Goal: Task Accomplishment & Management: Manage account settings

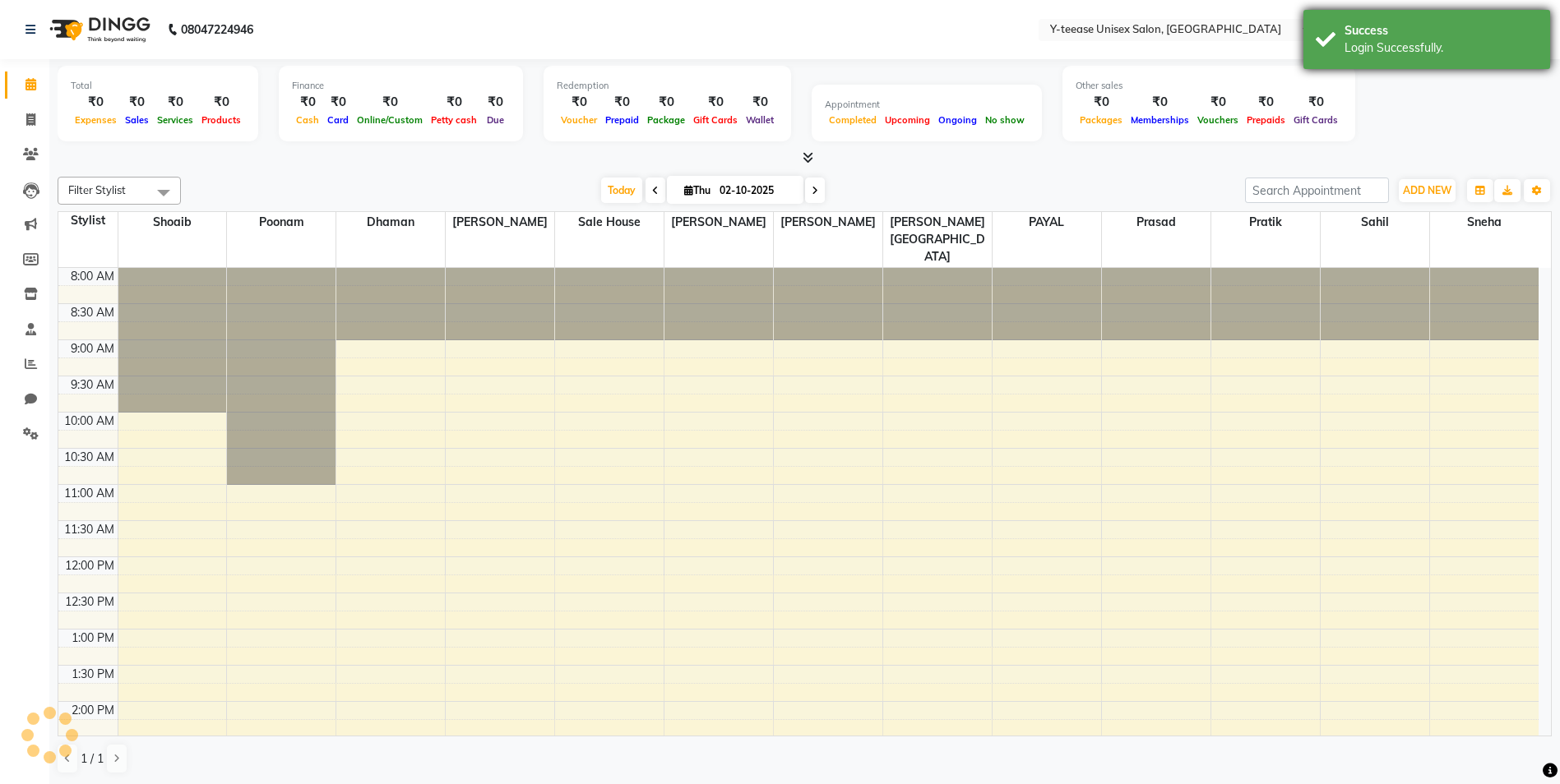
click at [1435, 49] on div "Login Successfully." at bounding box center [1441, 48] width 193 height 18
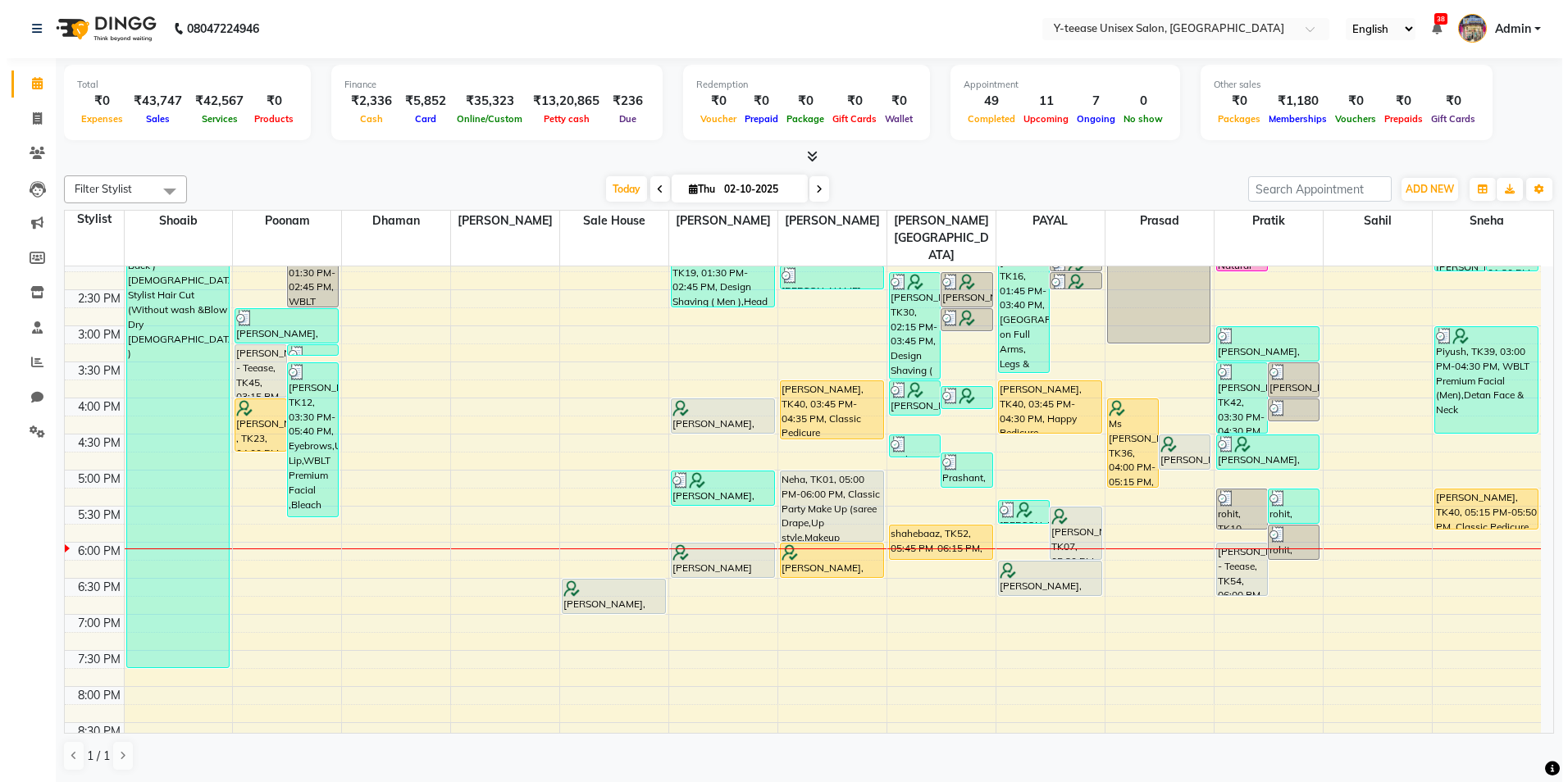
scroll to position [492, 0]
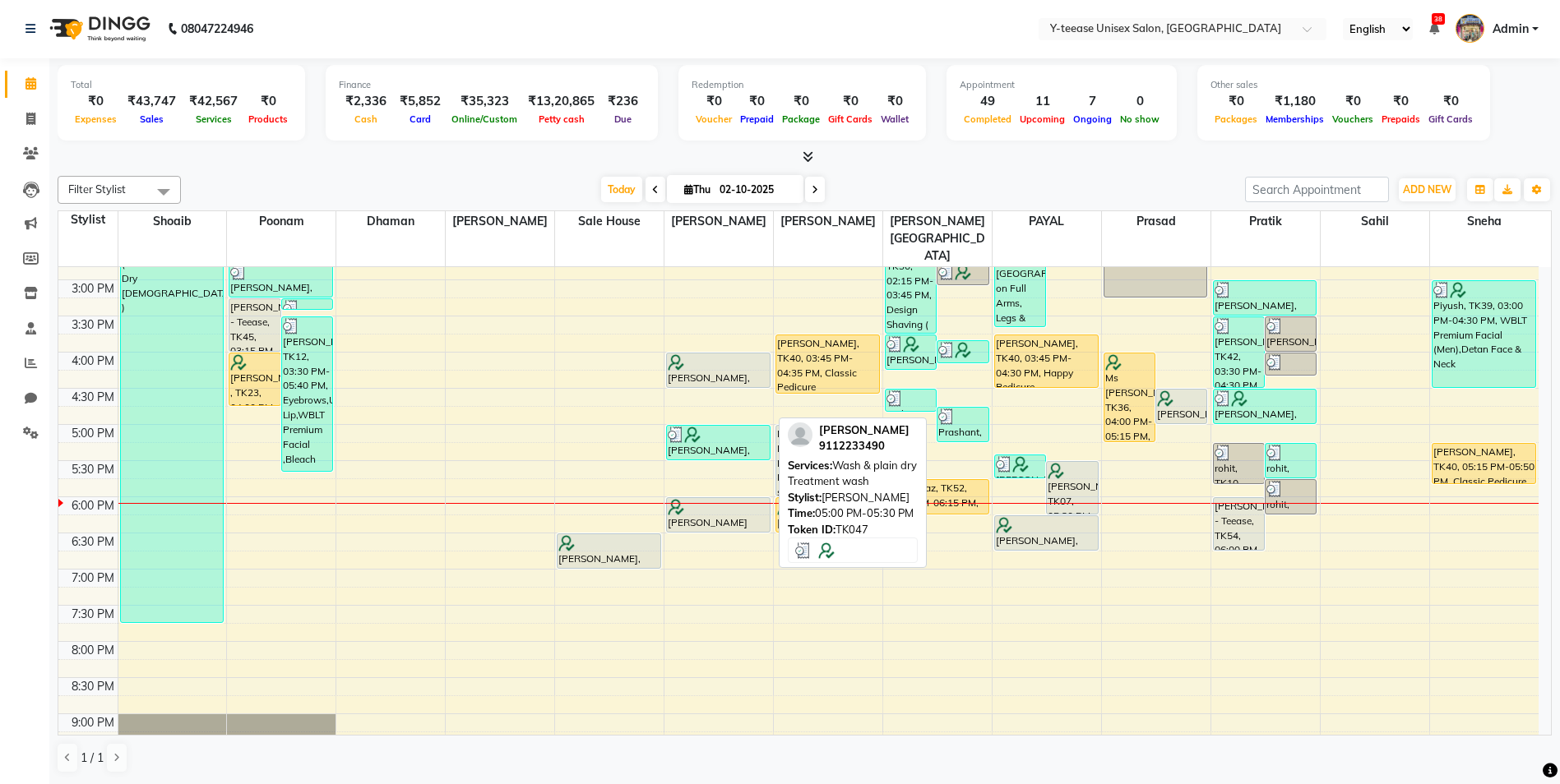
click at [741, 427] on div at bounding box center [719, 435] width 102 height 17
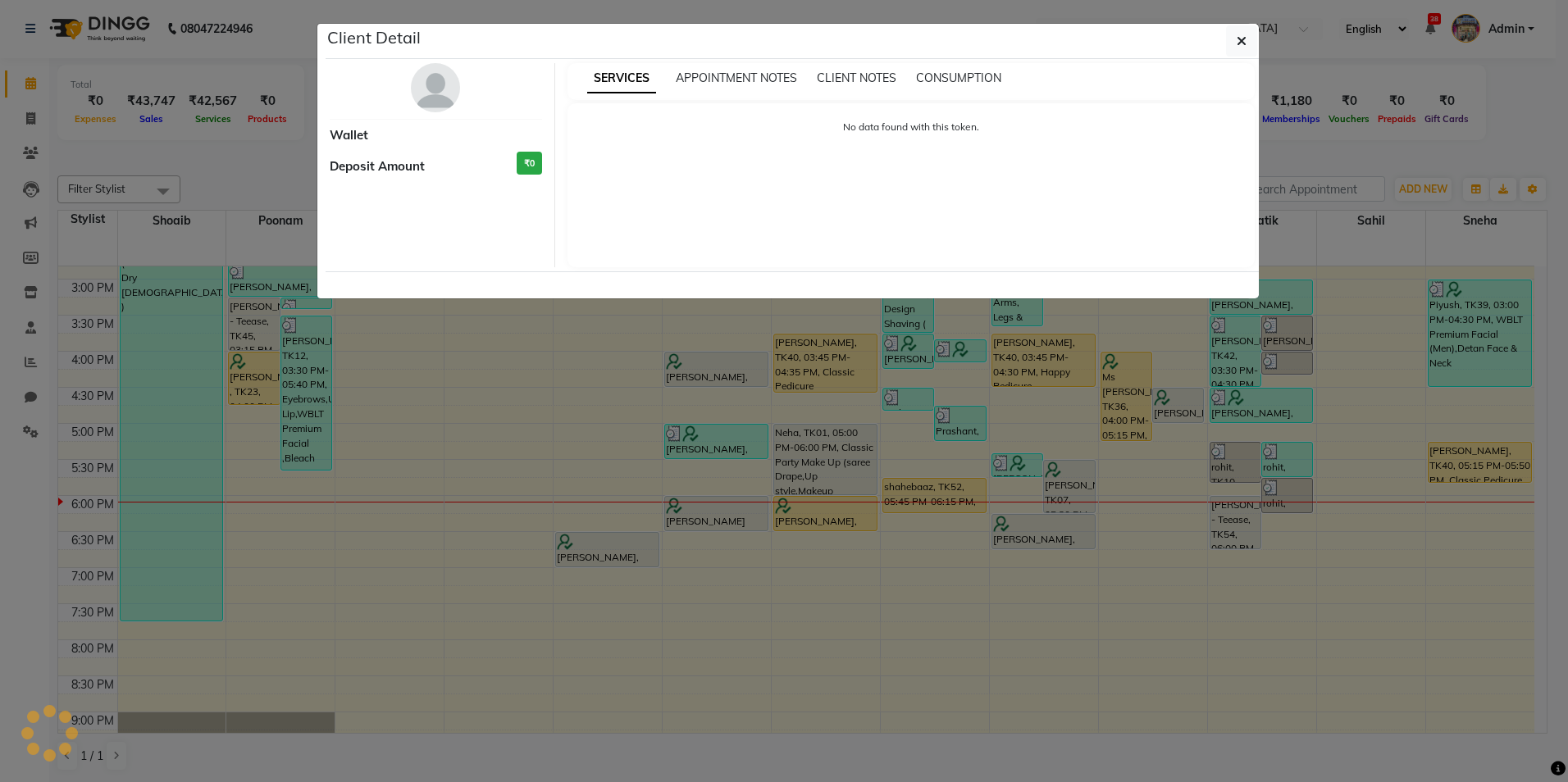
select select "3"
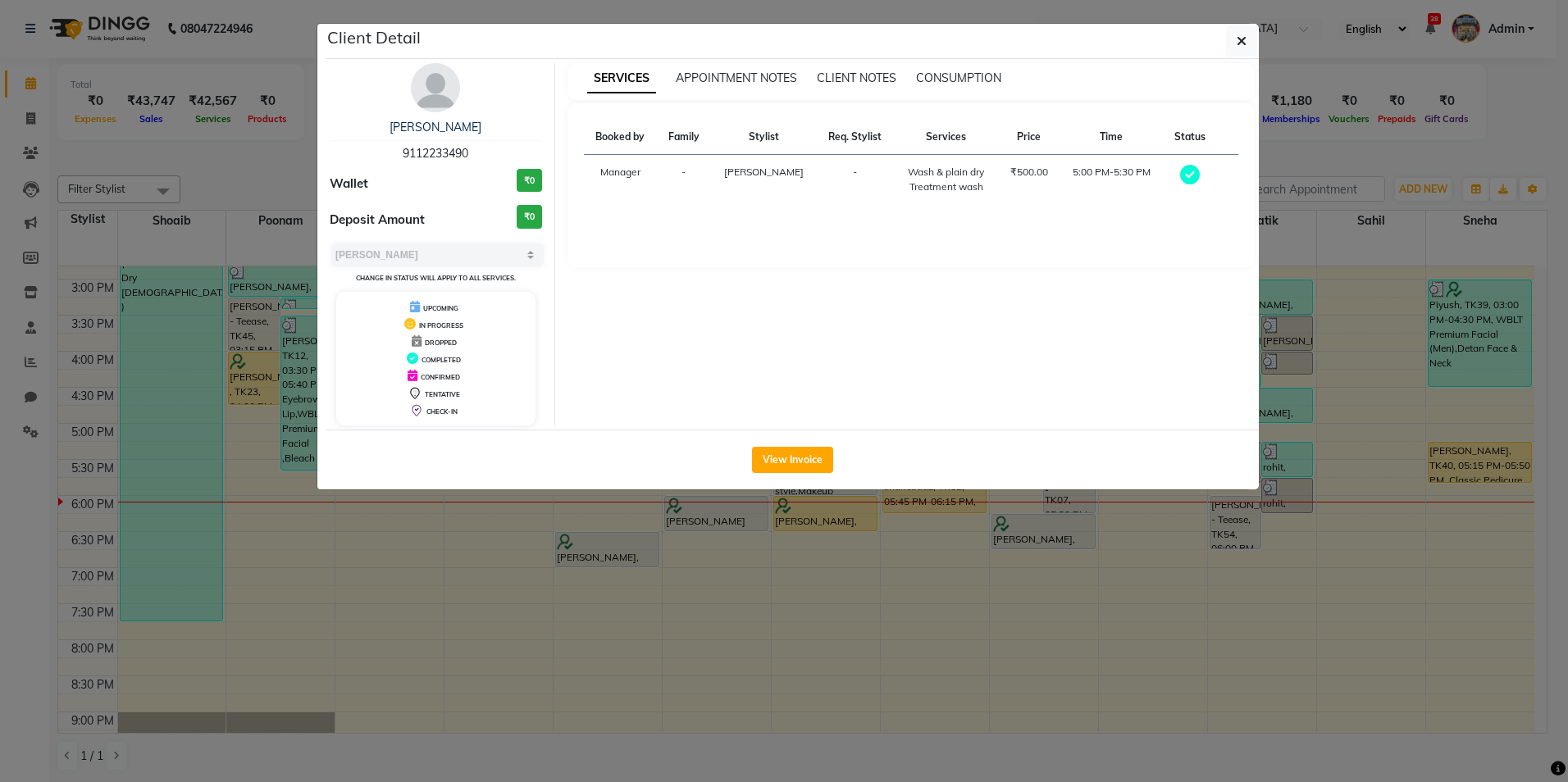
drag, startPoint x: 426, startPoint y: 90, endPoint x: 492, endPoint y: 112, distance: 69.6
click at [427, 90] on img at bounding box center [436, 87] width 49 height 49
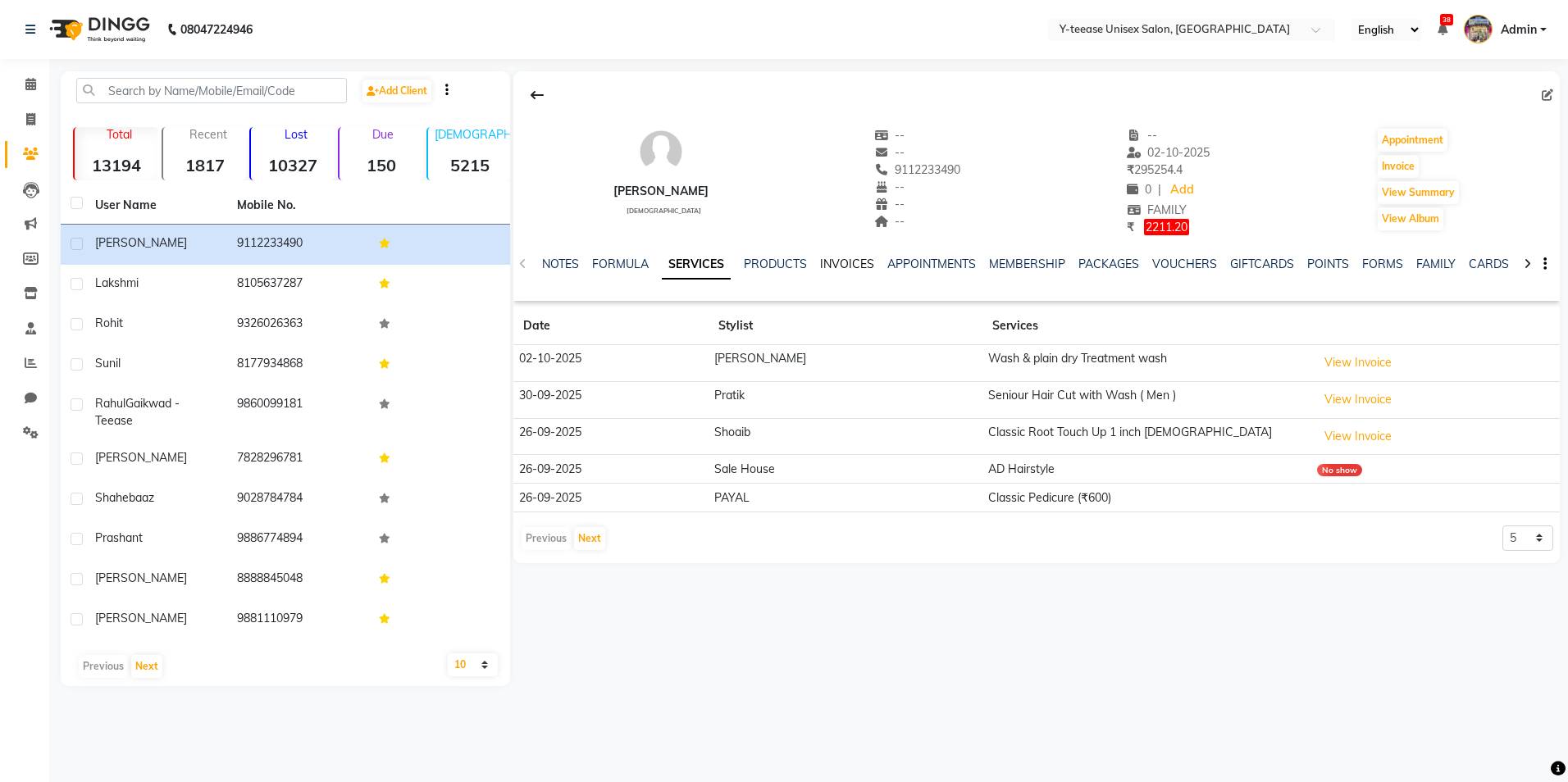
click at [857, 257] on link "INVOICES" at bounding box center [848, 264] width 54 height 15
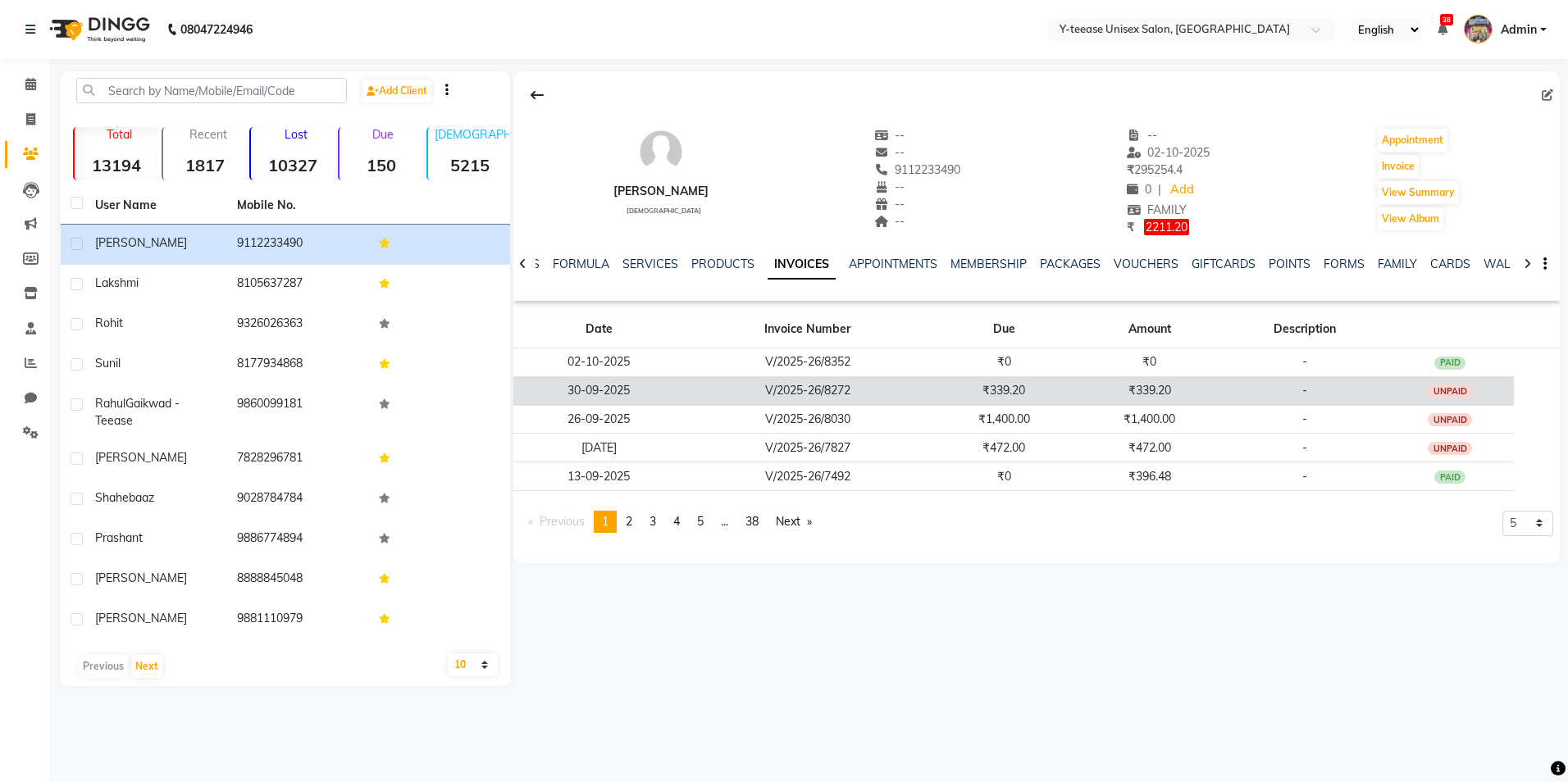
click at [984, 382] on td "₹339.20" at bounding box center [1004, 390] width 145 height 29
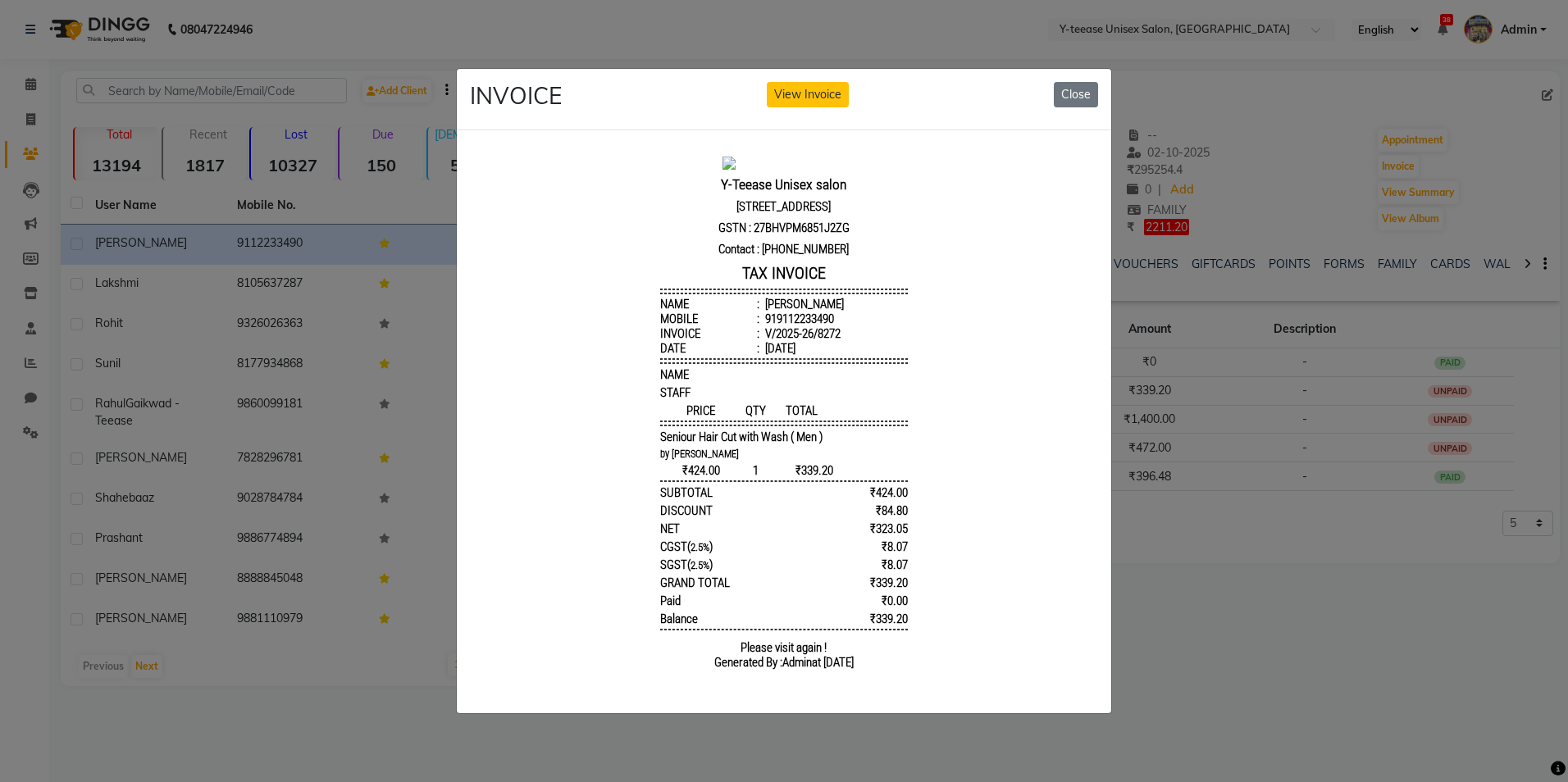
scroll to position [13, 0]
click at [1081, 88] on button "Close" at bounding box center [1076, 94] width 45 height 25
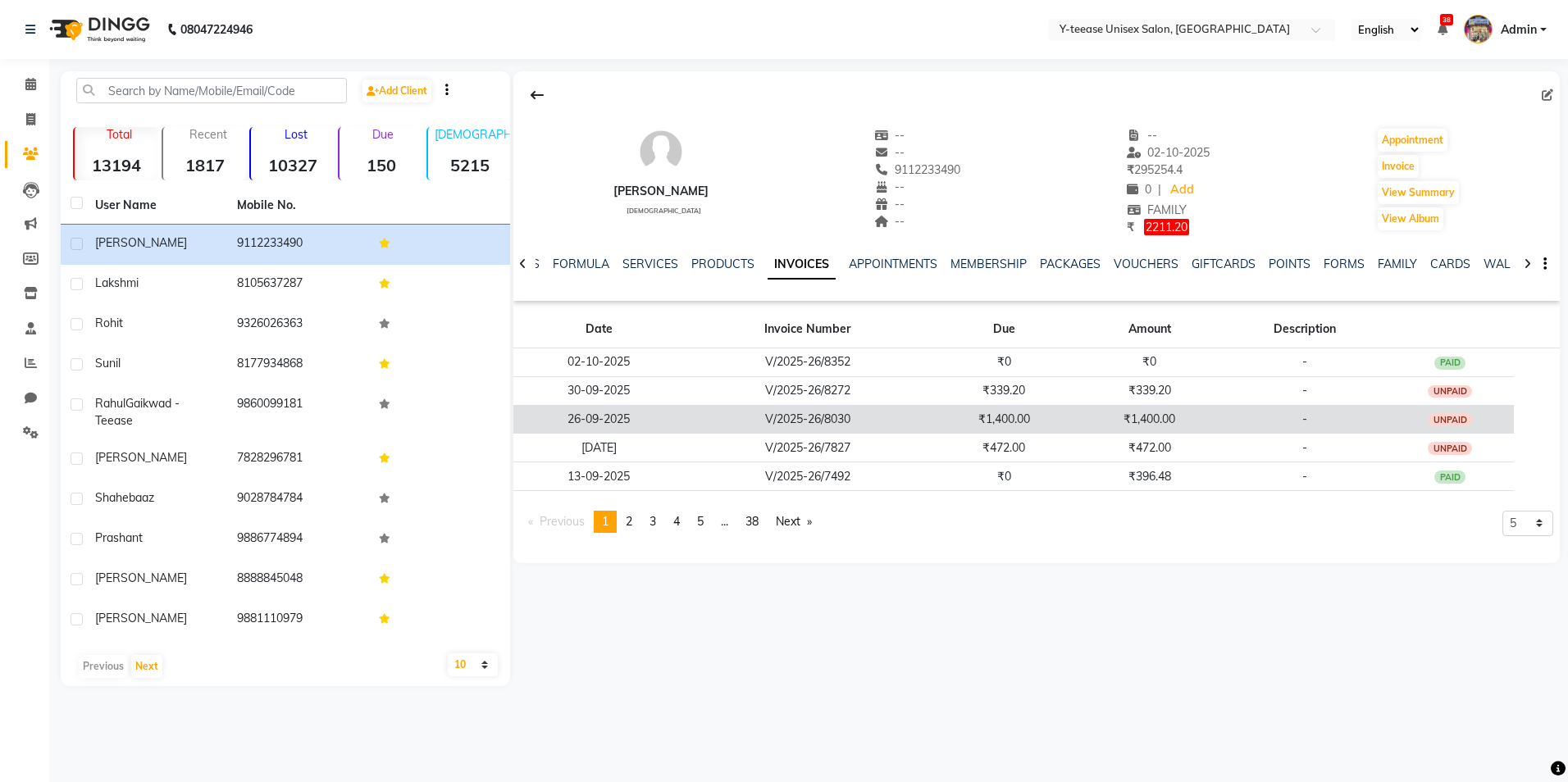
click at [1073, 420] on td "₹1,400.00" at bounding box center [1004, 419] width 145 height 29
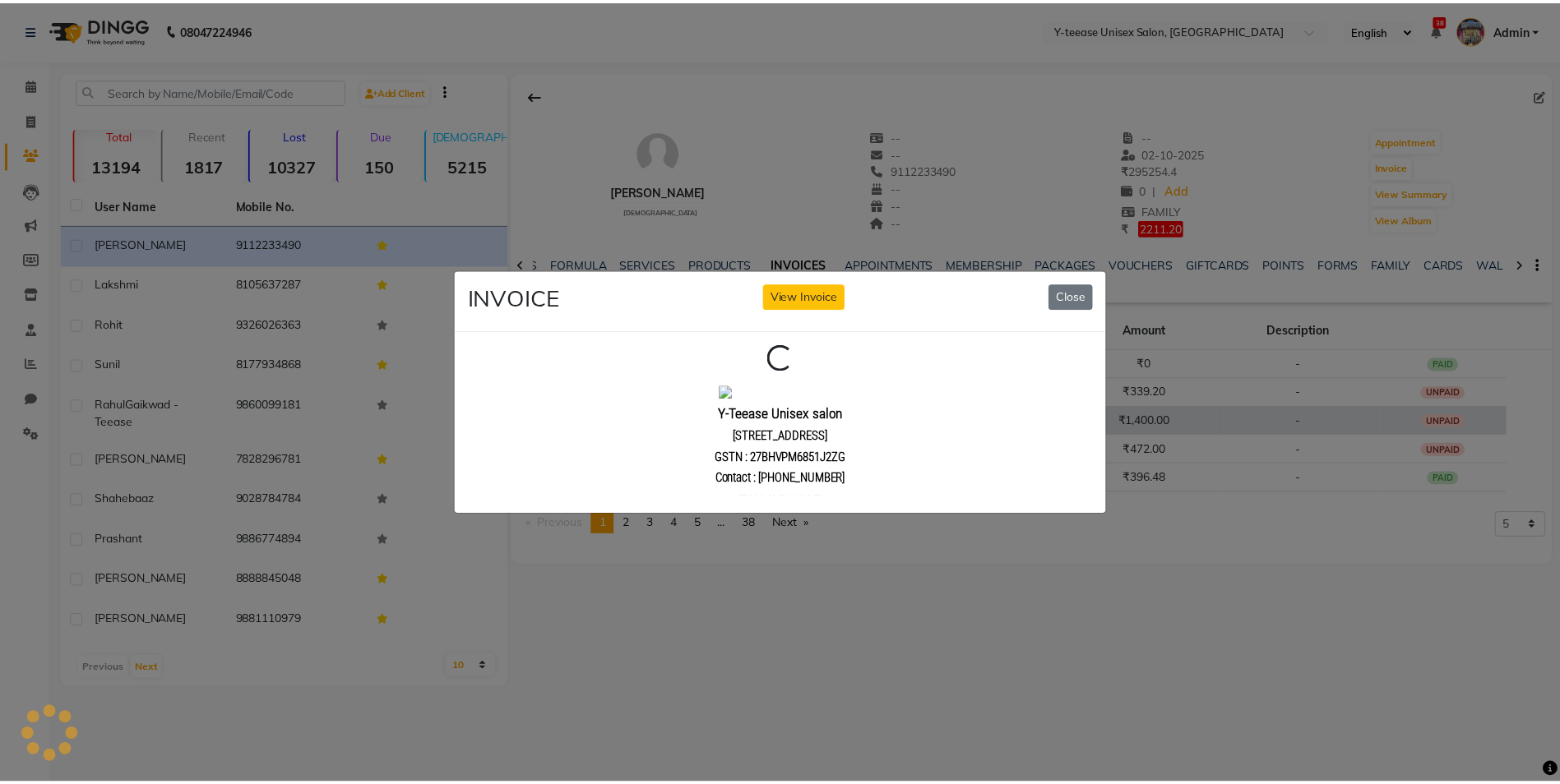
scroll to position [0, 0]
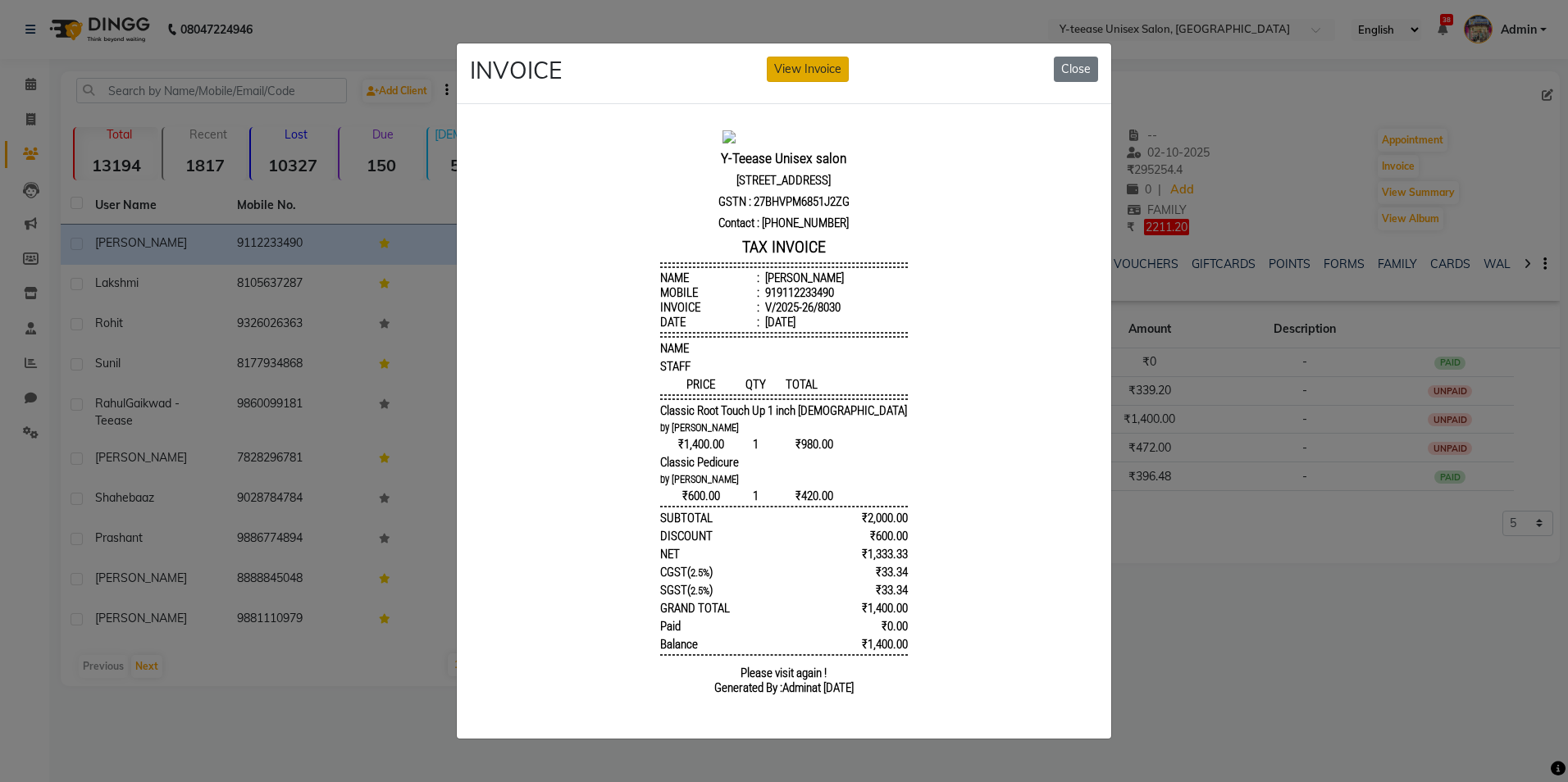
click at [829, 69] on button "View Invoice" at bounding box center [808, 69] width 82 height 25
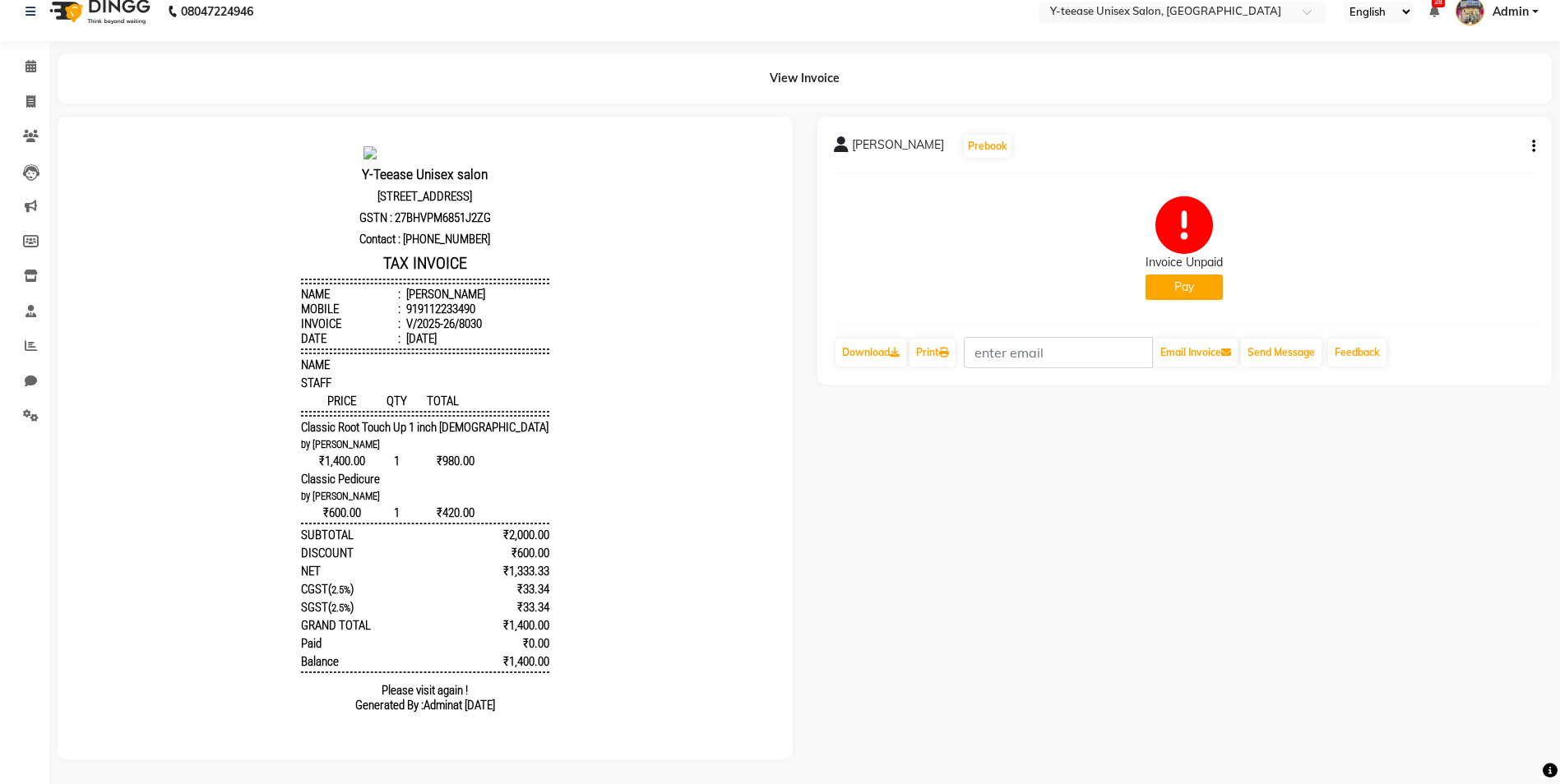
click at [1533, 146] on icon "button" at bounding box center [1534, 146] width 4 height 1
drag, startPoint x: 1018, startPoint y: 482, endPoint x: 1042, endPoint y: 442, distance: 46.6
click at [1018, 481] on div "[PERSON_NAME] Prebook Invoice Unpaid Pay Download Print Email Invoice Send Mess…" at bounding box center [1185, 438] width 760 height 643
drag, startPoint x: 26, startPoint y: 52, endPoint x: 72, endPoint y: 77, distance: 52.4
click at [26, 60] on icon at bounding box center [31, 66] width 11 height 12
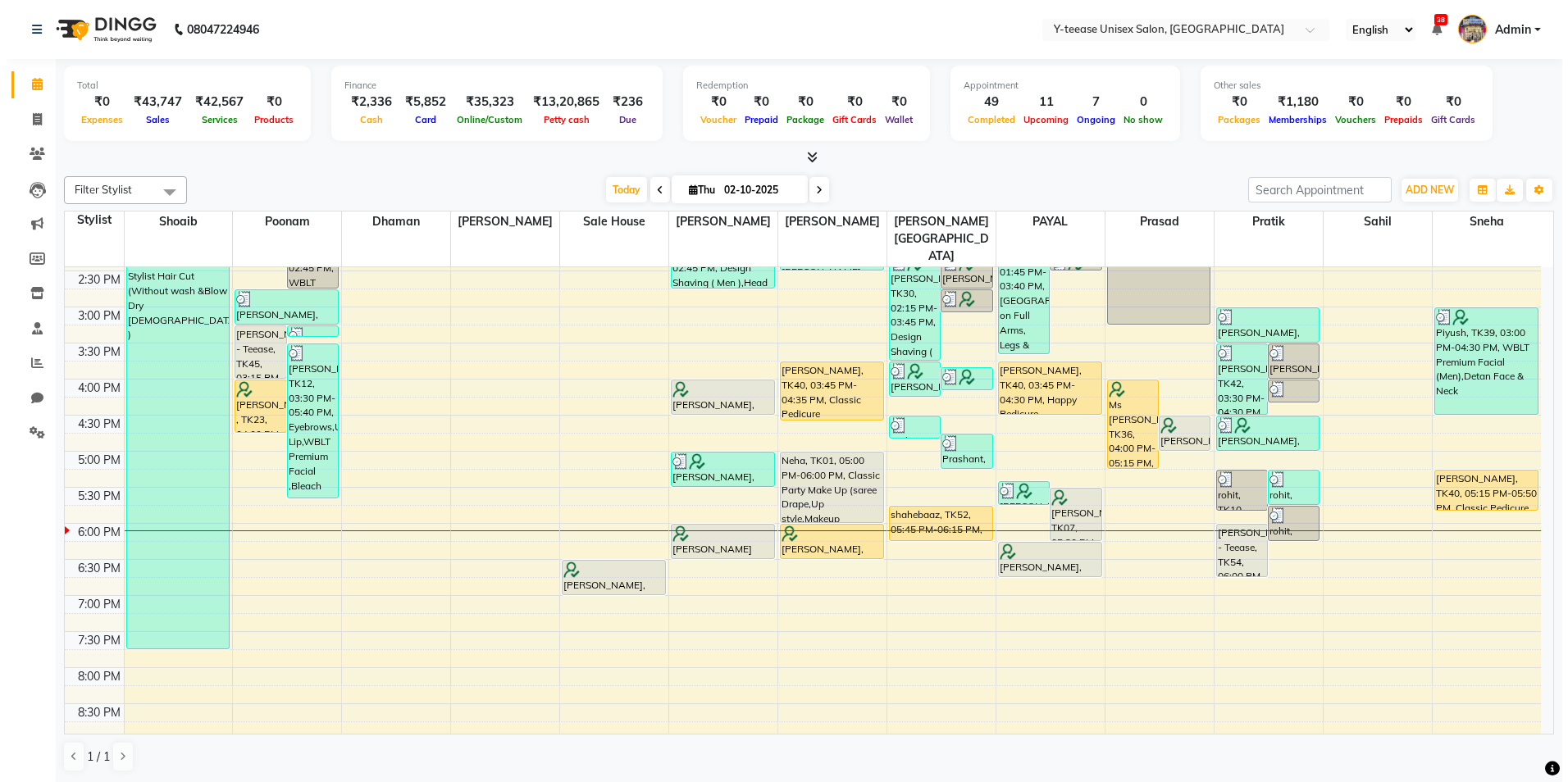
scroll to position [574, 0]
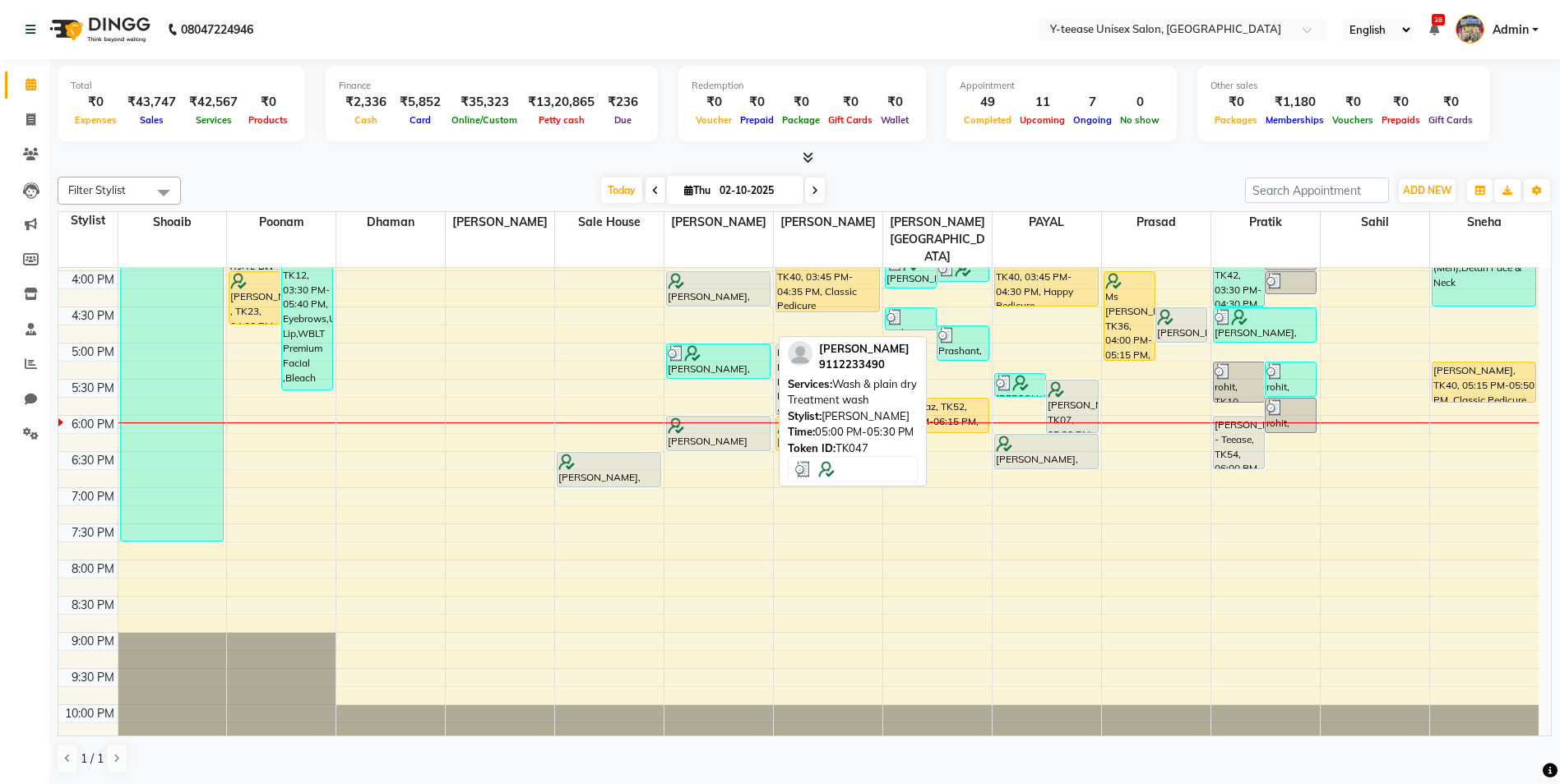
click at [722, 346] on div at bounding box center [719, 354] width 102 height 17
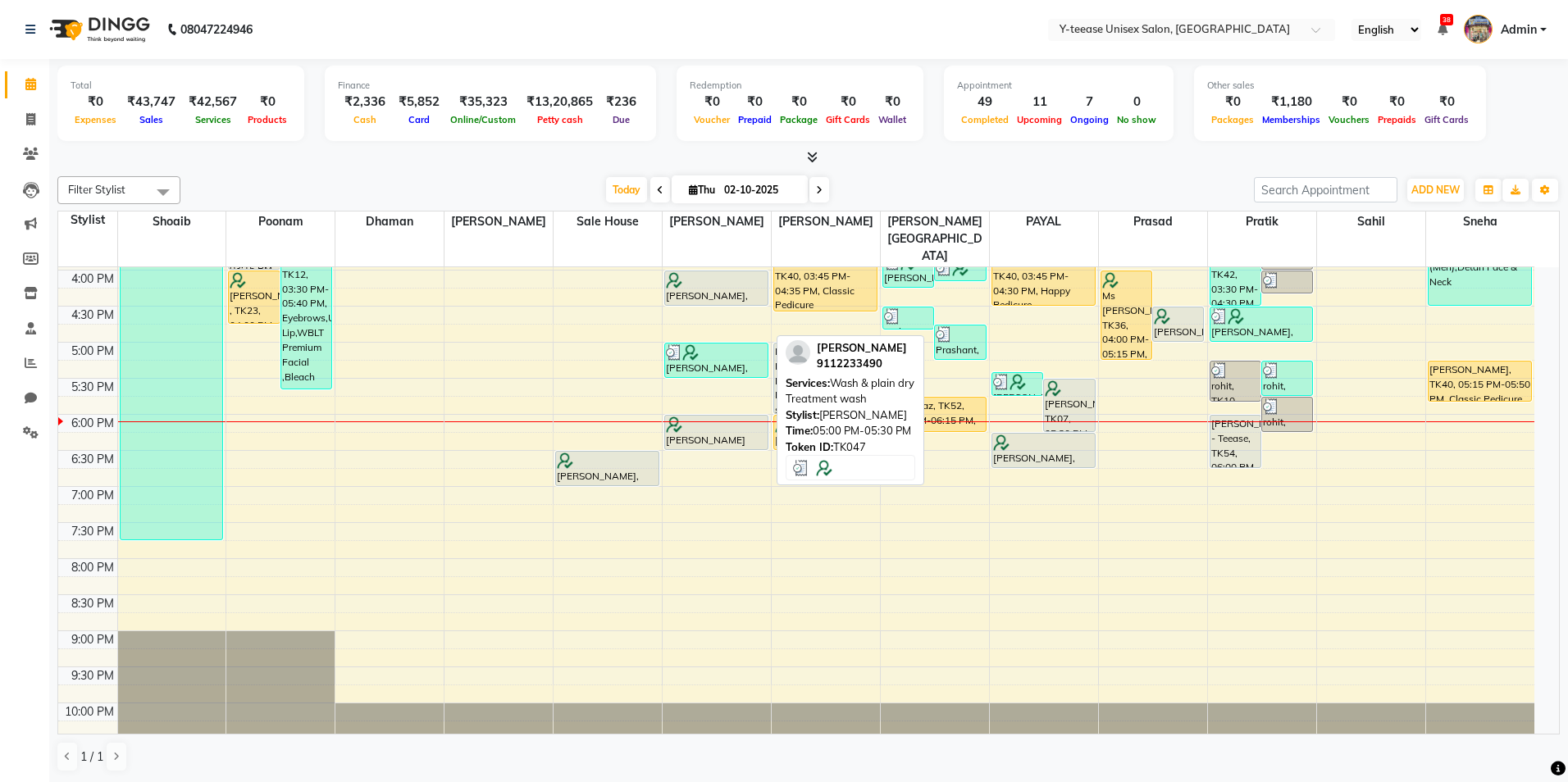
select select "3"
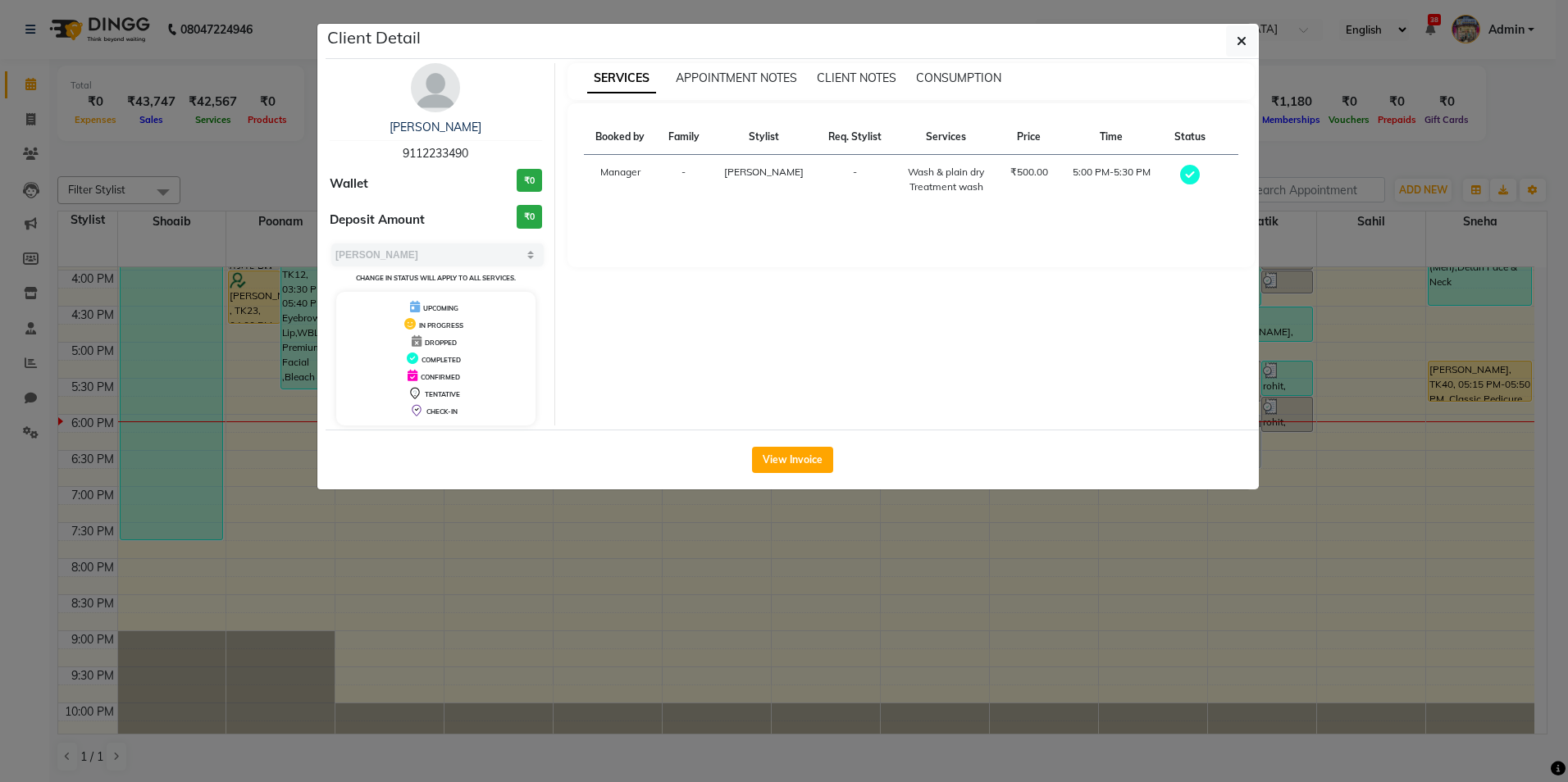
click at [444, 94] on img at bounding box center [436, 87] width 49 height 49
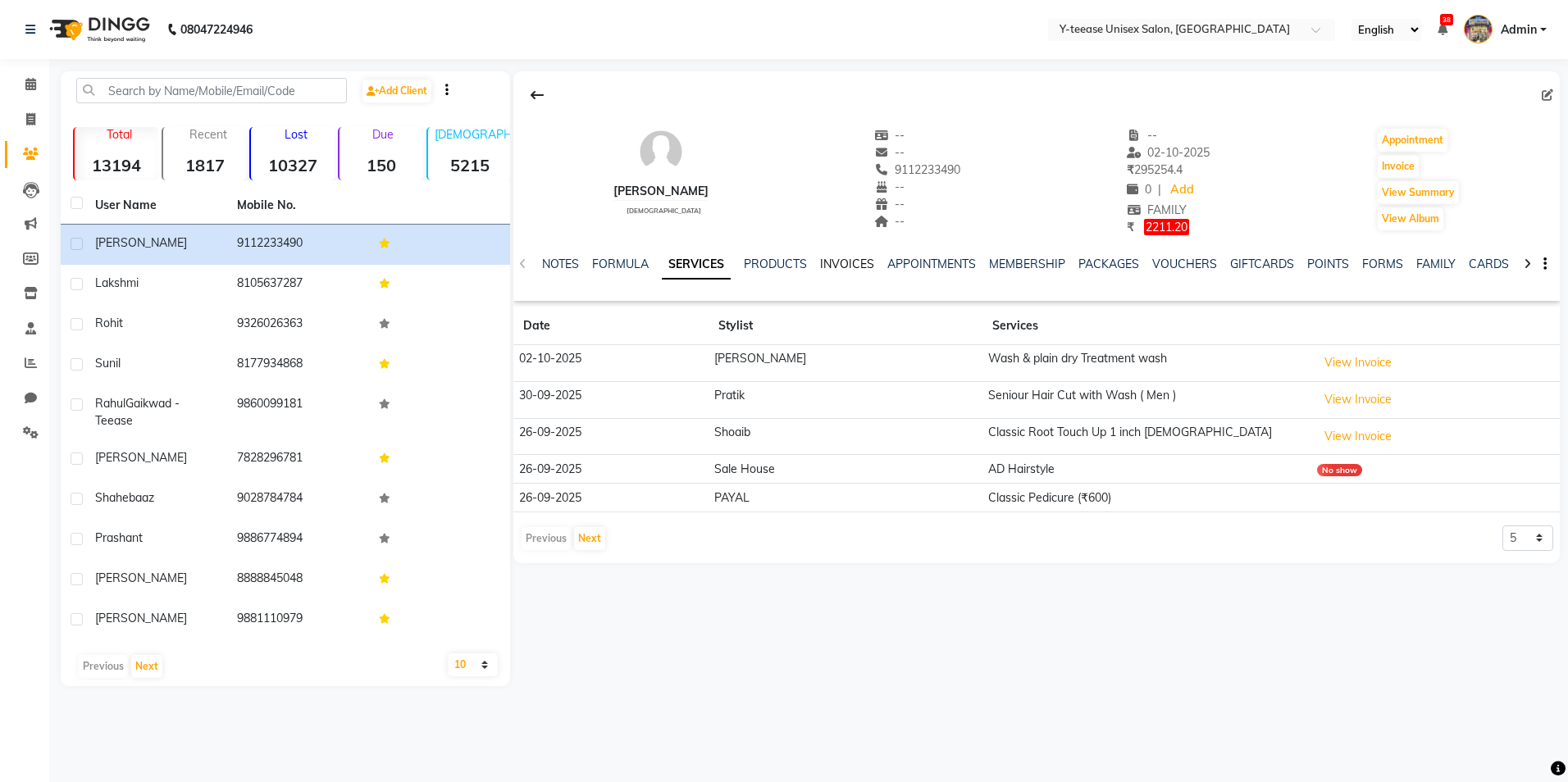
click at [838, 264] on link "INVOICES" at bounding box center [848, 264] width 54 height 15
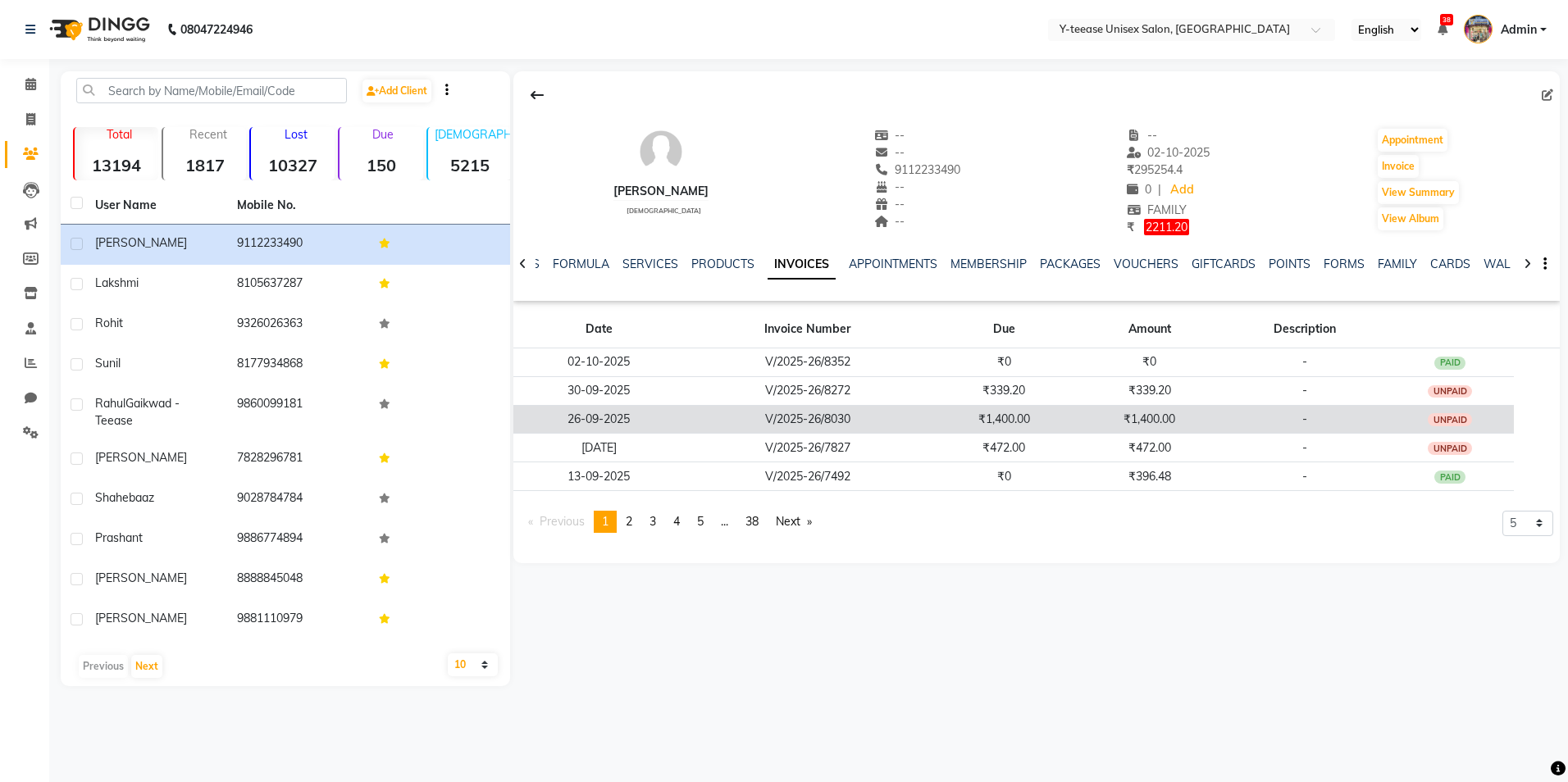
click at [927, 422] on td "V/2025-26/8030" at bounding box center [808, 419] width 248 height 29
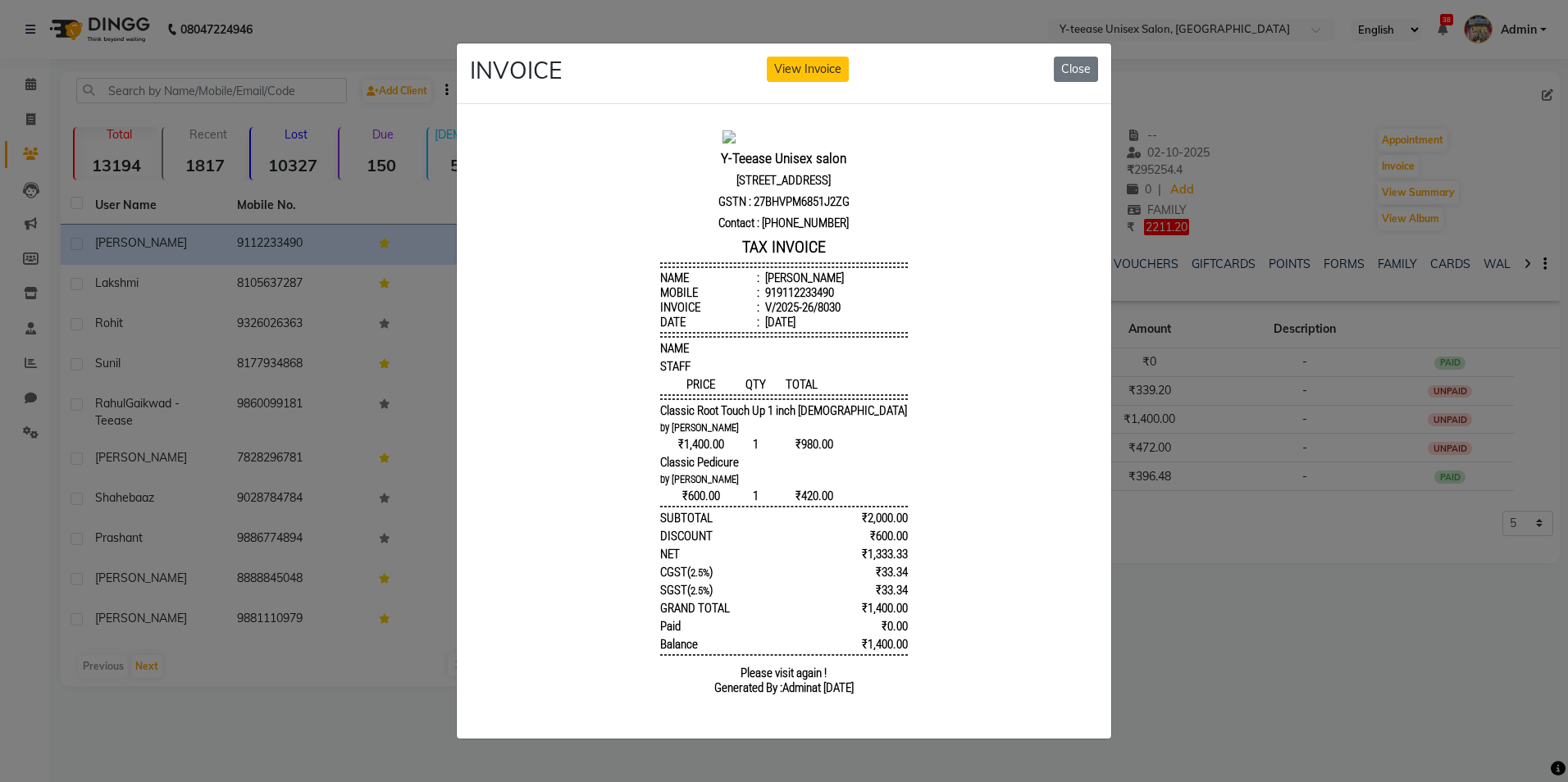
click at [1268, 702] on ngb-modal-window "INVOICE View Invoice Close" at bounding box center [784, 391] width 1568 height 782
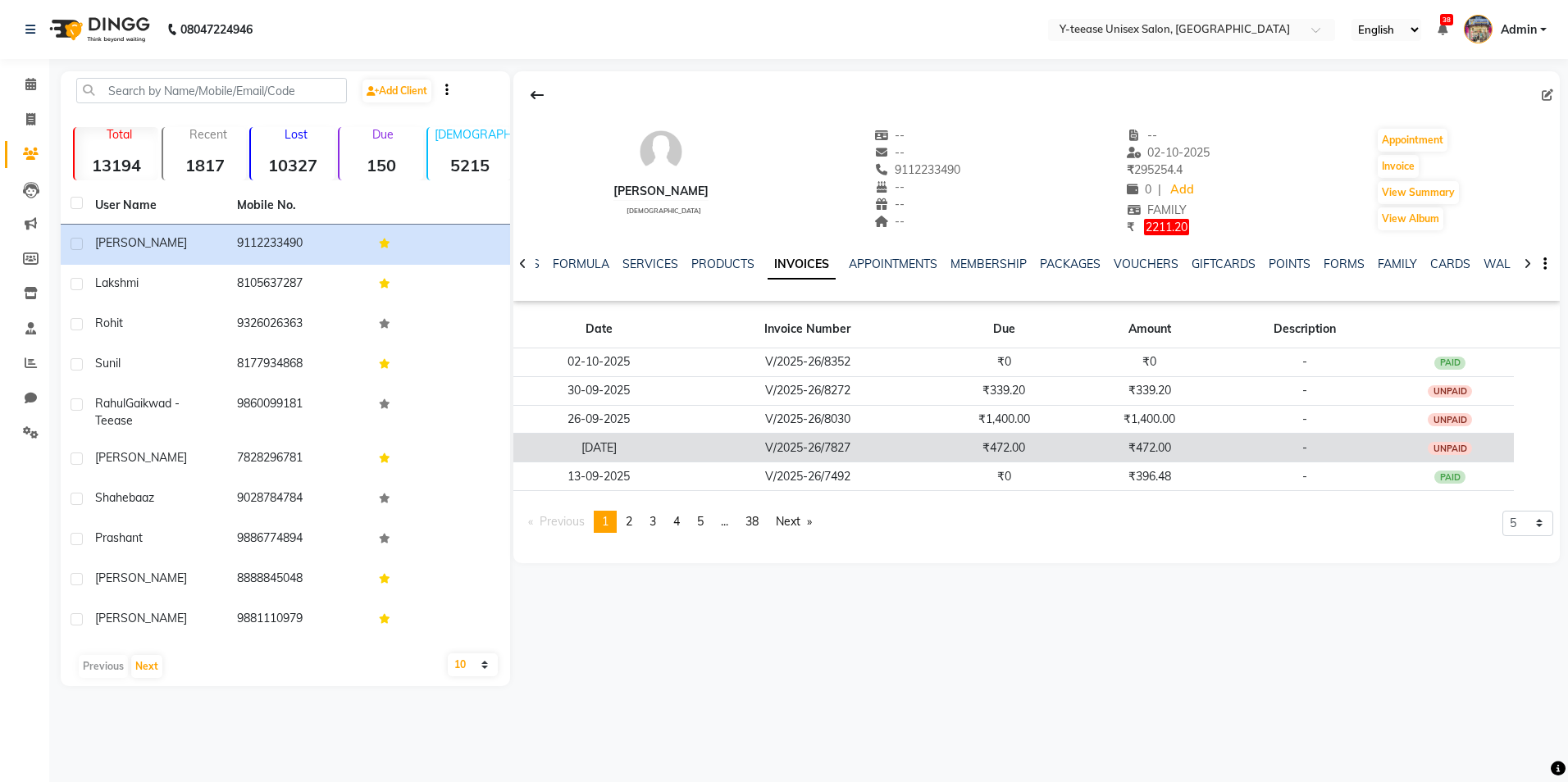
click at [1070, 434] on td "₹472.00" at bounding box center [1004, 448] width 145 height 29
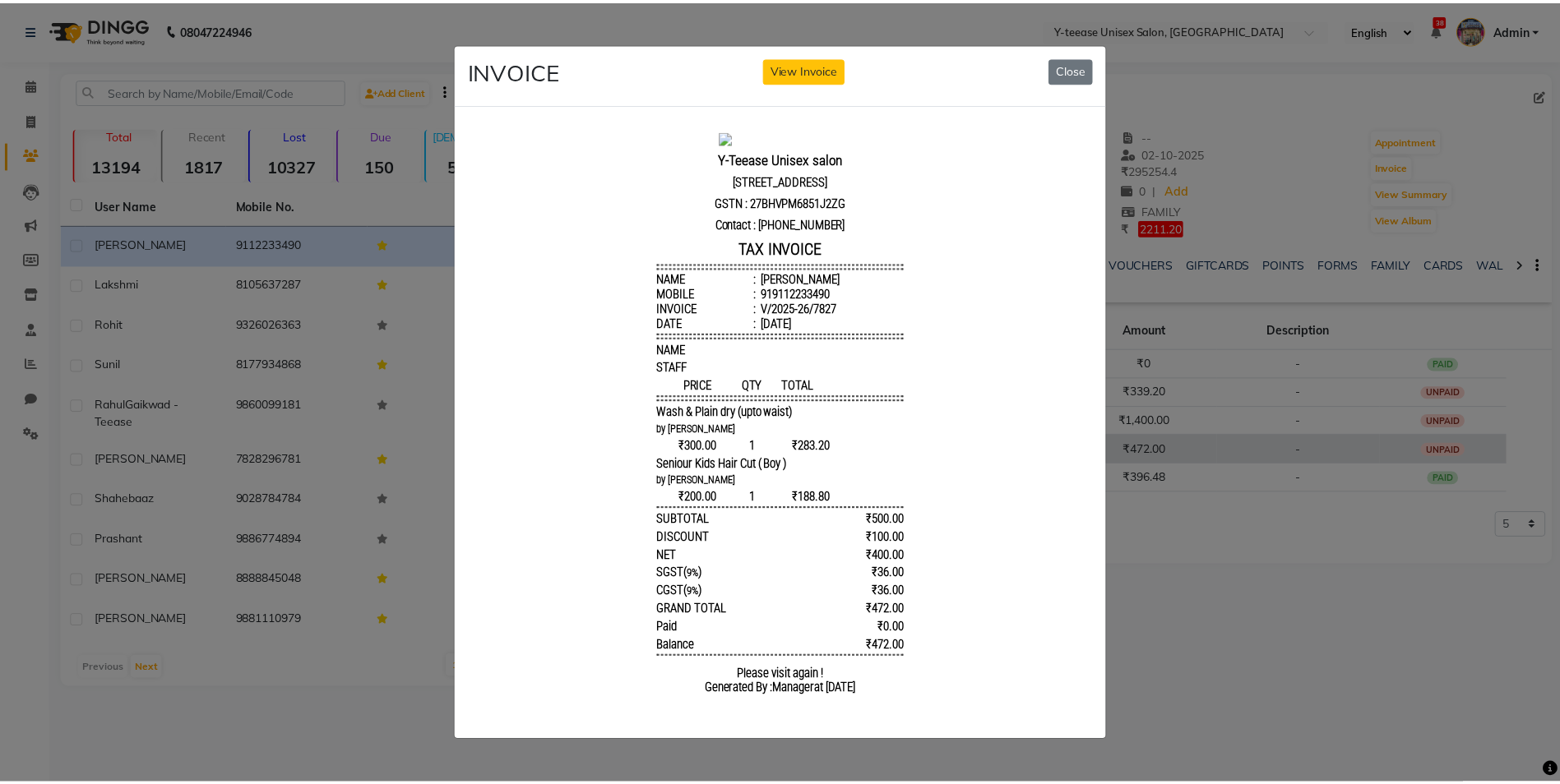
scroll to position [13, 0]
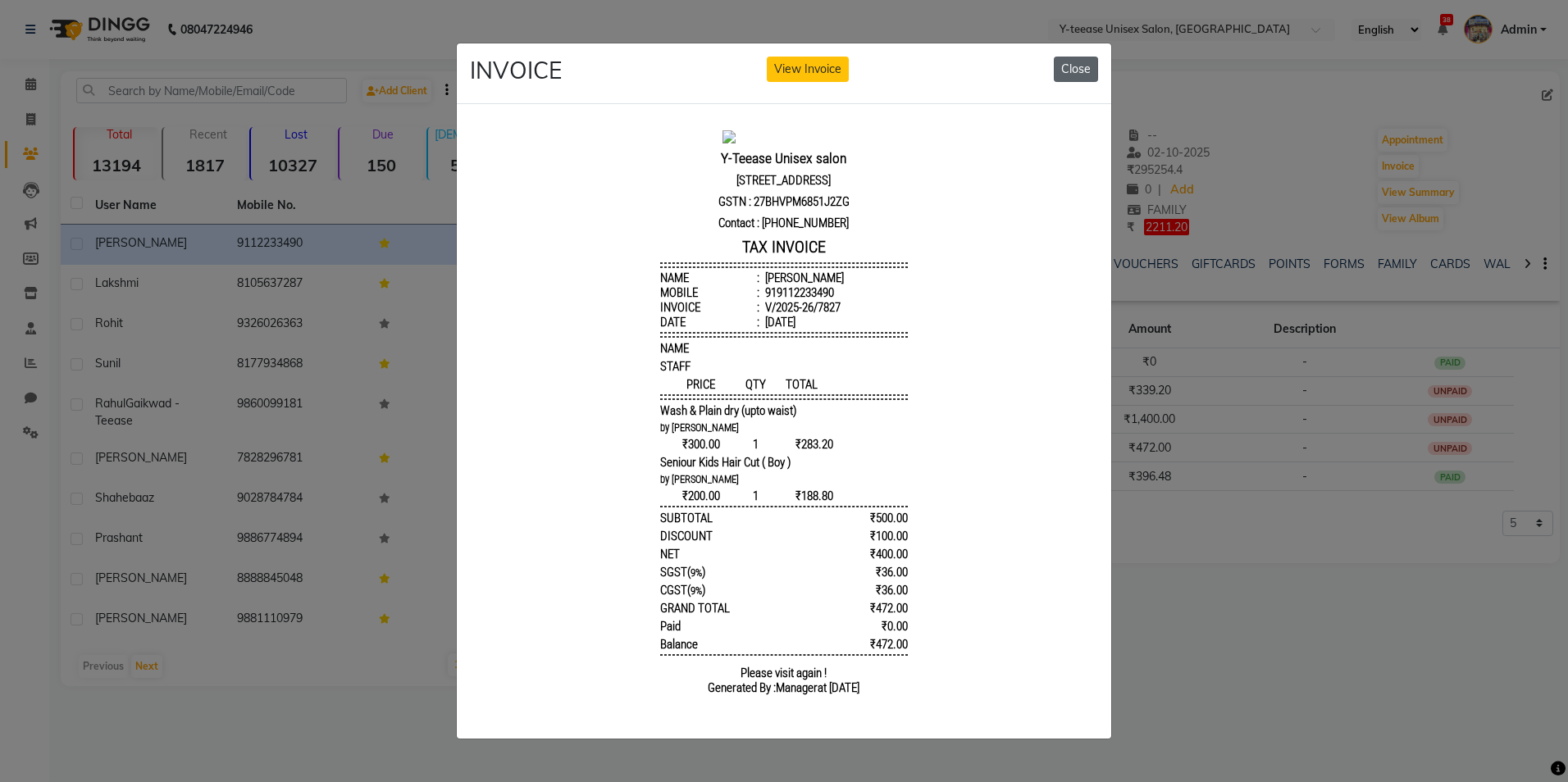
click at [1077, 70] on button "Close" at bounding box center [1076, 69] width 45 height 25
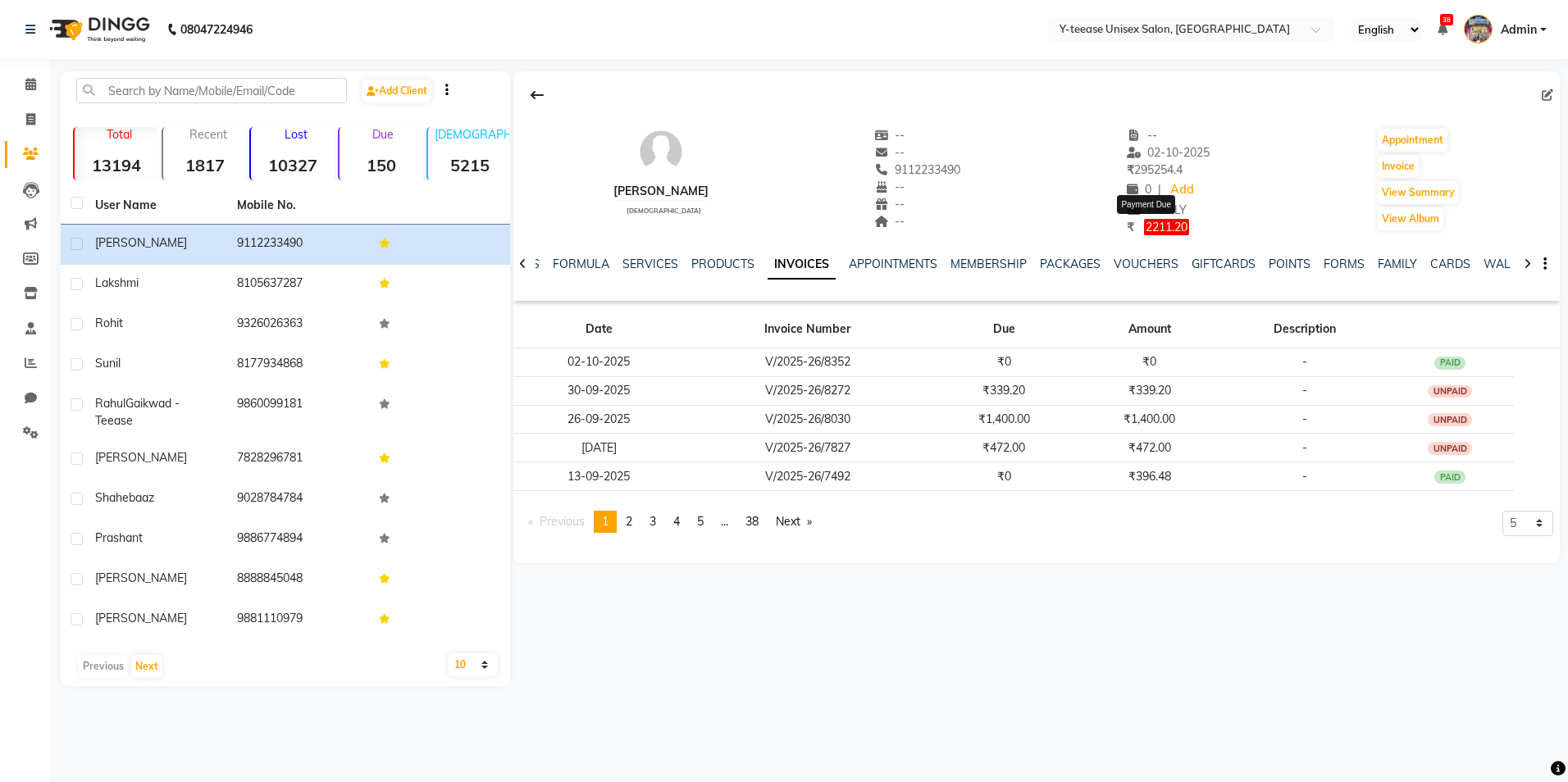
click at [1157, 225] on span "2211.20" at bounding box center [1167, 227] width 45 height 17
select select "1"
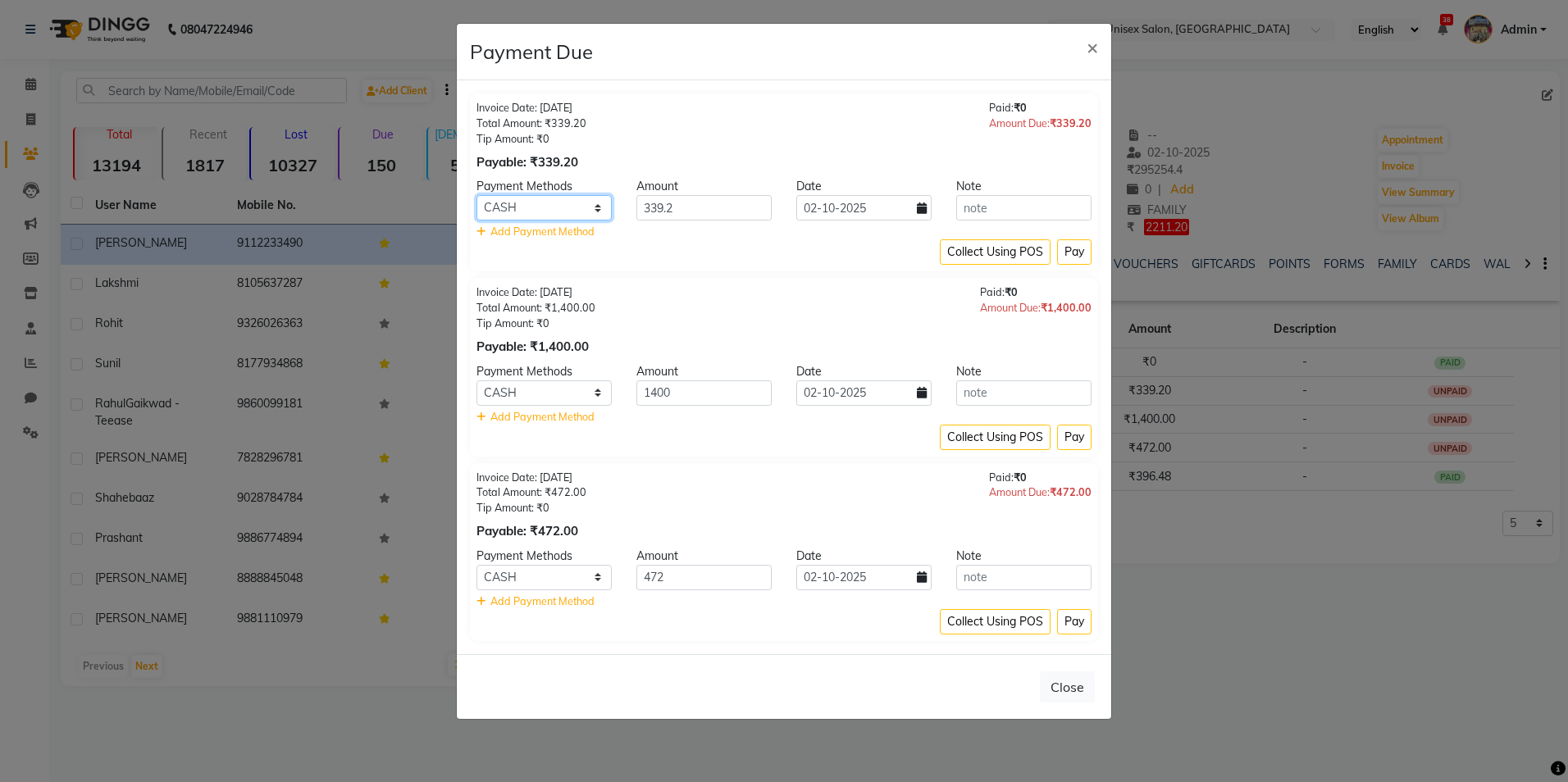
click at [568, 210] on select "PhonePe CARD GPay CASH" at bounding box center [544, 208] width 135 height 25
select select "5"
click at [477, 196] on select "PhonePe CARD GPay CASH" at bounding box center [544, 208] width 135 height 25
click at [924, 203] on icon at bounding box center [921, 208] width 10 height 11
select select "10"
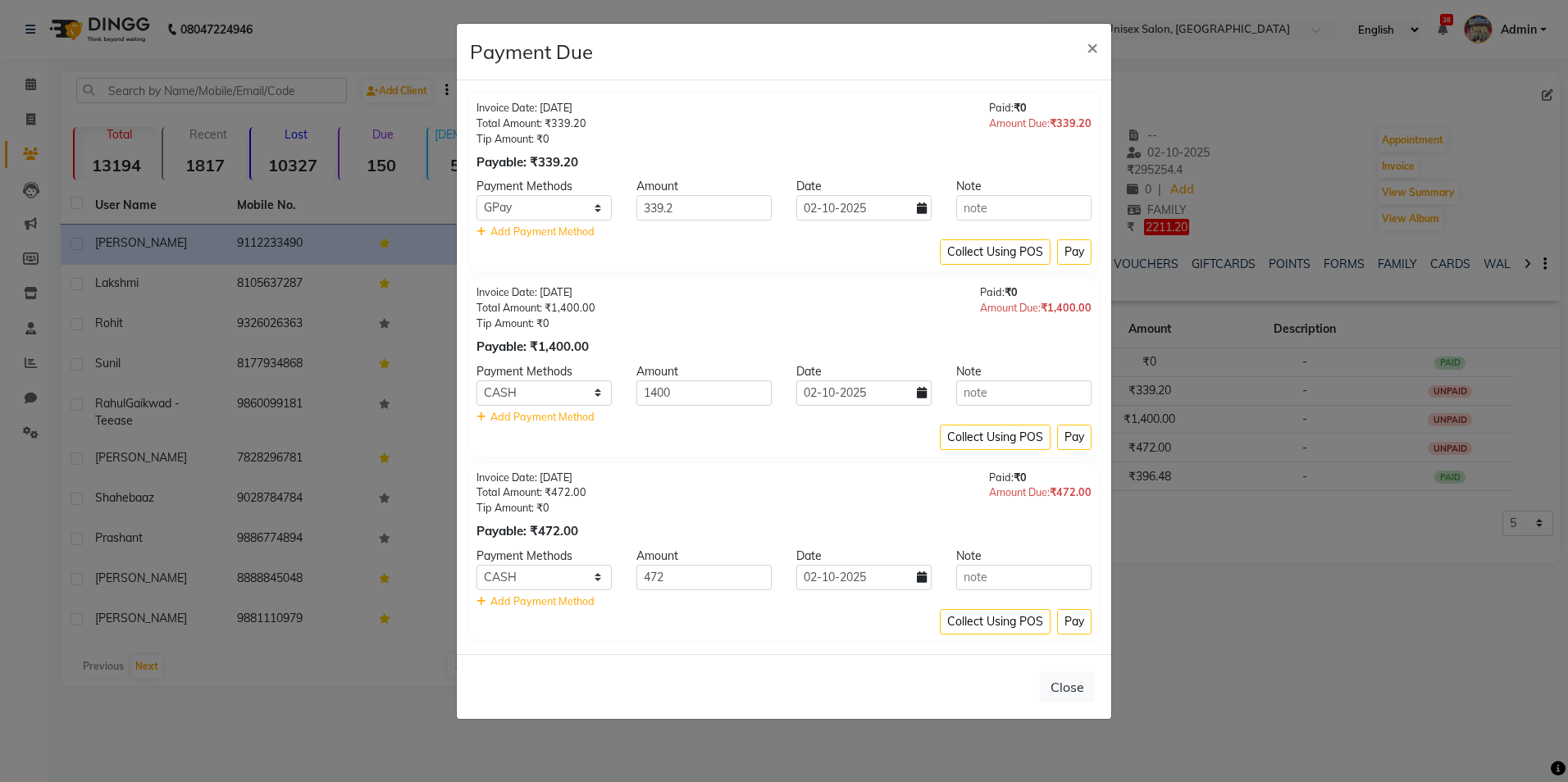
select select "2025"
click at [891, 291] on div "2" at bounding box center [892, 292] width 26 height 26
click at [1075, 246] on button "Pay" at bounding box center [1074, 251] width 34 height 25
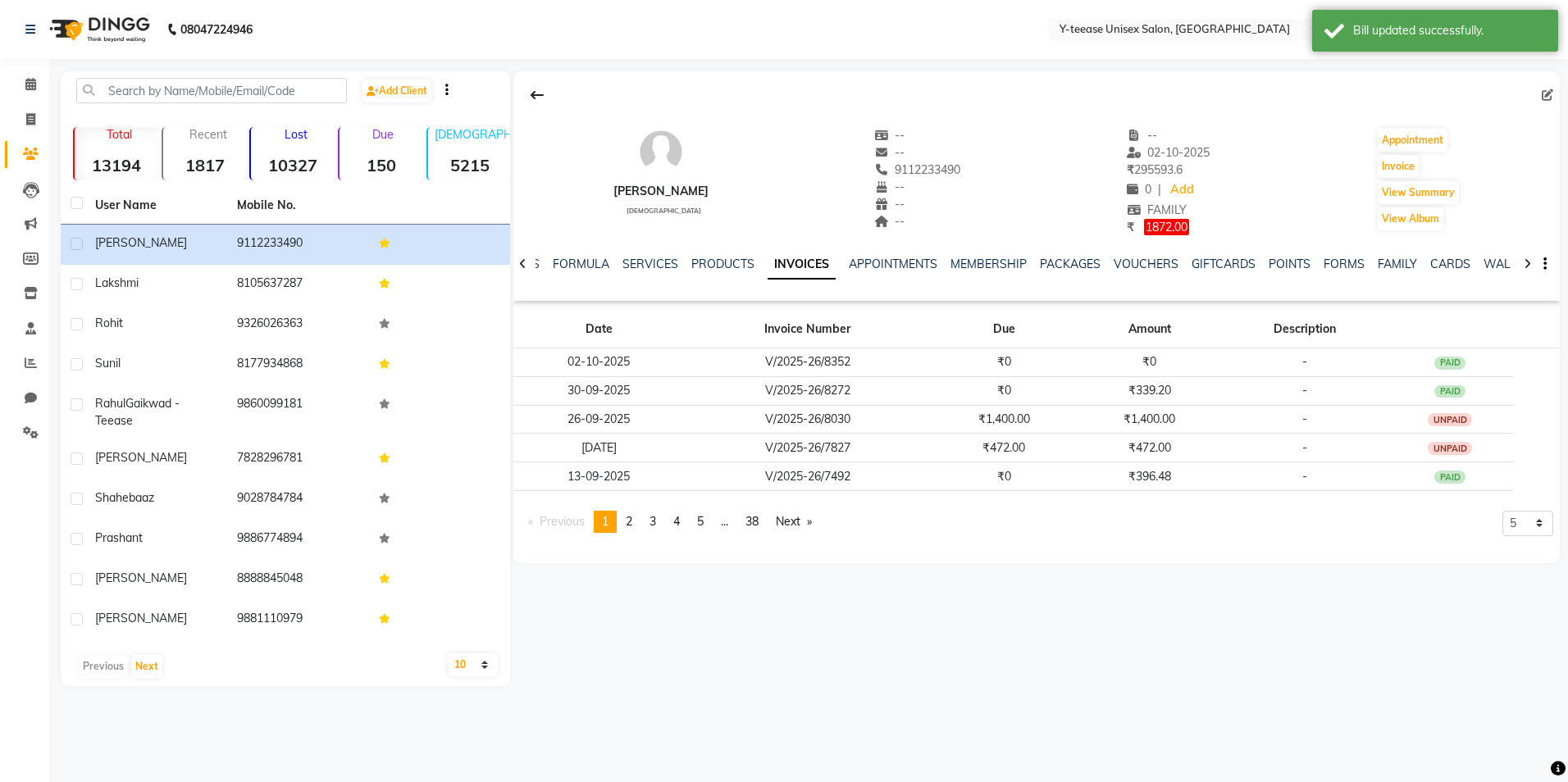
click at [1166, 220] on span "1872.00" at bounding box center [1167, 227] width 45 height 17
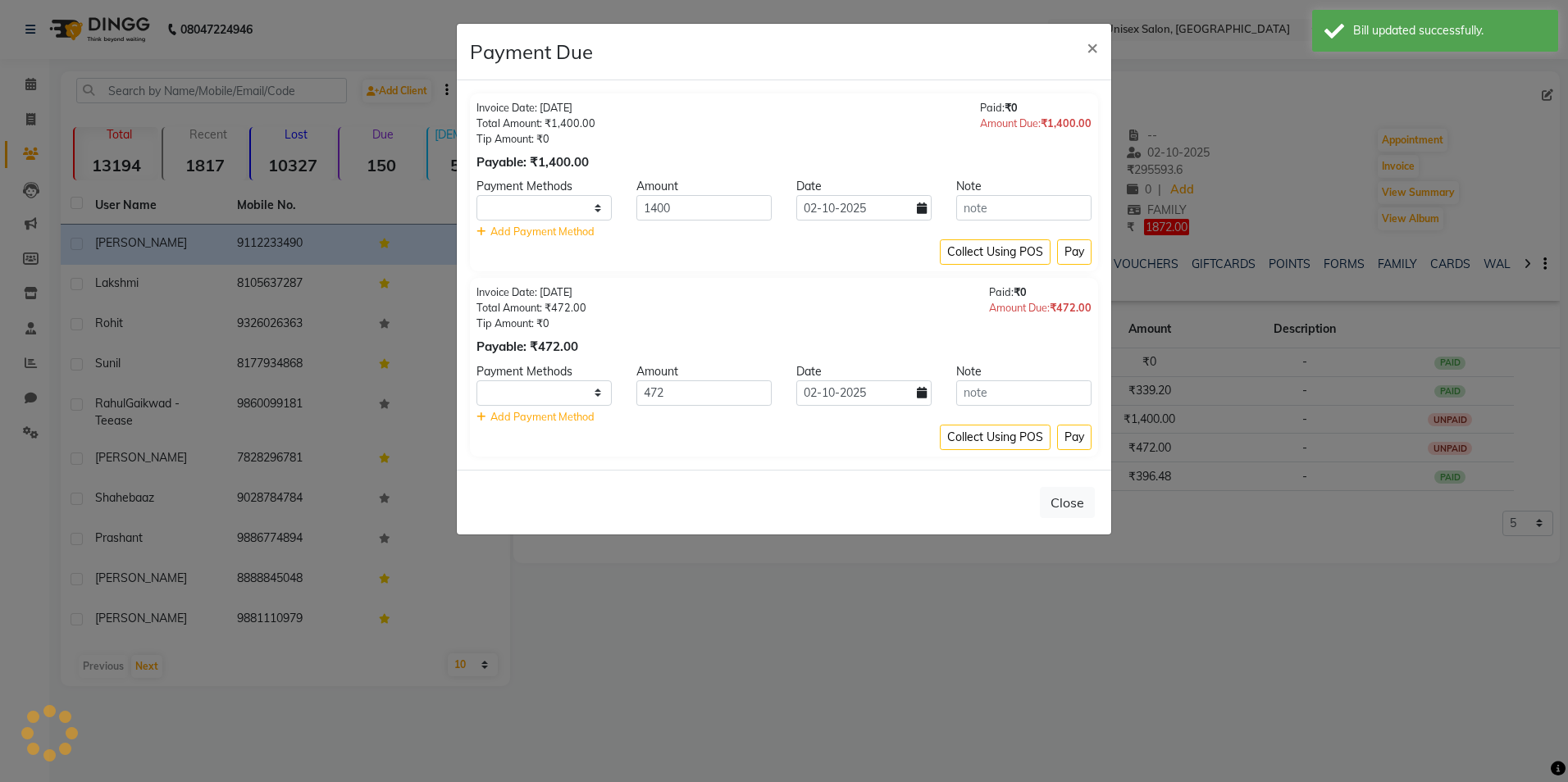
select select "1"
drag, startPoint x: 541, startPoint y: 209, endPoint x: 551, endPoint y: 223, distance: 17.2
click at [547, 217] on select "PhonePe CARD GPay CASH" at bounding box center [544, 208] width 135 height 25
select select "5"
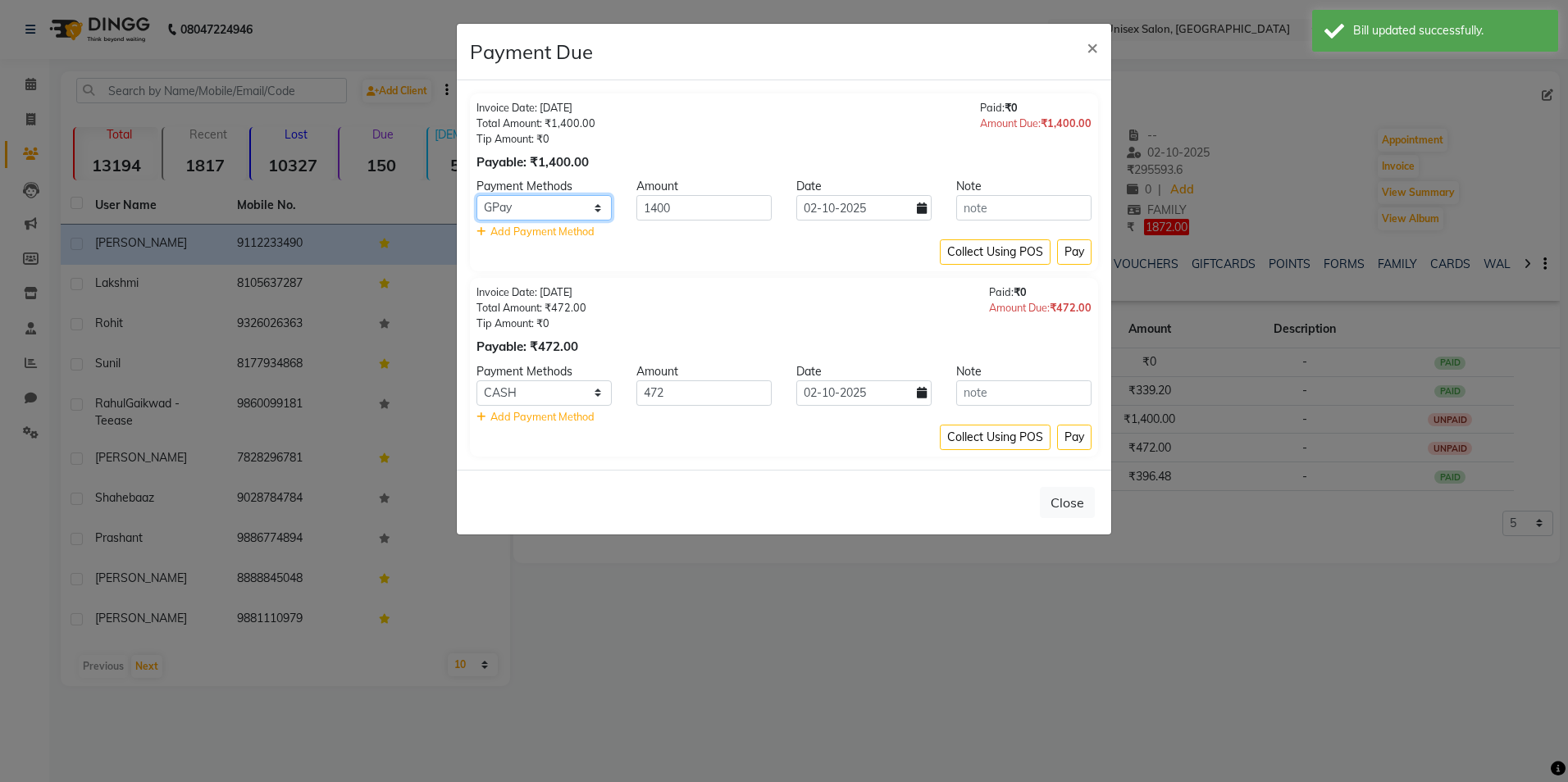
click at [477, 196] on select "PhonePe CARD GPay CASH" at bounding box center [544, 208] width 135 height 25
click at [1079, 252] on button "Pay" at bounding box center [1074, 251] width 34 height 25
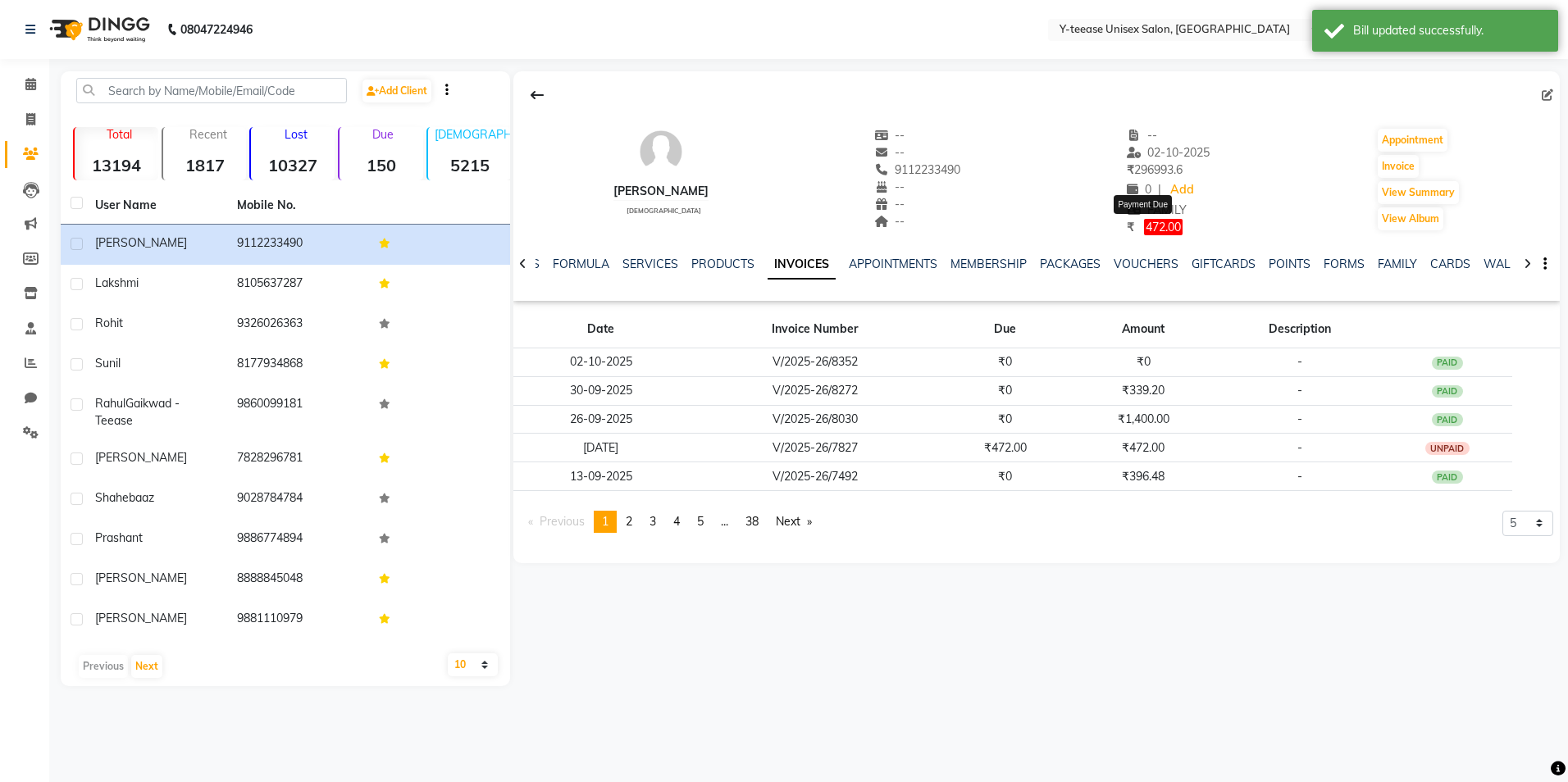
click at [1153, 222] on span "472.00" at bounding box center [1164, 227] width 38 height 17
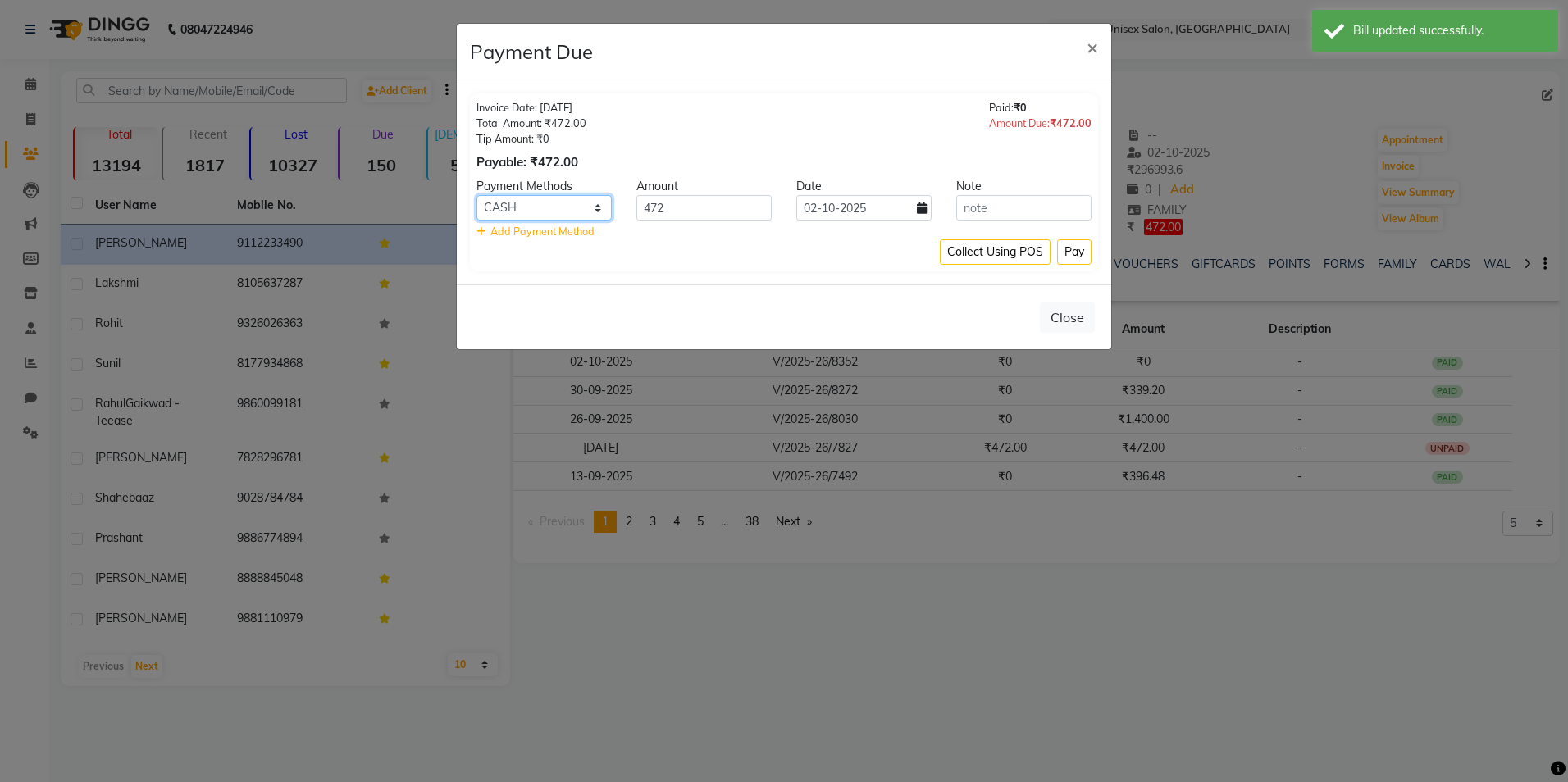
click at [547, 210] on select "PhonePe CARD GPay CASH" at bounding box center [544, 208] width 135 height 25
select select "5"
click at [477, 196] on select "PhonePe CARD GPay CASH" at bounding box center [544, 208] width 135 height 25
click at [1068, 253] on button "Pay" at bounding box center [1074, 251] width 34 height 25
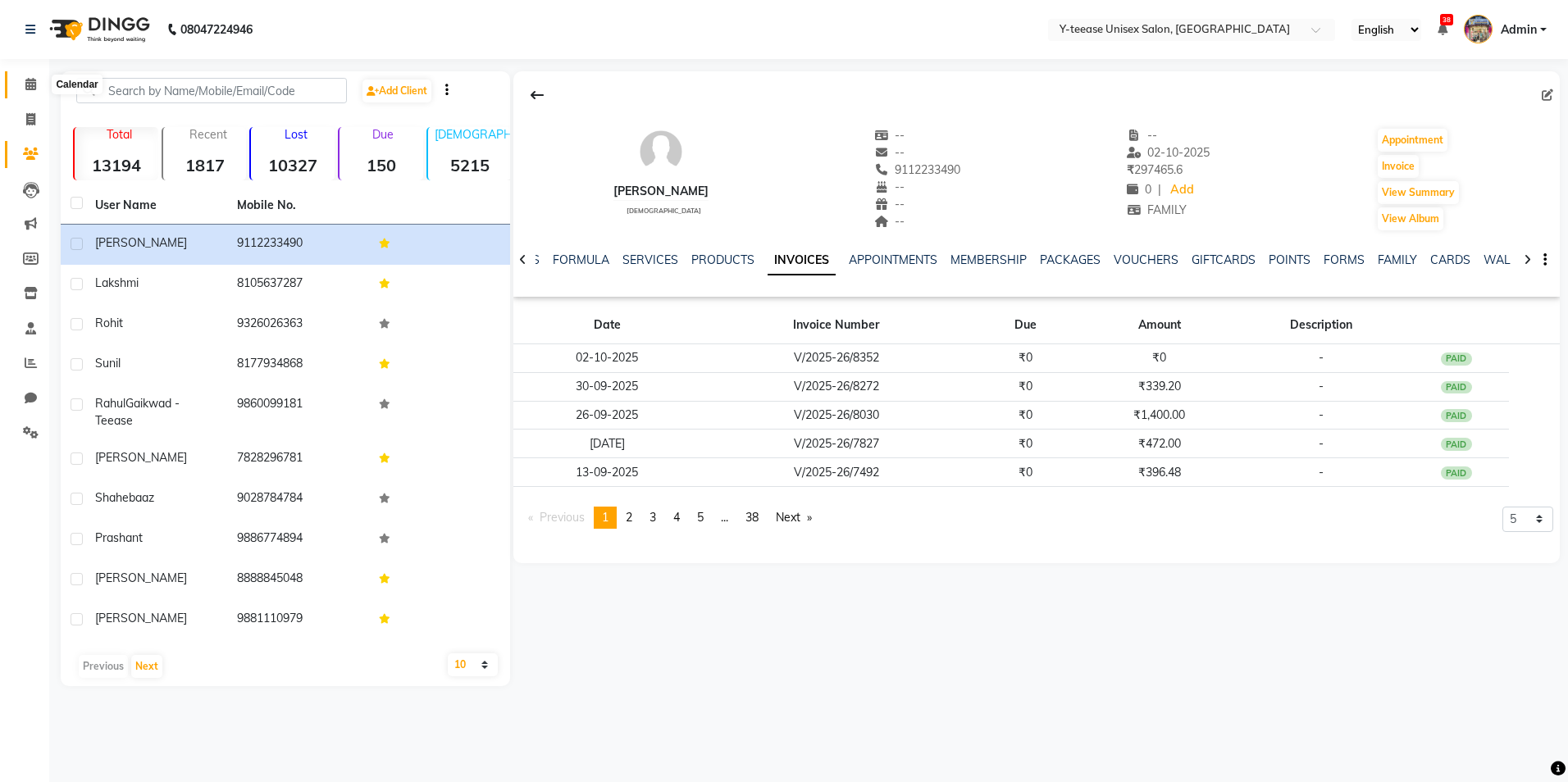
drag, startPoint x: 28, startPoint y: 88, endPoint x: 46, endPoint y: 93, distance: 18.7
click at [29, 87] on icon at bounding box center [31, 84] width 10 height 12
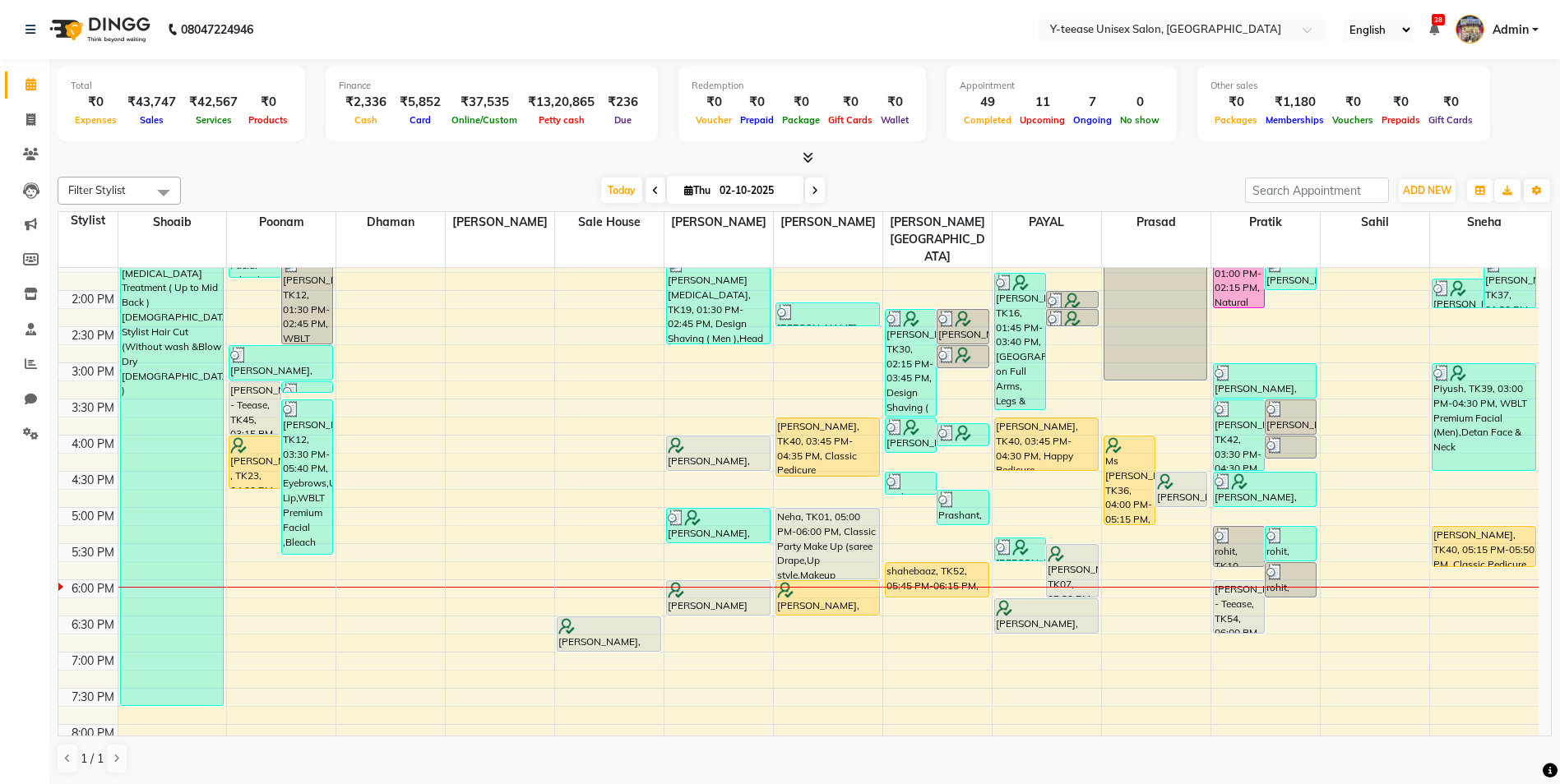
scroll to position [494, 0]
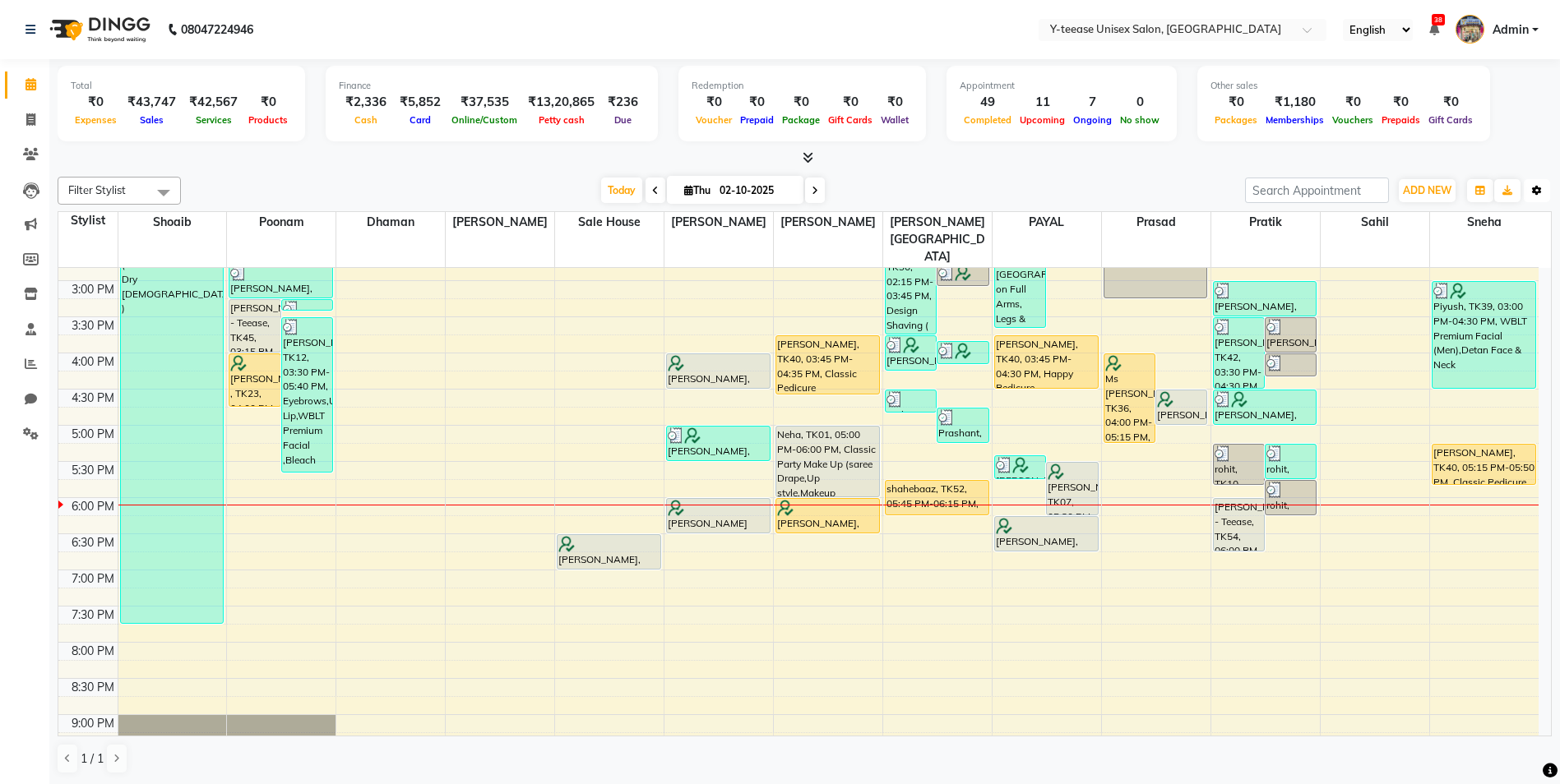
click at [1537, 199] on button "Toggle Dropdown" at bounding box center [1537, 191] width 26 height 23
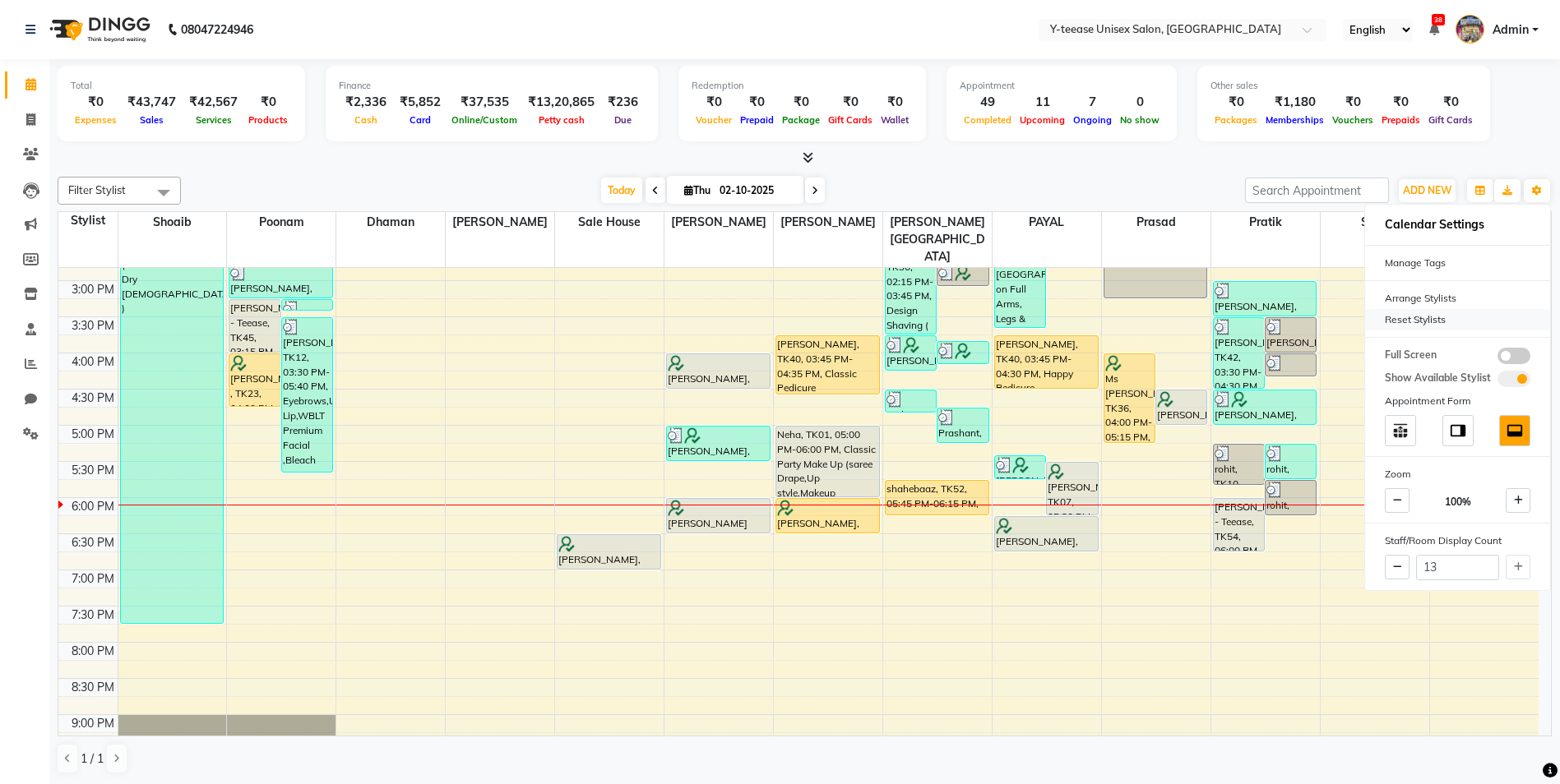
click at [1402, 322] on div "Reset Stylists" at bounding box center [1458, 319] width 185 height 21
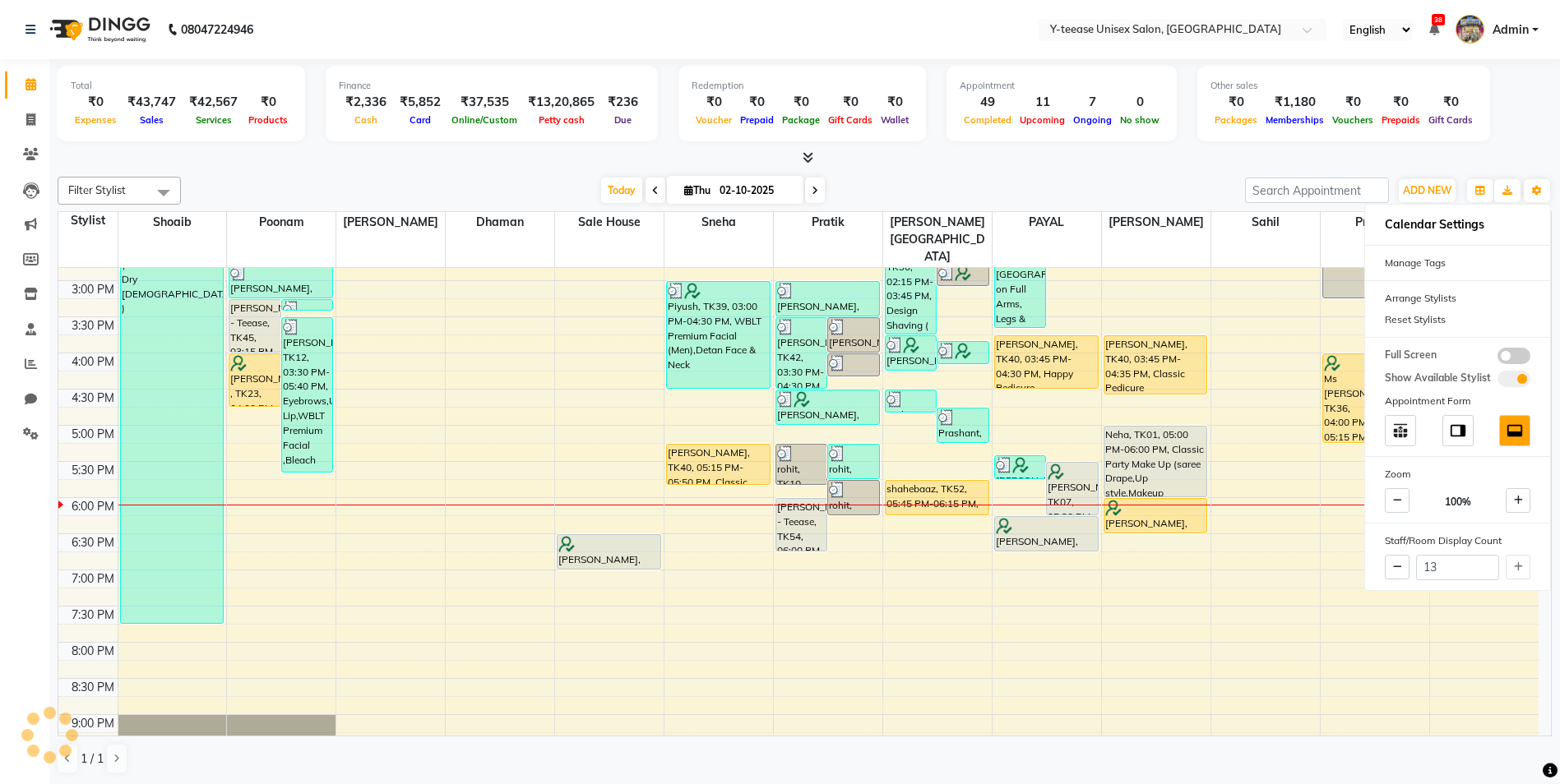
click at [1202, 183] on div "Today Thu 02-10-2025" at bounding box center [713, 191] width 1048 height 24
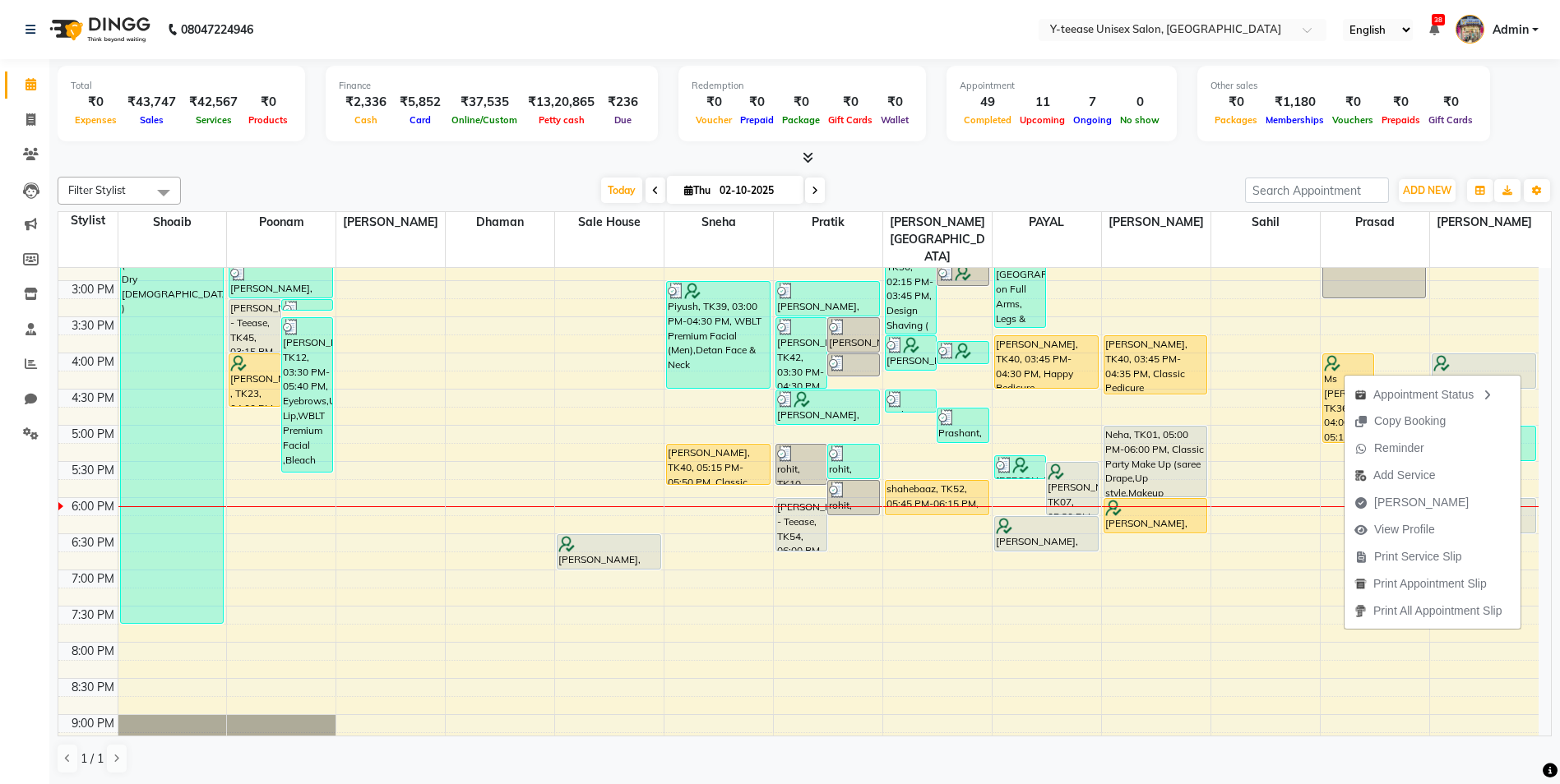
click at [1096, 140] on div "Appointment 49 Completed 11 Upcoming 7 Ongoing 0 No show" at bounding box center [1061, 103] width 230 height 75
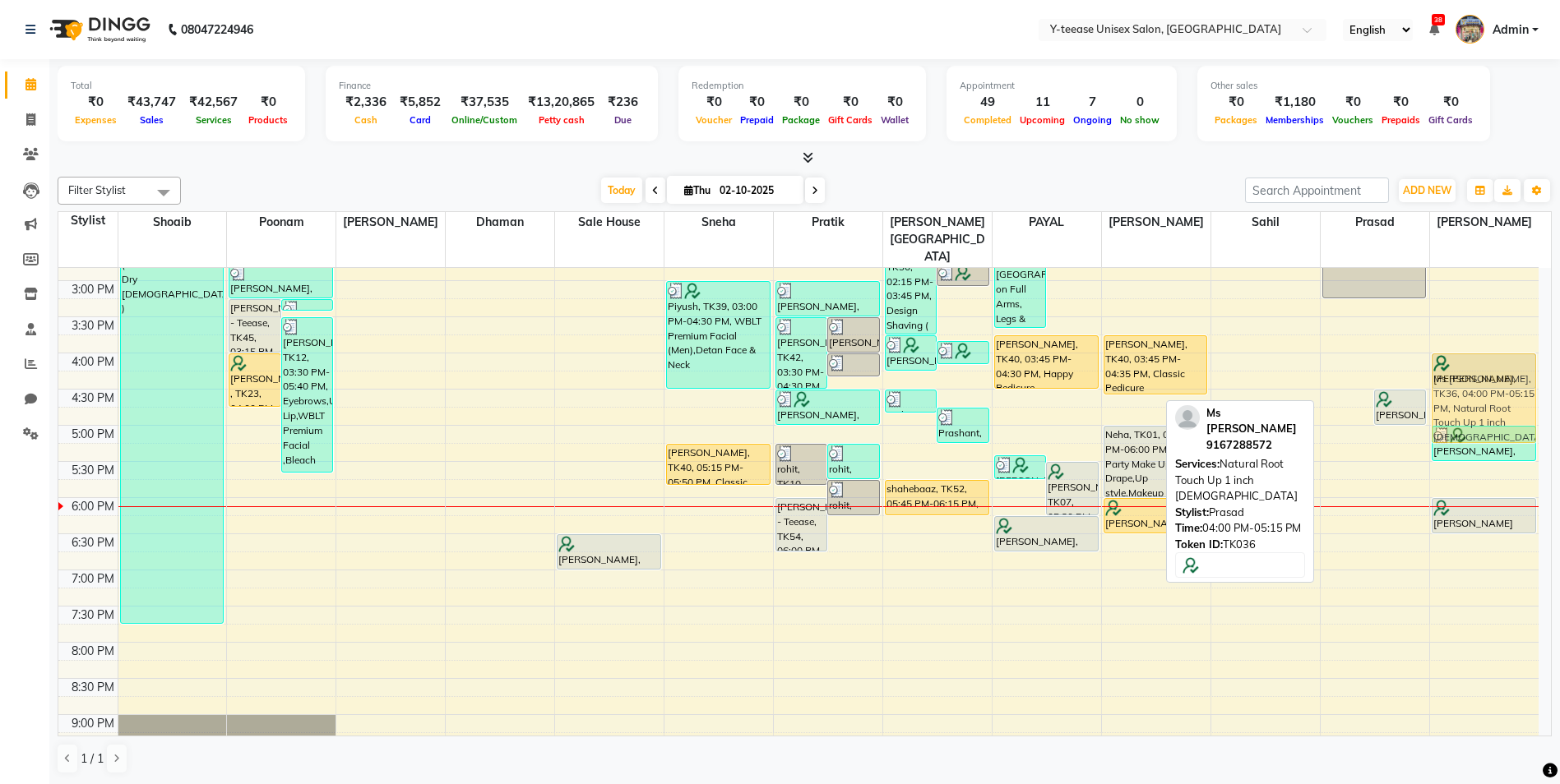
drag, startPoint x: 1332, startPoint y: 374, endPoint x: 1434, endPoint y: 374, distance: 102.0
click at [1434, 374] on tr "[PERSON_NAME], TK09, 12:00 PM-01:00 PM, Protein Spa [DEMOGRAPHIC_DATA] [PERSON_…" at bounding box center [798, 317] width 1480 height 1084
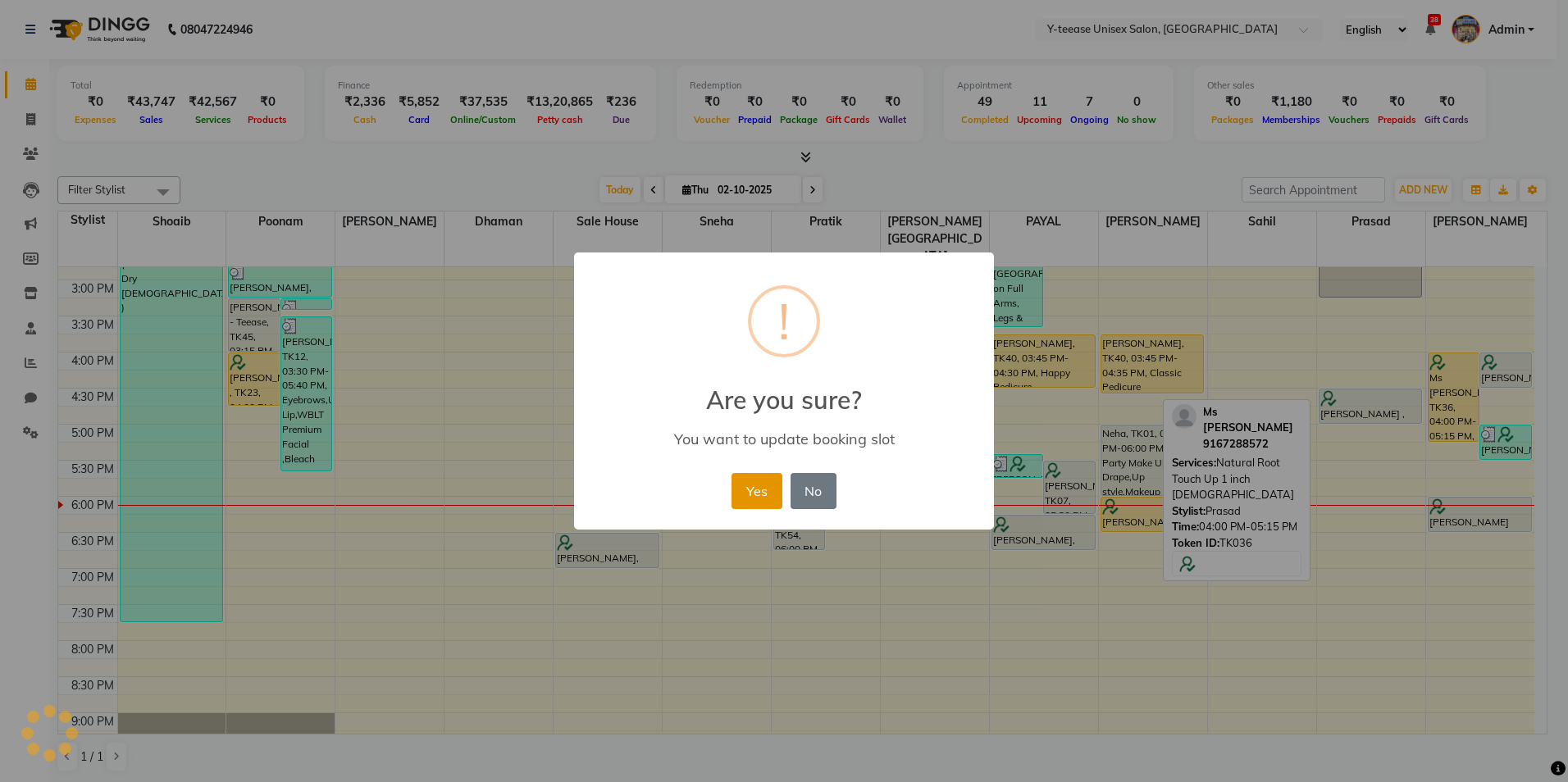
click at [768, 482] on button "Yes" at bounding box center [756, 490] width 50 height 36
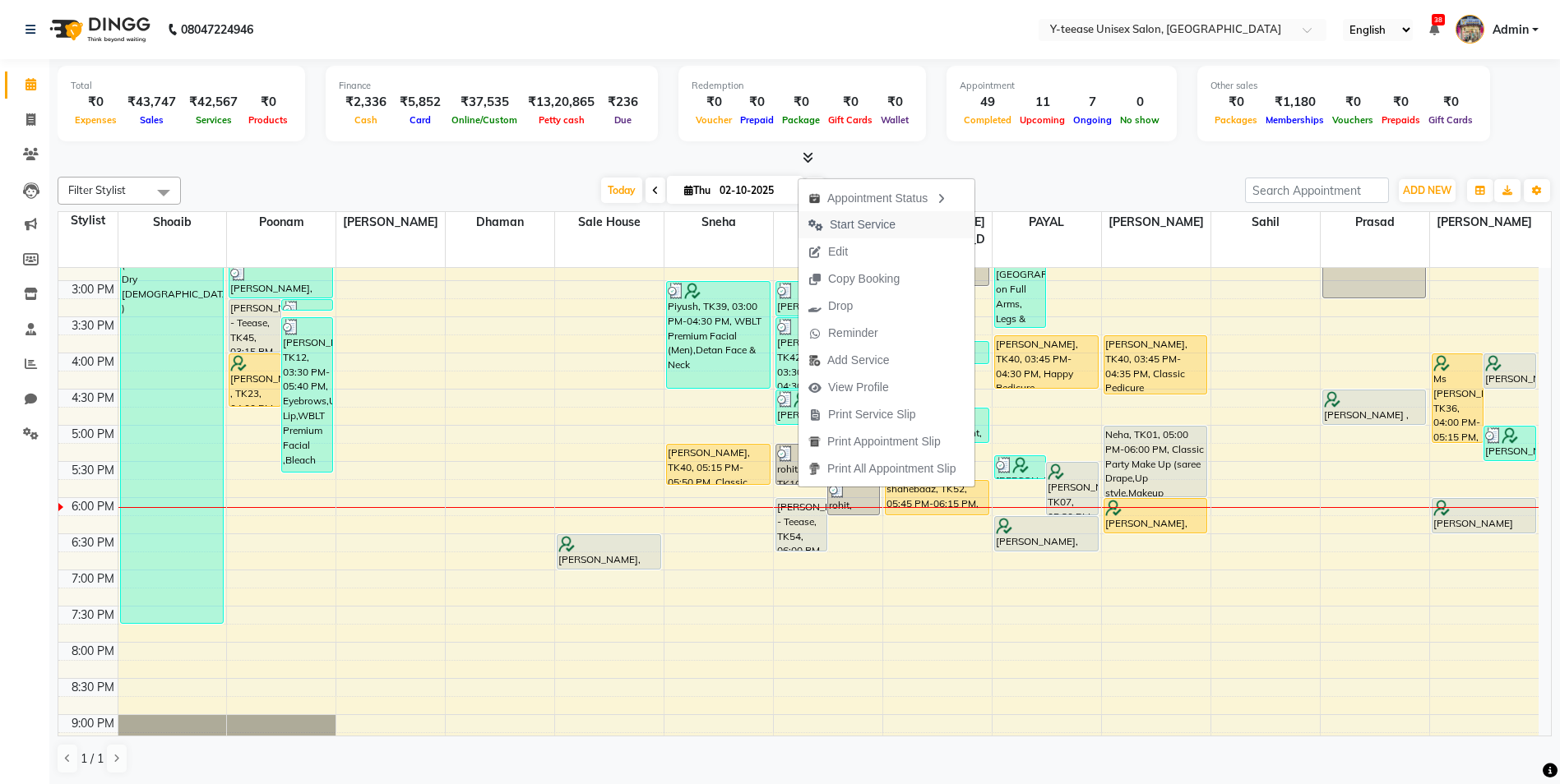
click at [862, 215] on span "Start Service" at bounding box center [852, 224] width 107 height 27
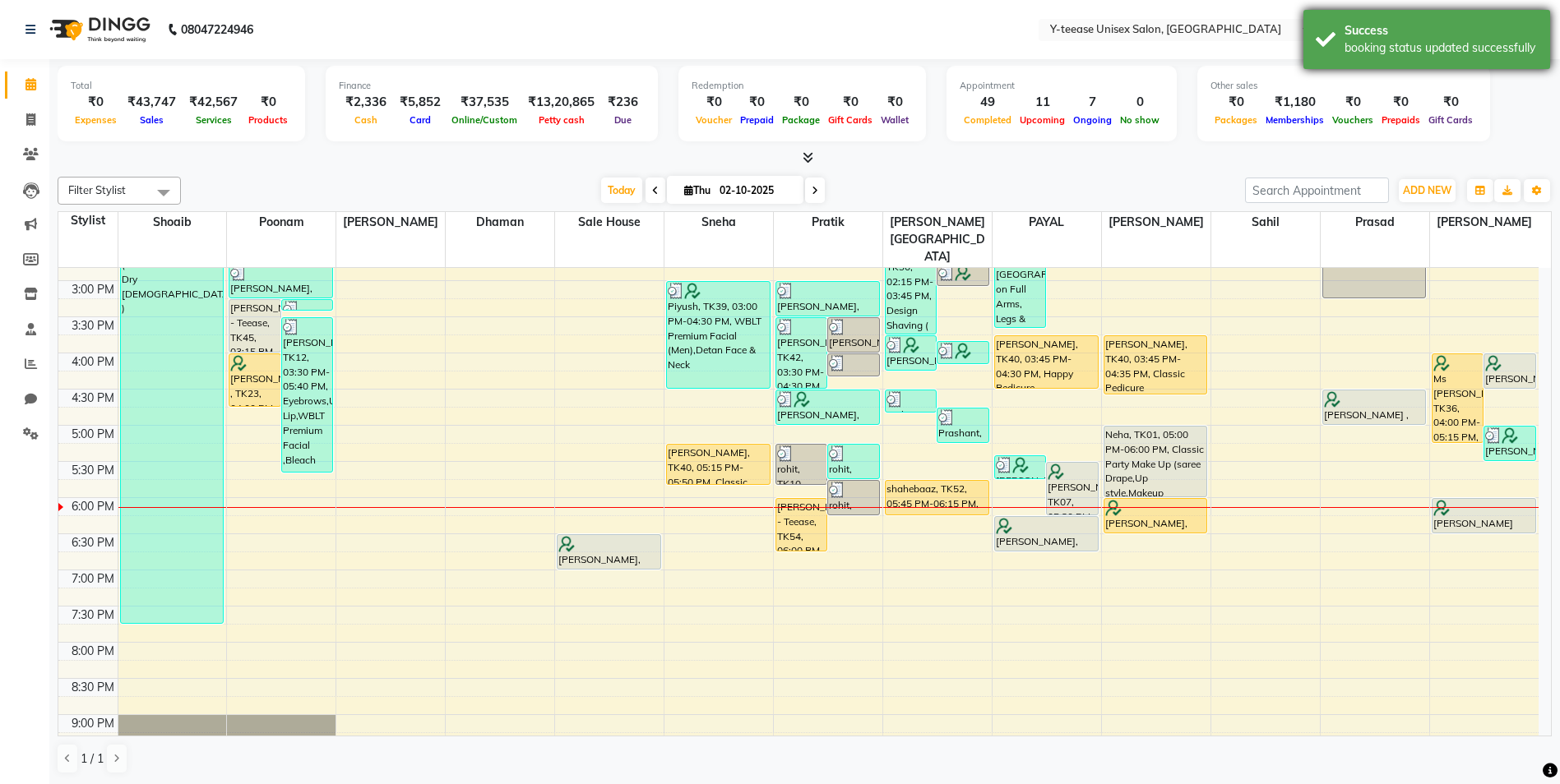
click at [1392, 22] on div "Success" at bounding box center [1441, 31] width 193 height 18
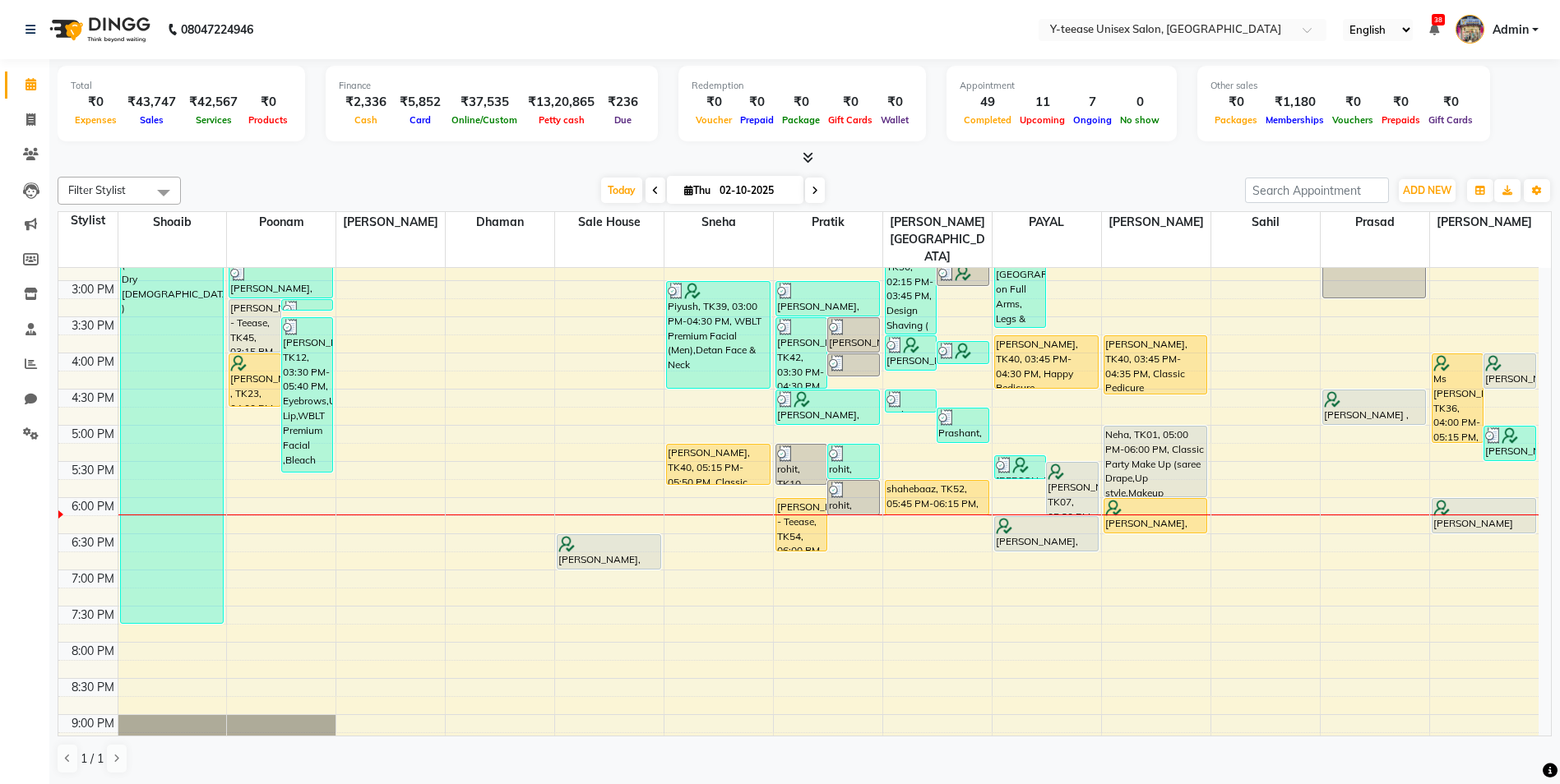
click at [808, 196] on span at bounding box center [815, 190] width 20 height 25
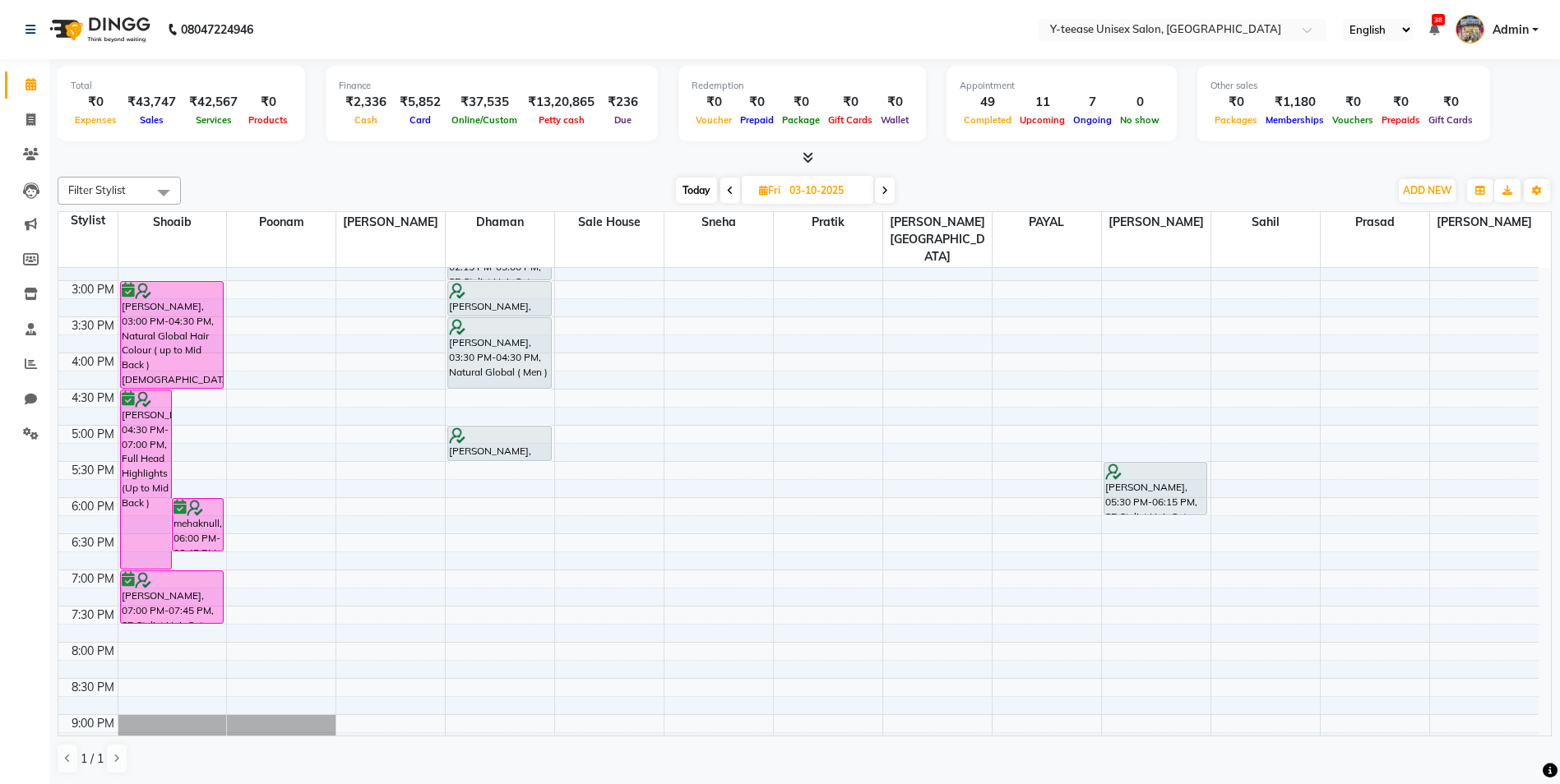
click at [885, 186] on icon at bounding box center [885, 190] width 7 height 10
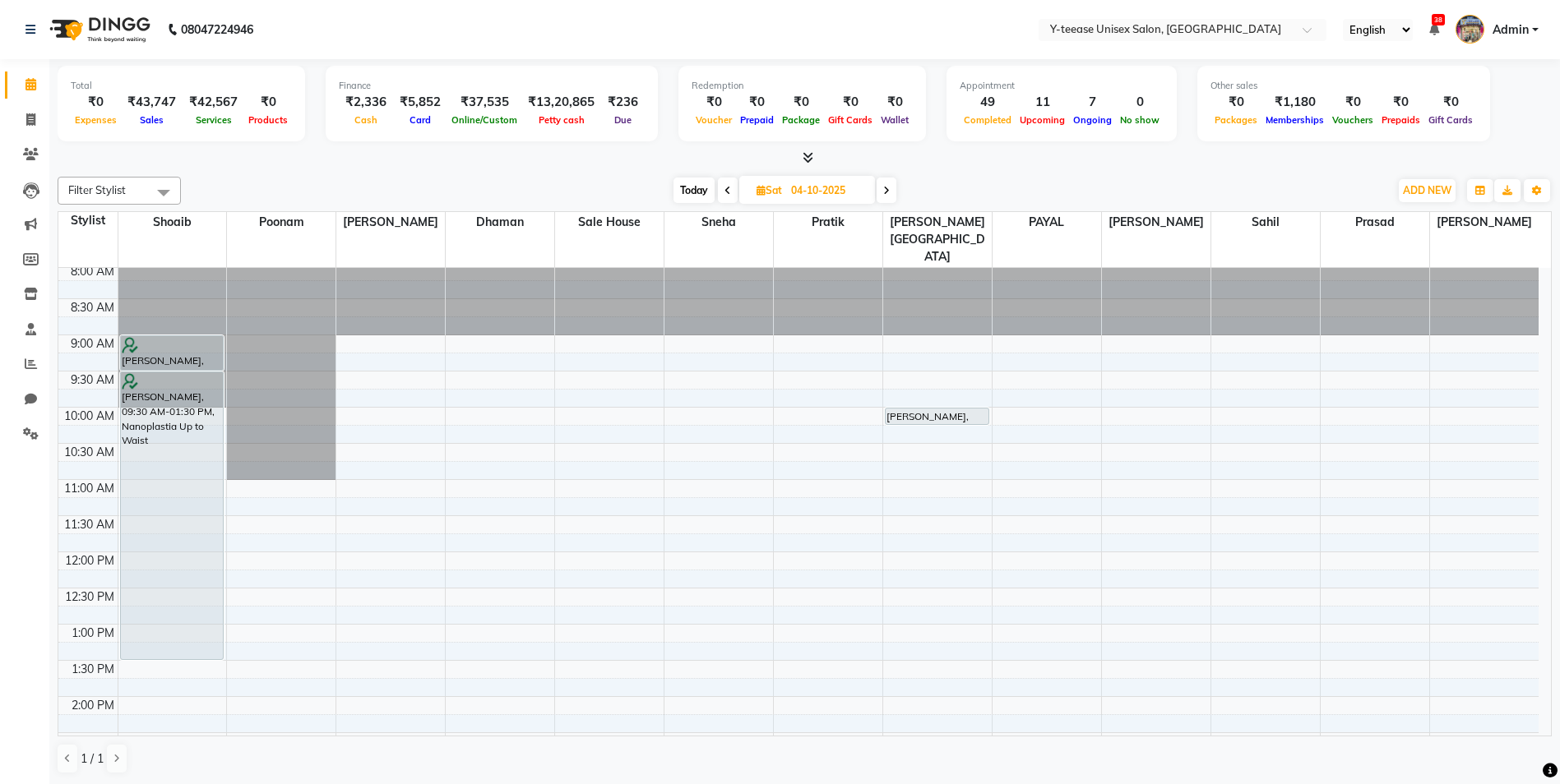
scroll to position [0, 0]
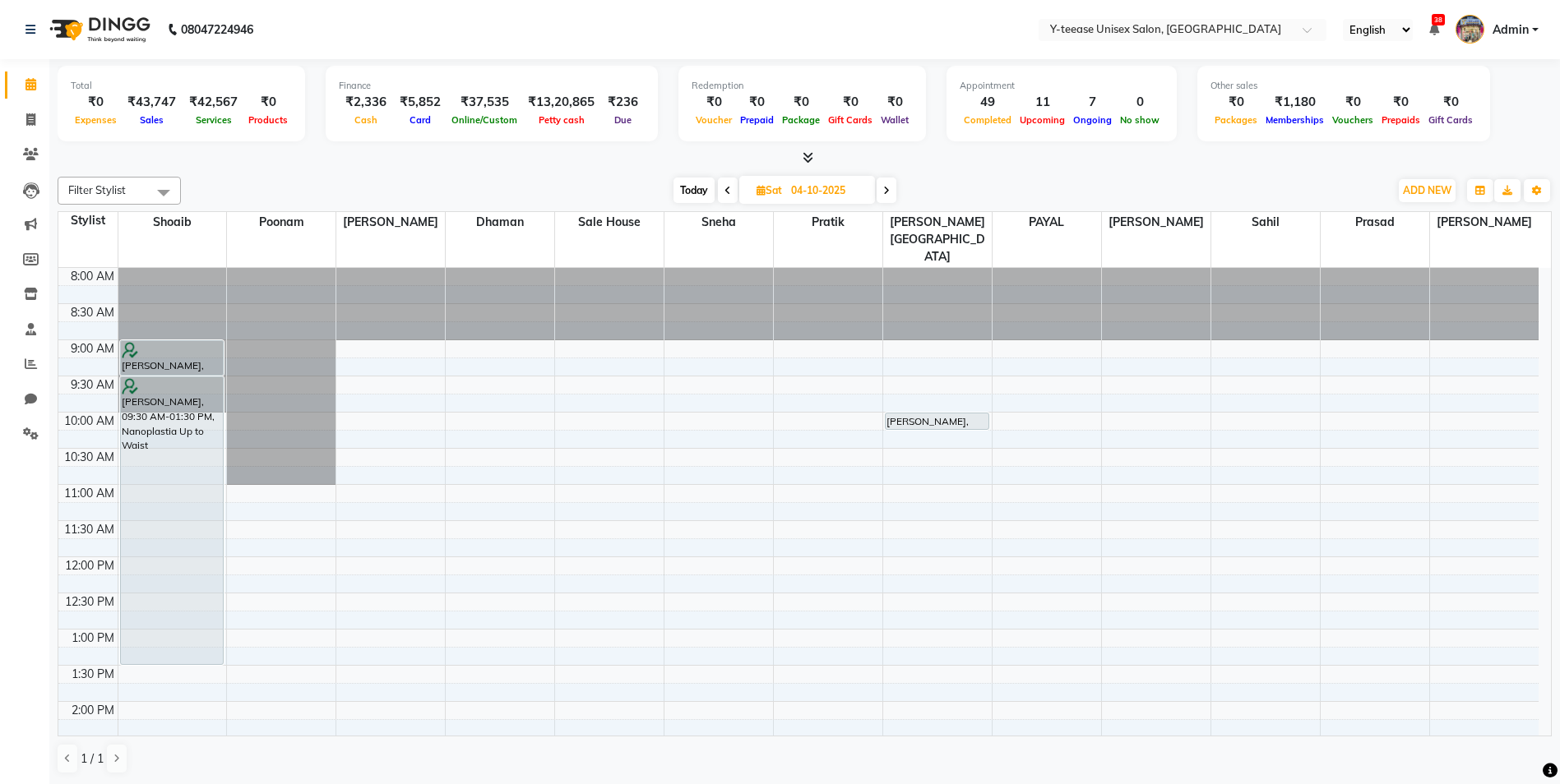
click at [699, 188] on span "Today" at bounding box center [694, 190] width 41 height 25
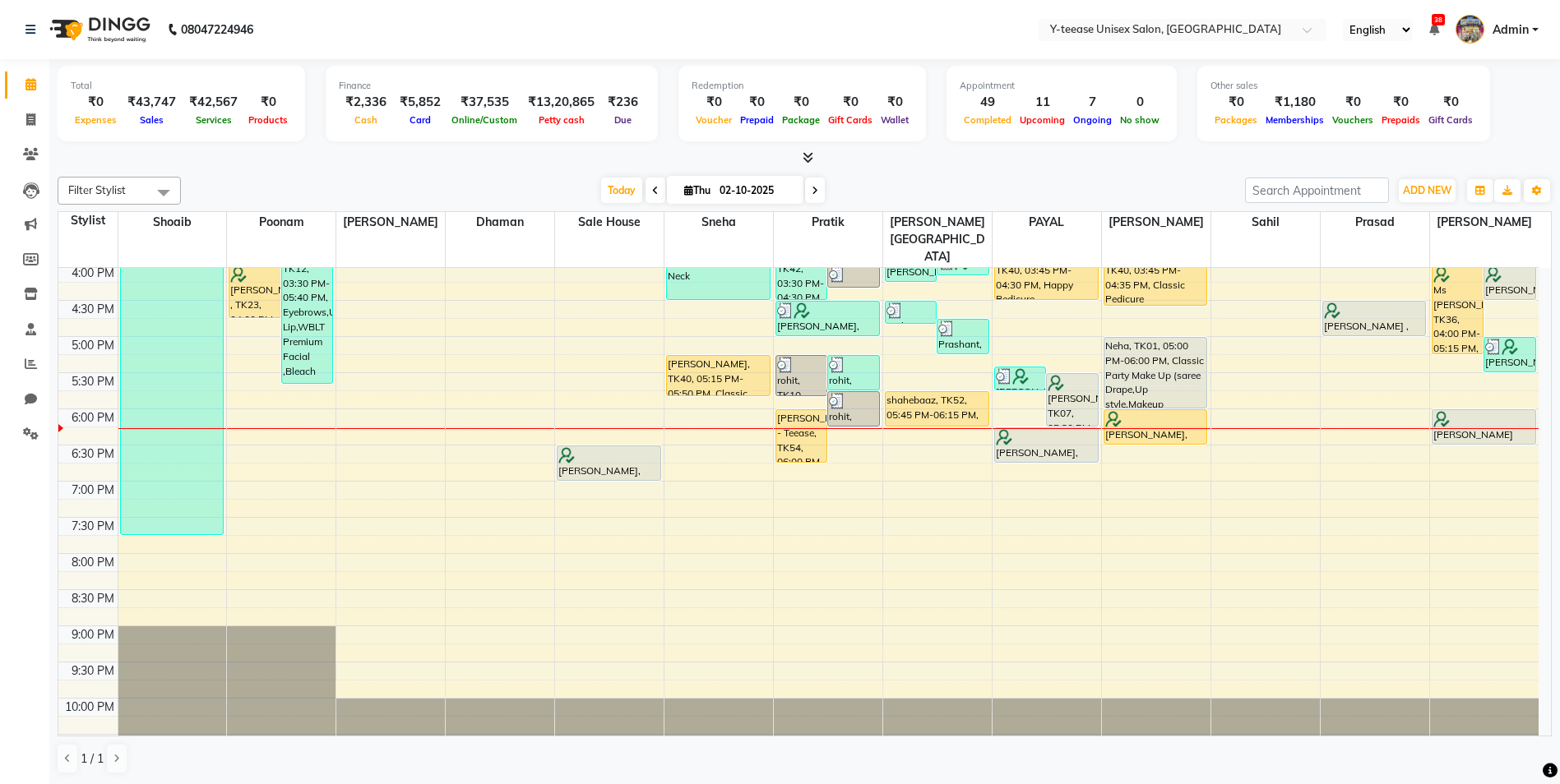
scroll to position [1, 0]
click at [812, 194] on icon at bounding box center [815, 189] width 7 height 10
type input "03-10-2025"
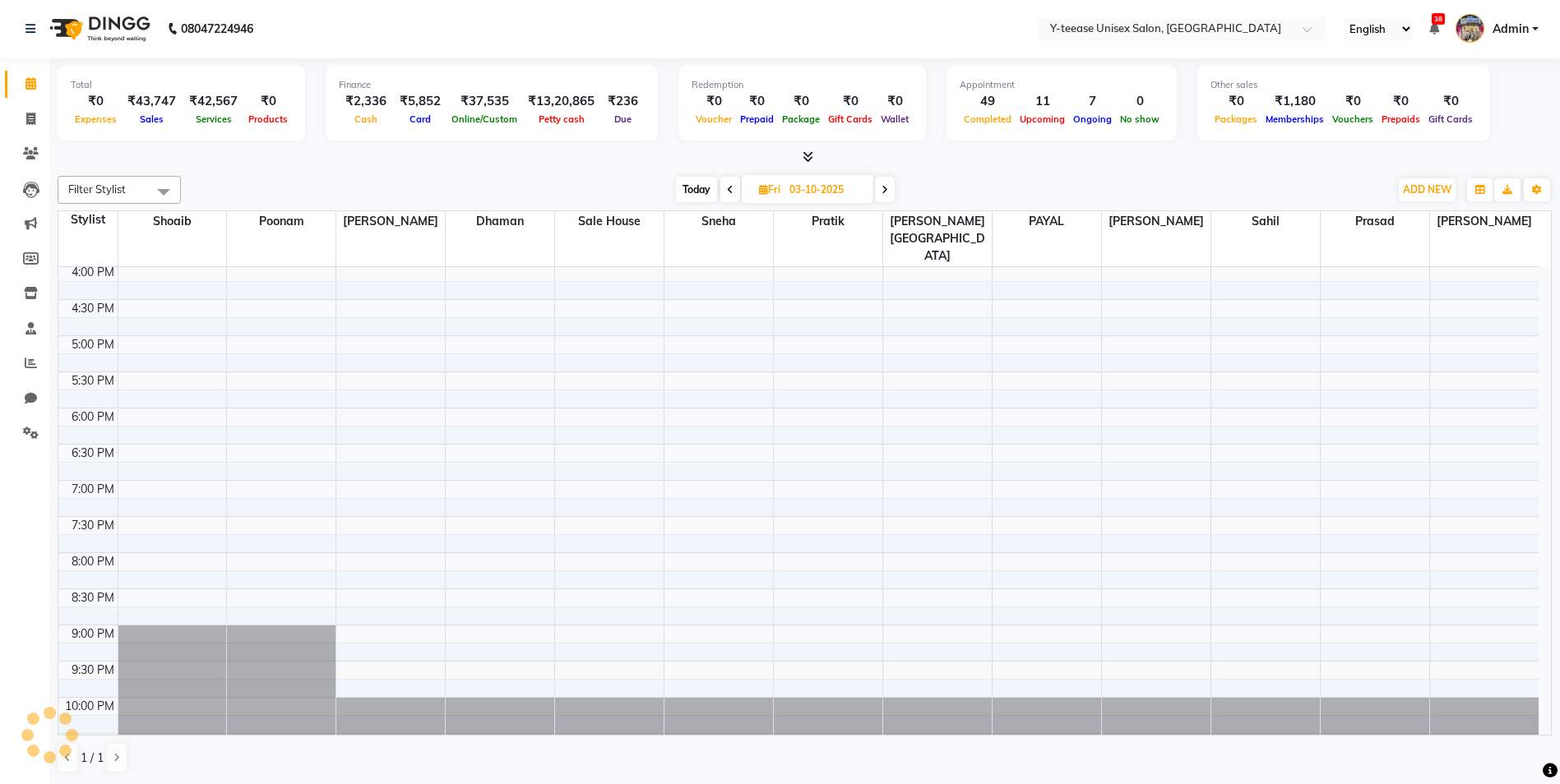
scroll to position [582, 0]
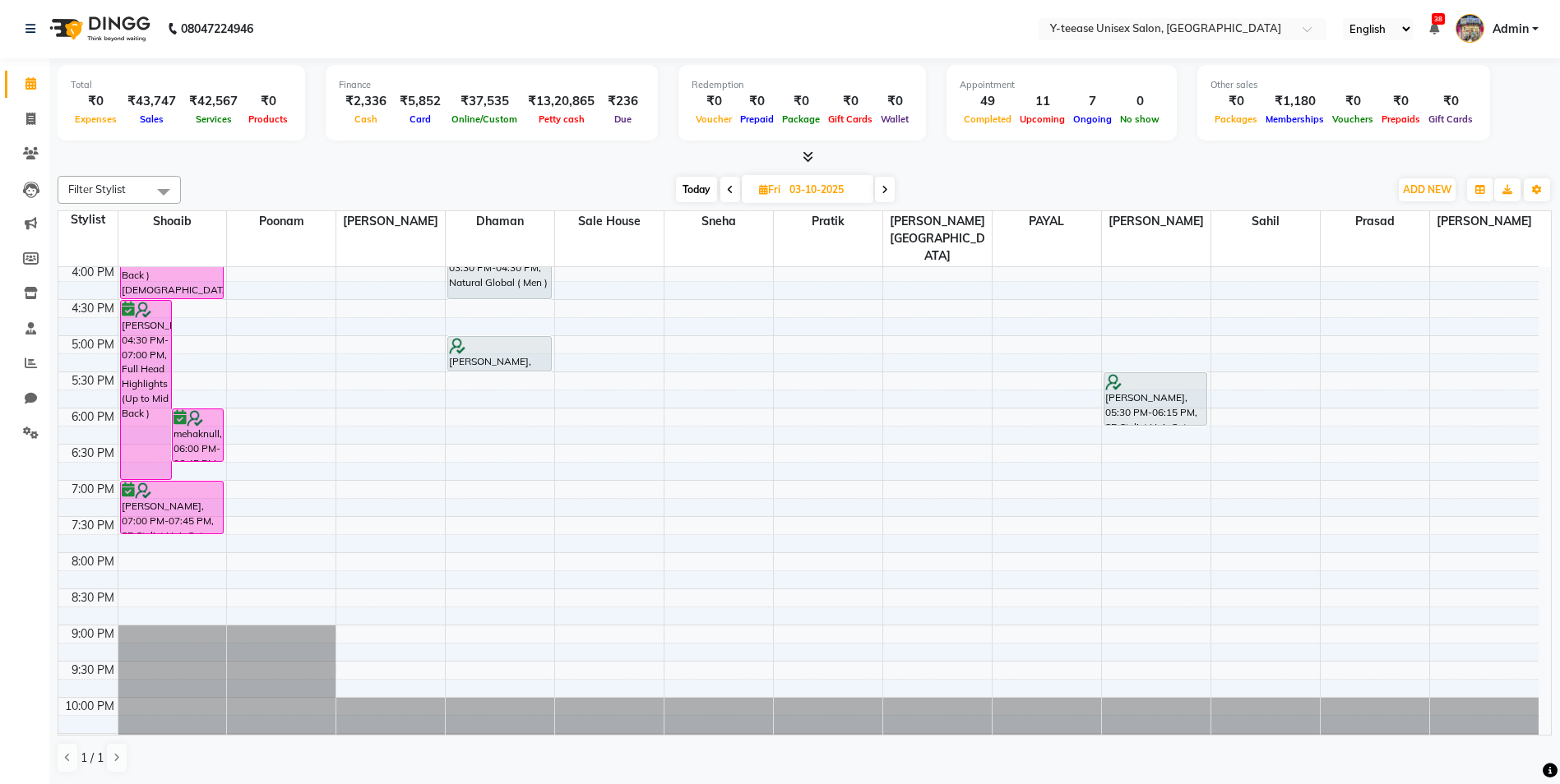
click at [1510, 375] on div "8:00 AM 8:30 AM 9:00 AM 9:30 AM 10:00 AM 10:30 AM 11:00 AM 11:30 AM 12:00 PM 12…" at bounding box center [798, 227] width 1480 height 1084
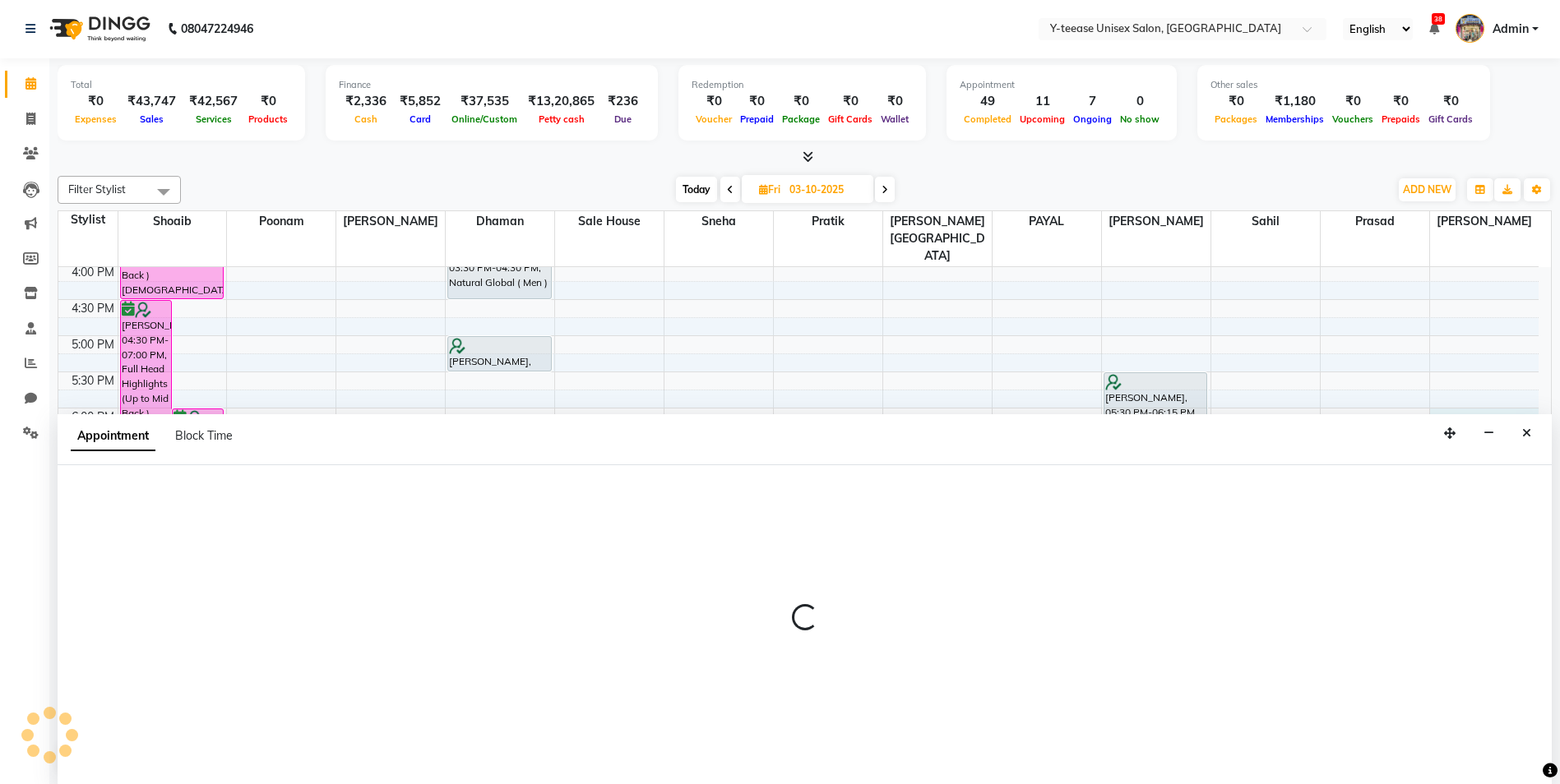
select select "92975"
select select "1080"
select select "tentative"
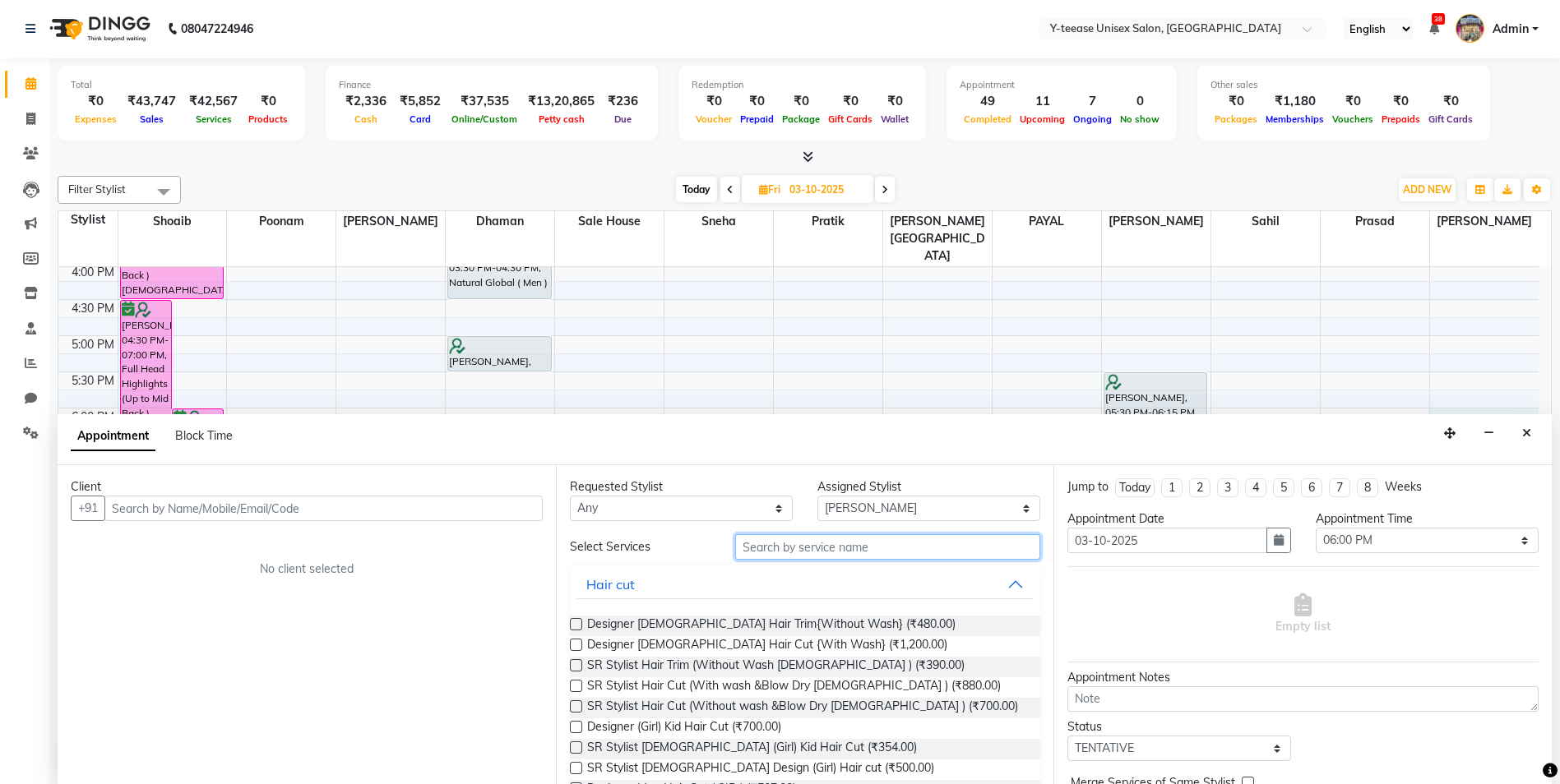
click at [819, 546] on input "text" at bounding box center [889, 547] width 306 height 25
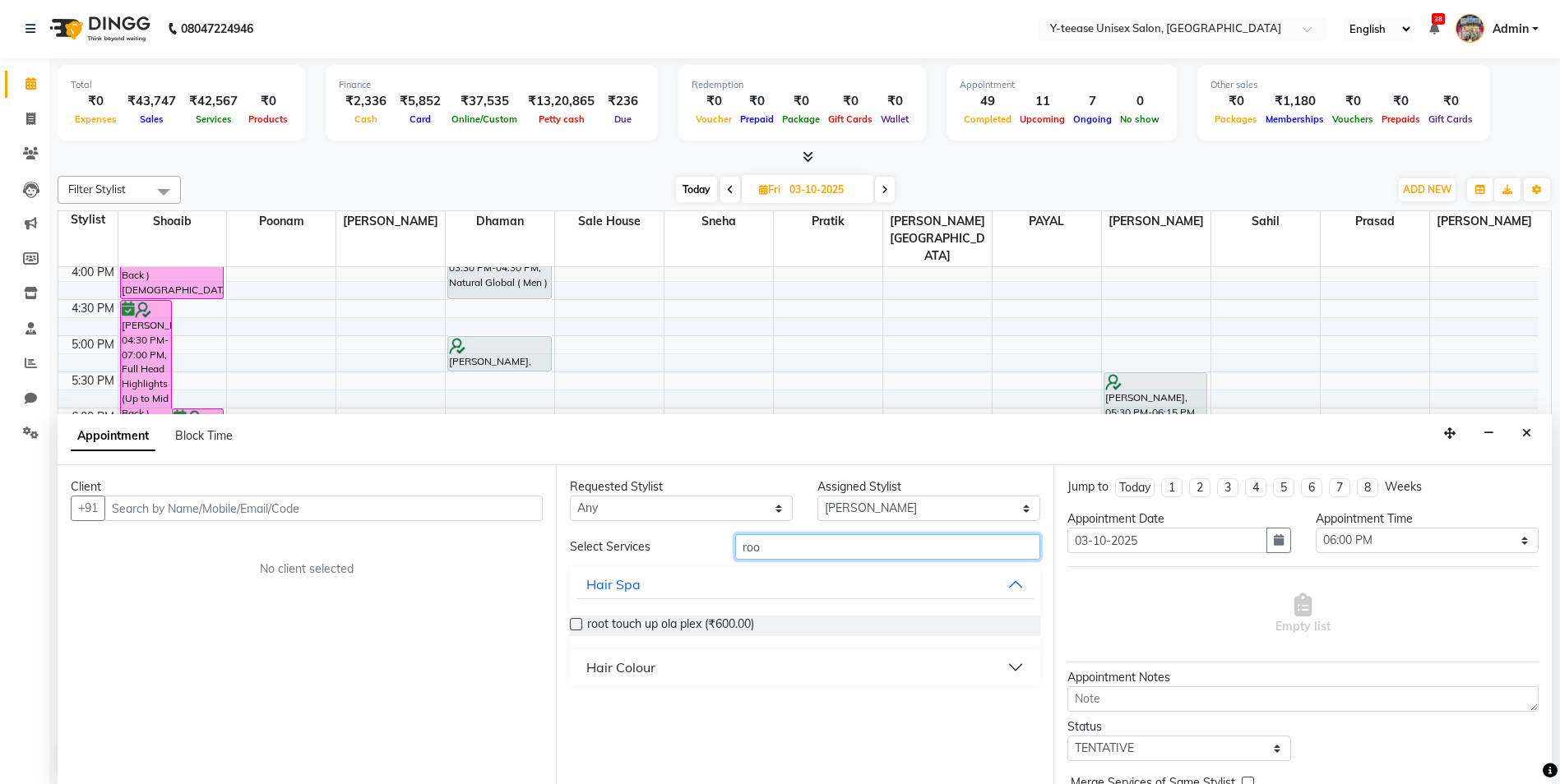
type input "roo"
click at [644, 664] on div "Hair Colour" at bounding box center [621, 668] width 69 height 20
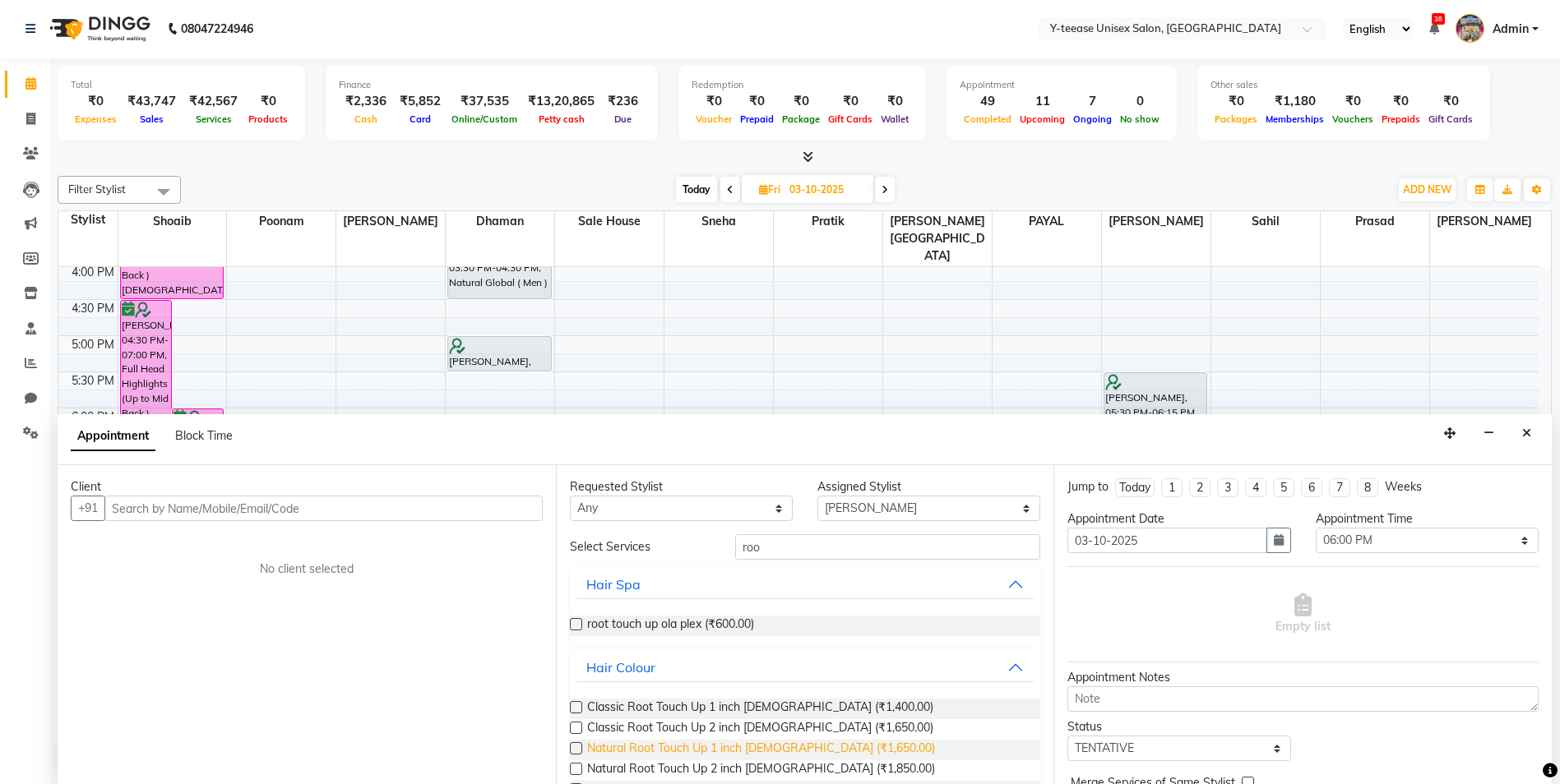
click at [636, 750] on span "Natural Root Touch Up 1 inch [DEMOGRAPHIC_DATA] (₹1,650.00)" at bounding box center [761, 750] width 348 height 20
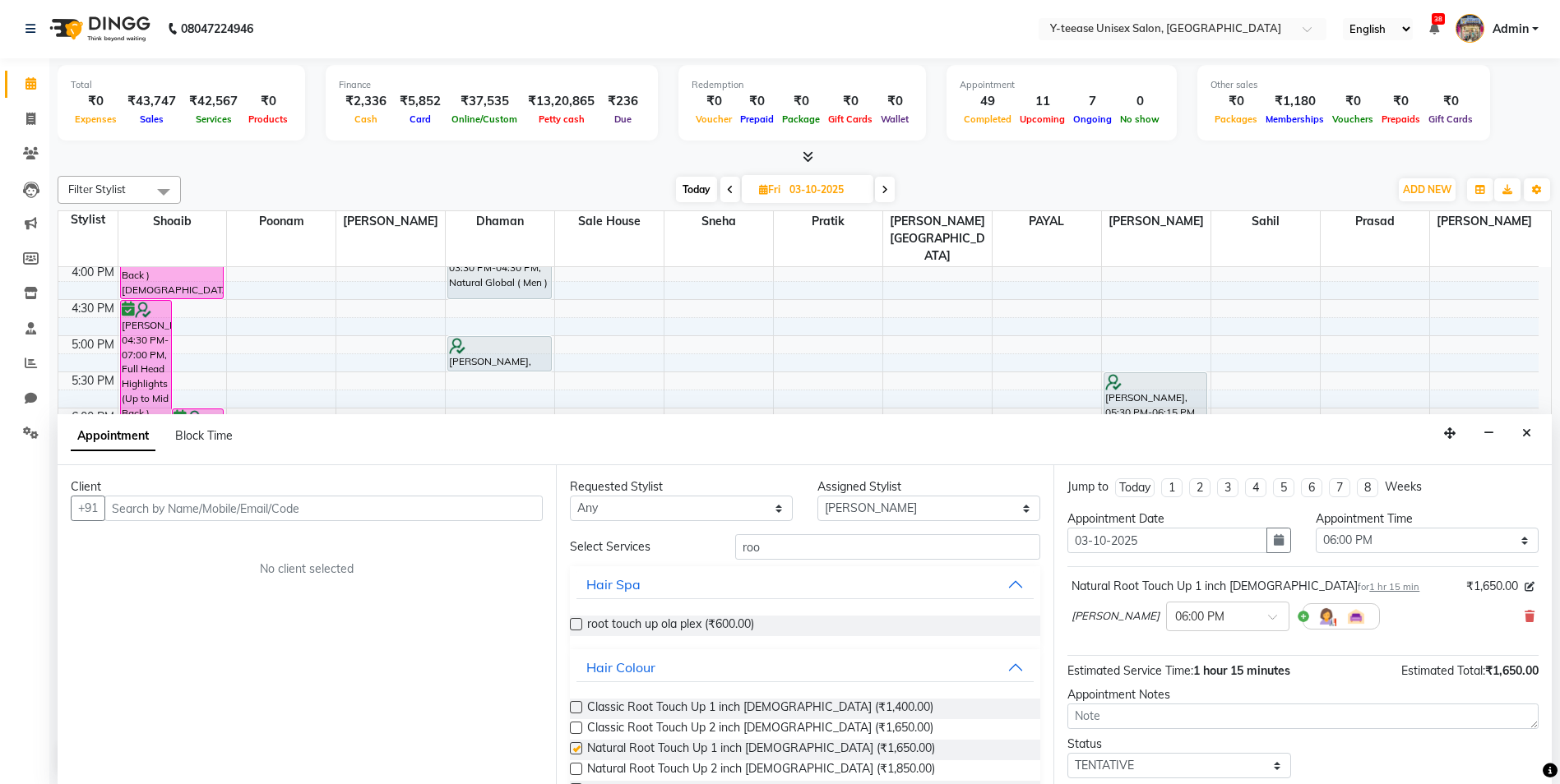
checkbox input "false"
click at [411, 496] on input "text" at bounding box center [323, 508] width 439 height 25
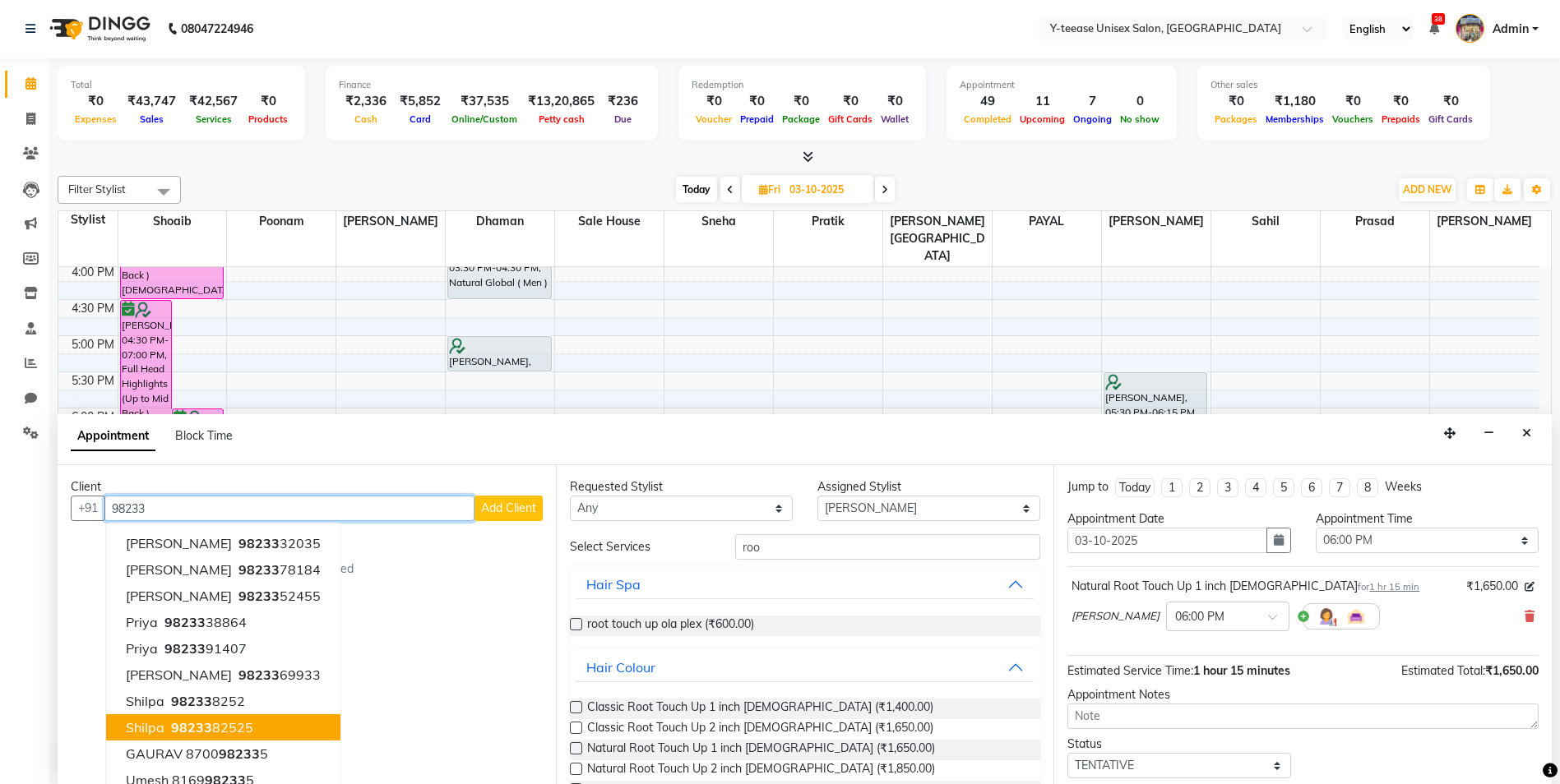
click at [195, 716] on button "Shilpa 98233 82525" at bounding box center [223, 727] width 235 height 26
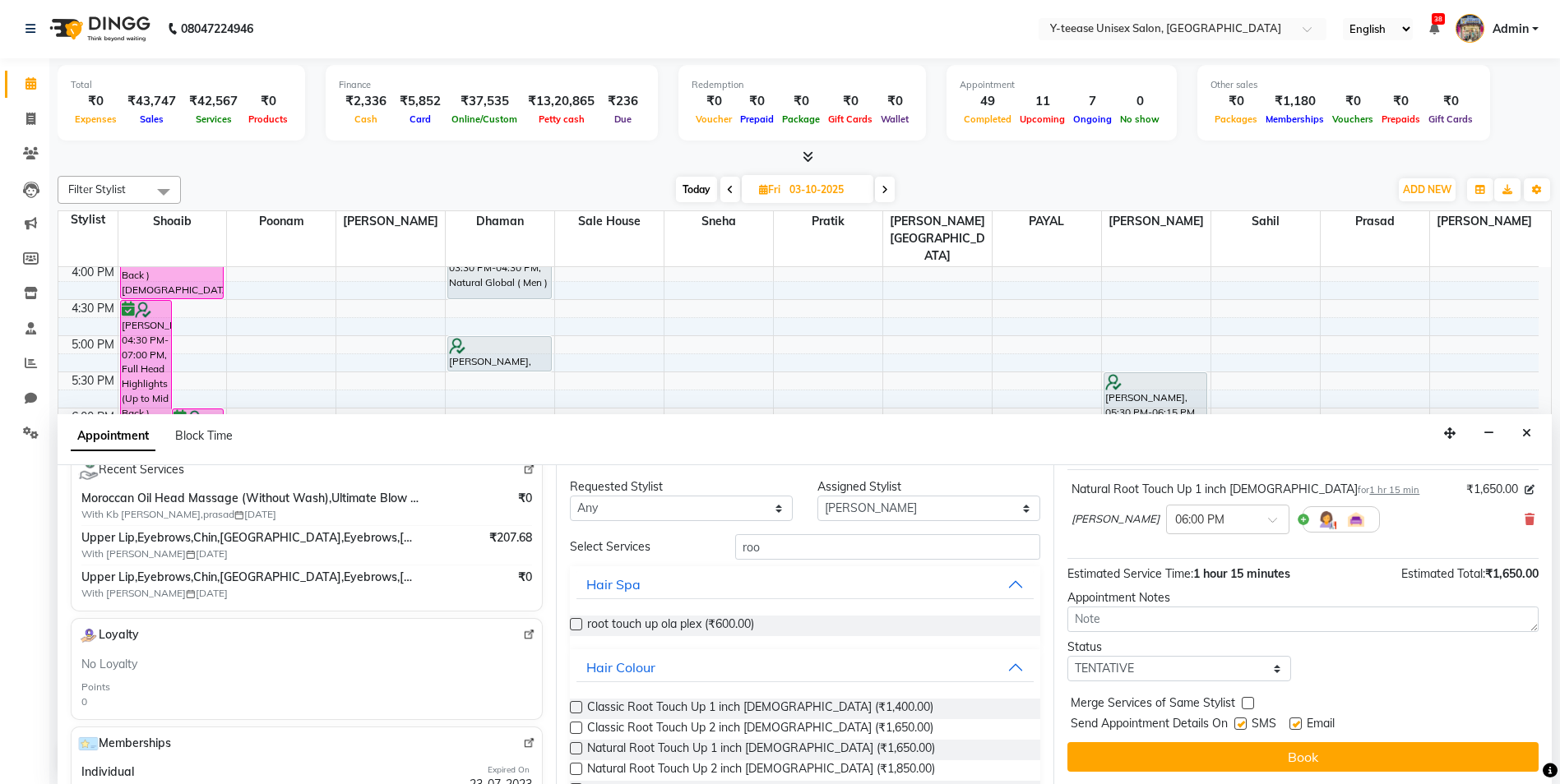
scroll to position [98, 0]
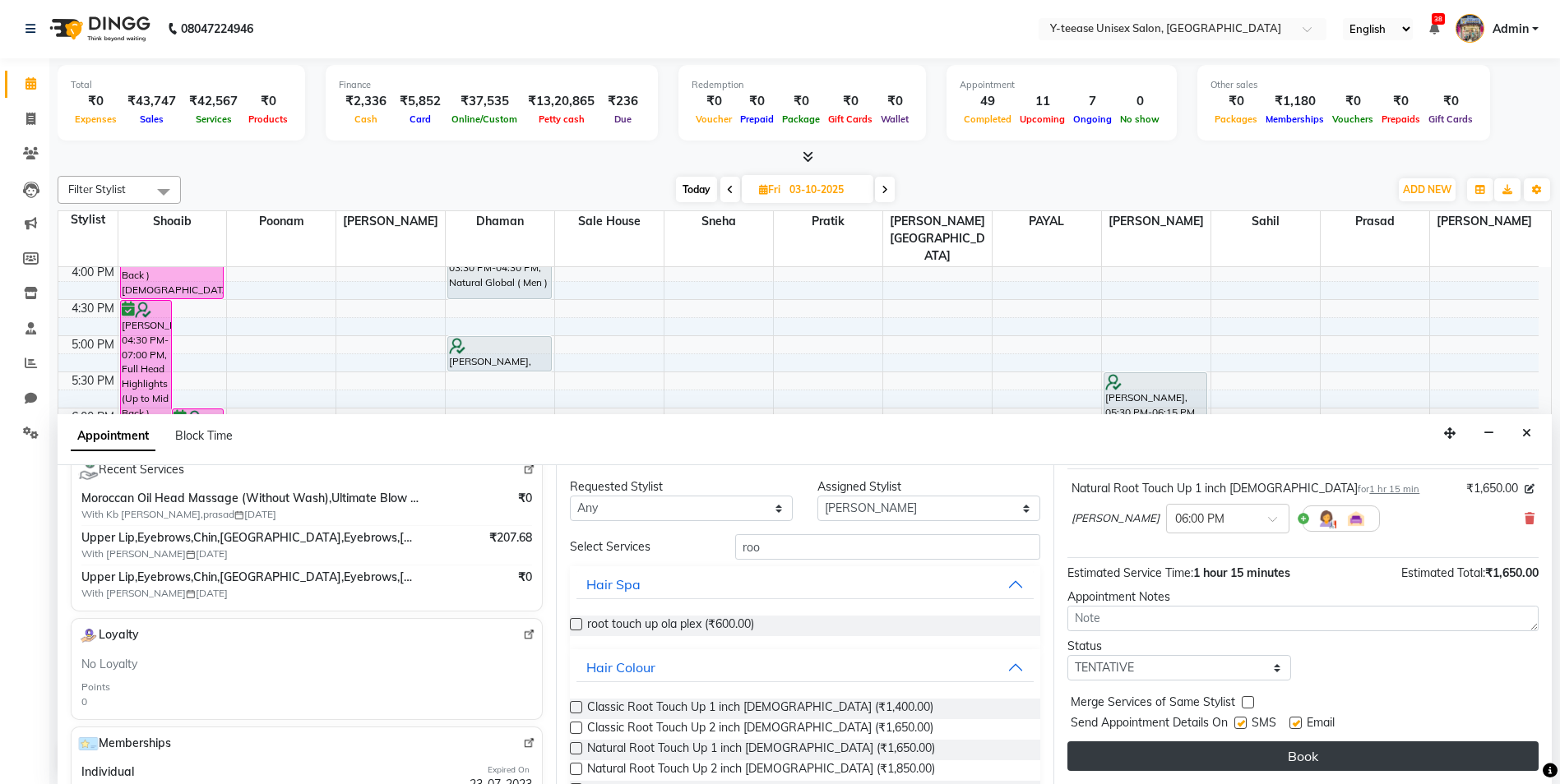
type input "9823382525"
click at [1216, 764] on button "Book" at bounding box center [1304, 756] width 471 height 30
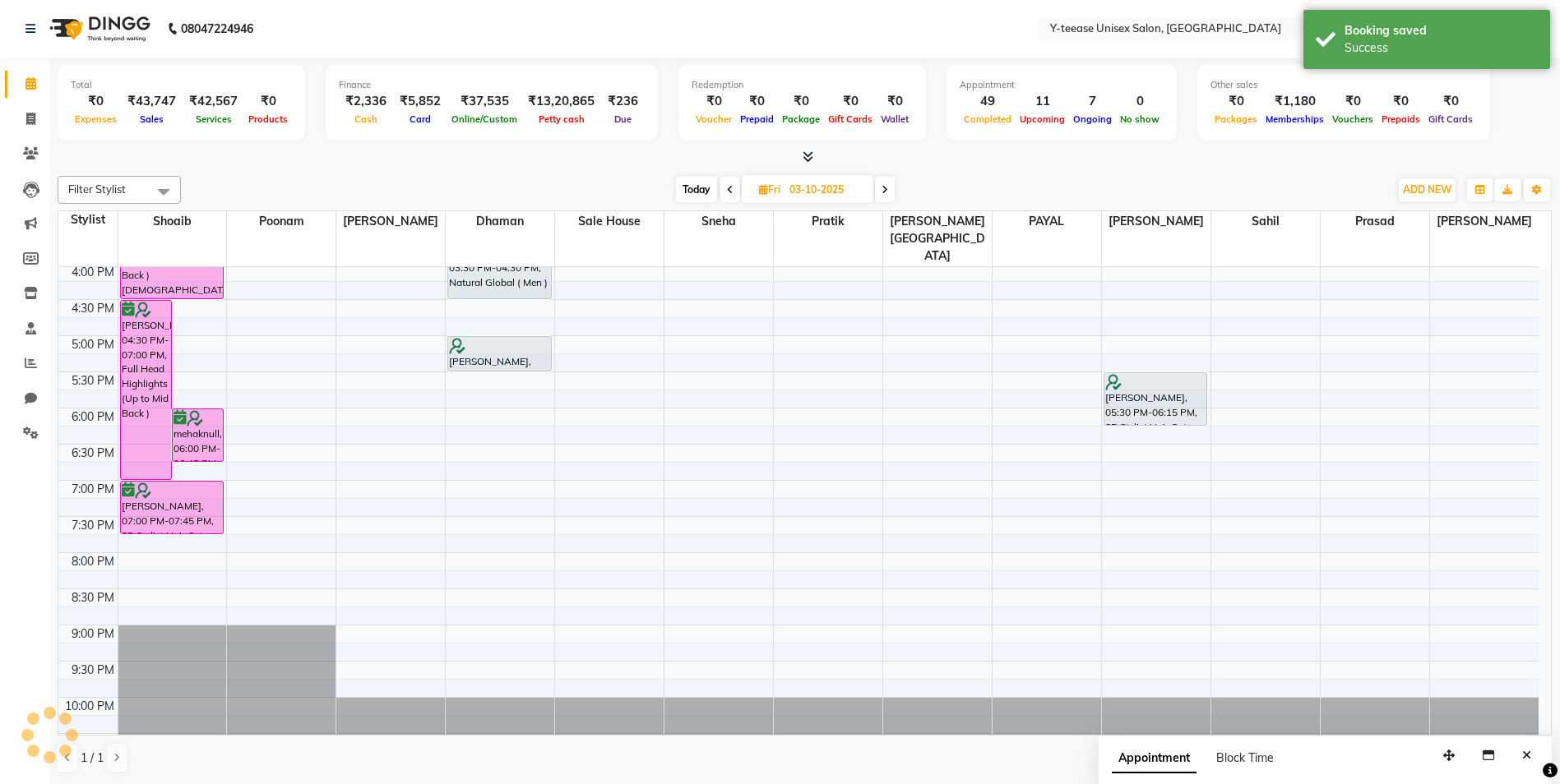
scroll to position [0, 0]
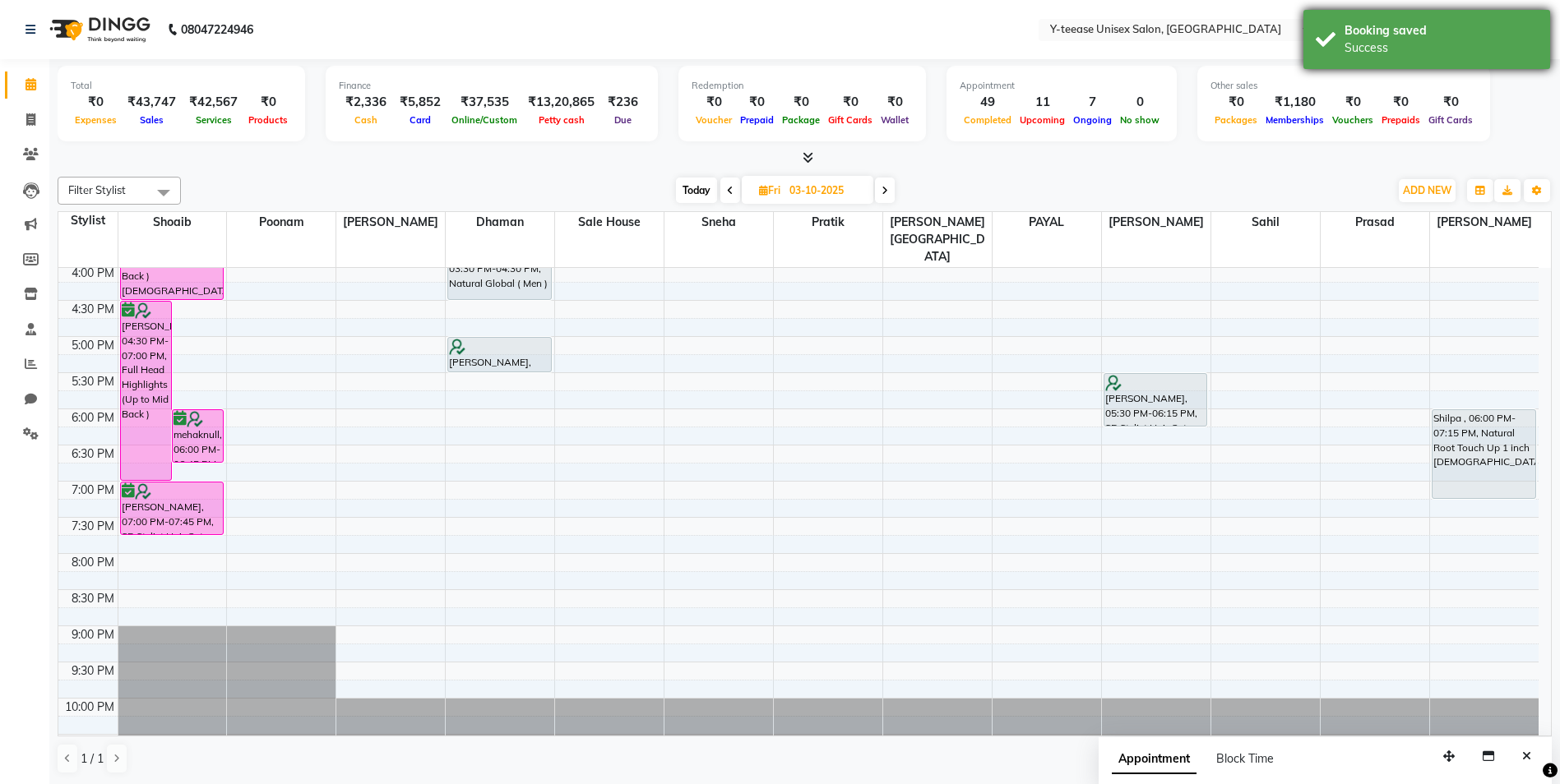
click at [1464, 32] on div "Booking saved" at bounding box center [1441, 31] width 193 height 18
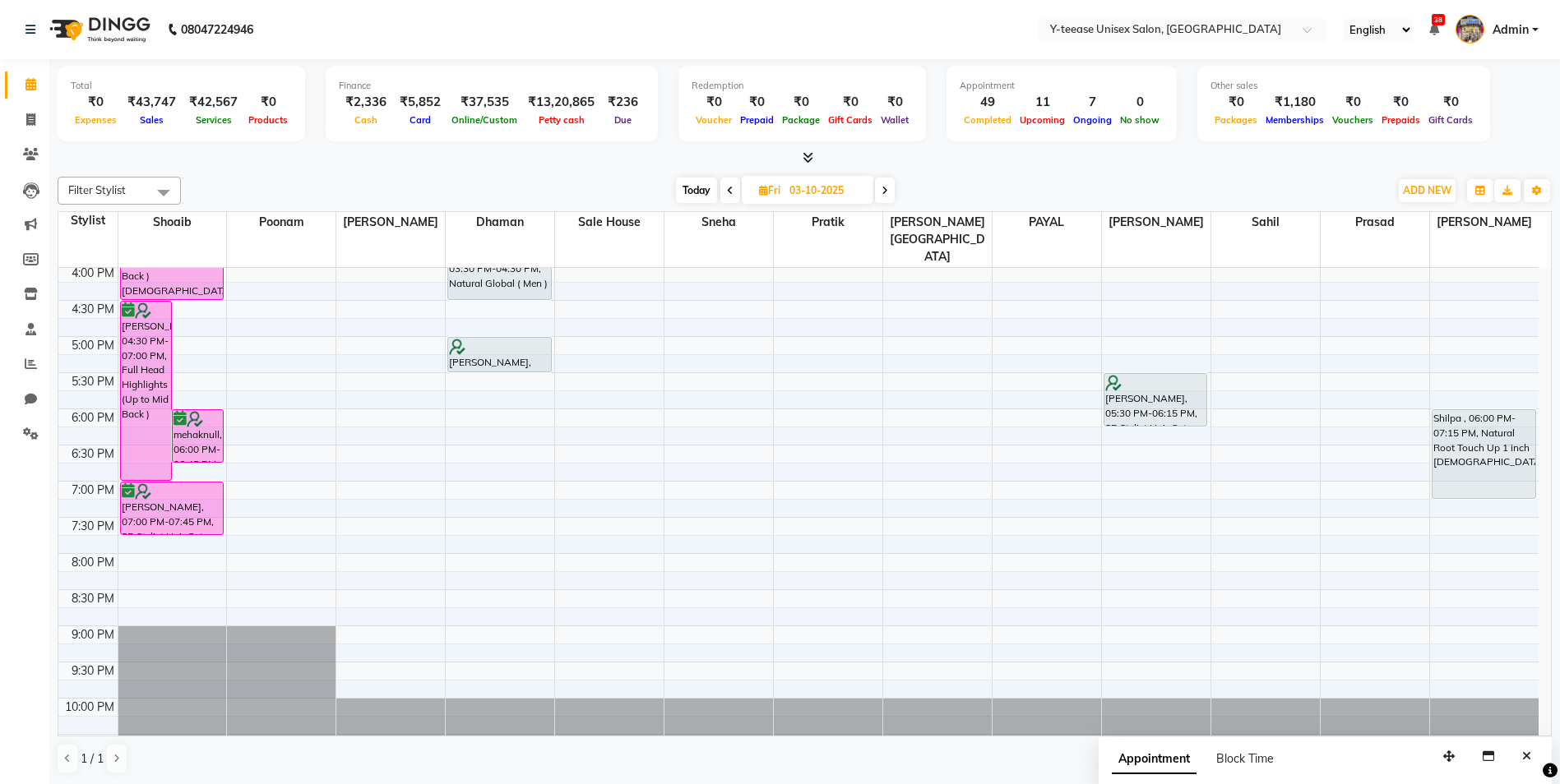
scroll to position [1, 0]
click at [701, 185] on span "Today" at bounding box center [696, 189] width 41 height 25
type input "02-10-2025"
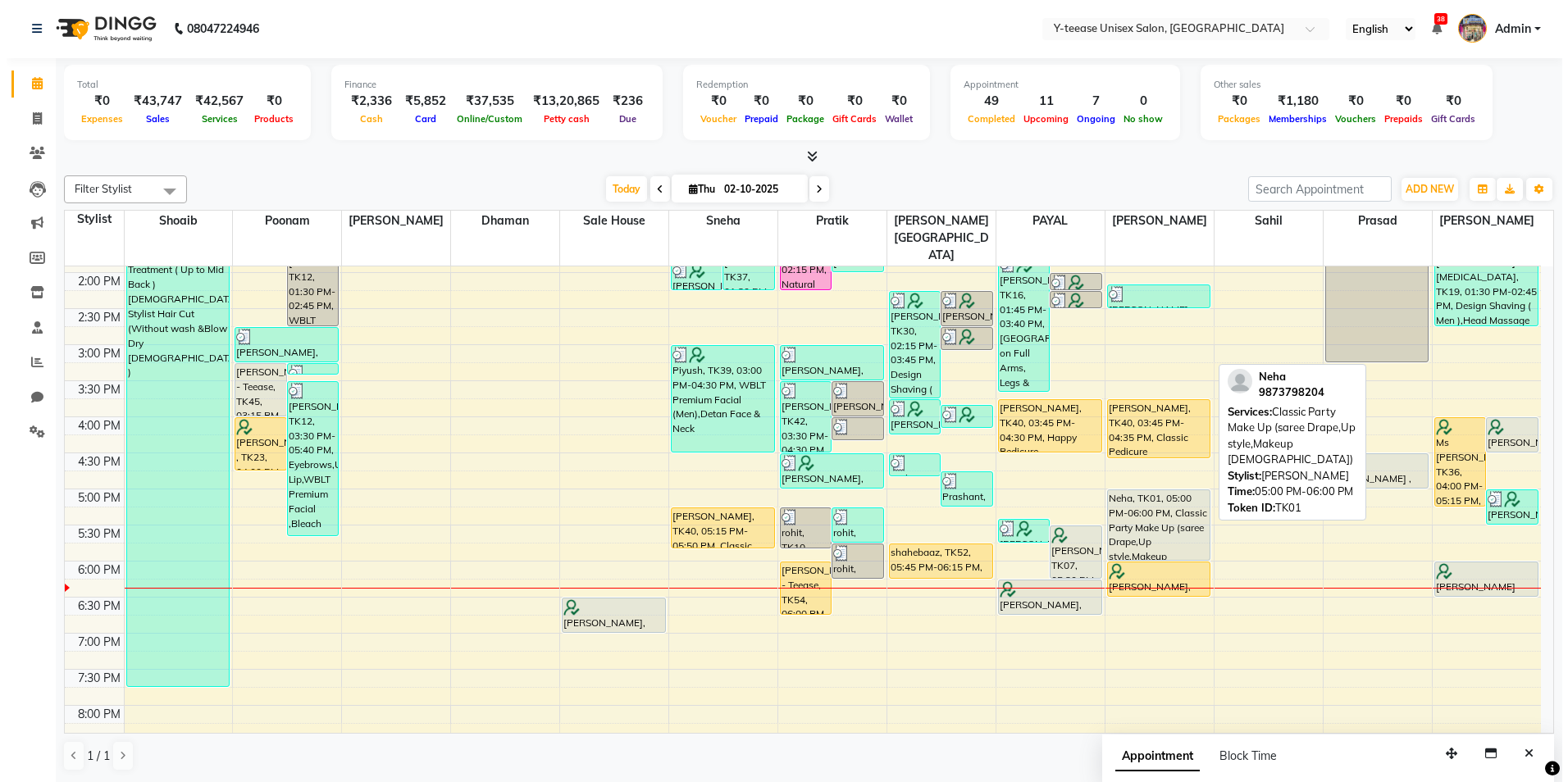
scroll to position [416, 0]
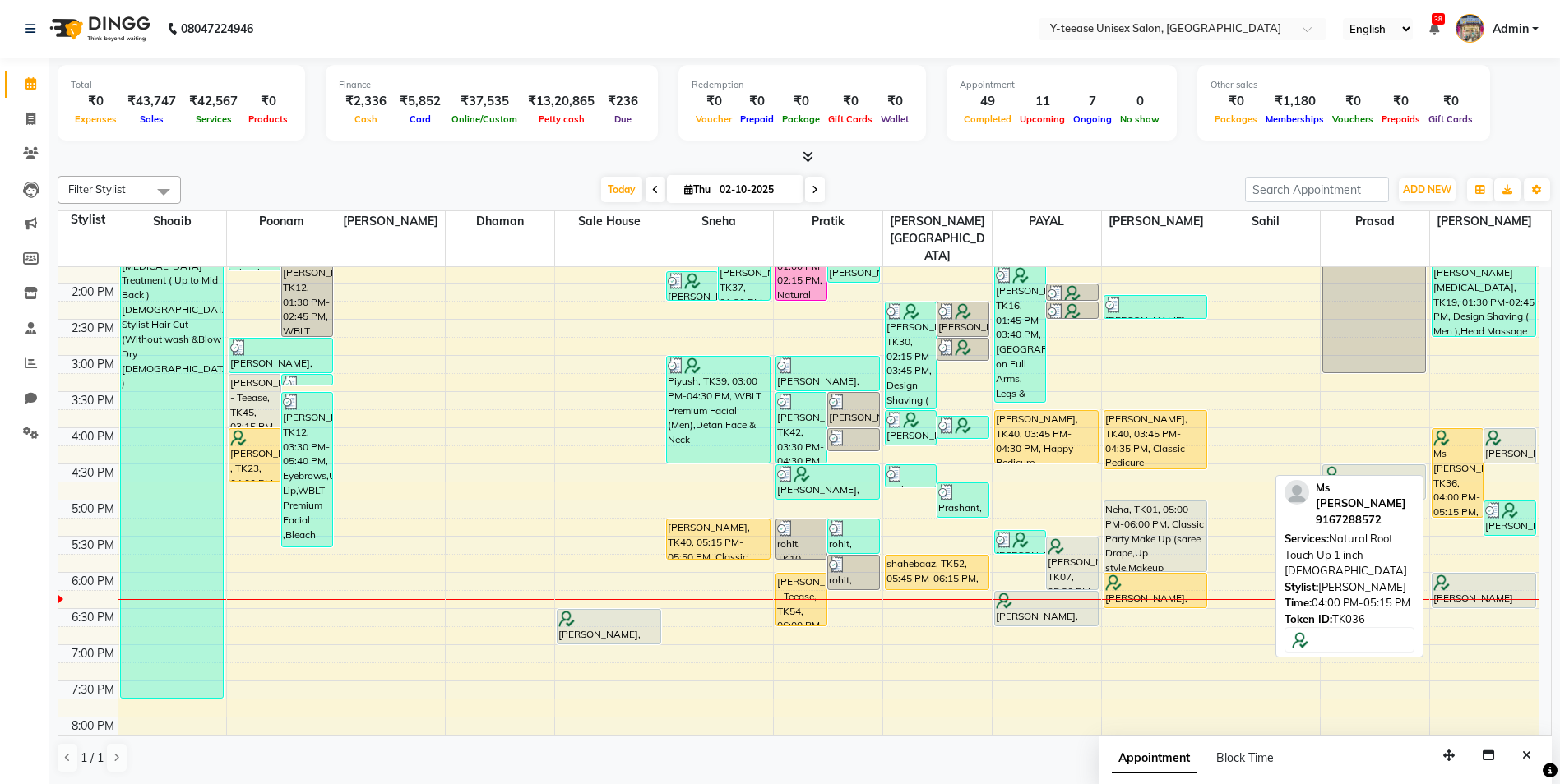
click at [1464, 429] on div "Ms [PERSON_NAME], TK36, 04:00 PM-05:15 PM, Natural Root Touch Up 1 inch [DEMOGR…" at bounding box center [1458, 472] width 51 height 88
select select "1"
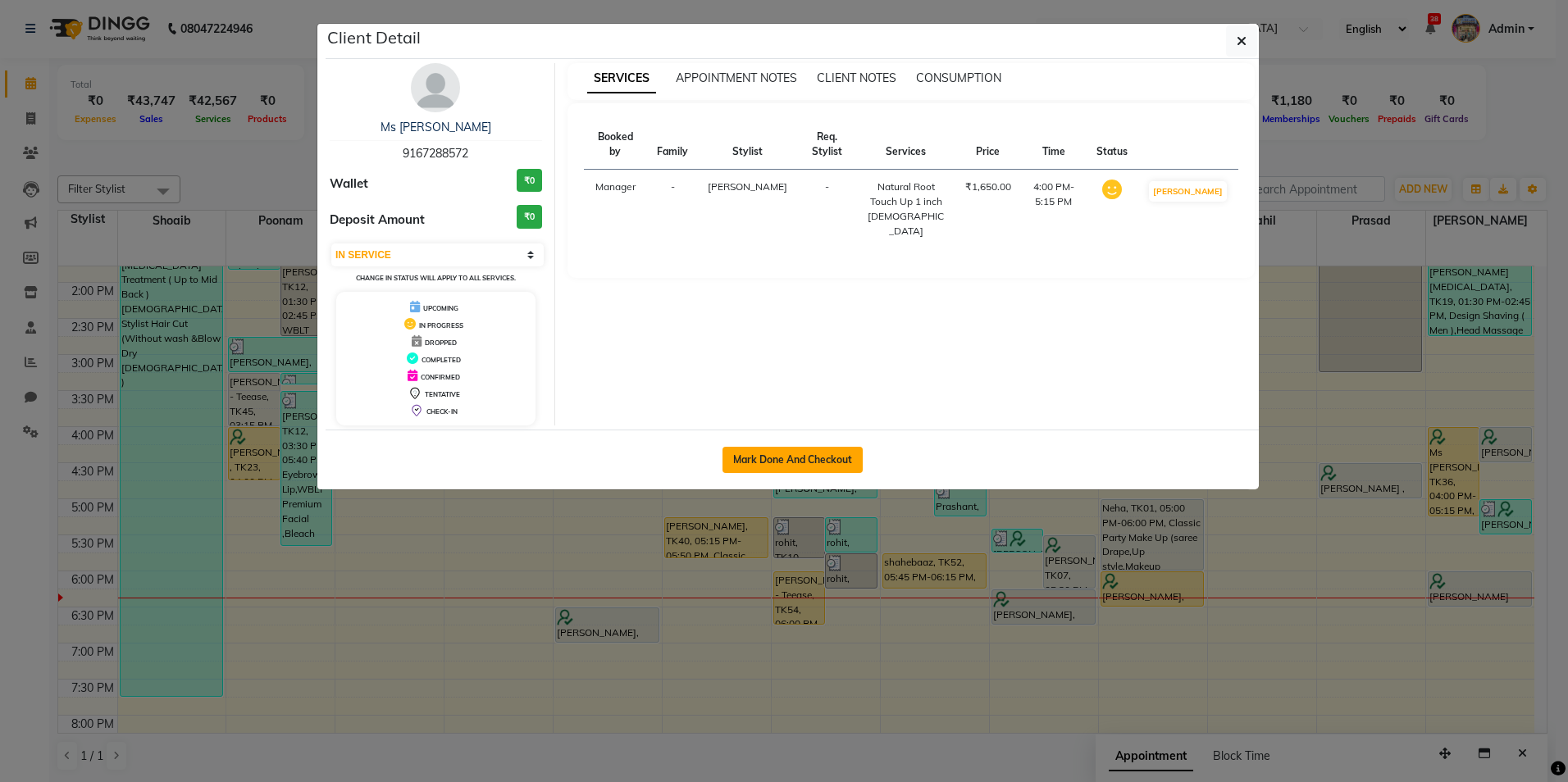
click at [824, 457] on button "Mark Done And Checkout" at bounding box center [793, 460] width 141 height 26
select select "service"
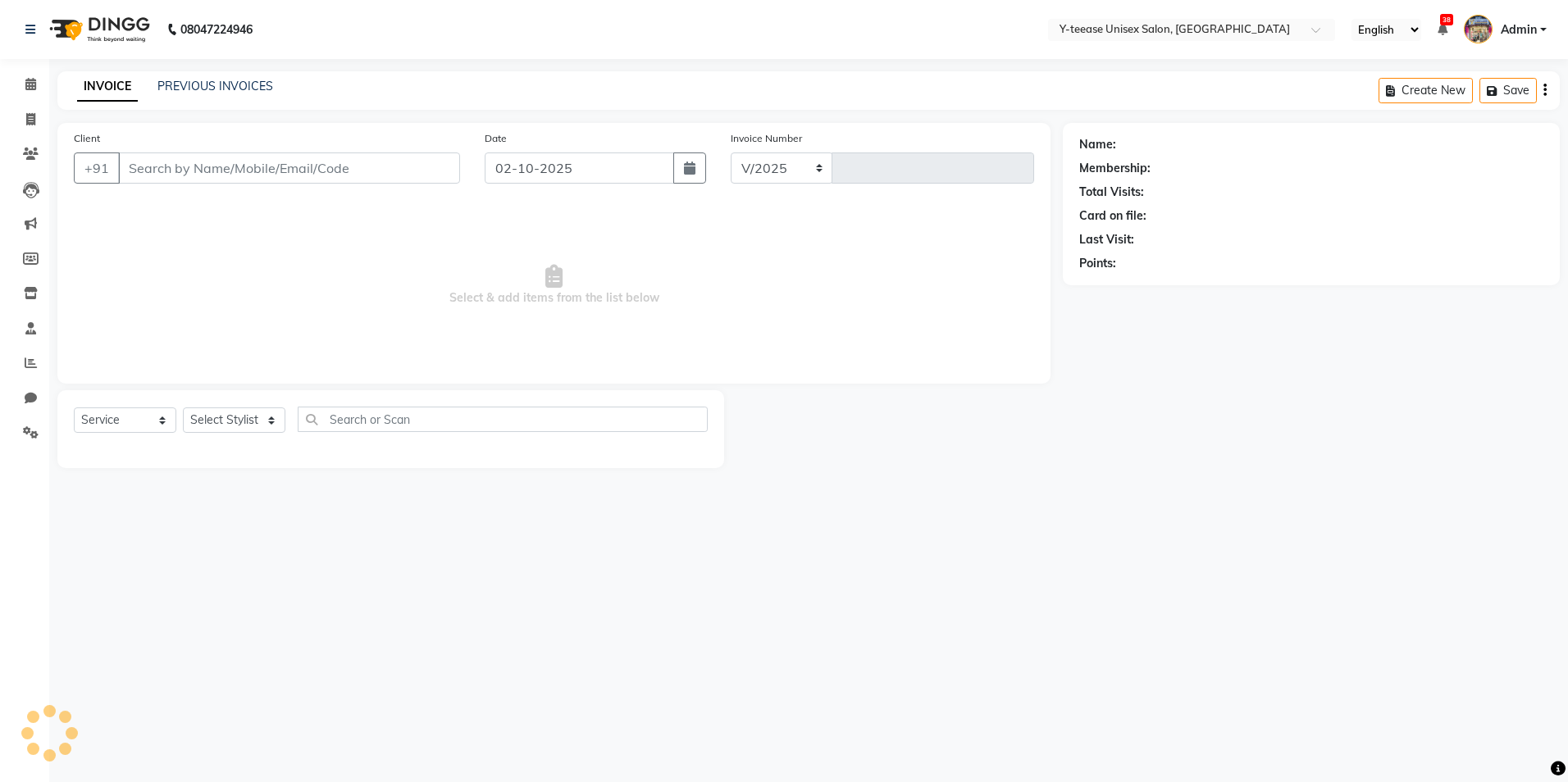
select select "4"
type input "8353"
type input "9167288572"
select select "92975"
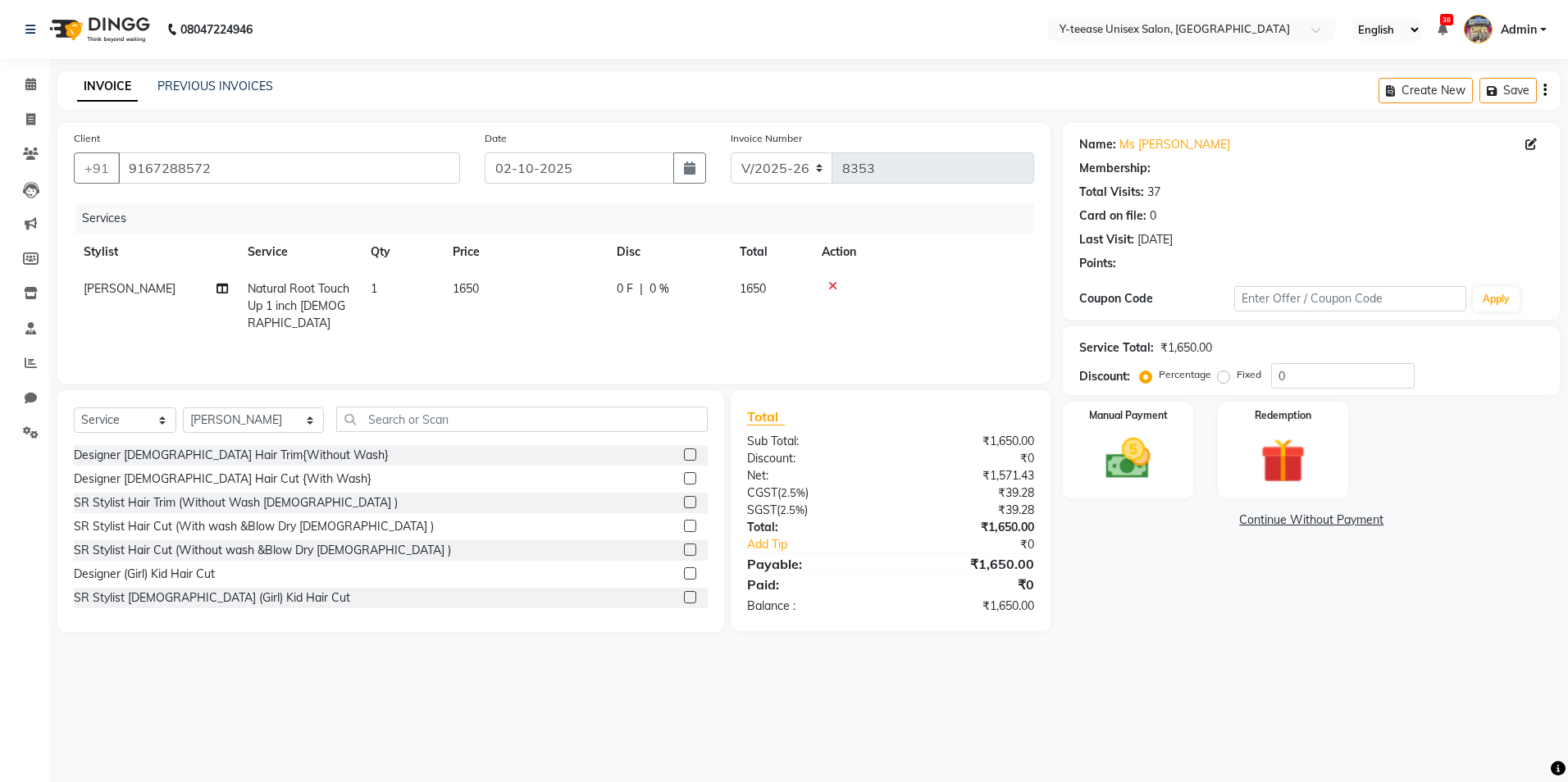
select select "1: Object"
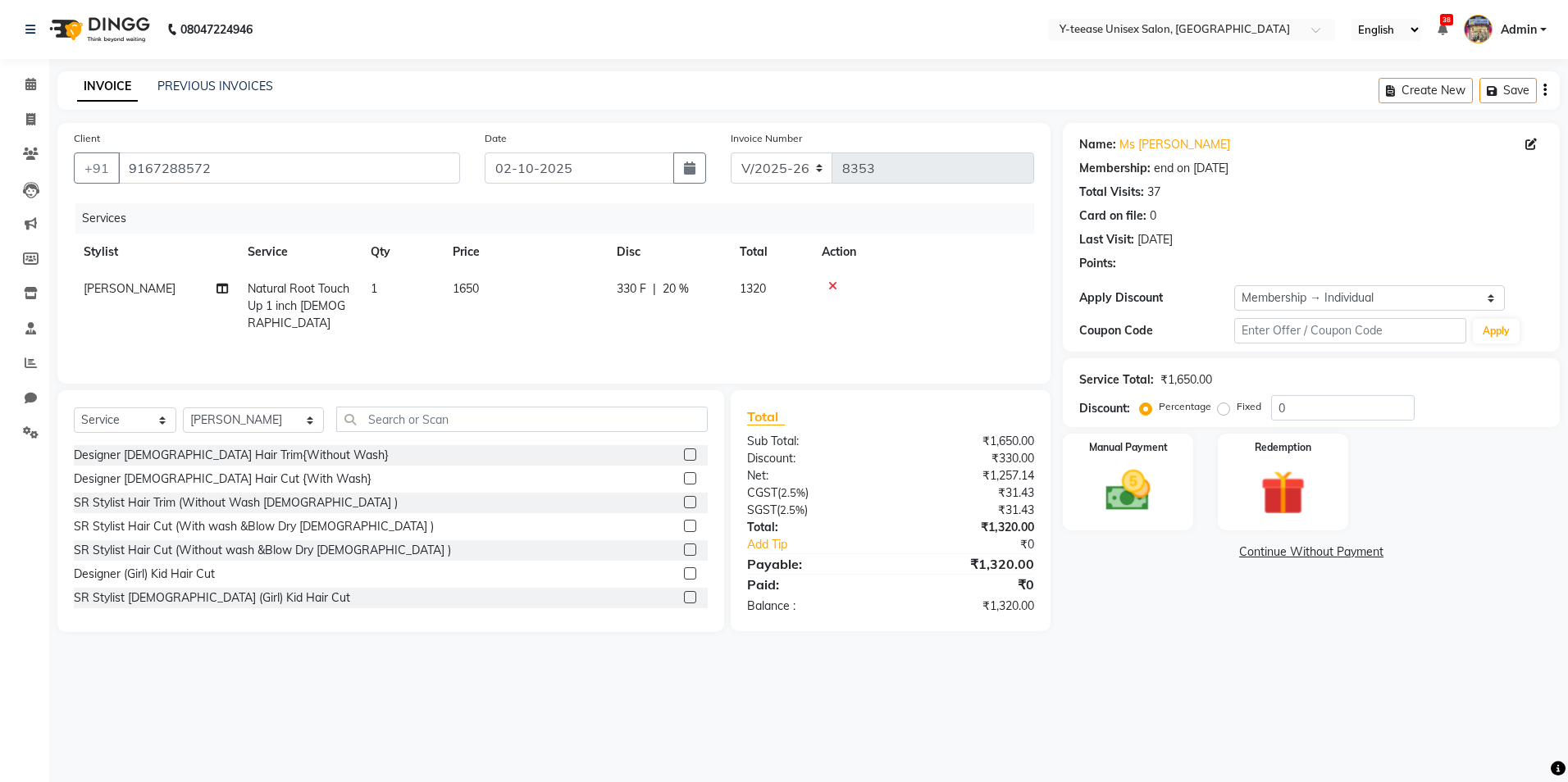
type input "20"
click at [127, 289] on span "[PERSON_NAME]" at bounding box center [129, 288] width 92 height 15
select select "92975"
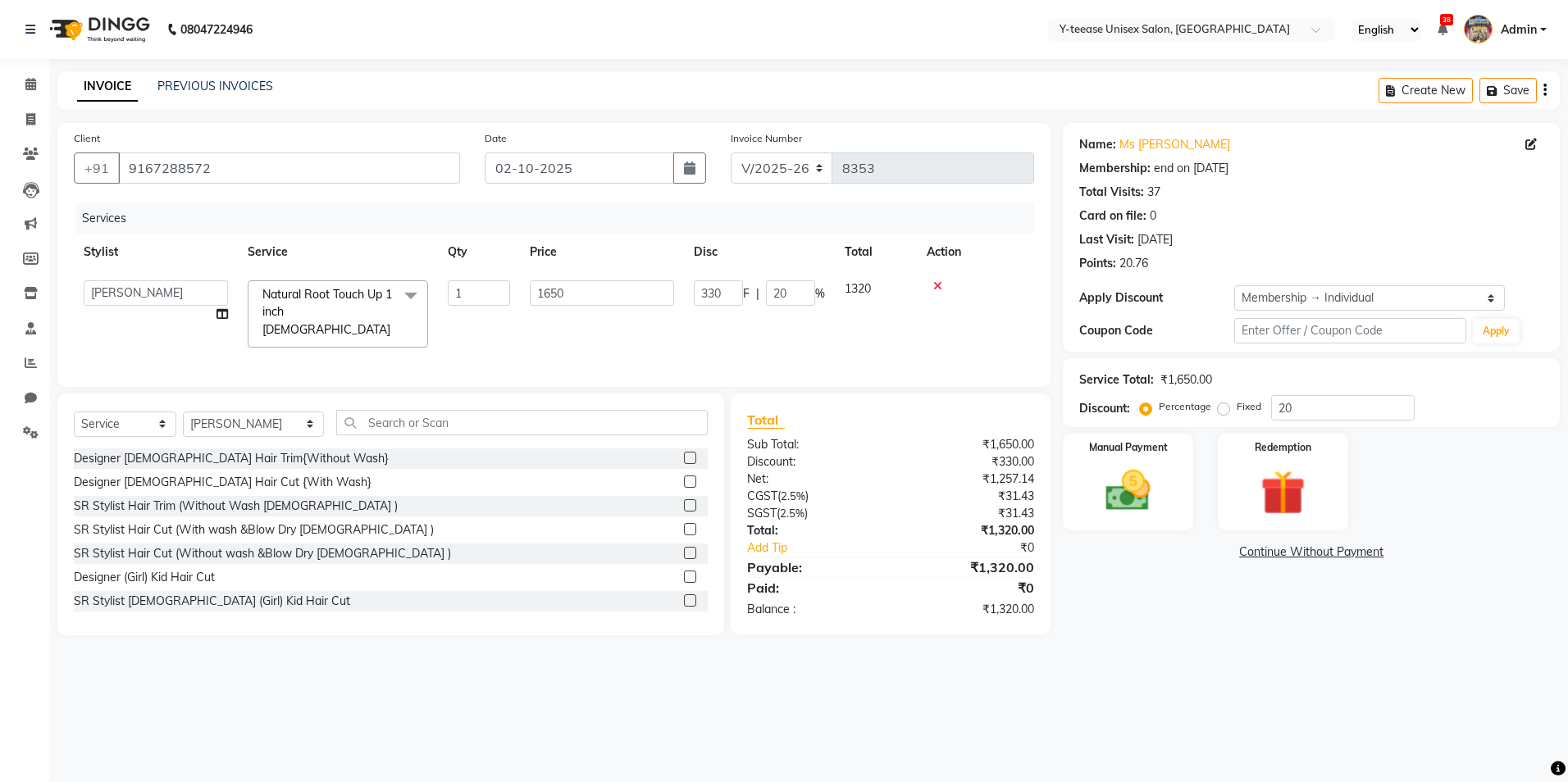
click at [567, 325] on td "1650" at bounding box center [602, 314] width 164 height 87
click at [1335, 415] on input "20" at bounding box center [1343, 408] width 143 height 25
type input "2"
type input "33"
type input "2"
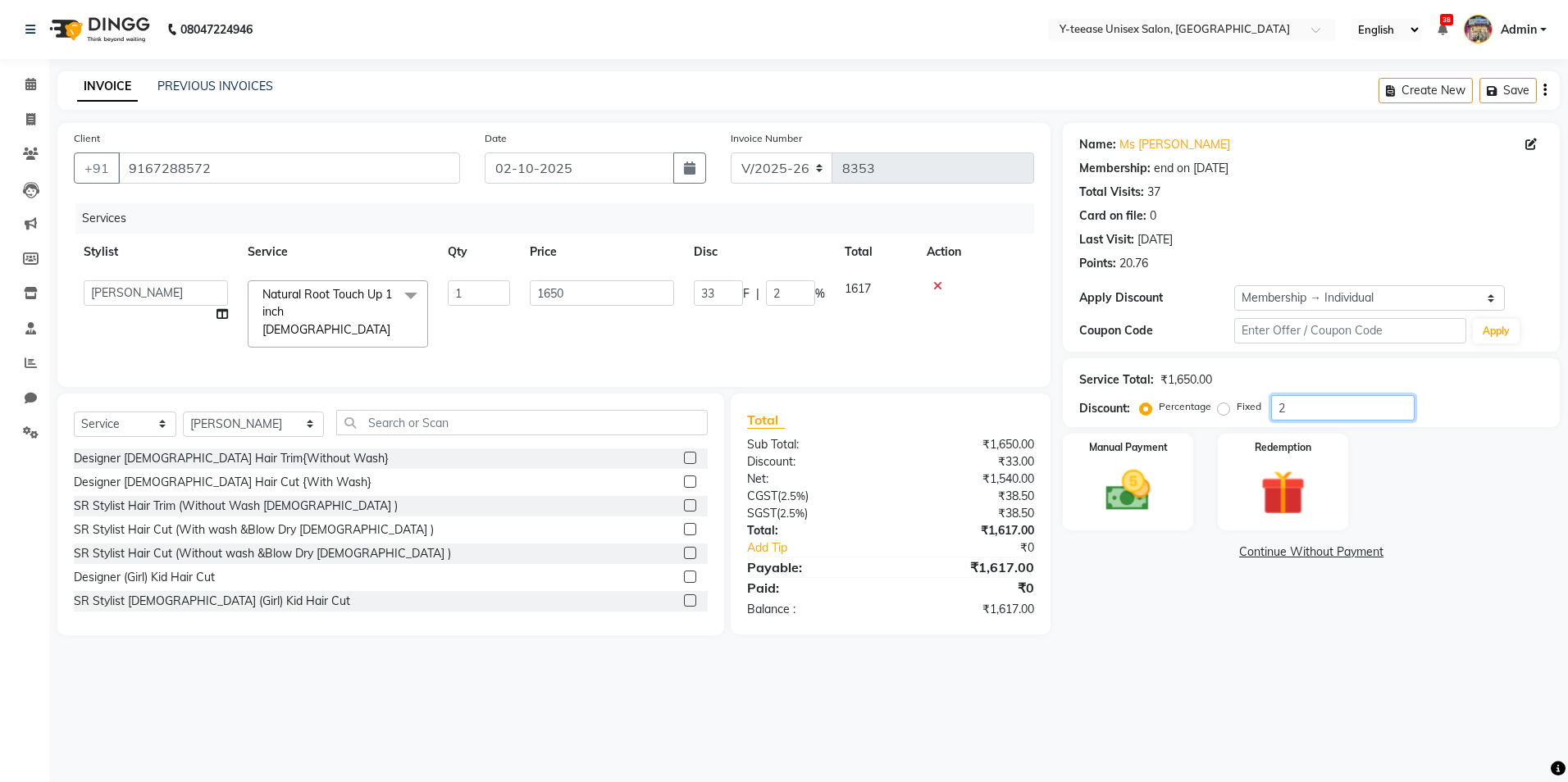
type input "0"
type input "3"
type input "49.5"
type input "3"
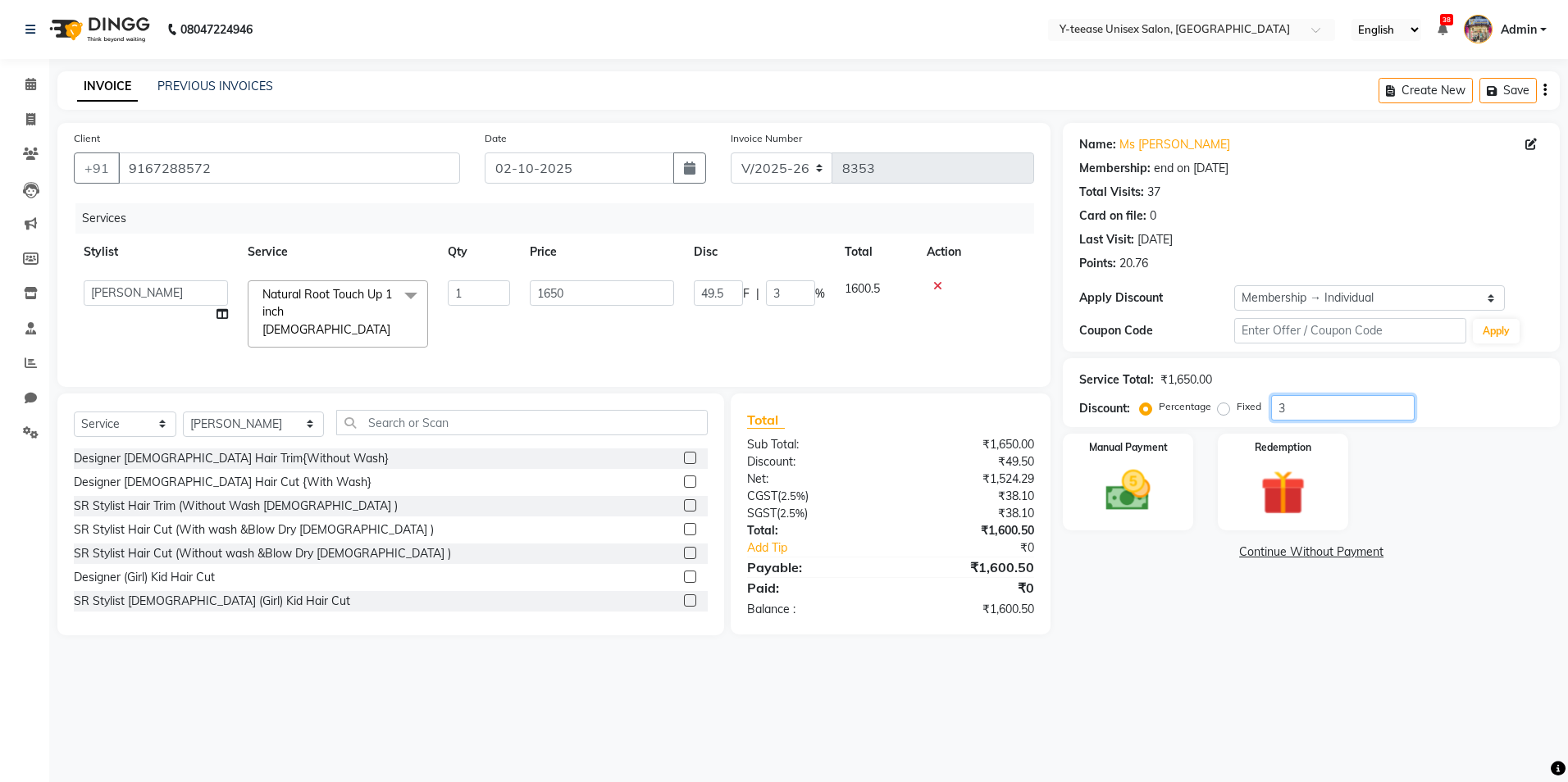
type input "30"
type input "495"
type input "30"
click at [1139, 468] on img at bounding box center [1128, 491] width 76 height 54
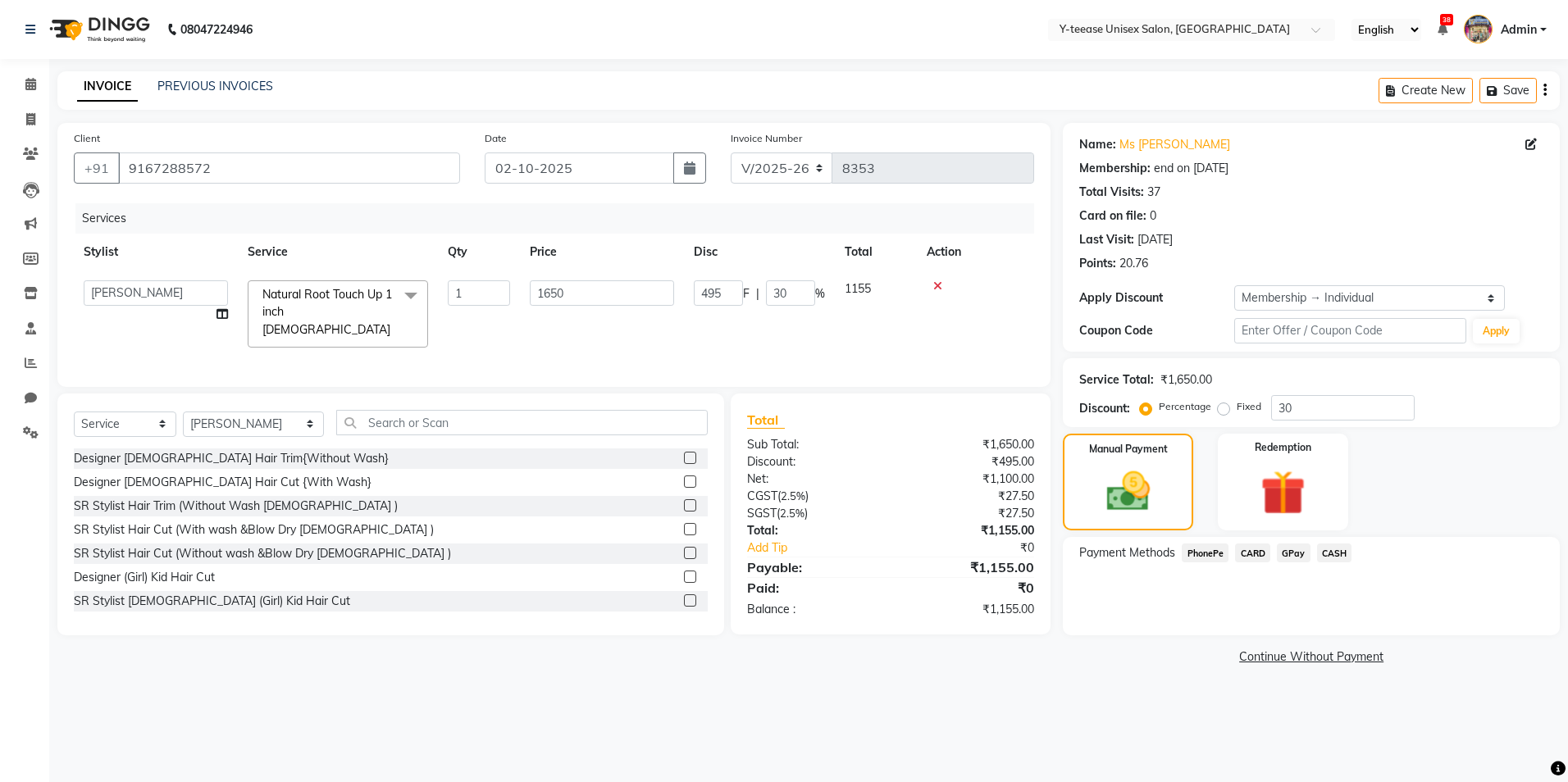
click at [1296, 554] on span "GPay" at bounding box center [1294, 553] width 34 height 19
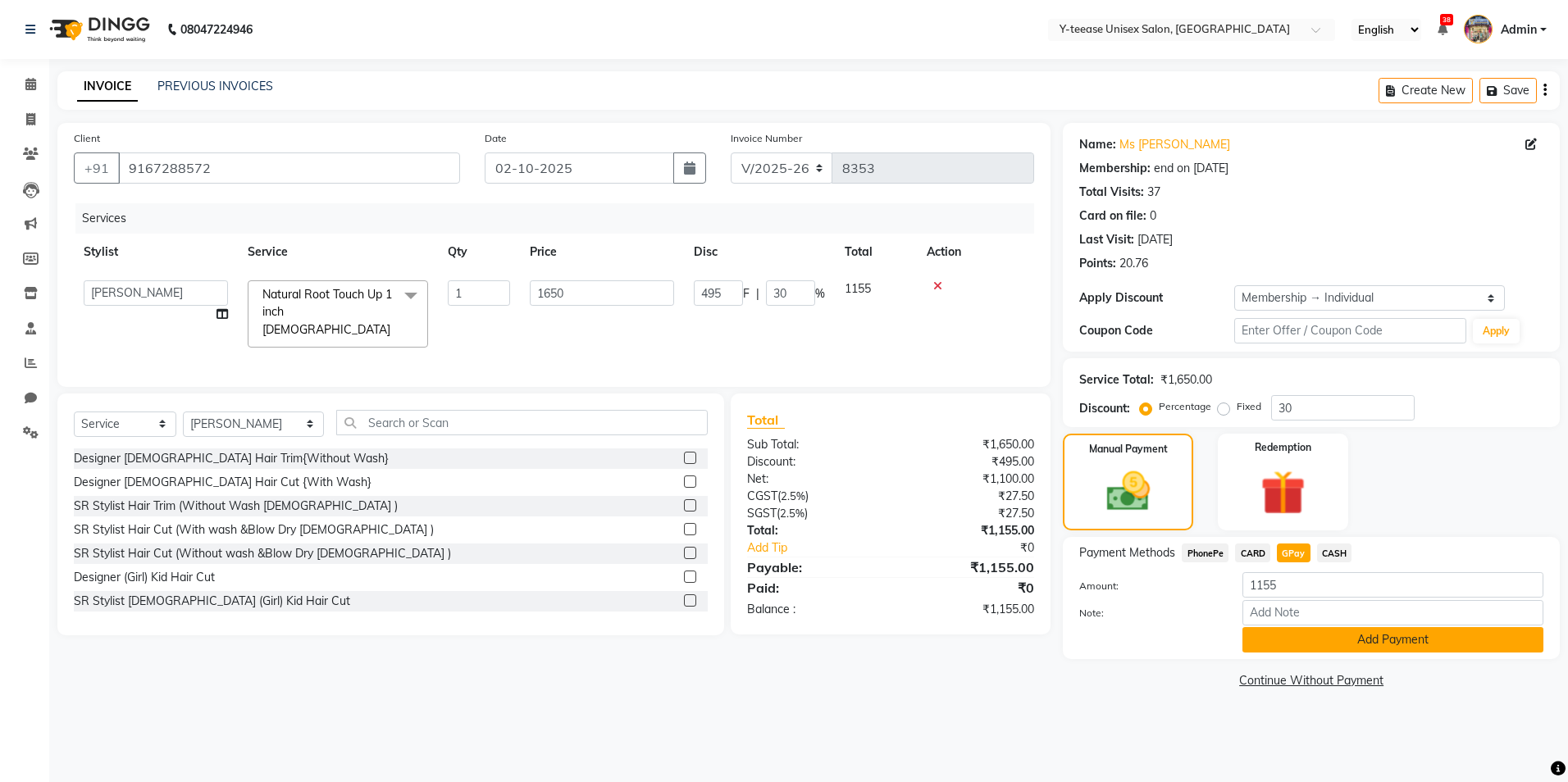
click at [1311, 644] on button "Add Payment" at bounding box center [1393, 640] width 301 height 25
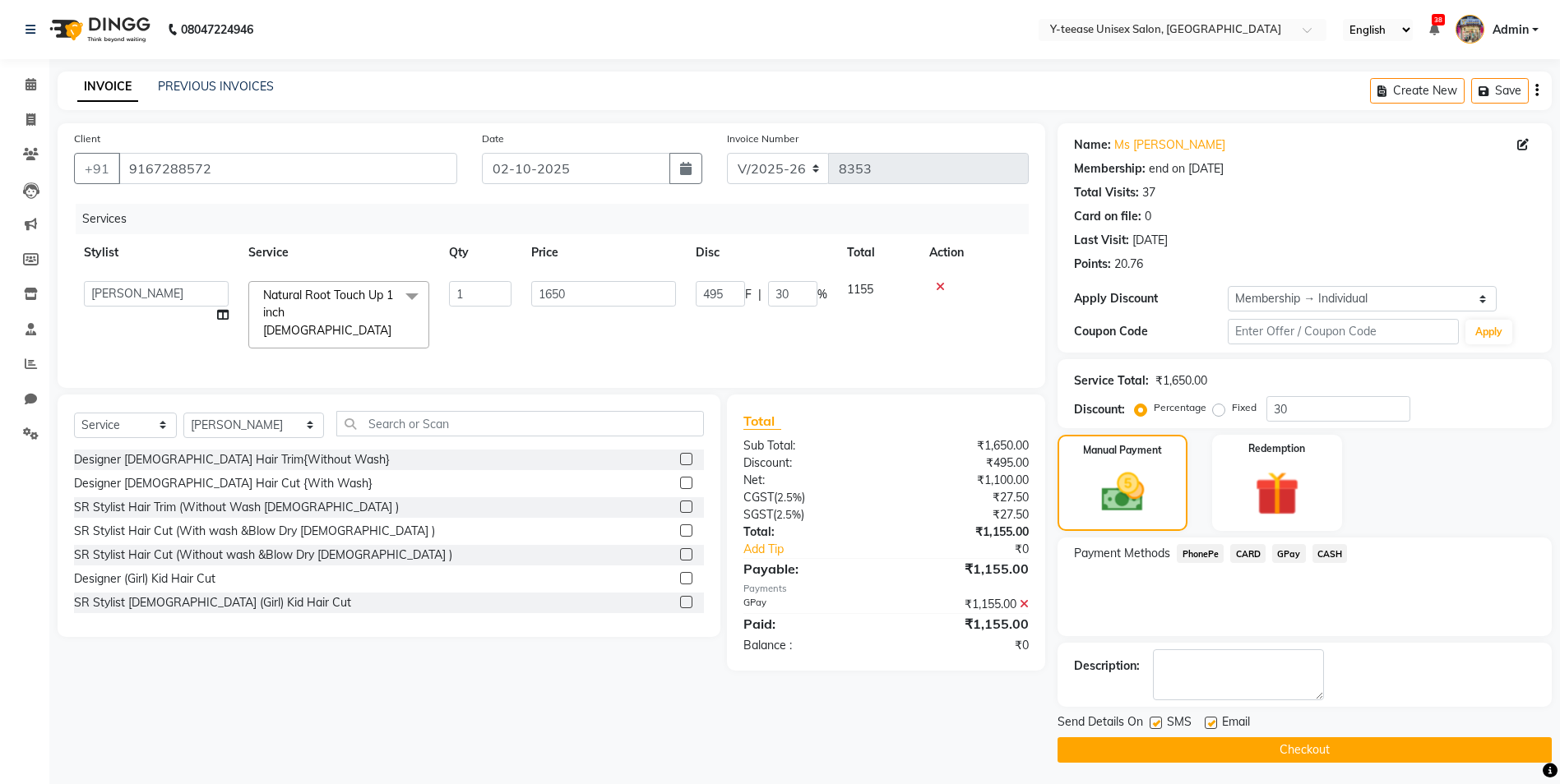
click at [1330, 556] on span "CASH" at bounding box center [1331, 554] width 35 height 19
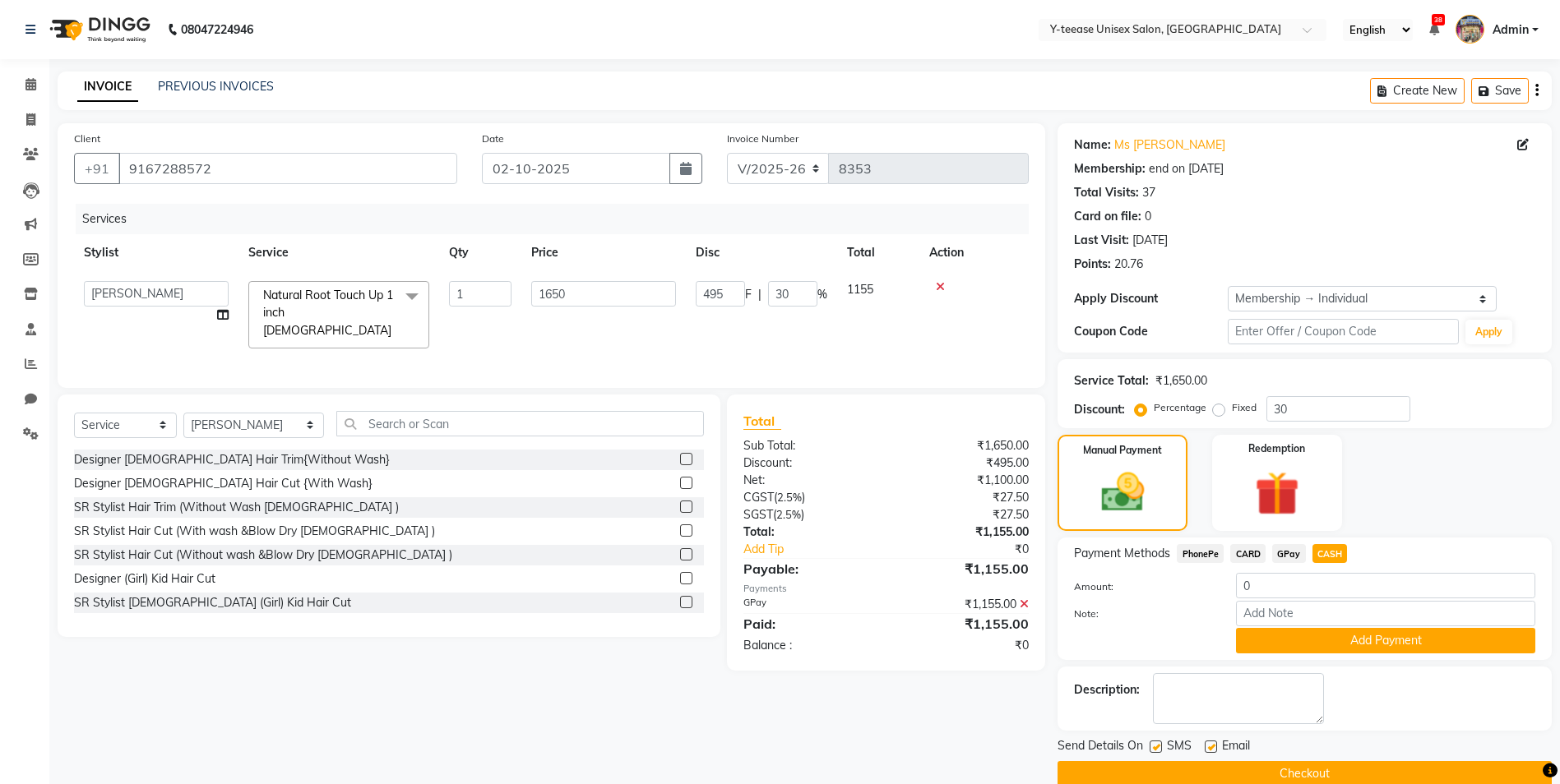
click at [1022, 601] on icon at bounding box center [1024, 604] width 9 height 11
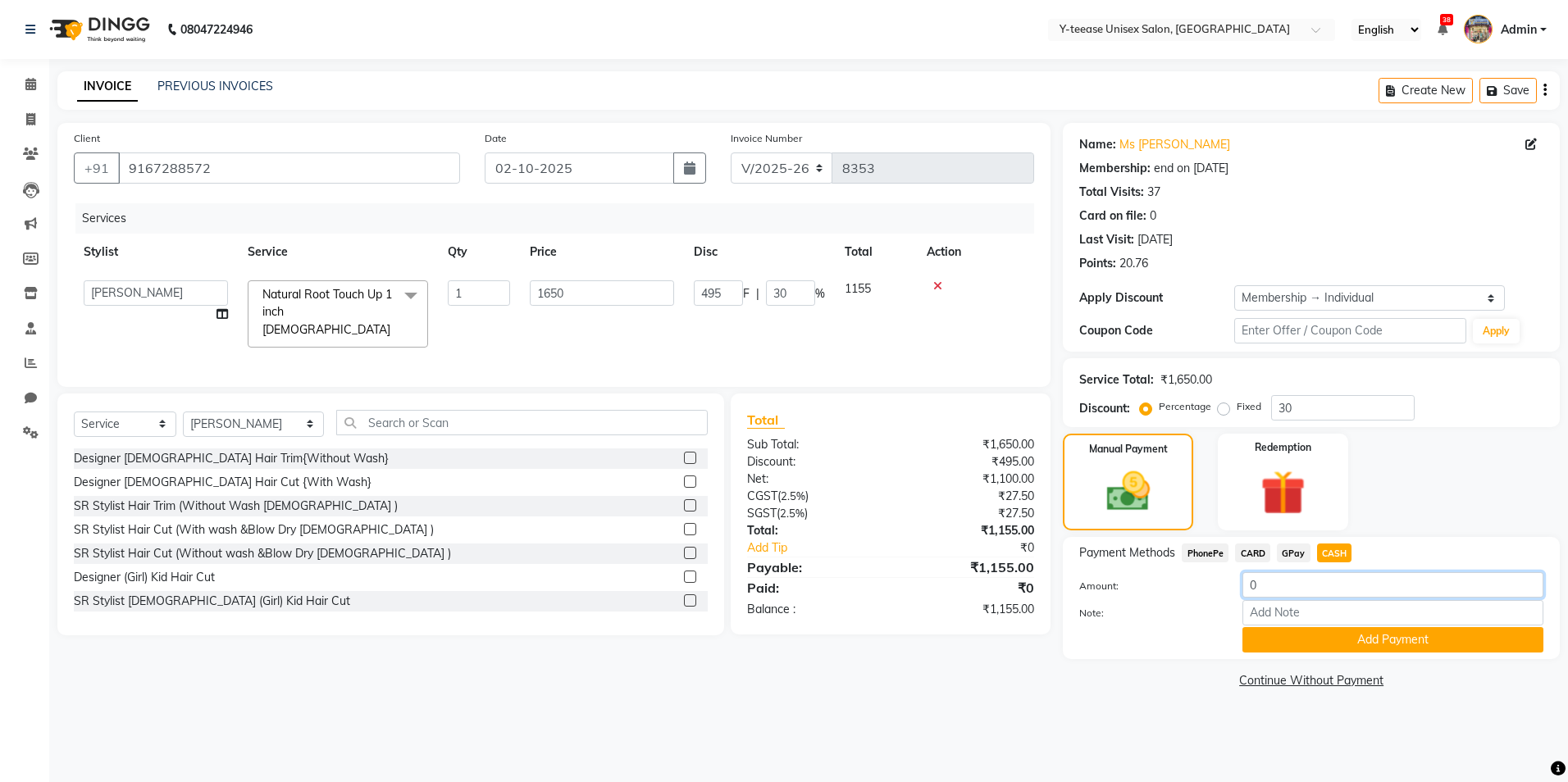
click at [1288, 577] on input "0" at bounding box center [1393, 585] width 301 height 25
type input "1000"
click at [1276, 632] on button "Add Payment" at bounding box center [1393, 640] width 301 height 25
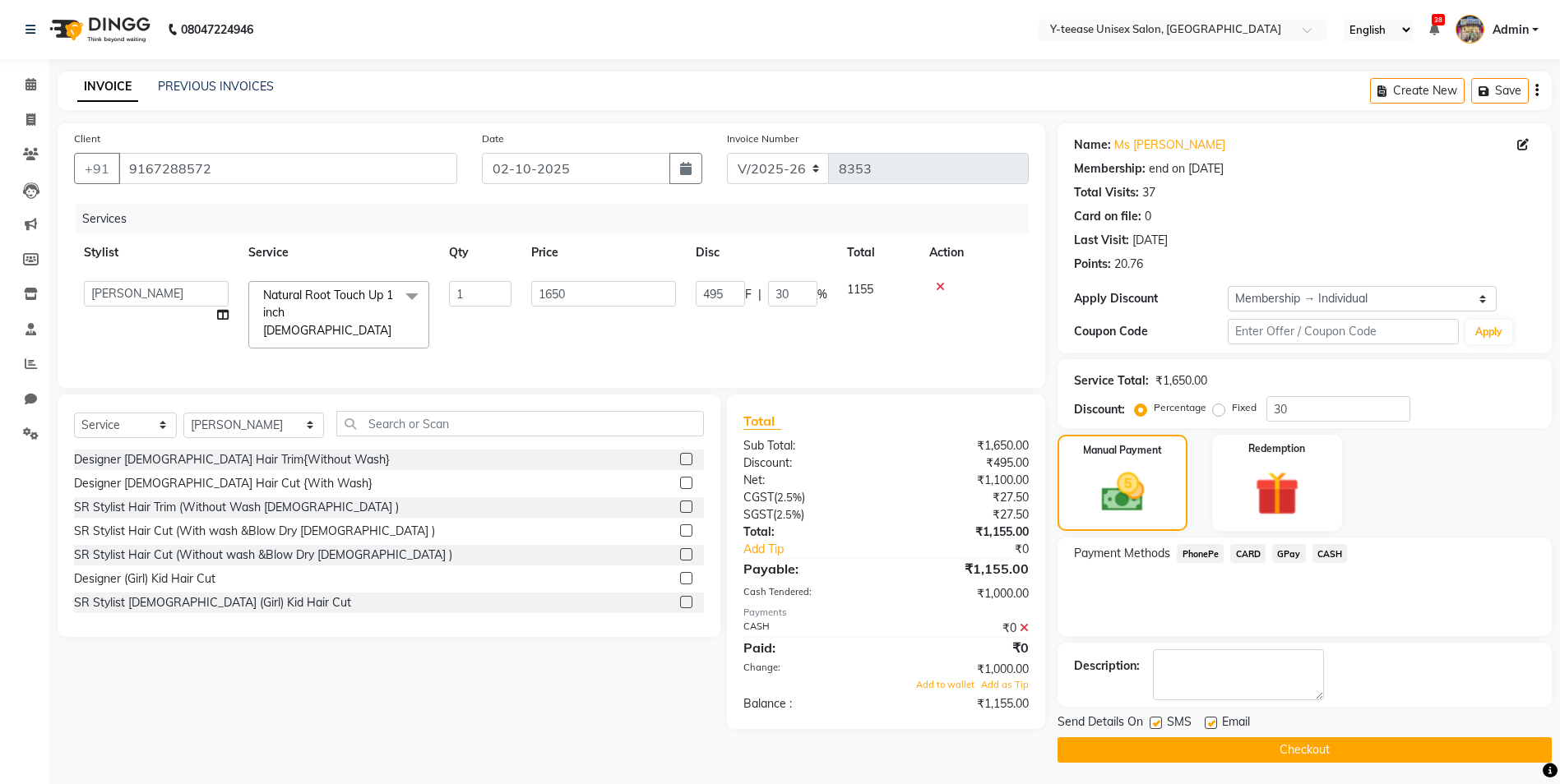
click at [1289, 551] on span "GPay" at bounding box center [1289, 554] width 34 height 19
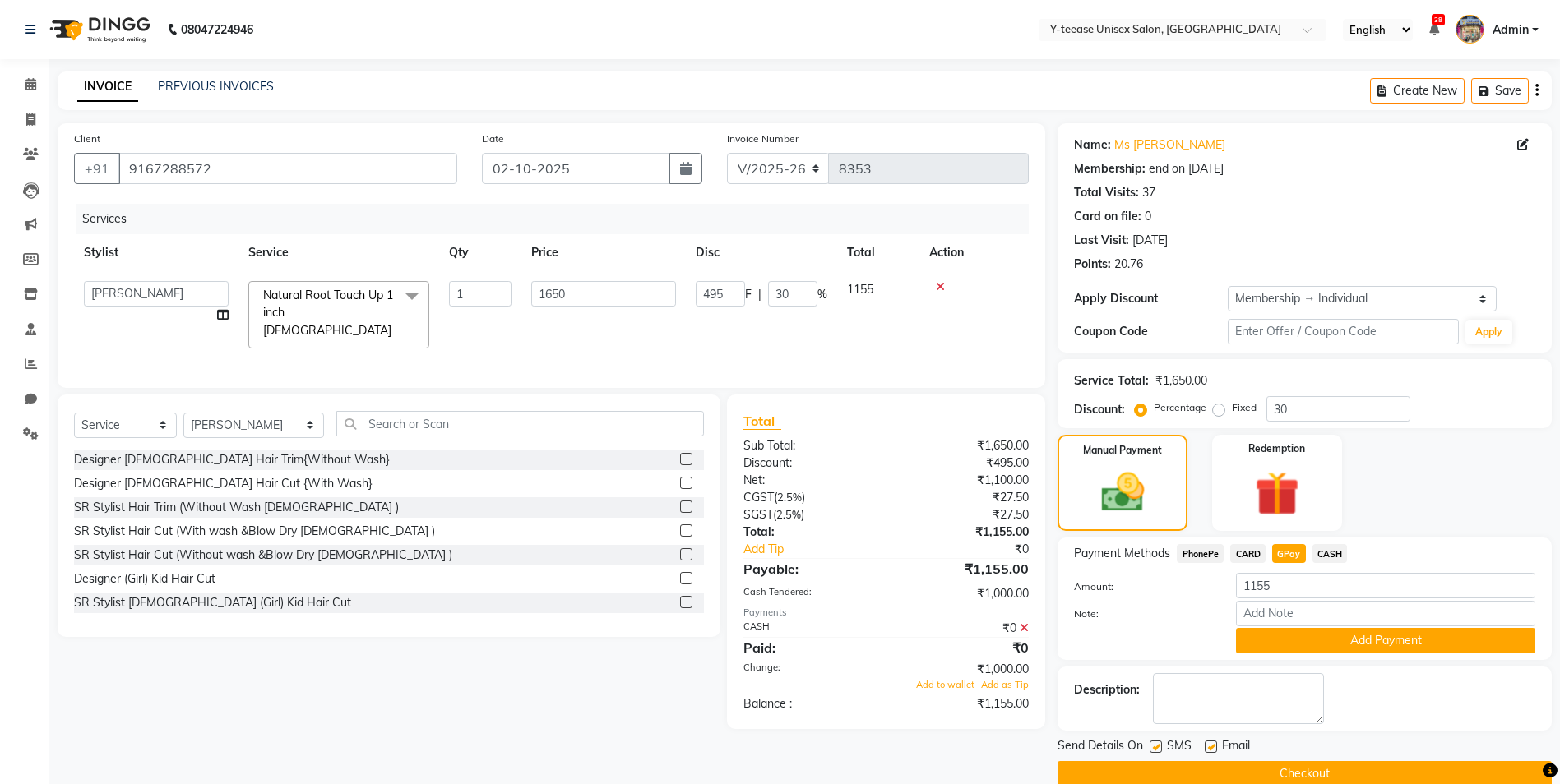
click at [1022, 622] on icon at bounding box center [1024, 627] width 9 height 11
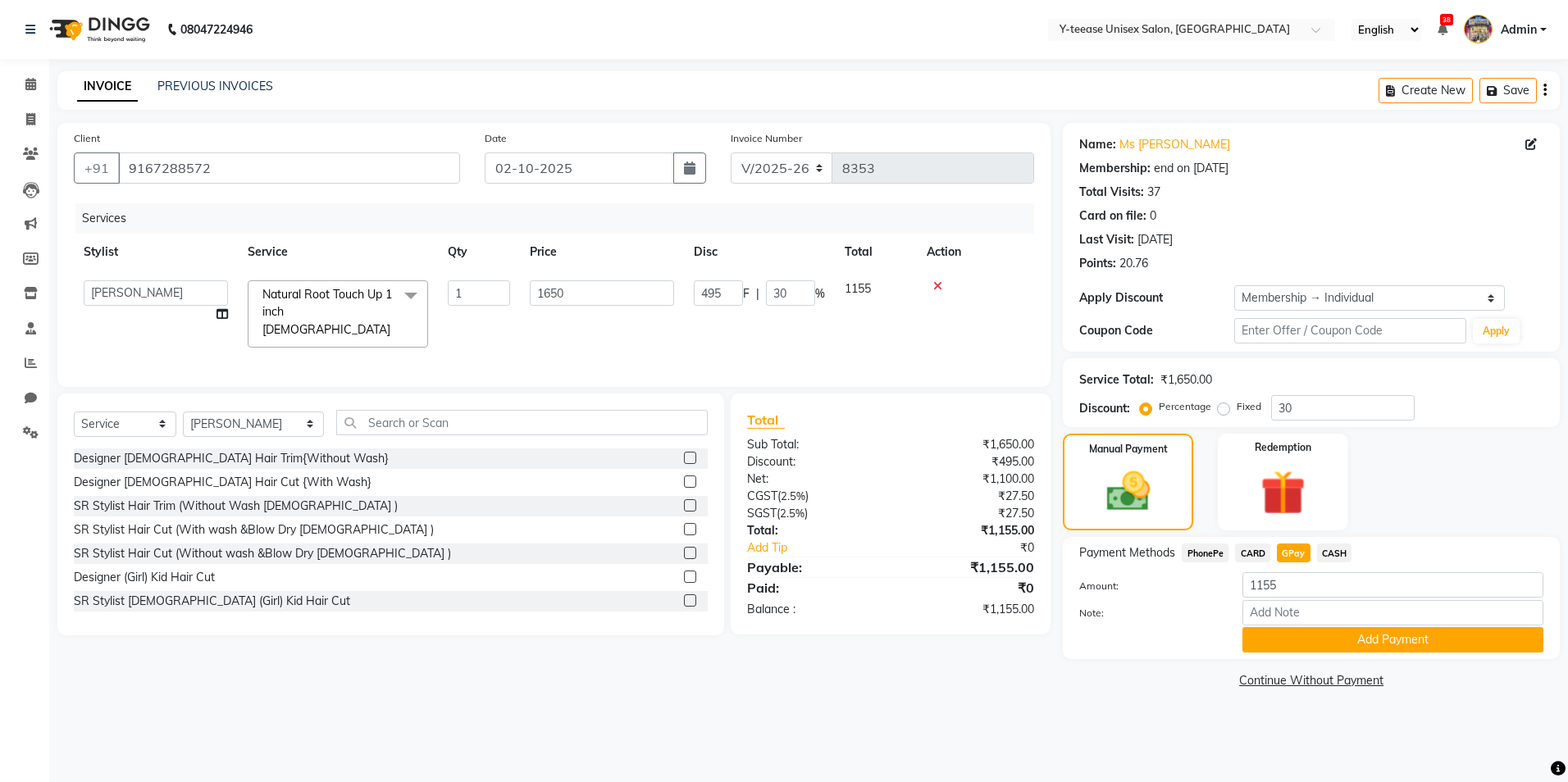
click at [1338, 550] on span "CASH" at bounding box center [1335, 553] width 35 height 19
click at [1321, 586] on input "1155" at bounding box center [1393, 585] width 301 height 25
type input "1000"
click at [1320, 642] on button "Add Payment" at bounding box center [1393, 640] width 301 height 25
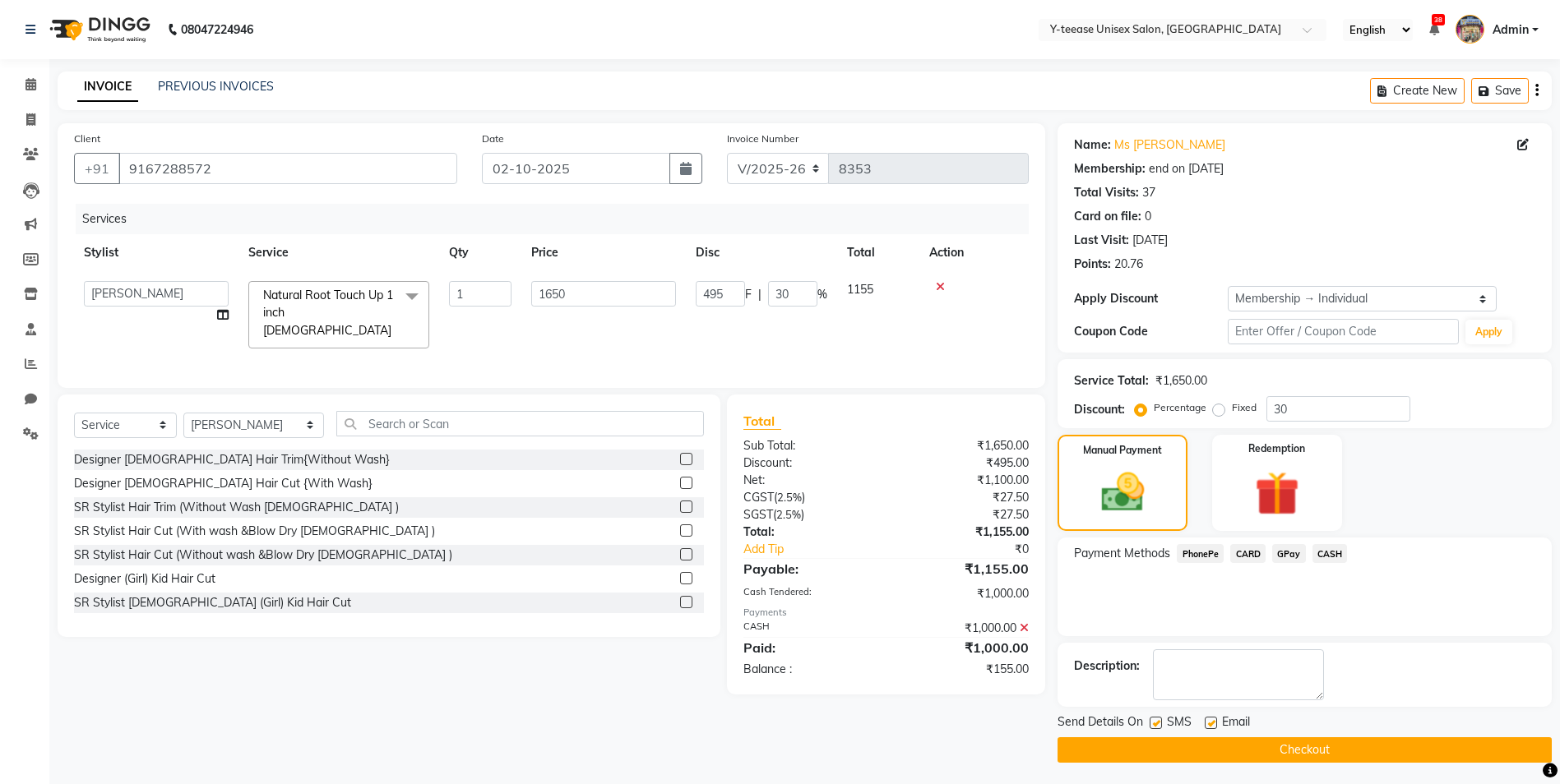
click at [1289, 556] on span "GPay" at bounding box center [1289, 554] width 34 height 19
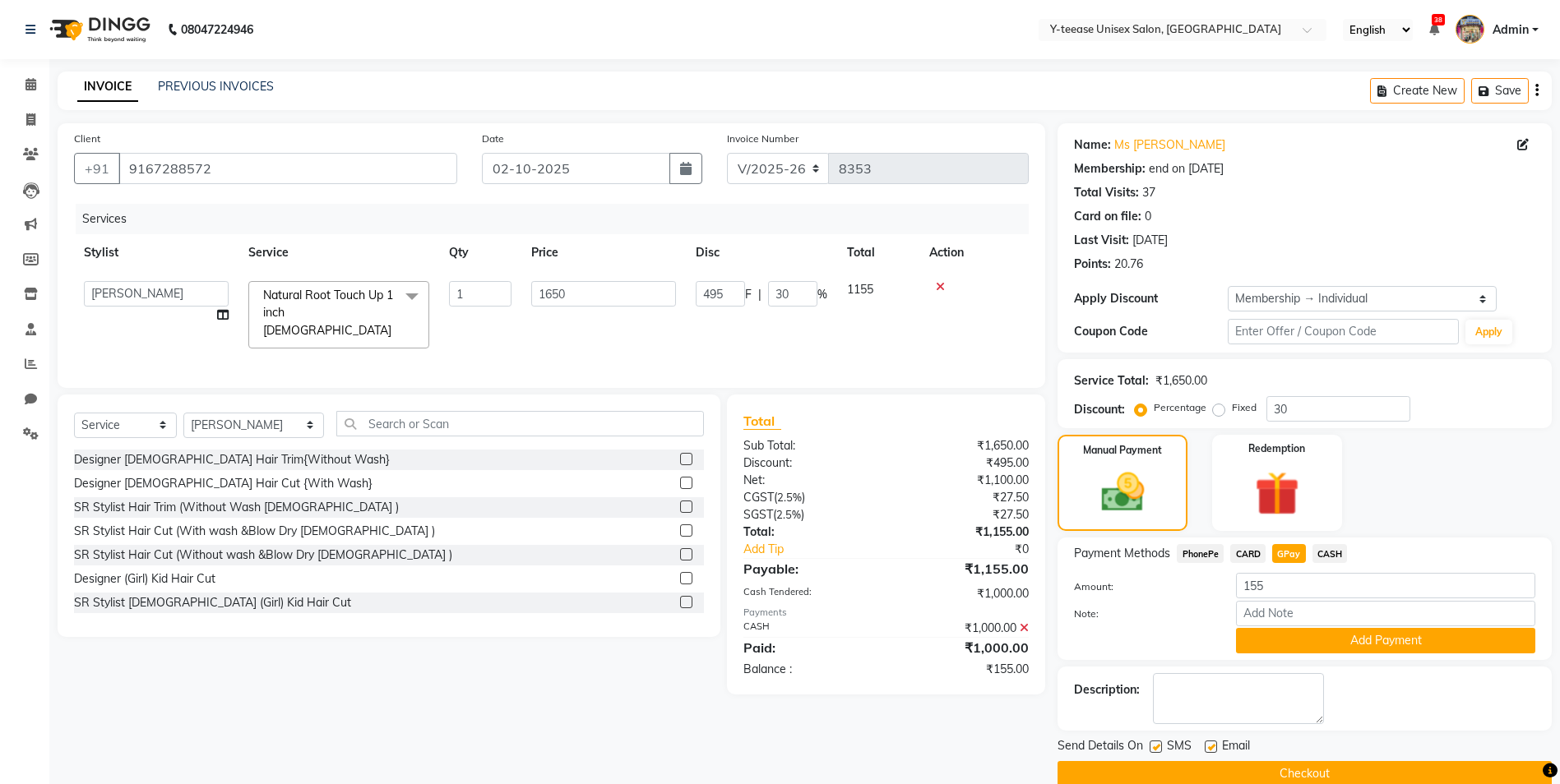
scroll to position [27, 0]
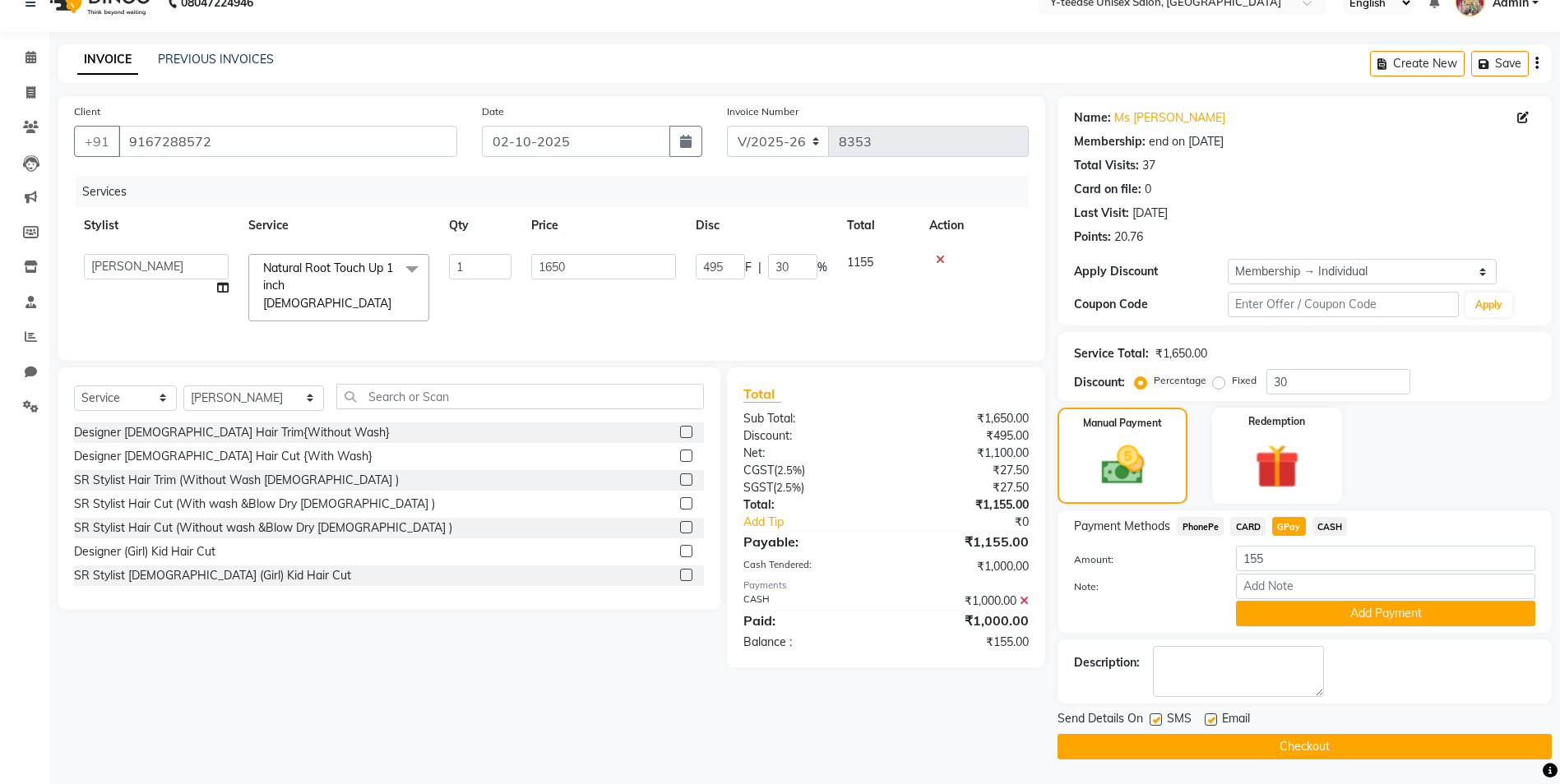
click at [1327, 526] on span "CASH" at bounding box center [1331, 527] width 35 height 19
click at [1318, 607] on button "Add Payment" at bounding box center [1386, 613] width 299 height 25
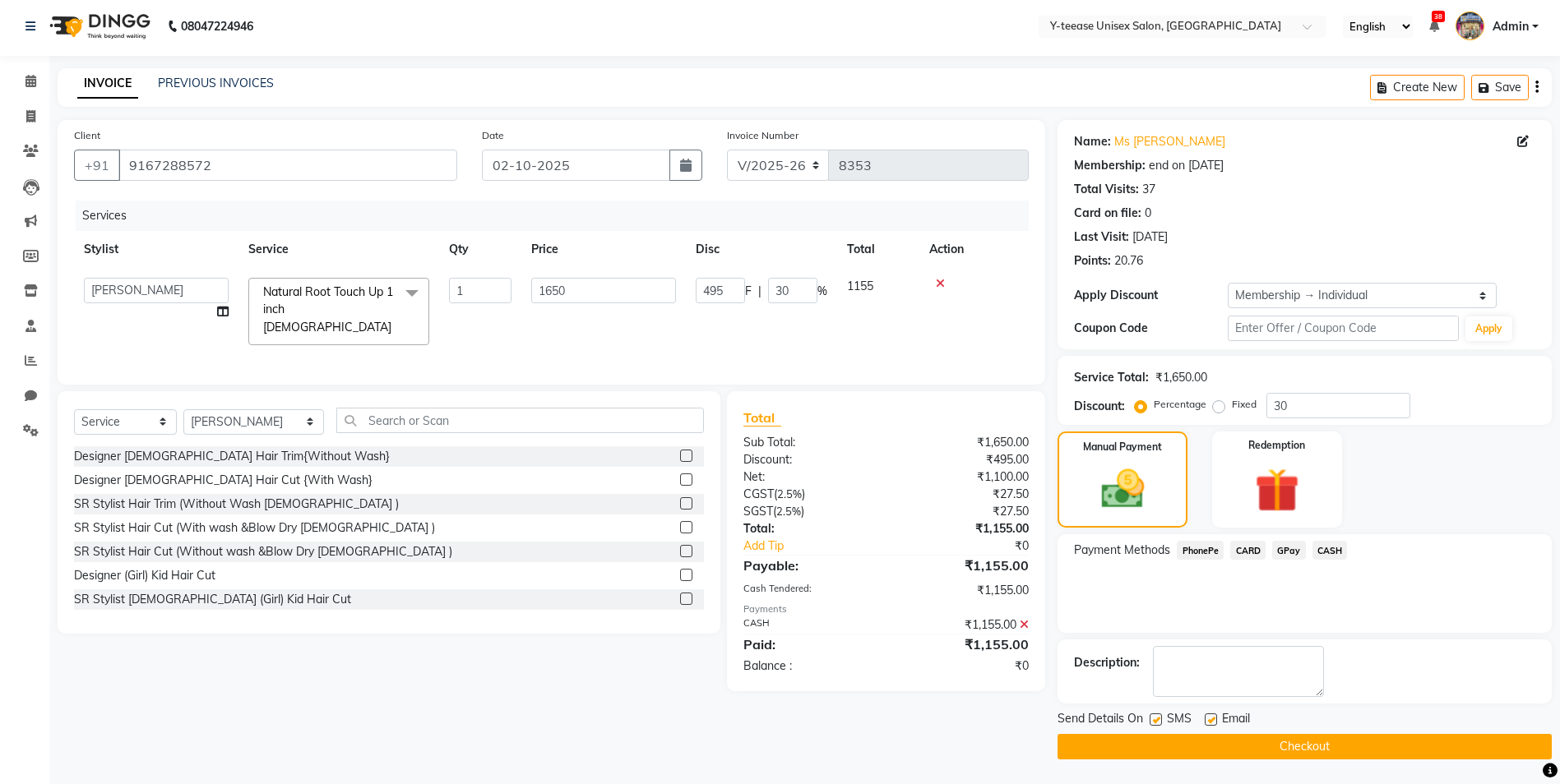
scroll to position [4, 0]
click at [1158, 738] on button "Checkout" at bounding box center [1304, 746] width 495 height 25
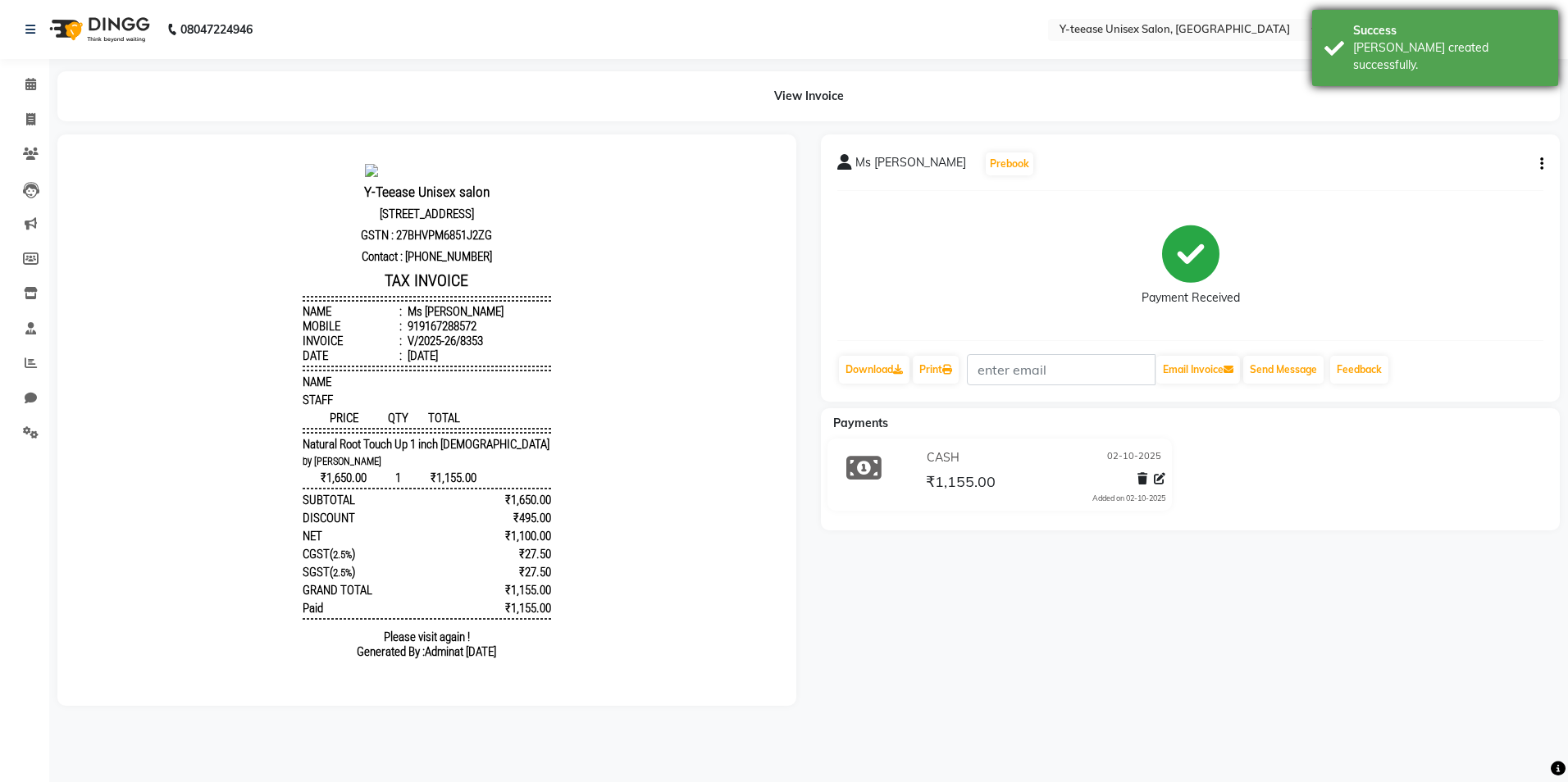
click at [1451, 36] on div "Success" at bounding box center [1449, 31] width 193 height 17
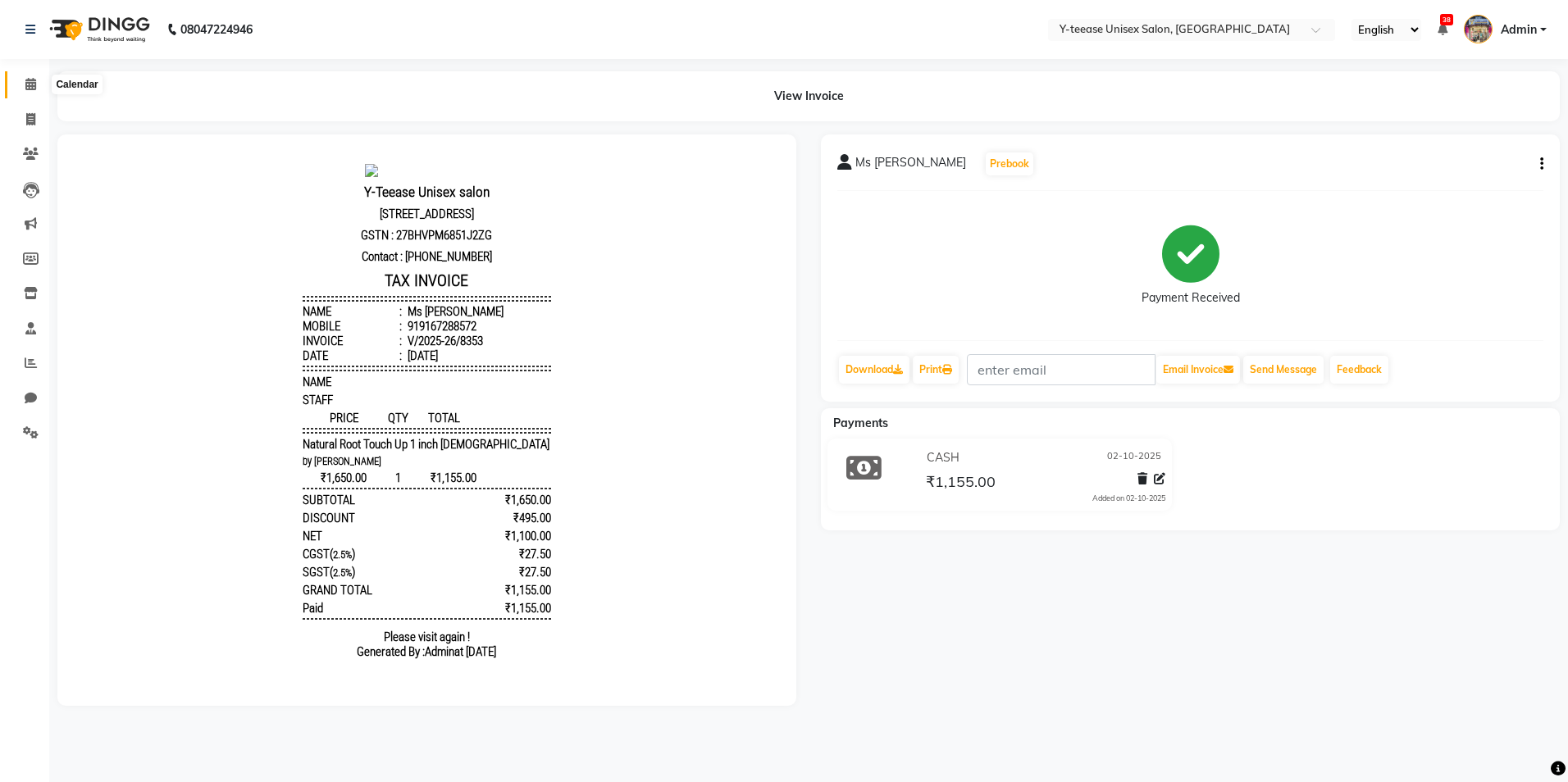
click at [26, 80] on icon at bounding box center [31, 84] width 10 height 12
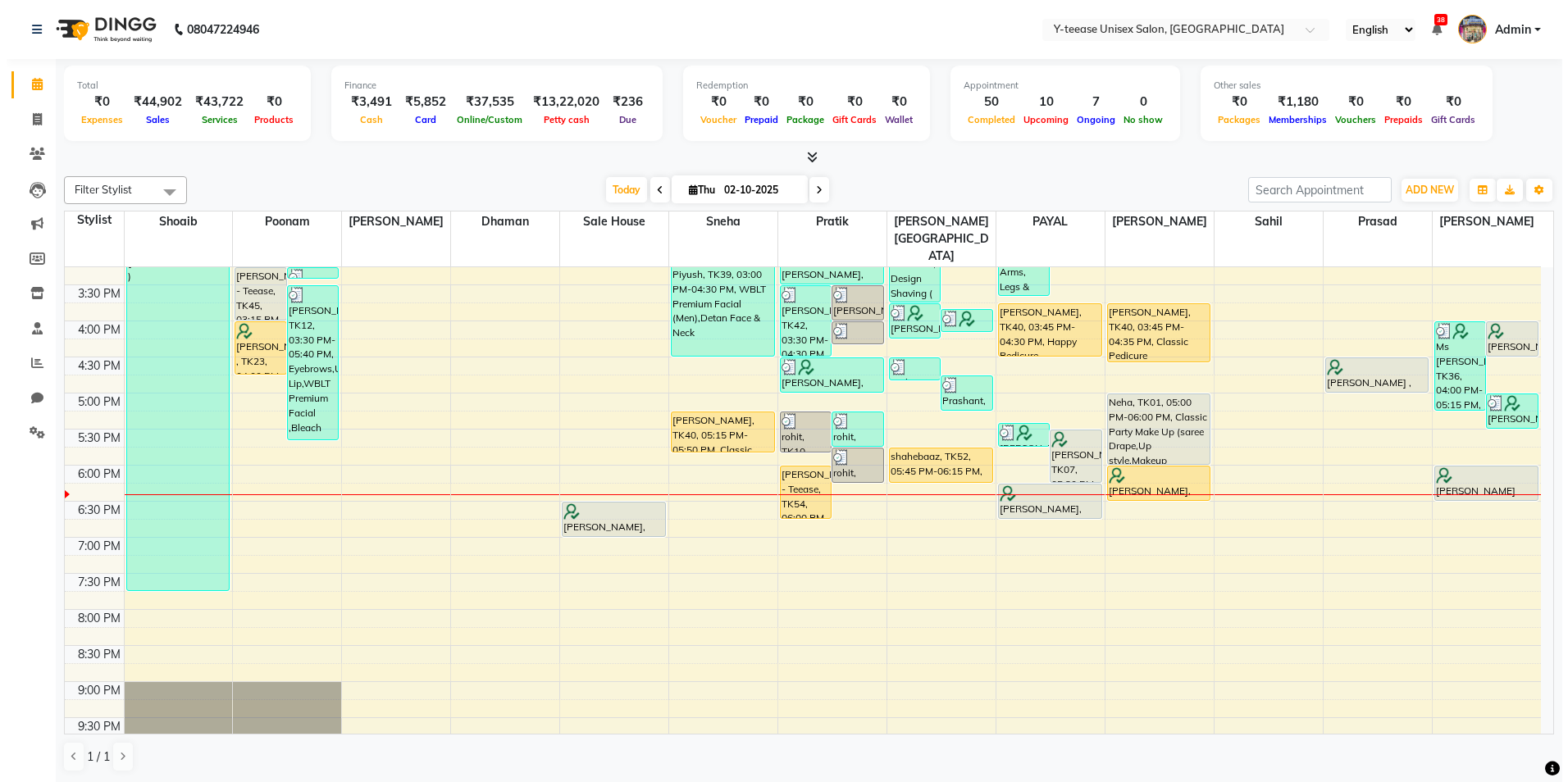
scroll to position [580, 0]
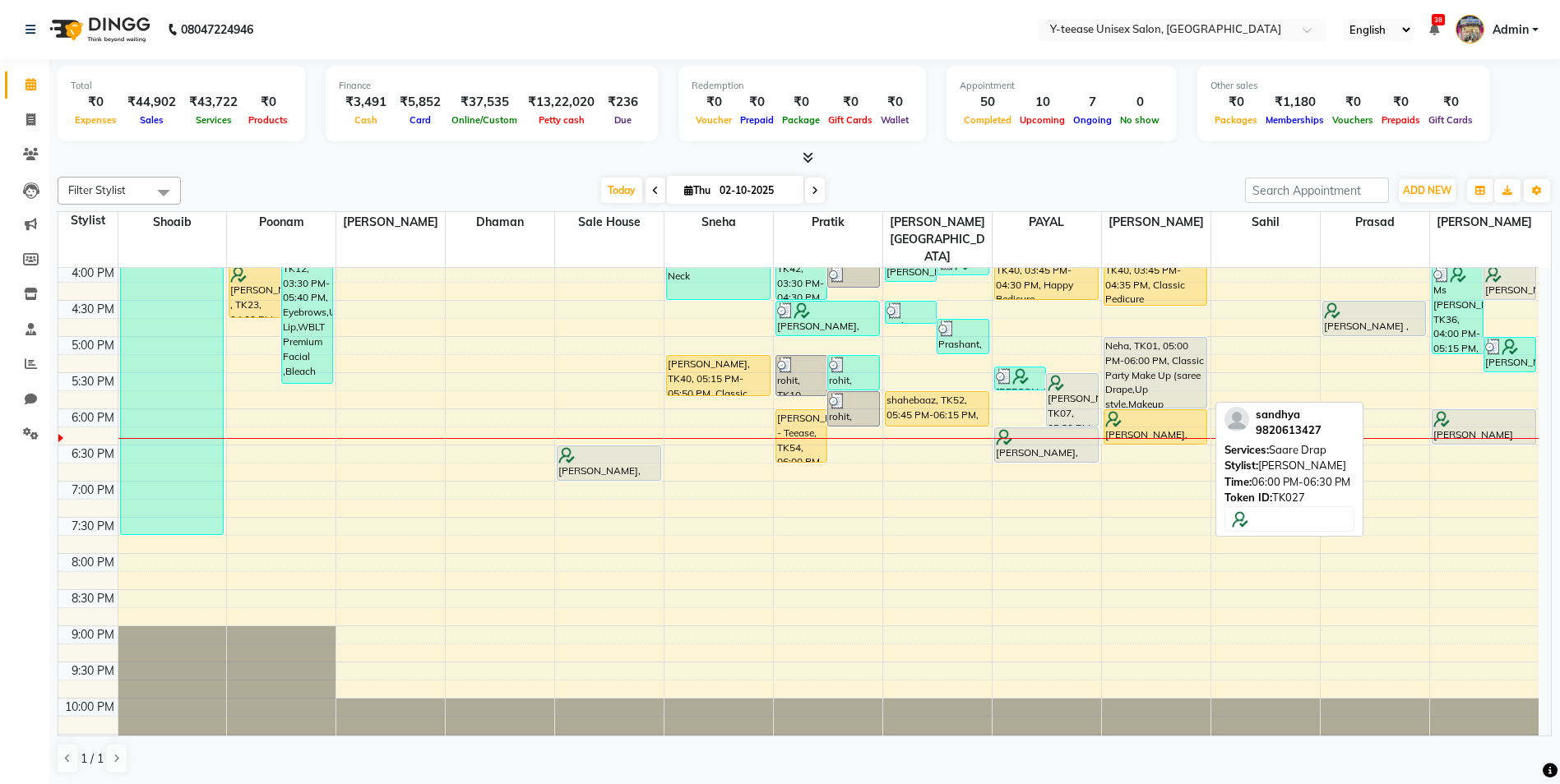
click at [1143, 411] on div at bounding box center [1156, 419] width 102 height 17
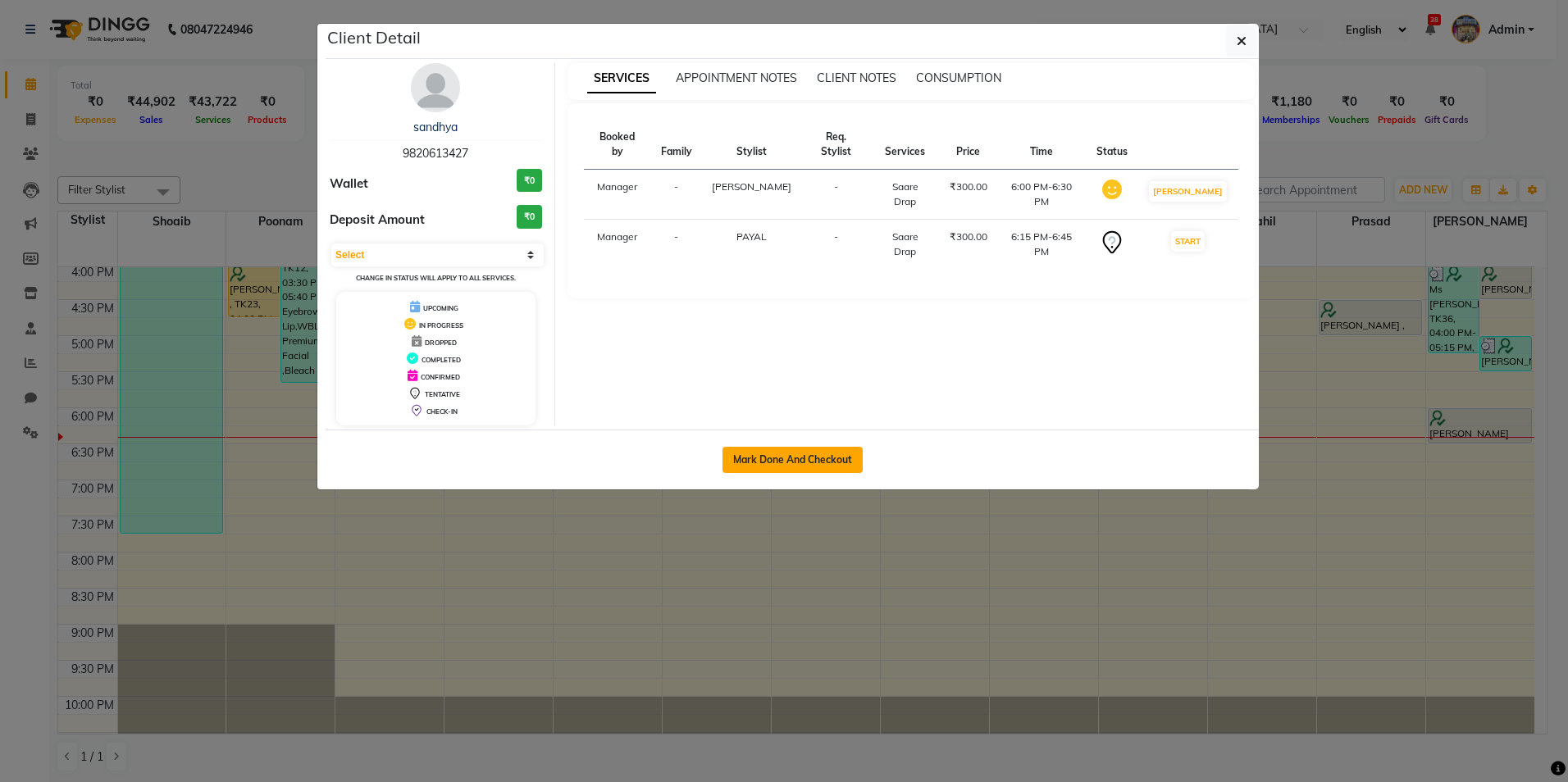
click at [775, 456] on button "Mark Done And Checkout" at bounding box center [793, 460] width 141 height 26
select select "4"
select select "service"
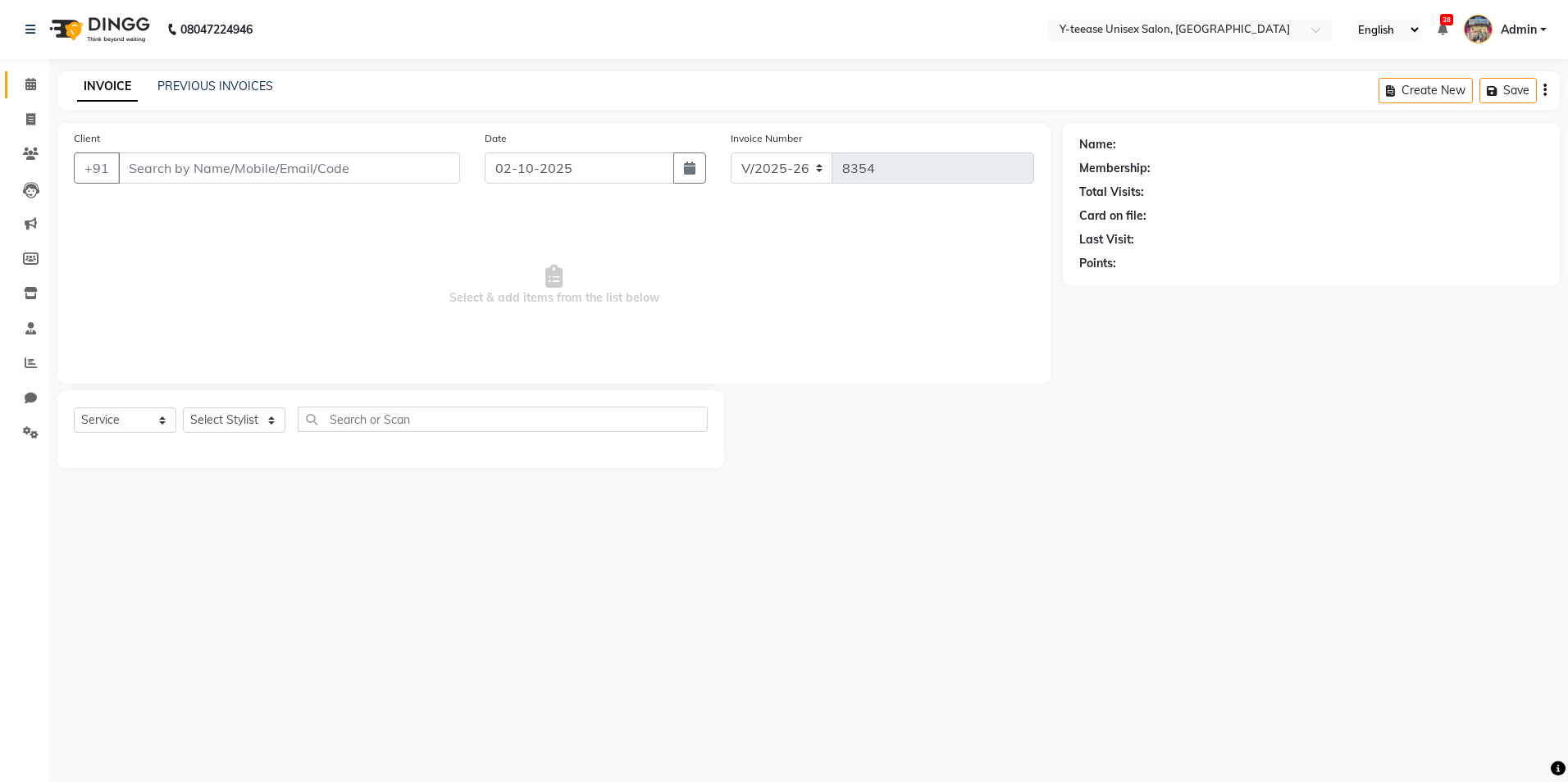
type input "9820613427"
select select "86041"
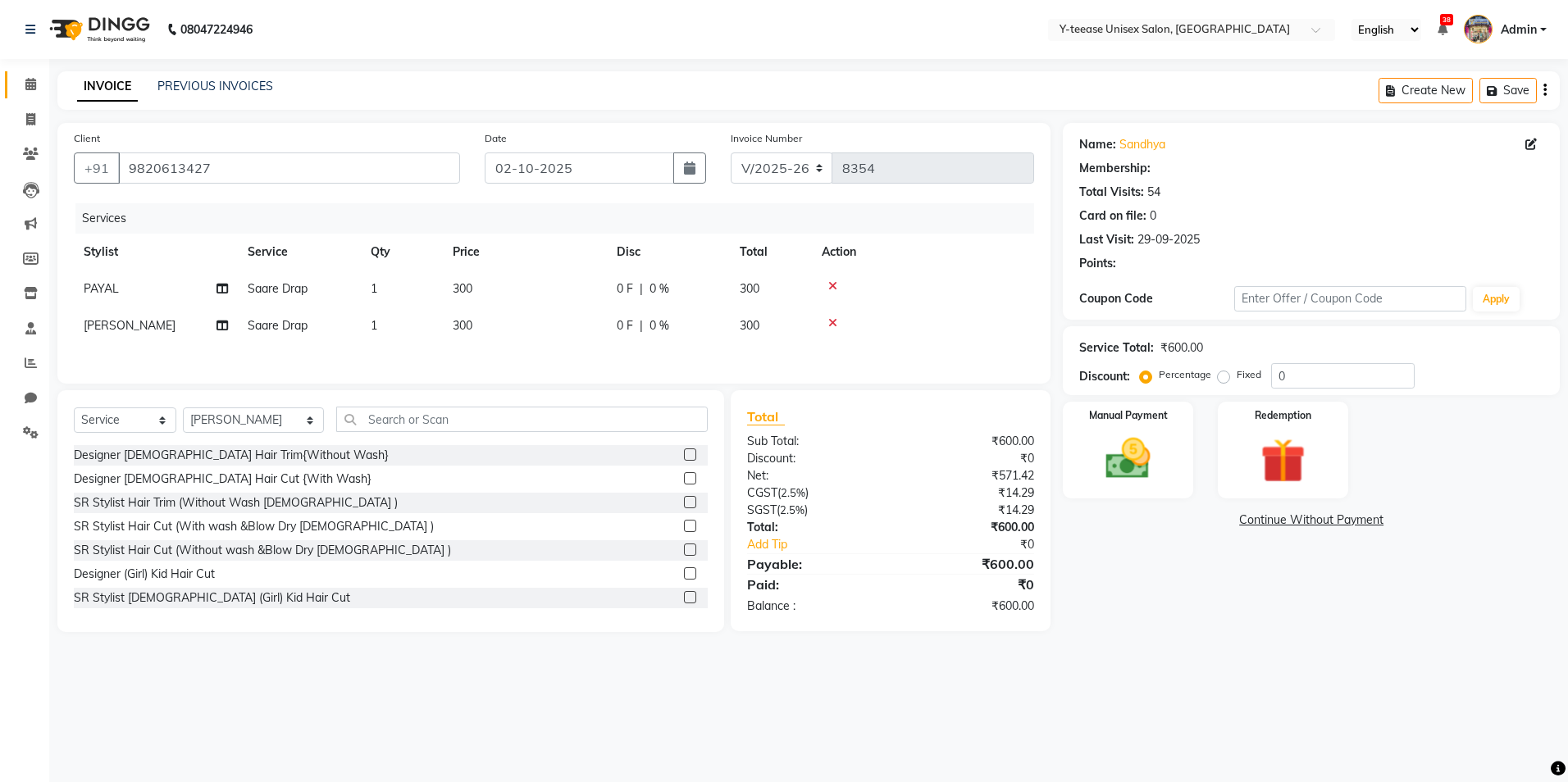
type input "20"
select select "1: Object"
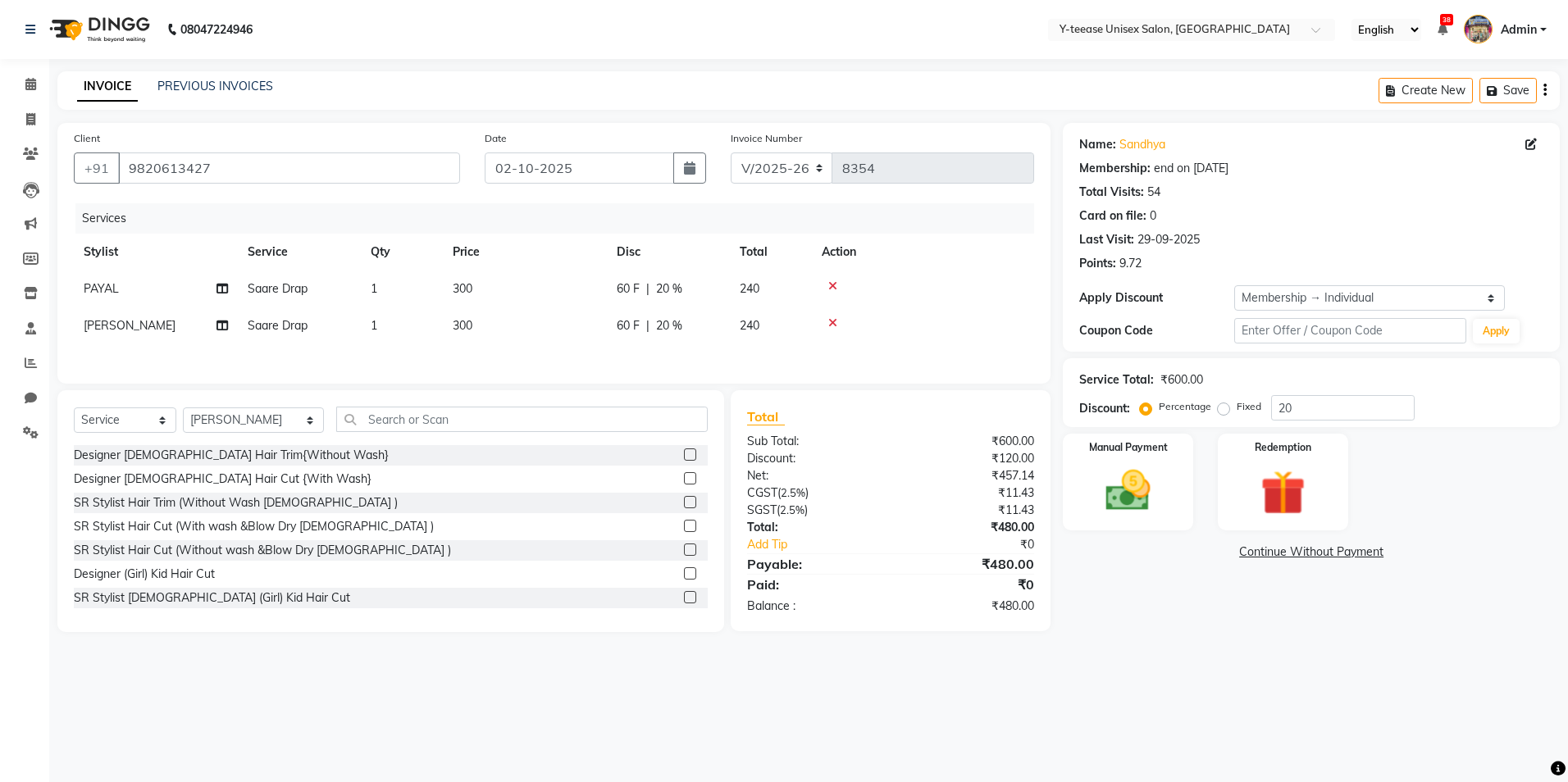
click at [113, 288] on span "PAYAL" at bounding box center [101, 288] width 35 height 15
select select "73210"
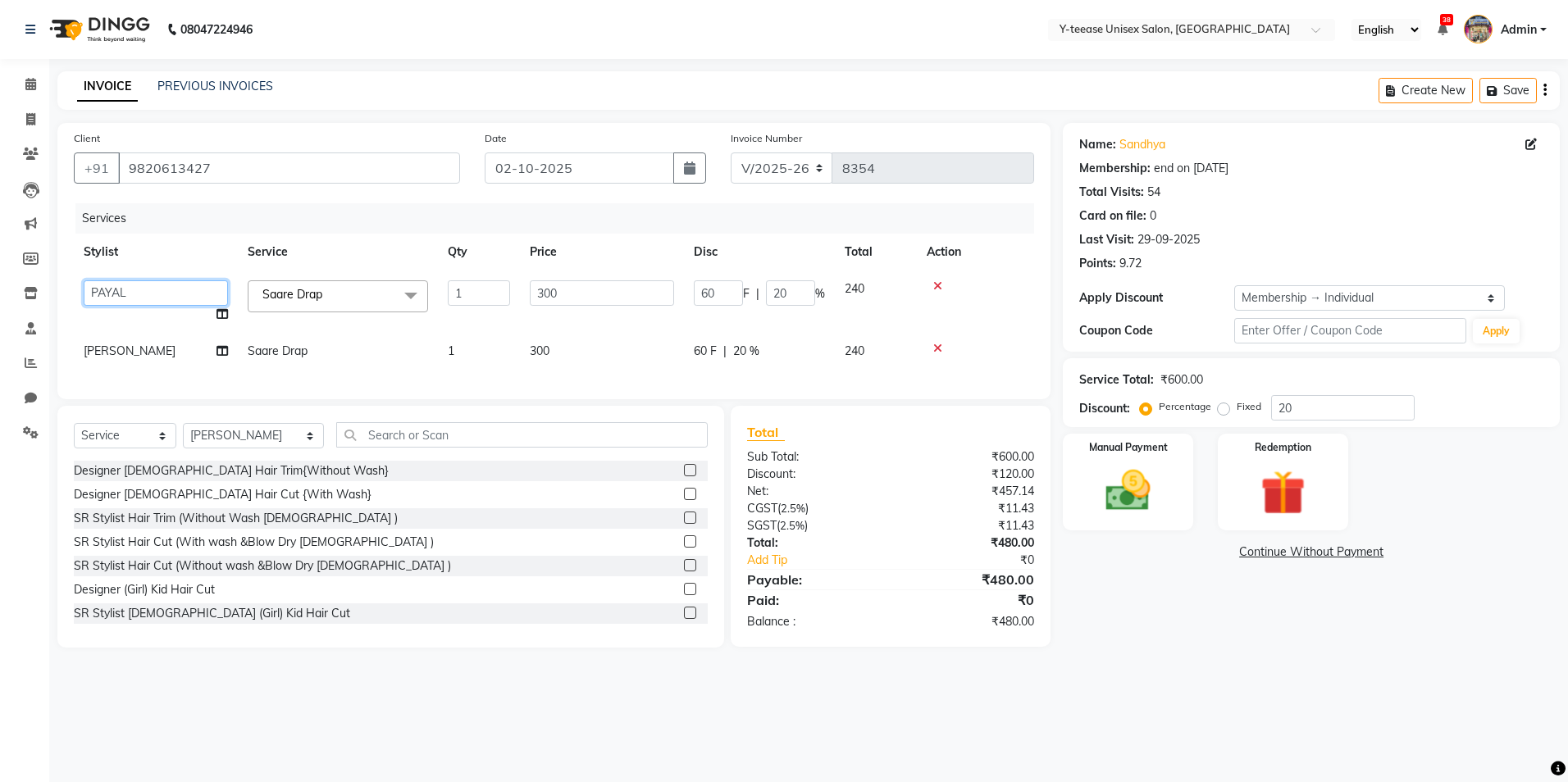
click at [113, 288] on select "[PERSON_NAME] [PERSON_NAME] nagar Manager [PERSON_NAME] [PERSON_NAME] Poonam [P…" at bounding box center [155, 292] width 144 height 25
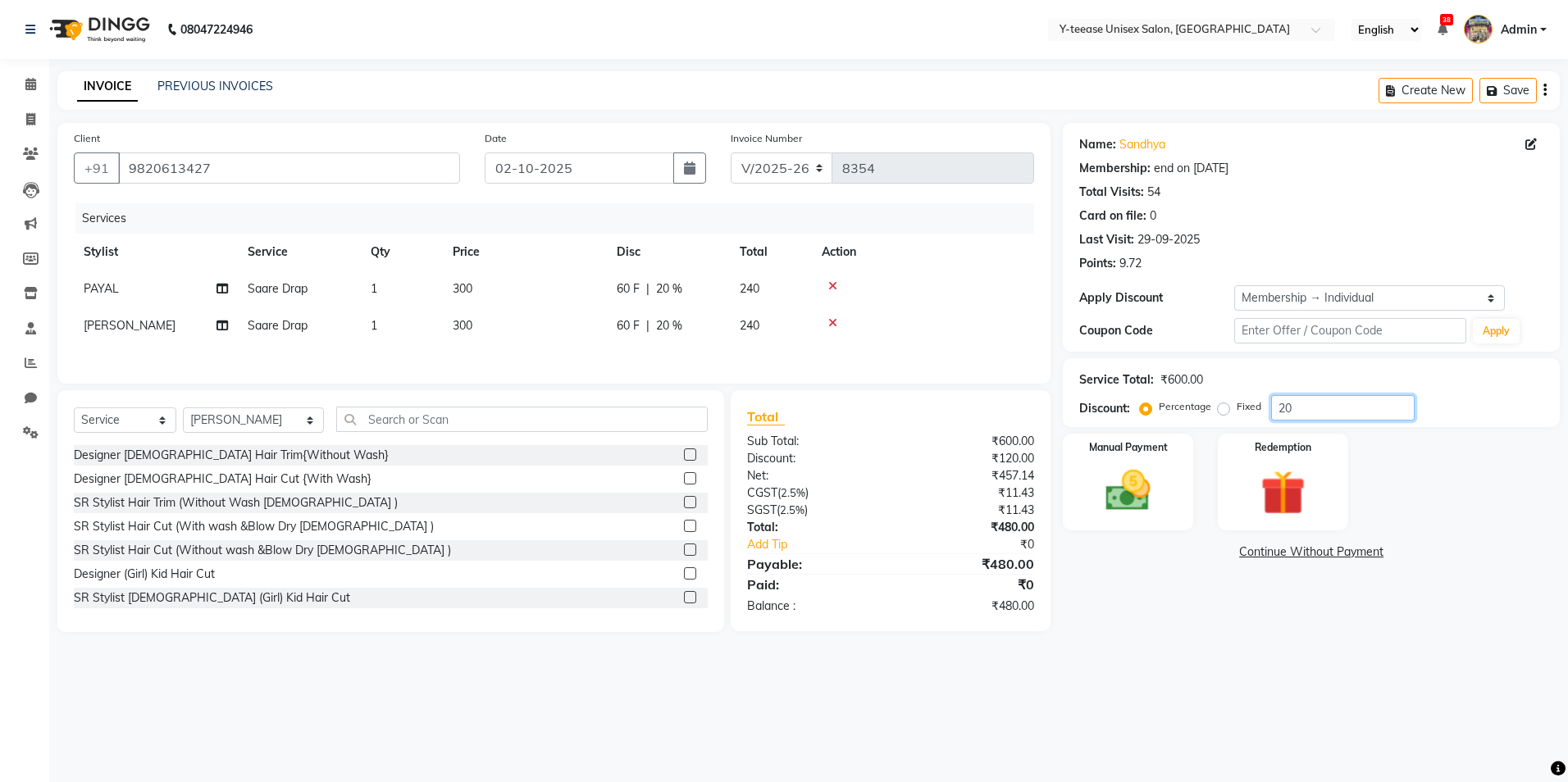
click at [1341, 399] on input "20" at bounding box center [1343, 408] width 143 height 25
type input "2"
click at [120, 284] on td "PAYAL" at bounding box center [156, 289] width 164 height 37
select select "73210"
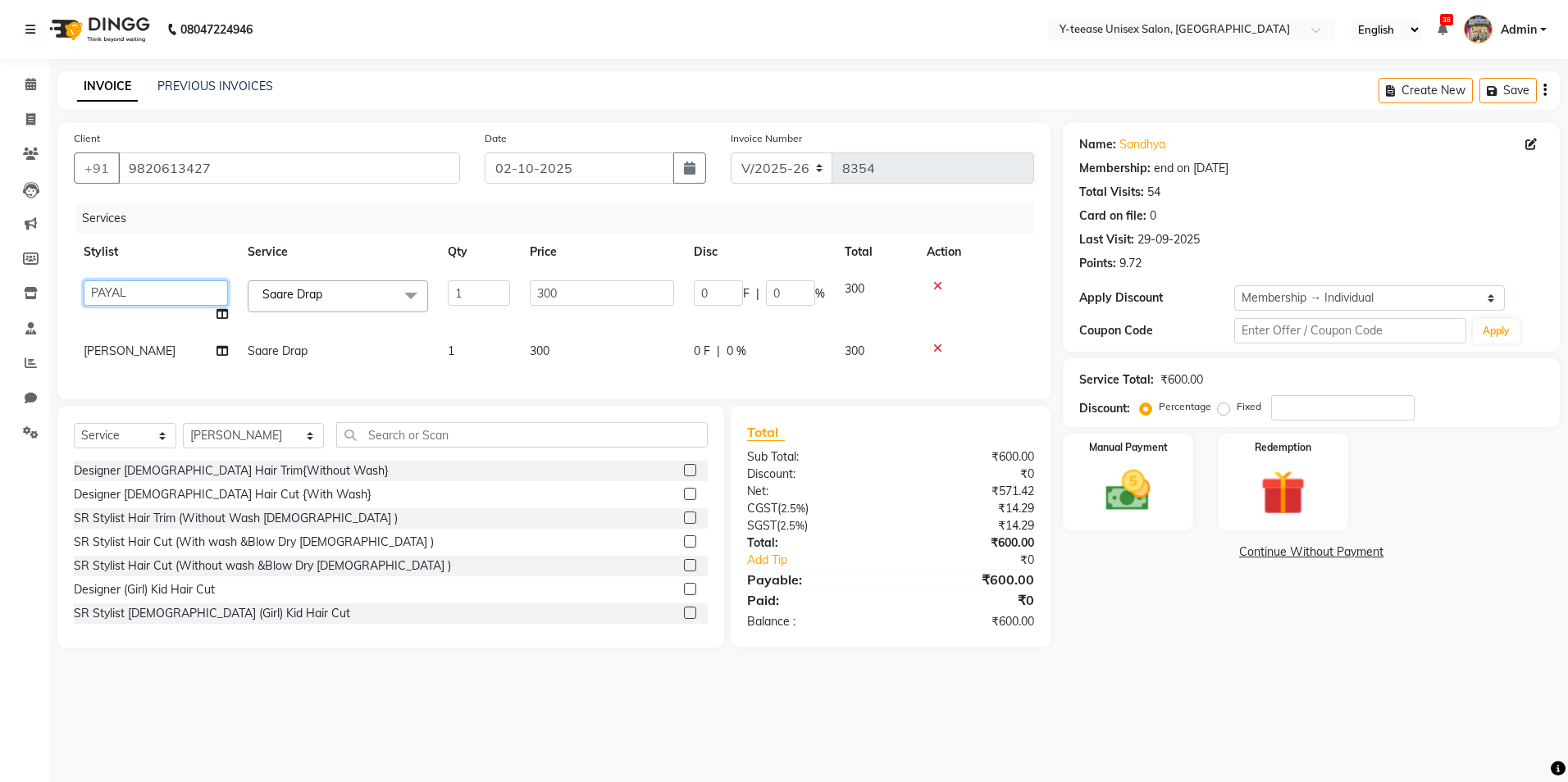
click at [120, 292] on select "[PERSON_NAME] [PERSON_NAME] nagar Manager [PERSON_NAME] [PERSON_NAME] Poonam [P…" at bounding box center [155, 292] width 144 height 25
select select "86041"
click at [1124, 496] on img at bounding box center [1128, 491] width 76 height 54
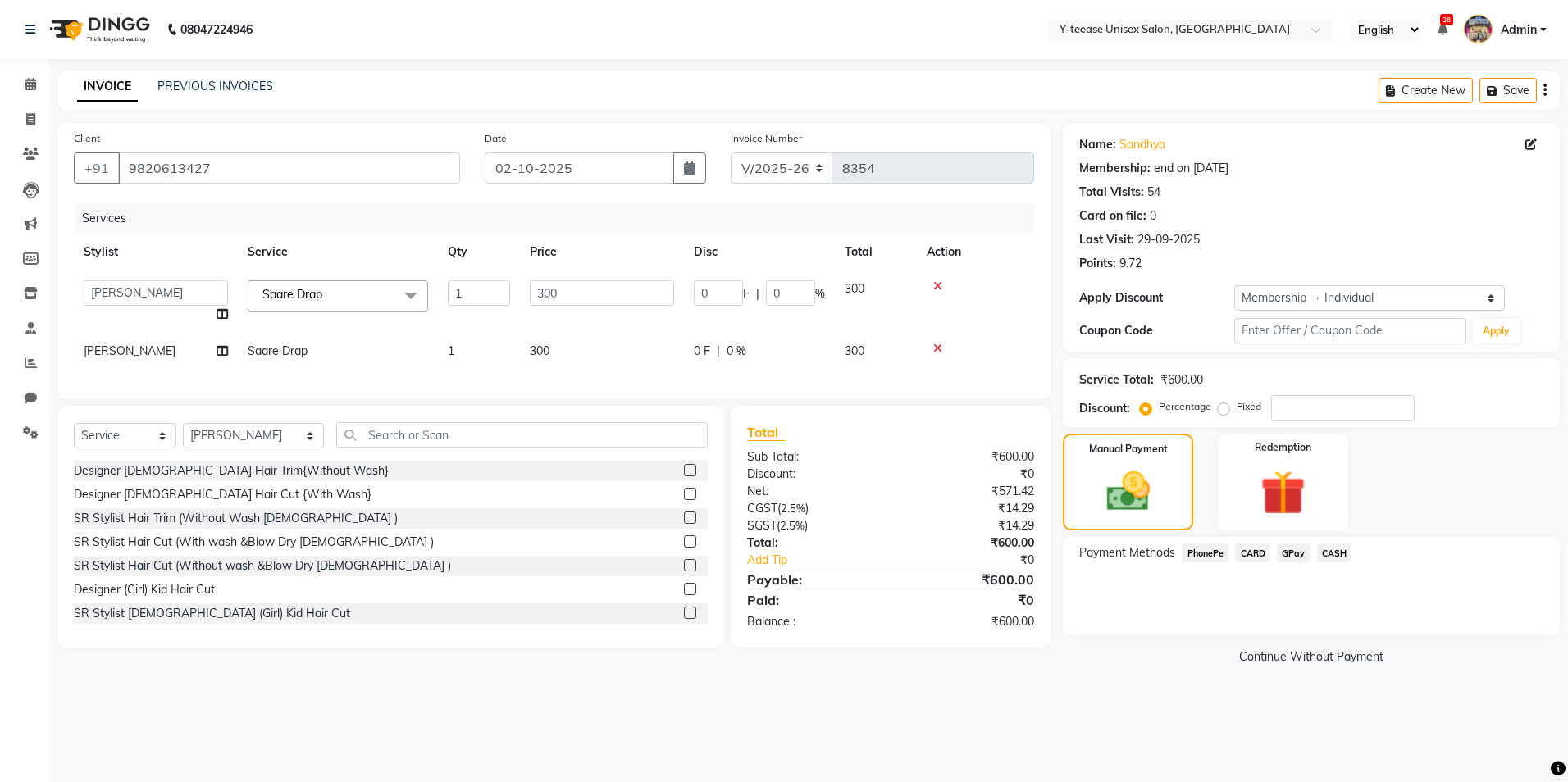
click at [1296, 547] on span "GPay" at bounding box center [1294, 553] width 34 height 19
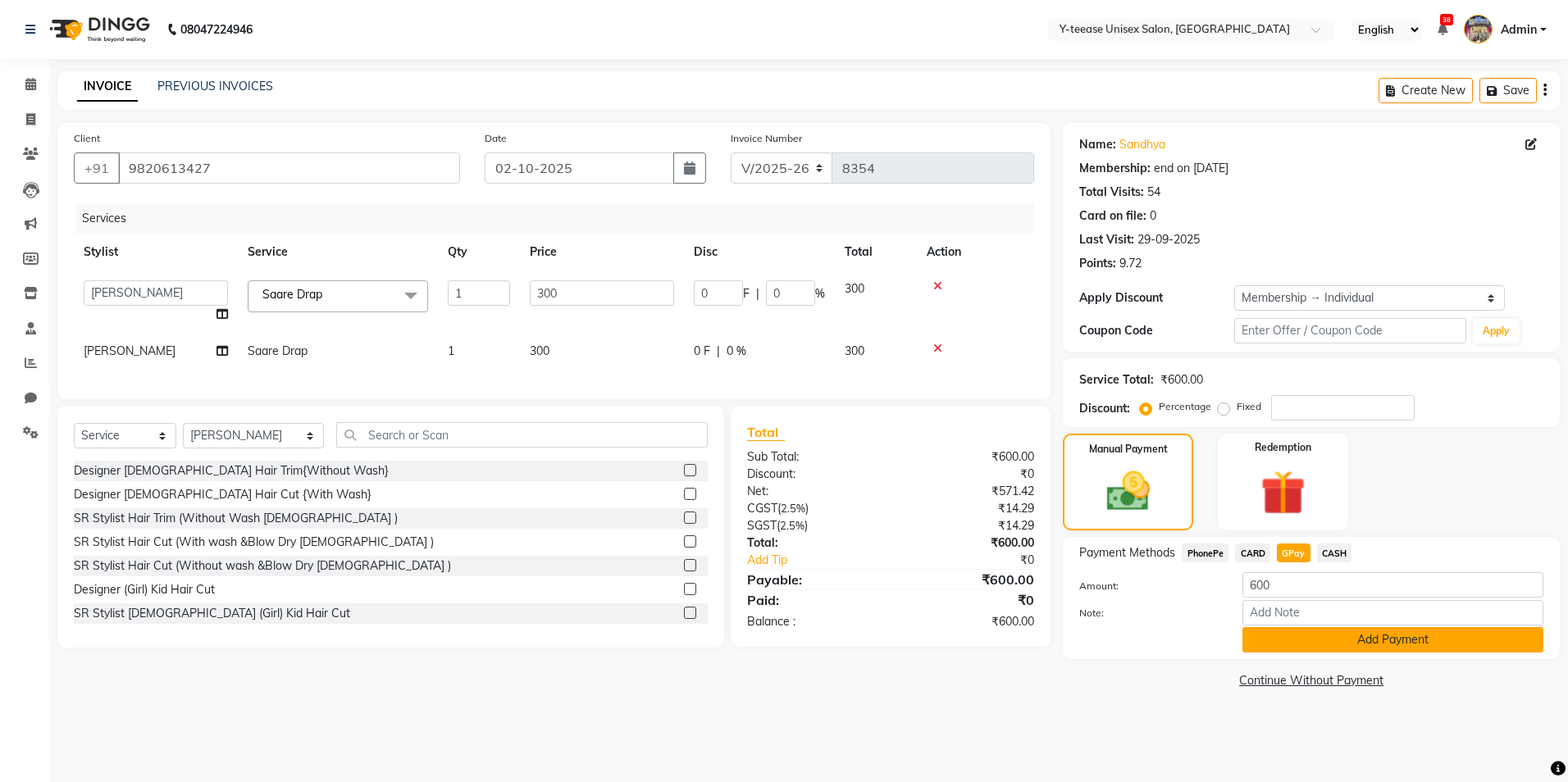
click at [1284, 645] on button "Add Payment" at bounding box center [1393, 640] width 301 height 25
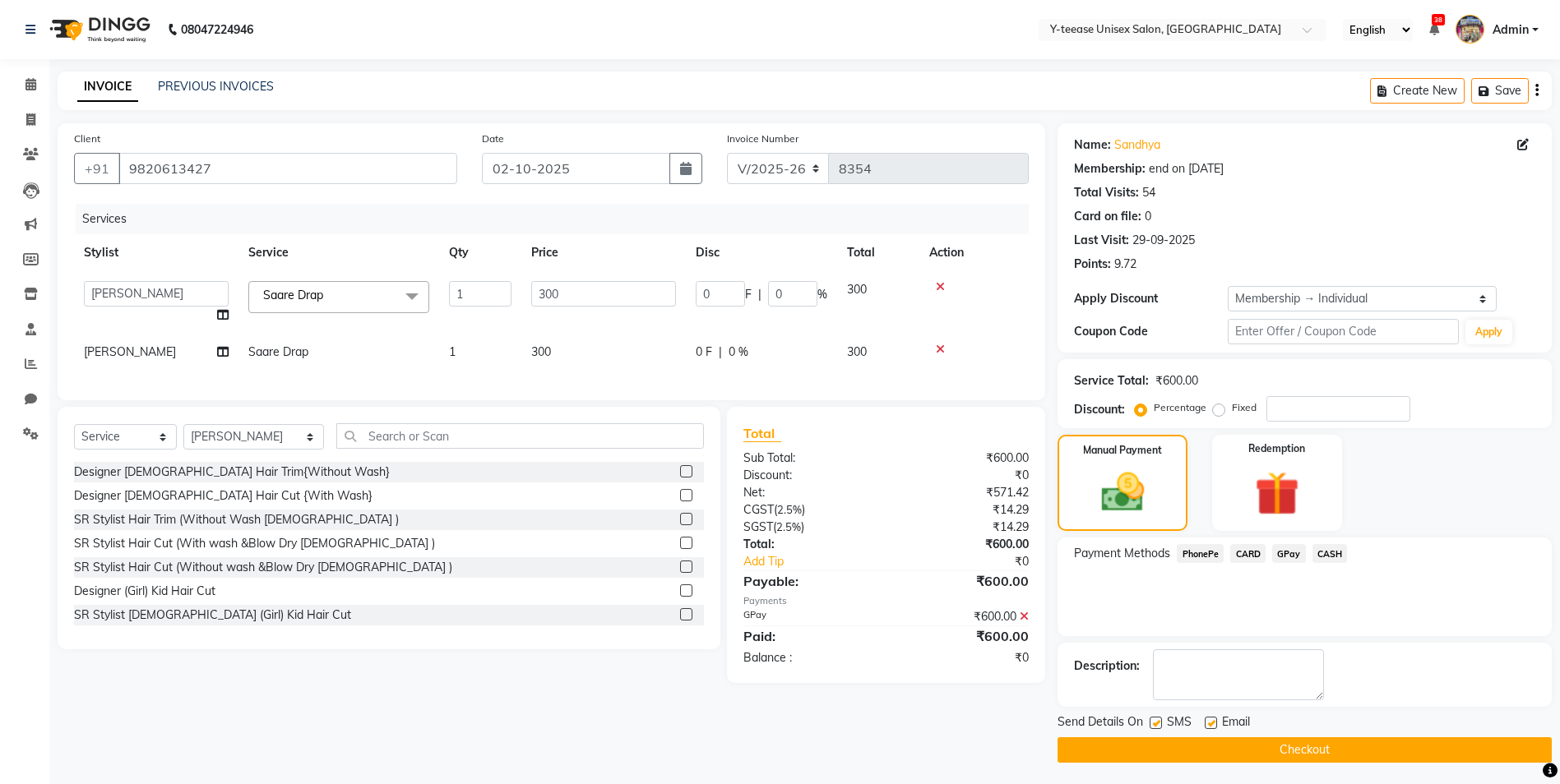
click at [1249, 747] on button "Checkout" at bounding box center [1304, 750] width 495 height 25
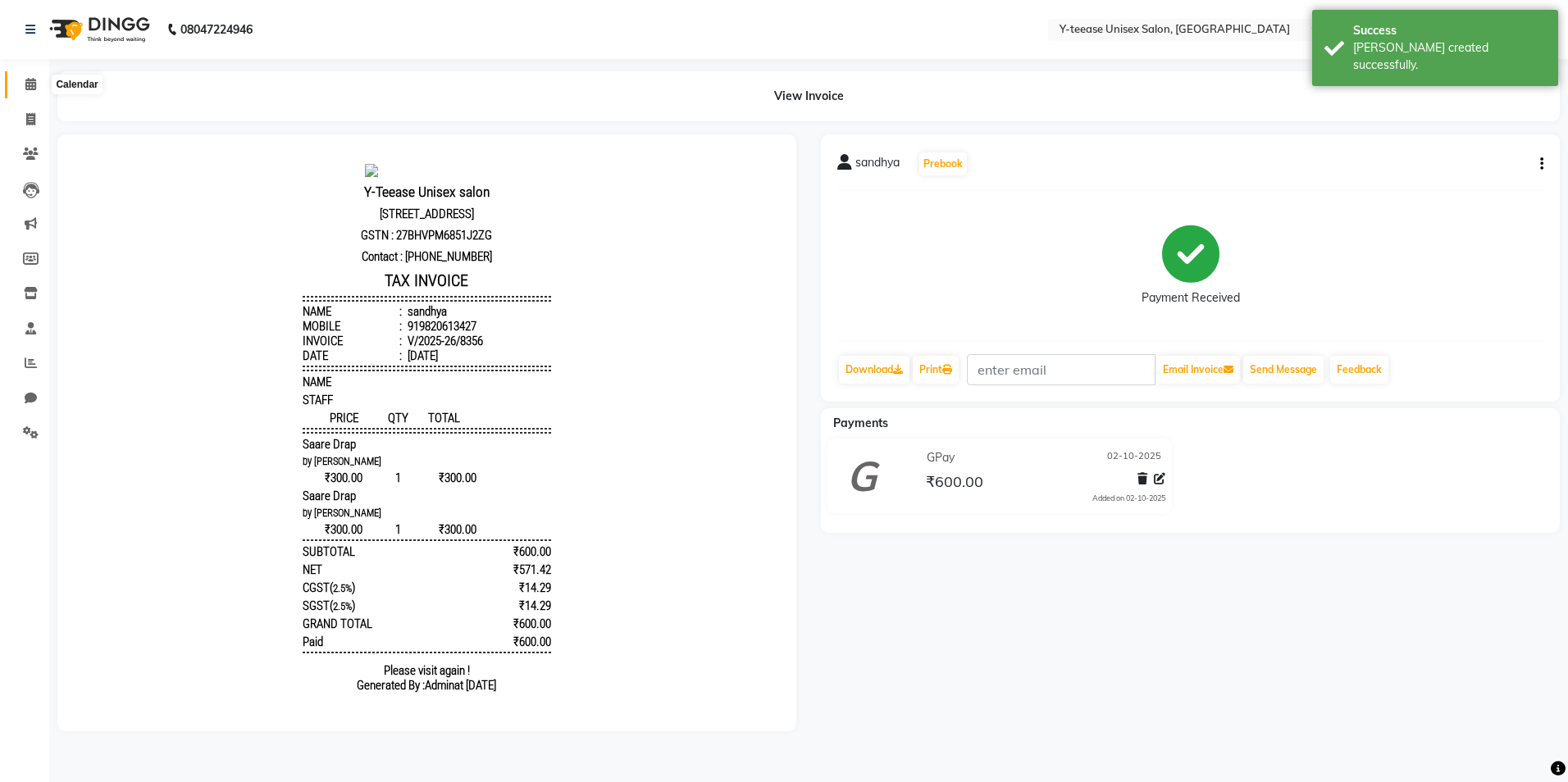
click at [31, 83] on icon at bounding box center [31, 84] width 10 height 12
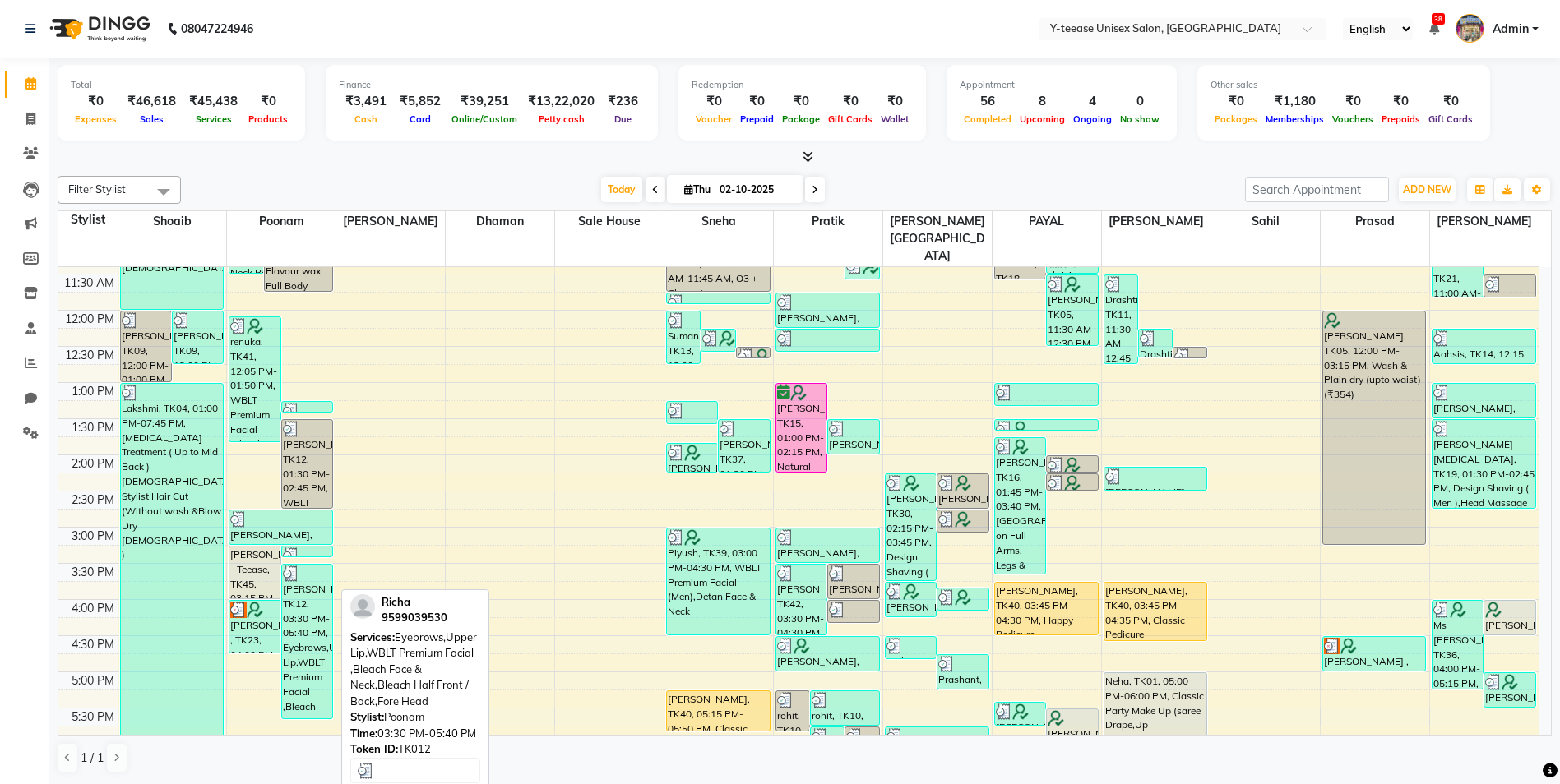
scroll to position [247, 0]
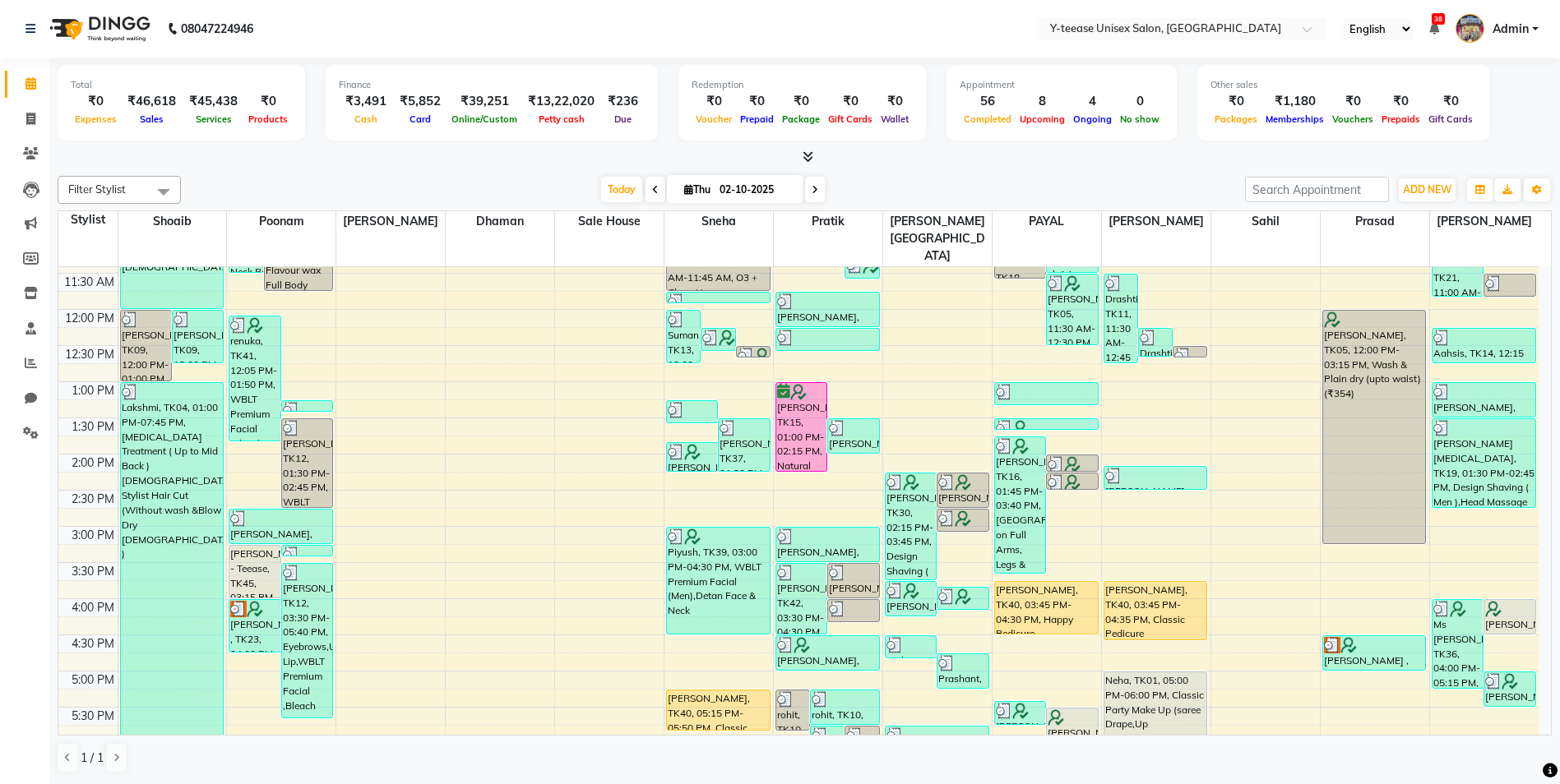
click at [814, 188] on icon at bounding box center [815, 189] width 7 height 10
type input "03-10-2025"
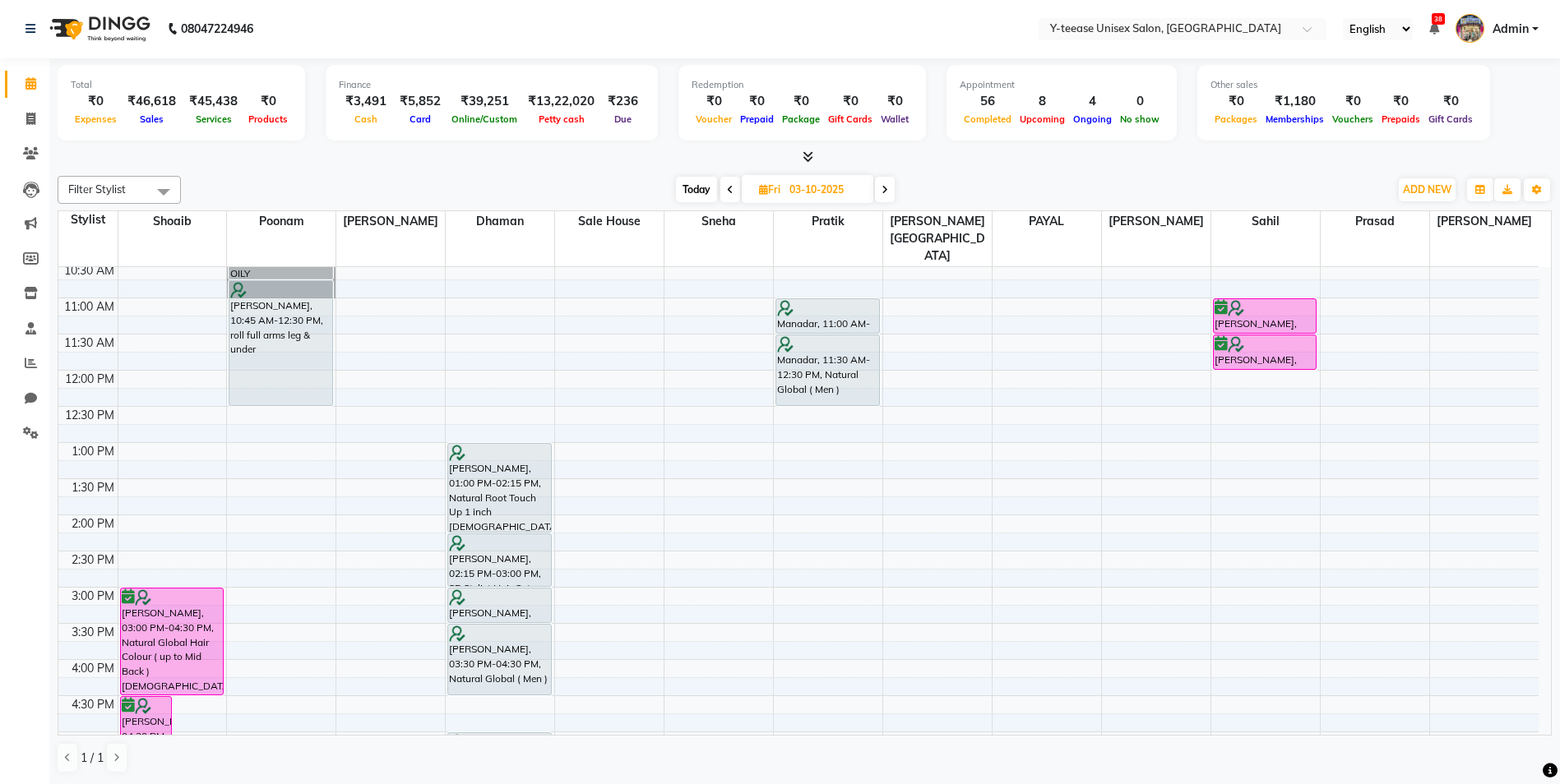
scroll to position [88, 0]
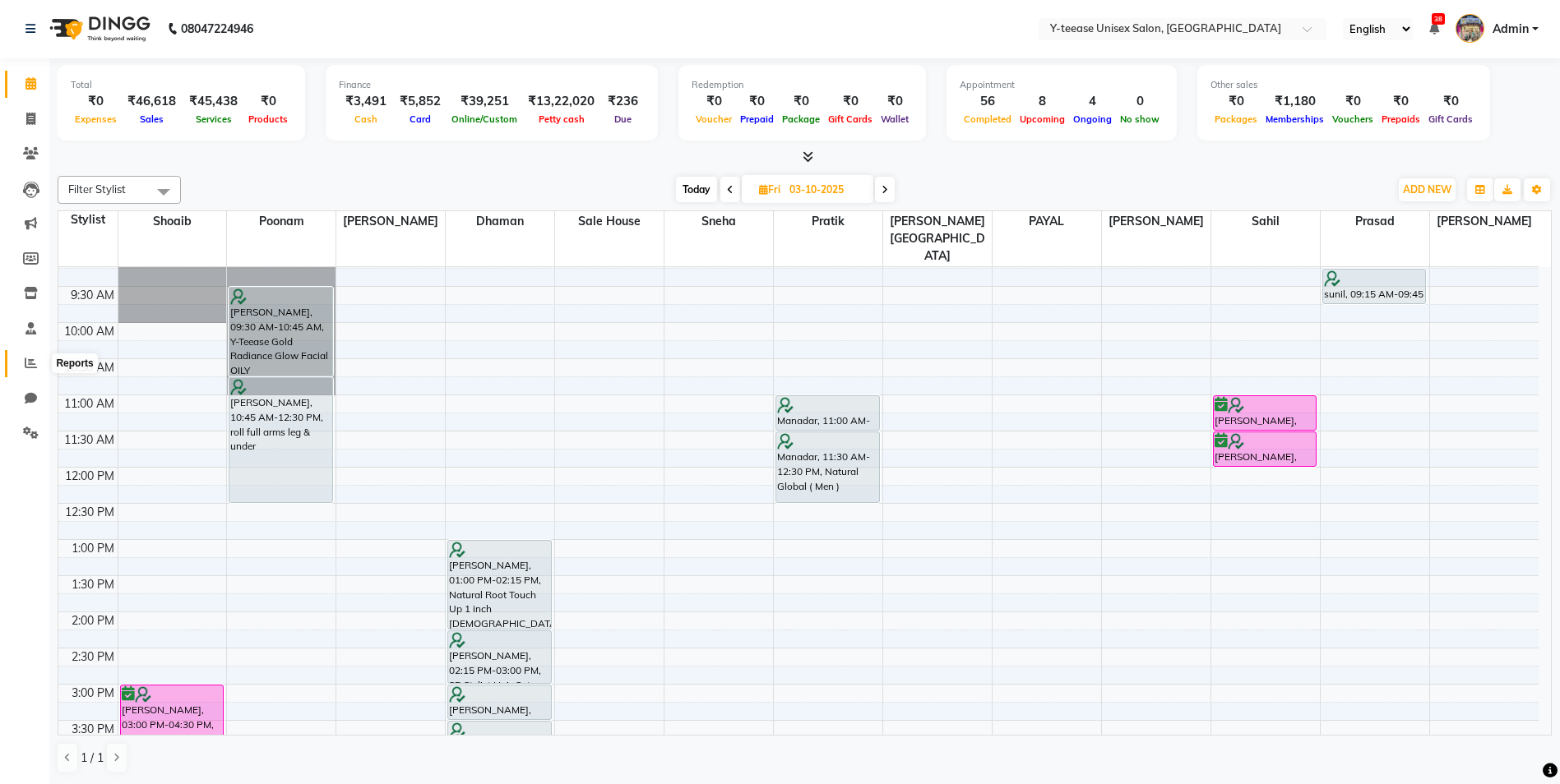
click at [28, 358] on icon at bounding box center [31, 363] width 12 height 12
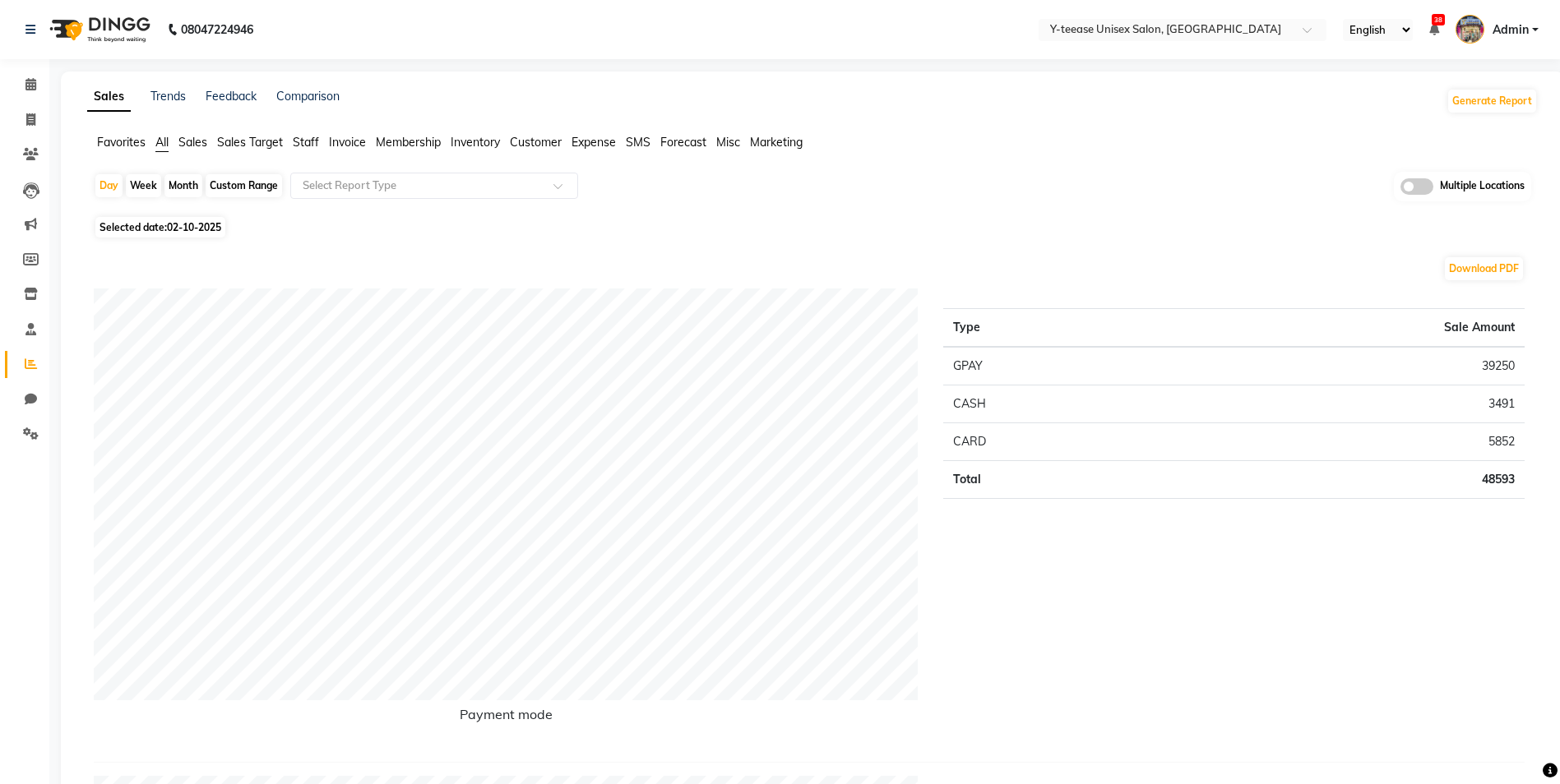
click at [189, 184] on div "Month" at bounding box center [183, 186] width 38 height 23
select select "10"
select select "2025"
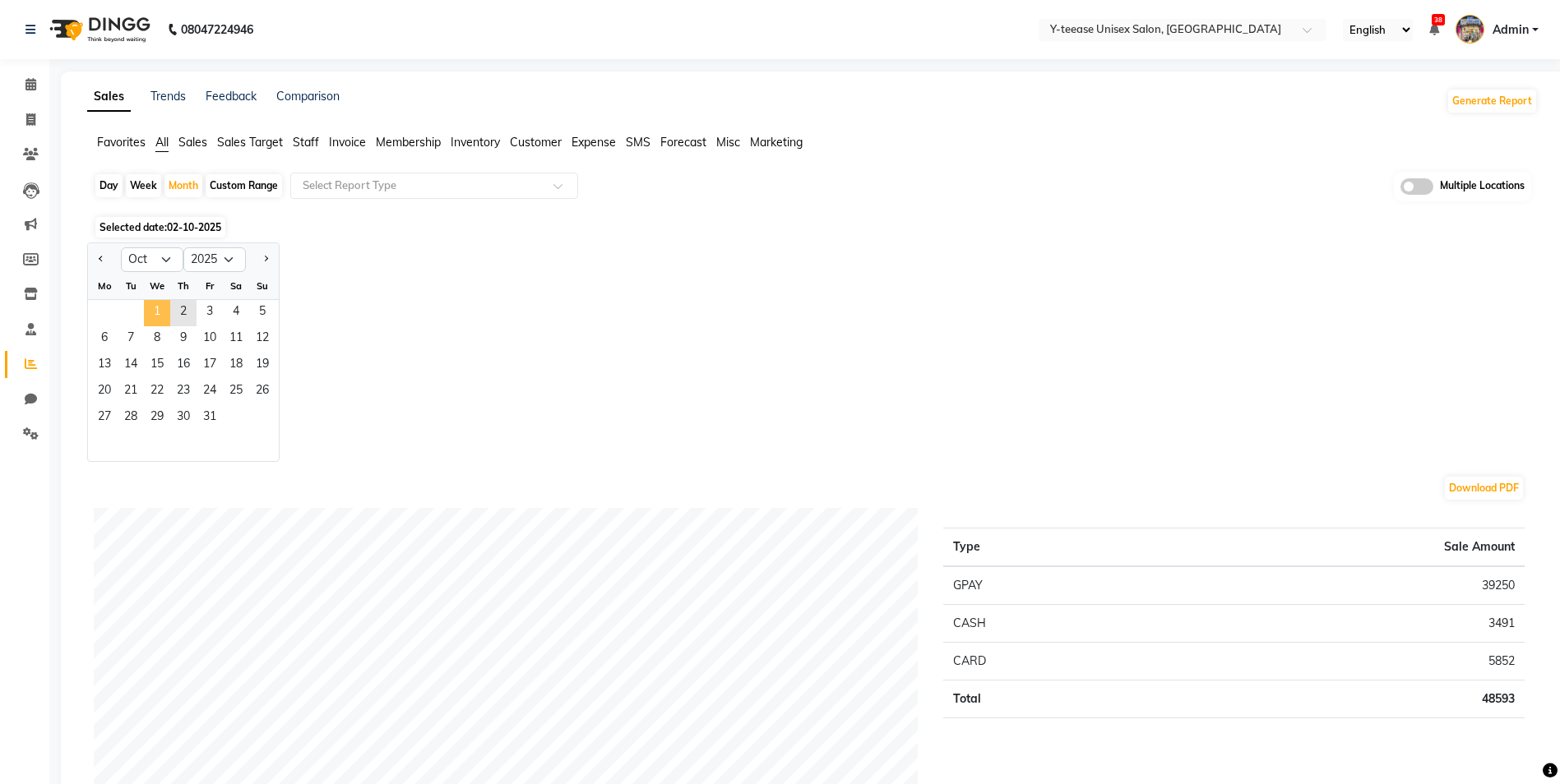
click at [155, 301] on span "1" at bounding box center [157, 313] width 26 height 26
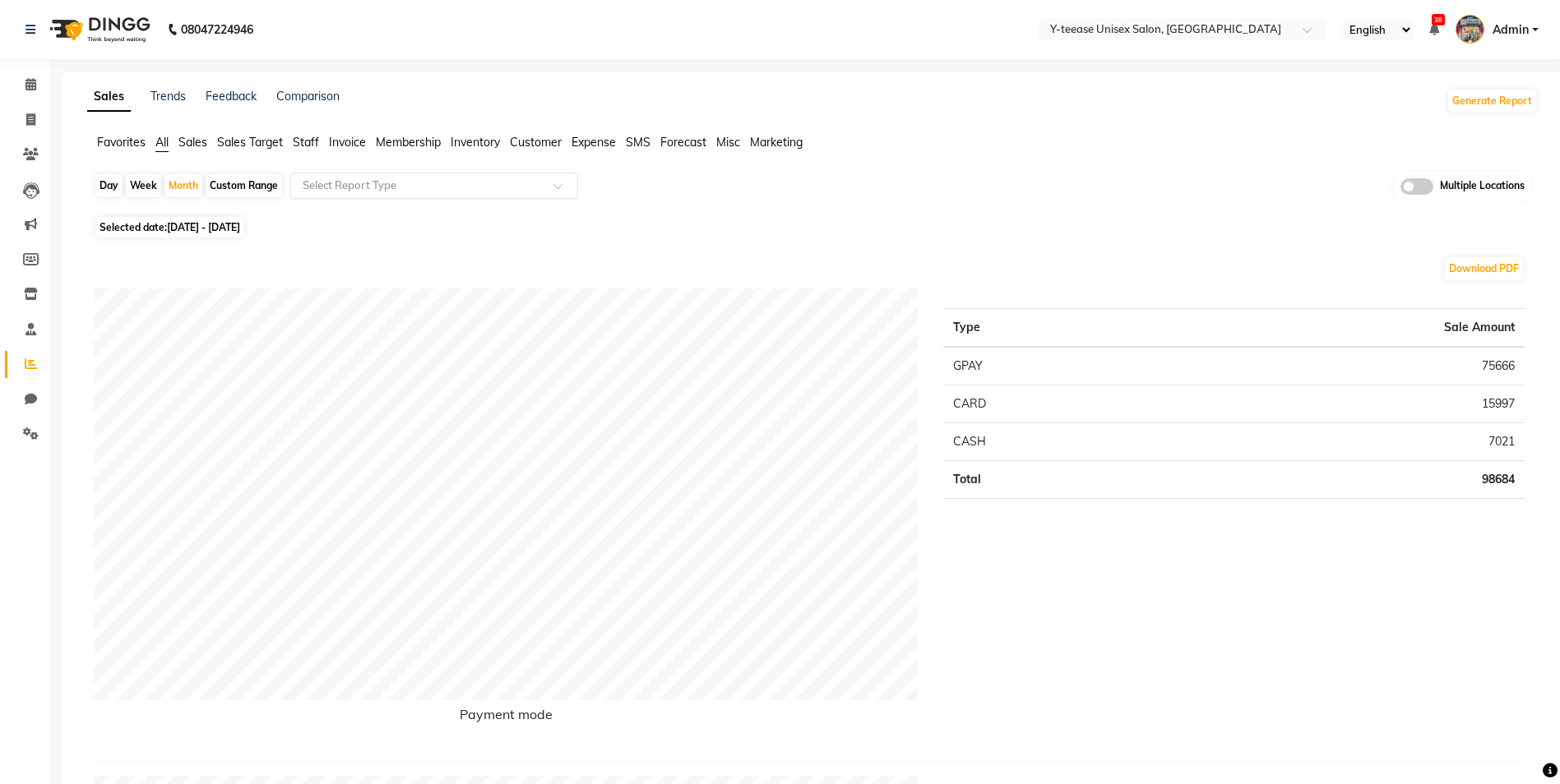
click at [379, 192] on input "text" at bounding box center [418, 186] width 237 height 17
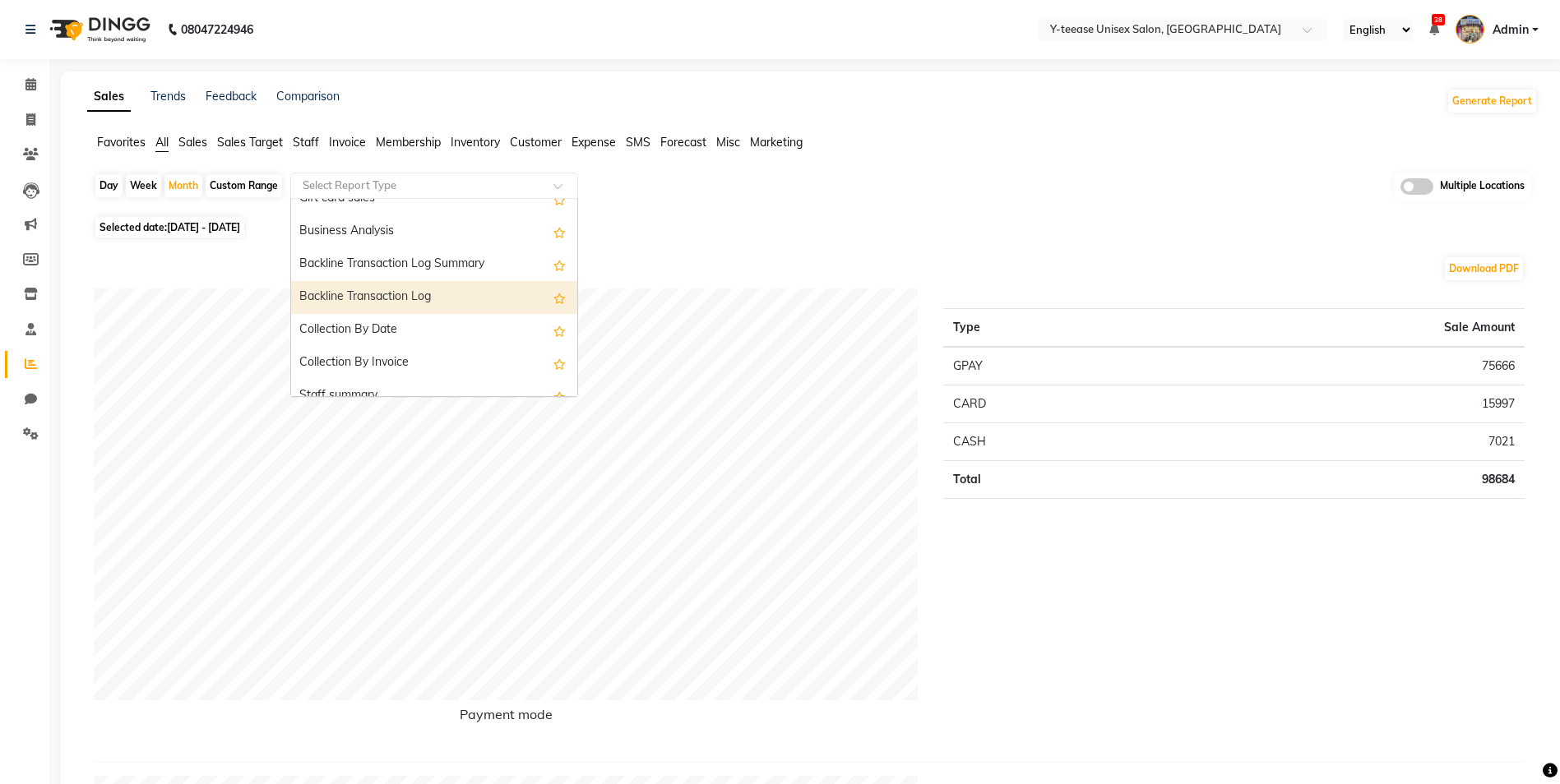
scroll to position [494, 0]
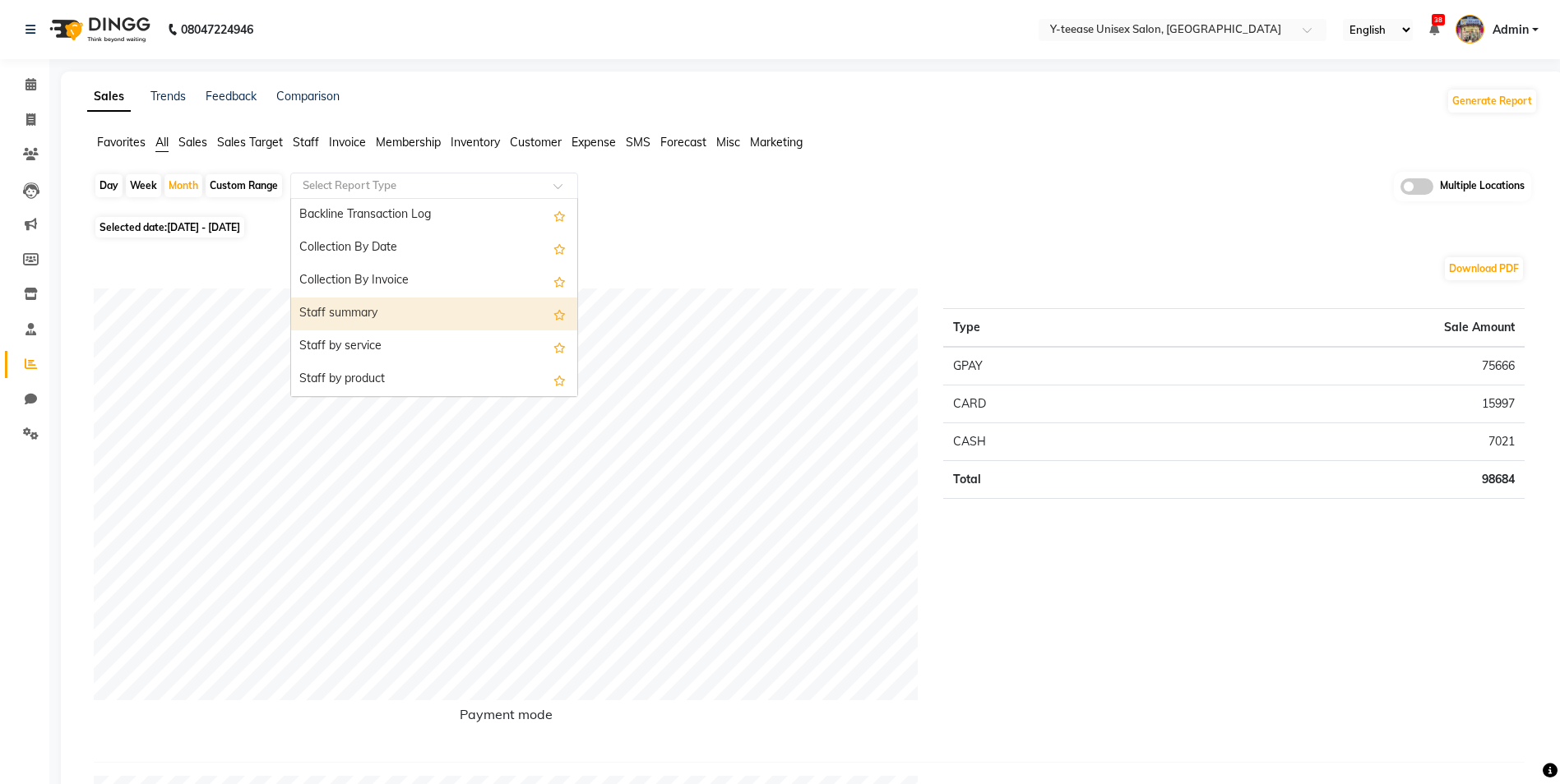
click at [347, 313] on div "Staff summary" at bounding box center [434, 314] width 286 height 33
select select "full_report"
select select "csv"
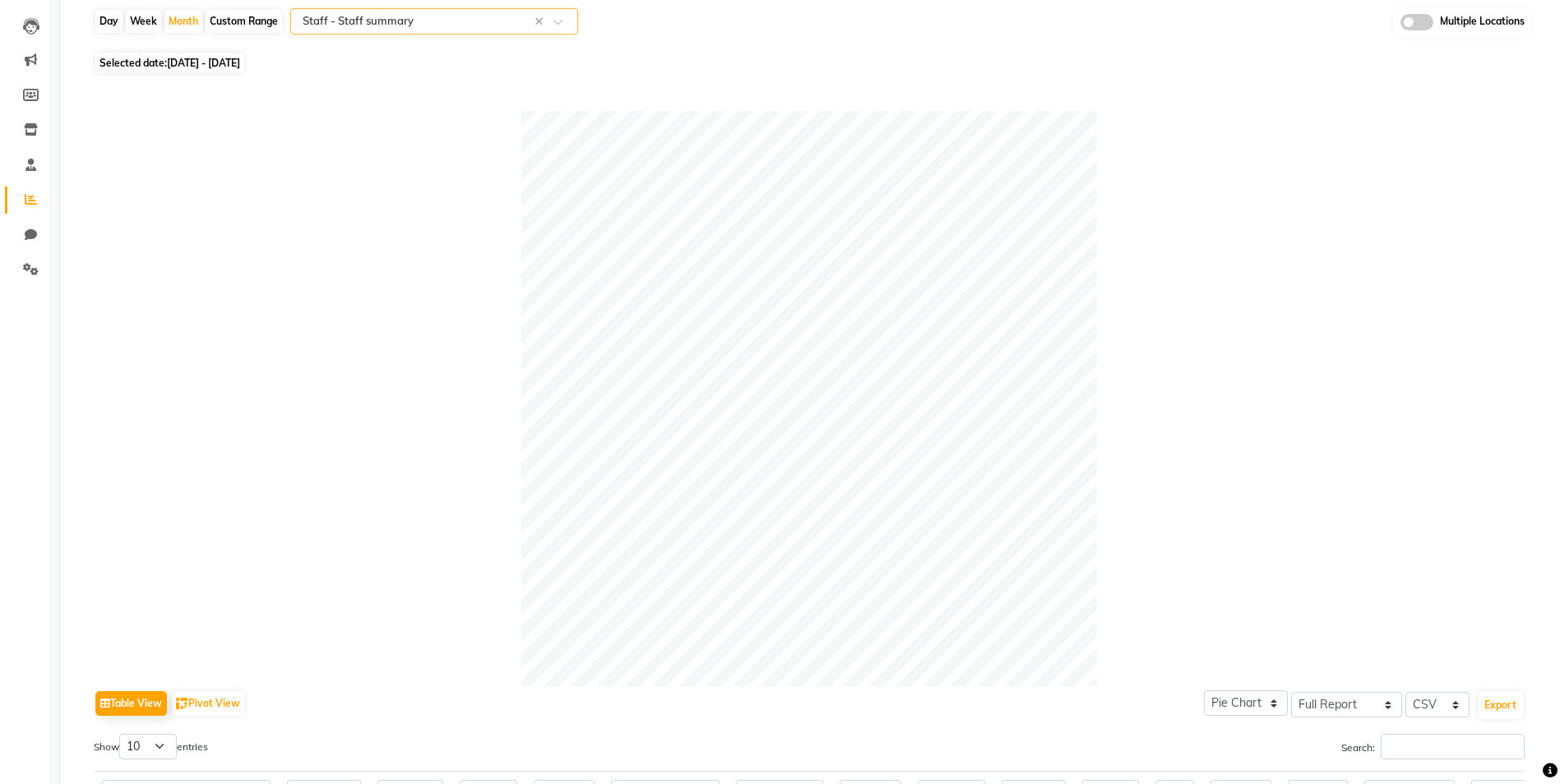
scroll to position [0, 0]
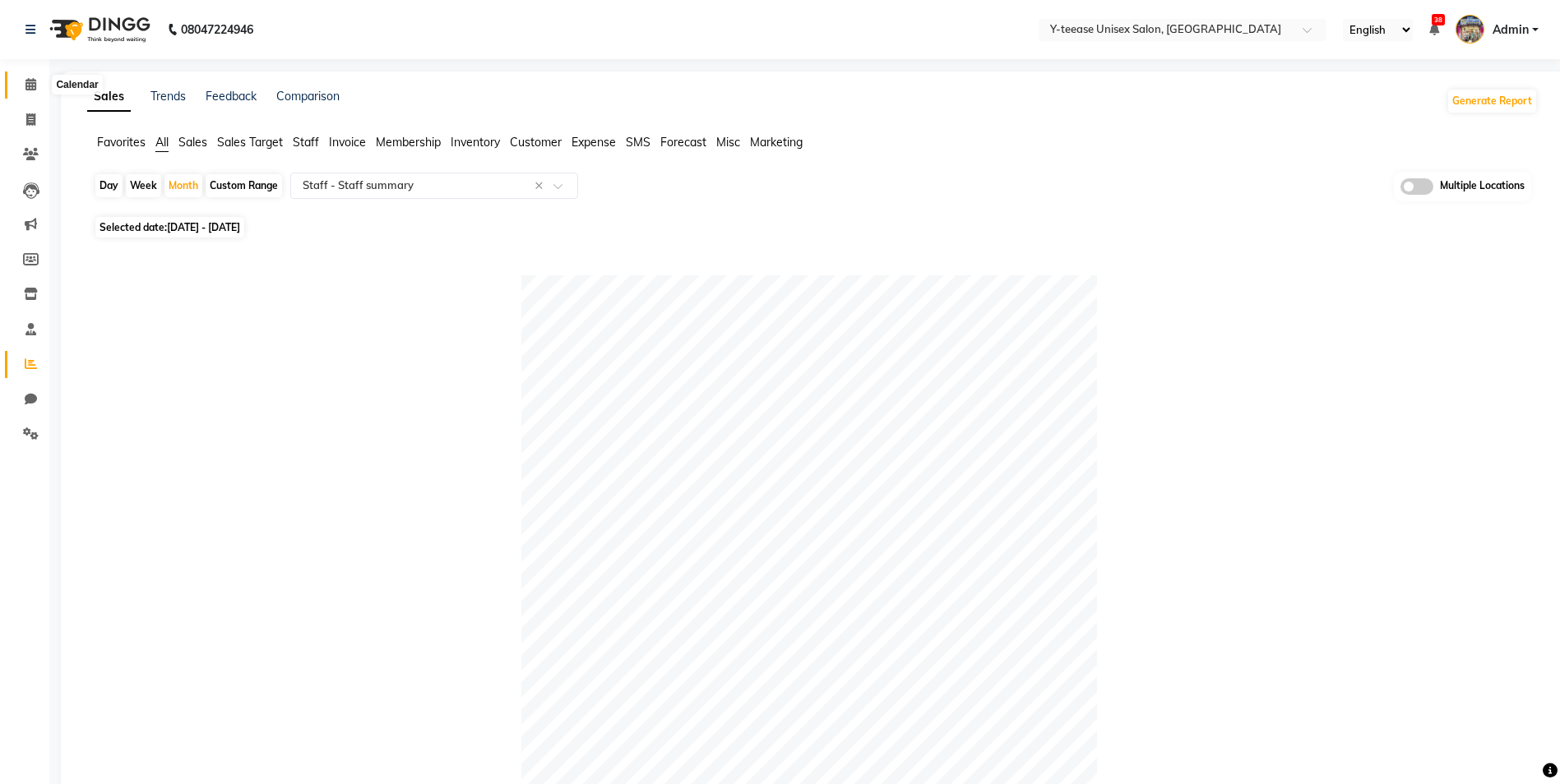
click at [26, 81] on icon at bounding box center [31, 84] width 11 height 12
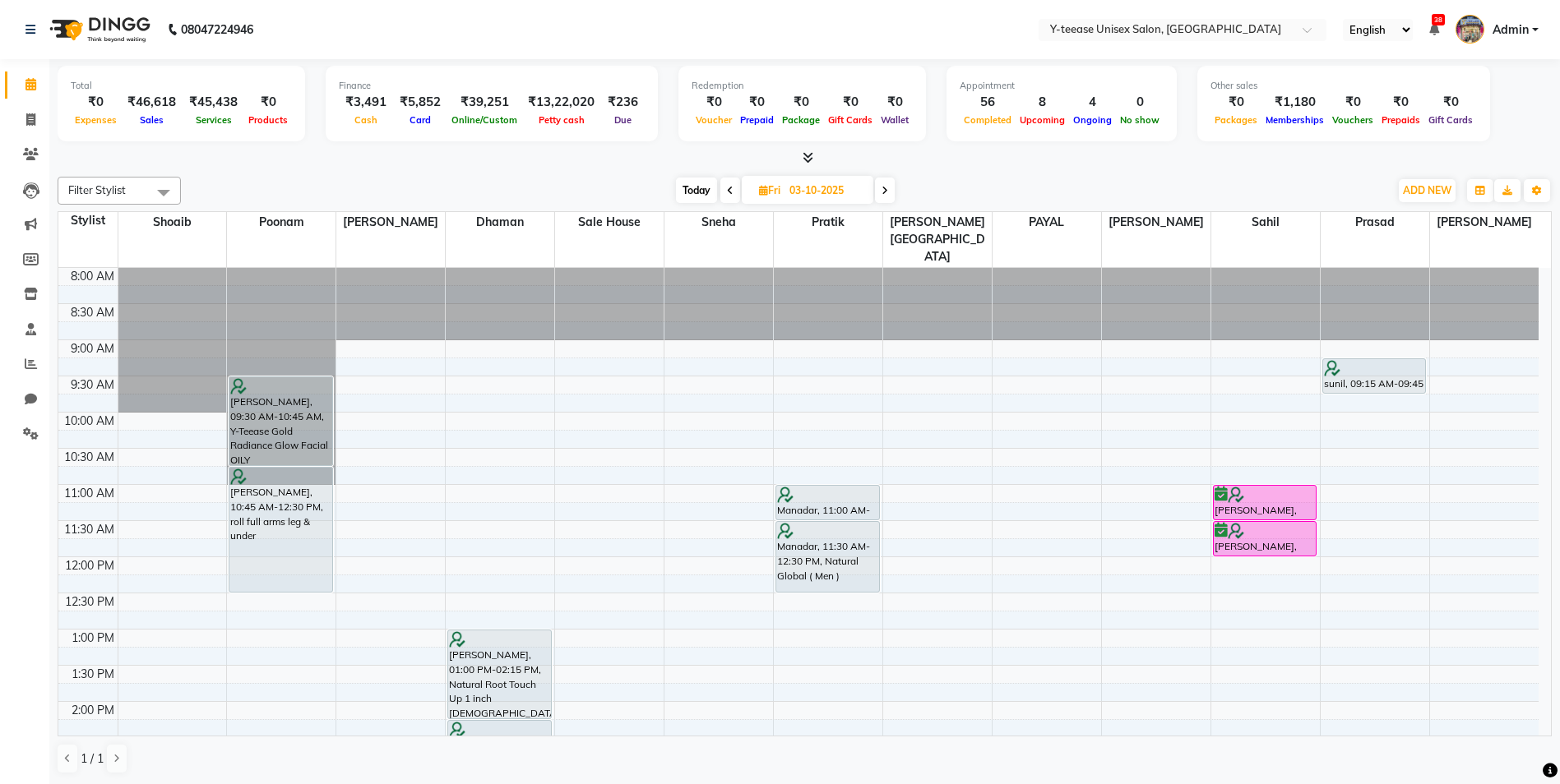
click at [882, 192] on icon at bounding box center [885, 190] width 7 height 10
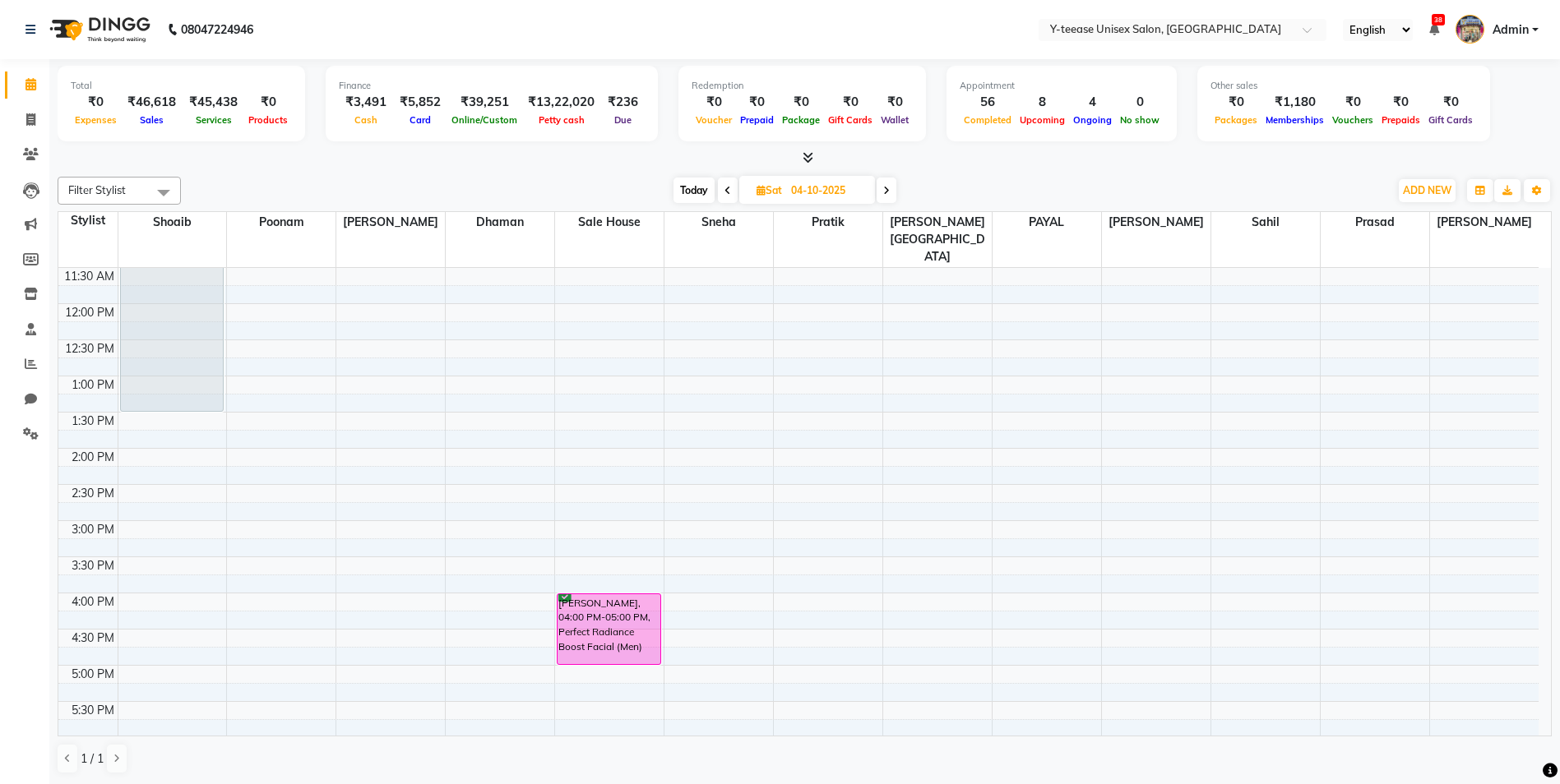
scroll to position [7, 0]
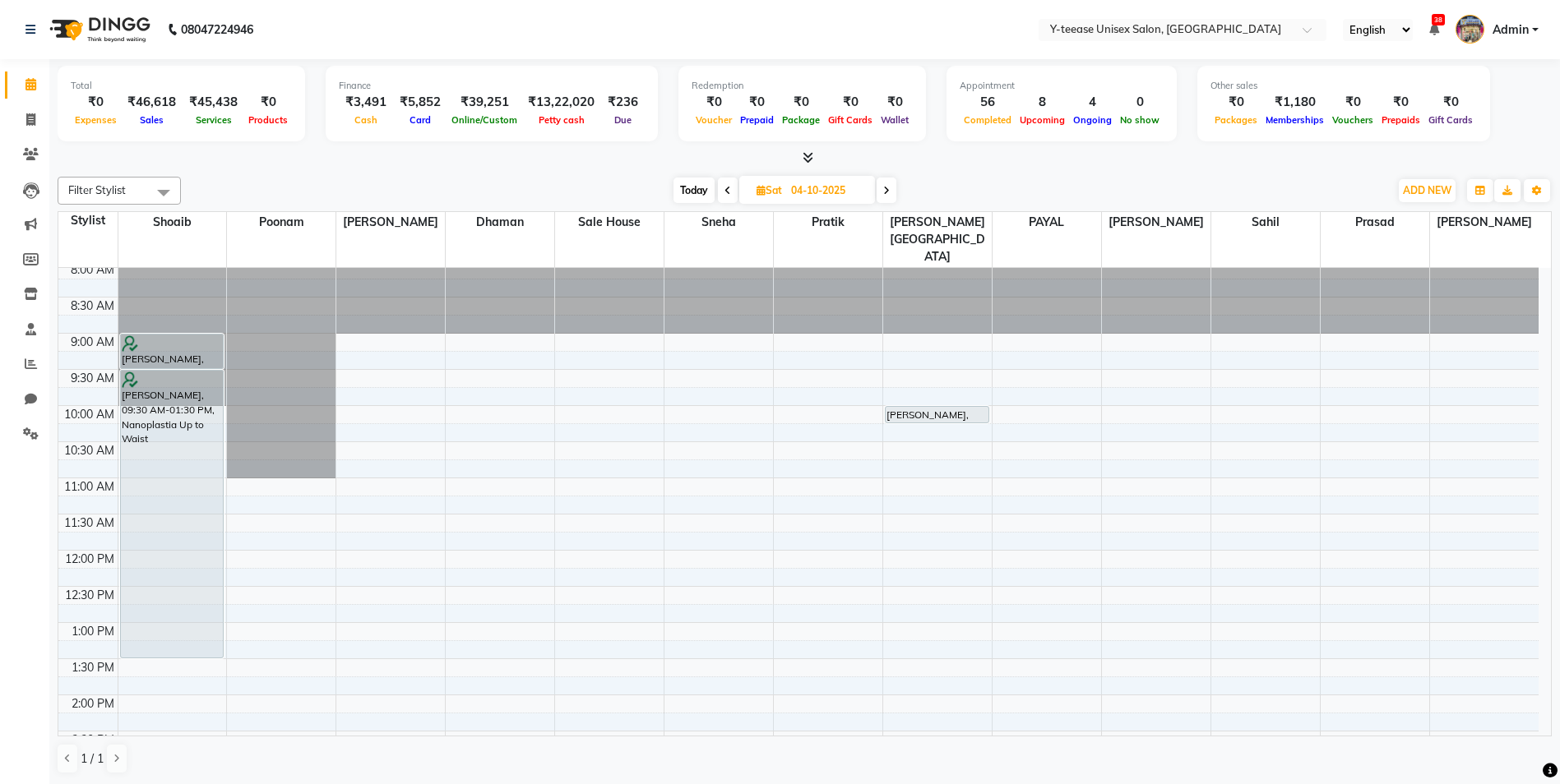
click at [891, 190] on span at bounding box center [887, 190] width 20 height 25
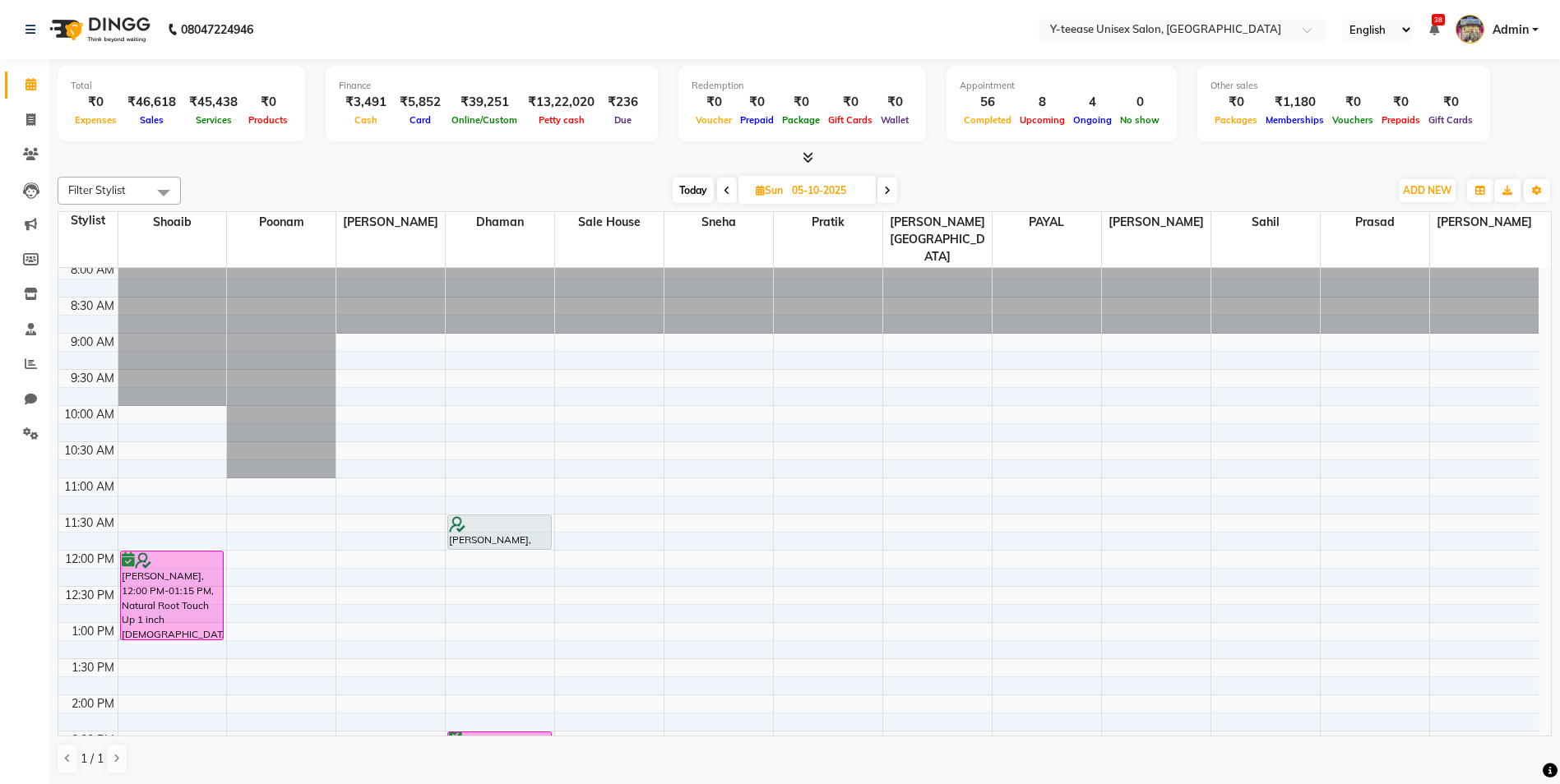
click at [890, 192] on icon at bounding box center [888, 190] width 7 height 10
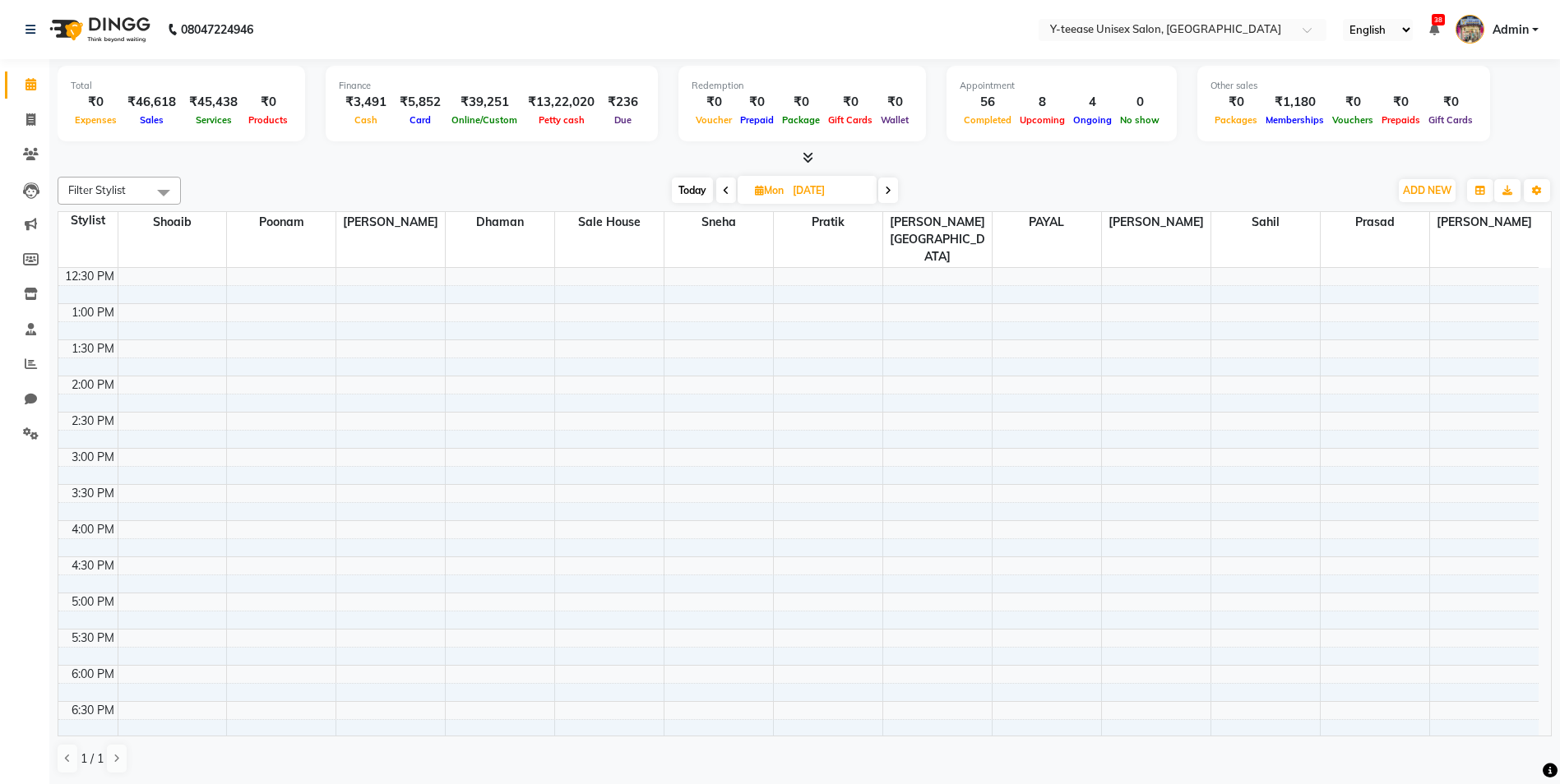
scroll to position [171, 0]
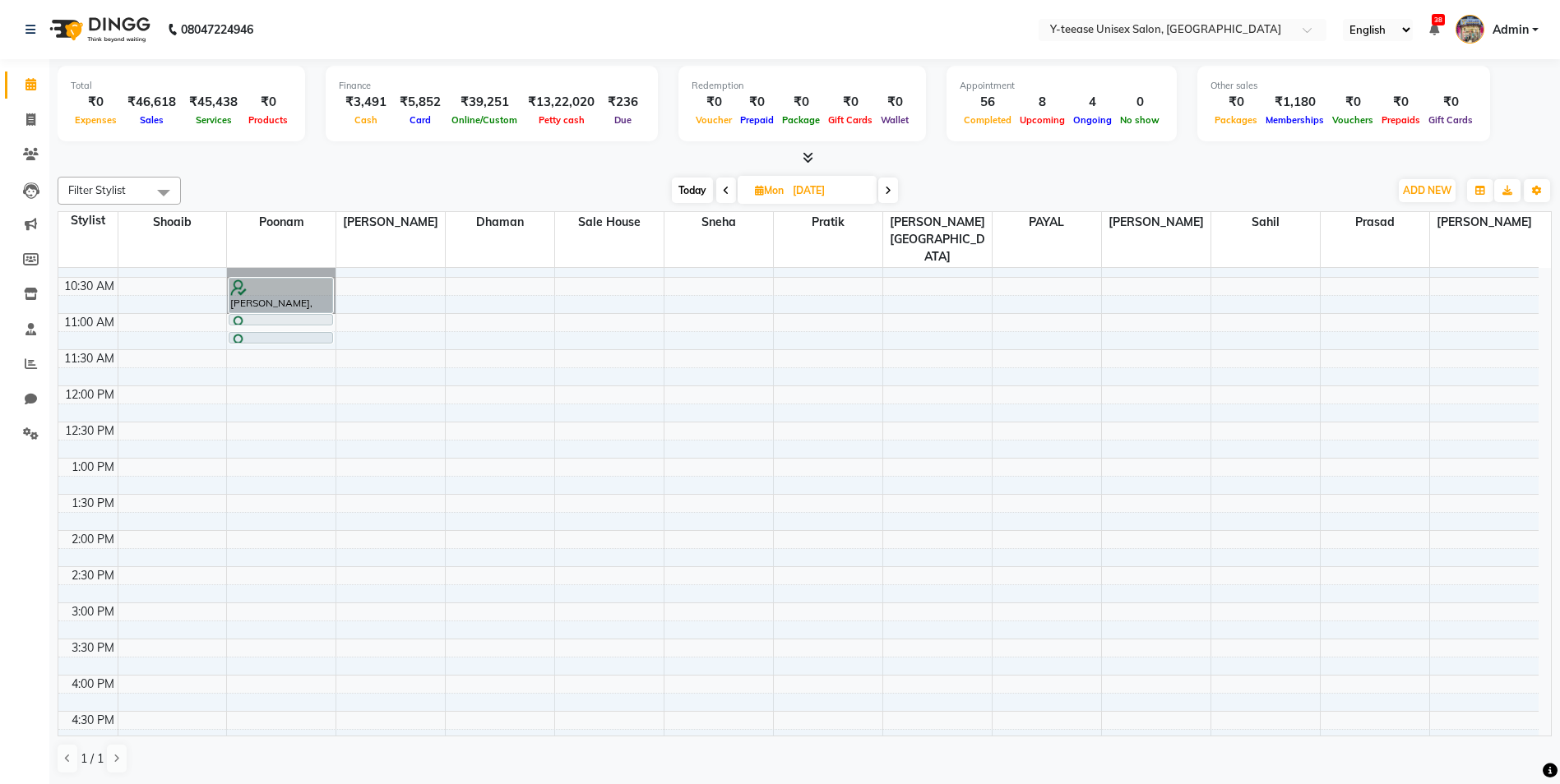
click at [694, 186] on span "Today" at bounding box center [692, 190] width 41 height 25
type input "02-10-2025"
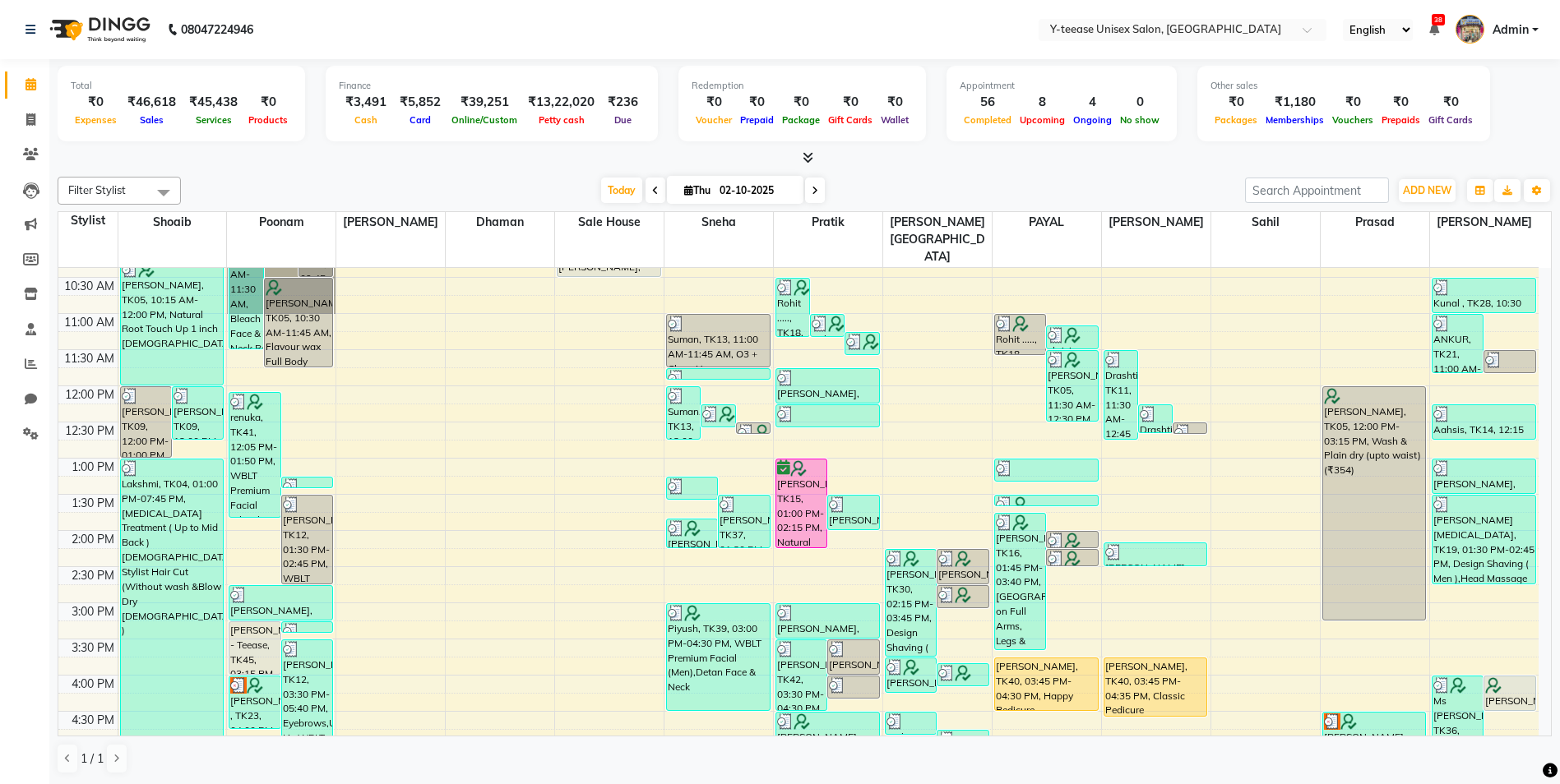
scroll to position [88, 0]
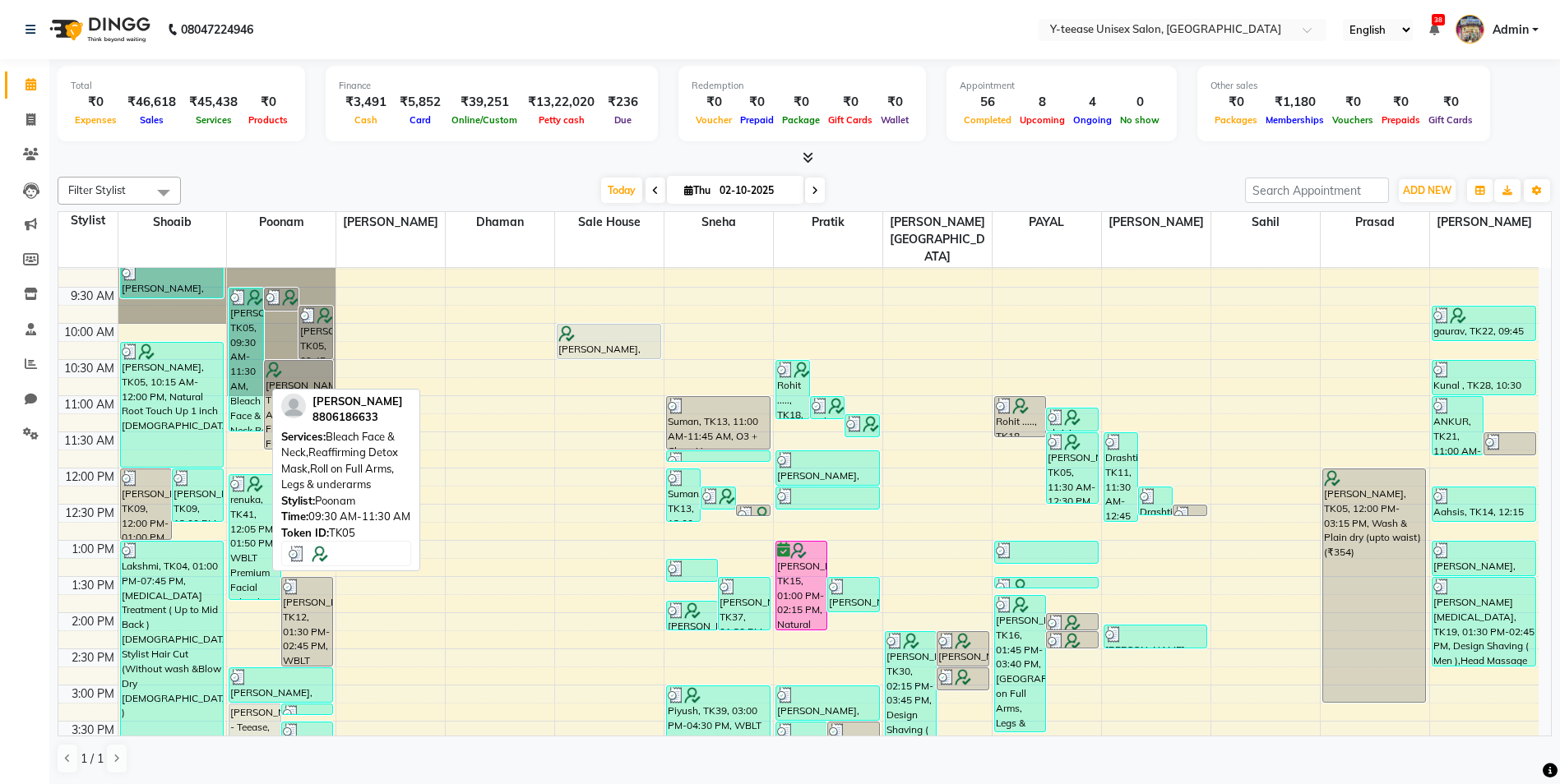
click at [238, 332] on div "[PERSON_NAME], TK05, 09:30 AM-11:30 AM, Bleach Face & Neck,Reaffirming Detox Ma…" at bounding box center [246, 360] width 33 height 143
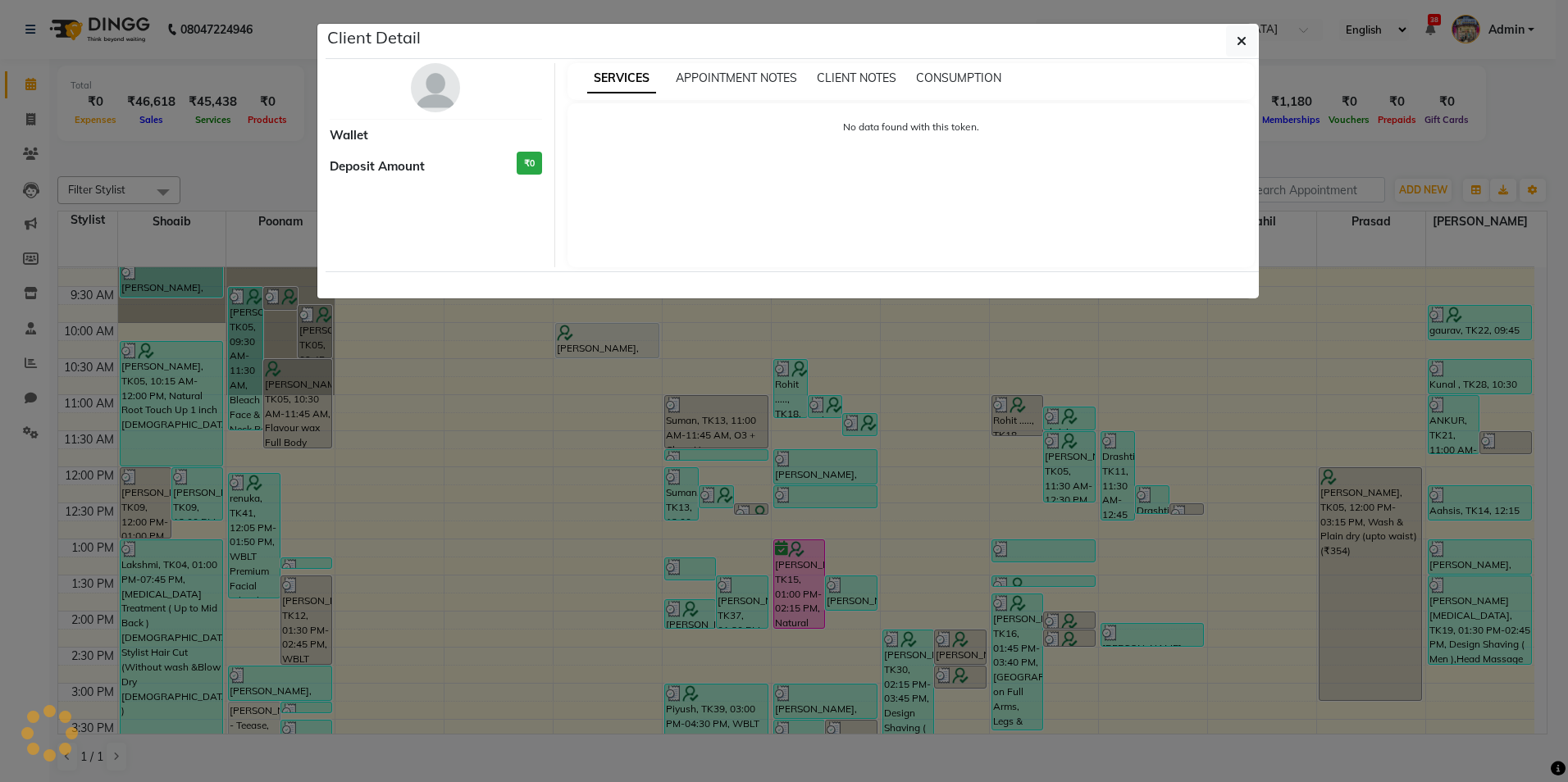
select select "3"
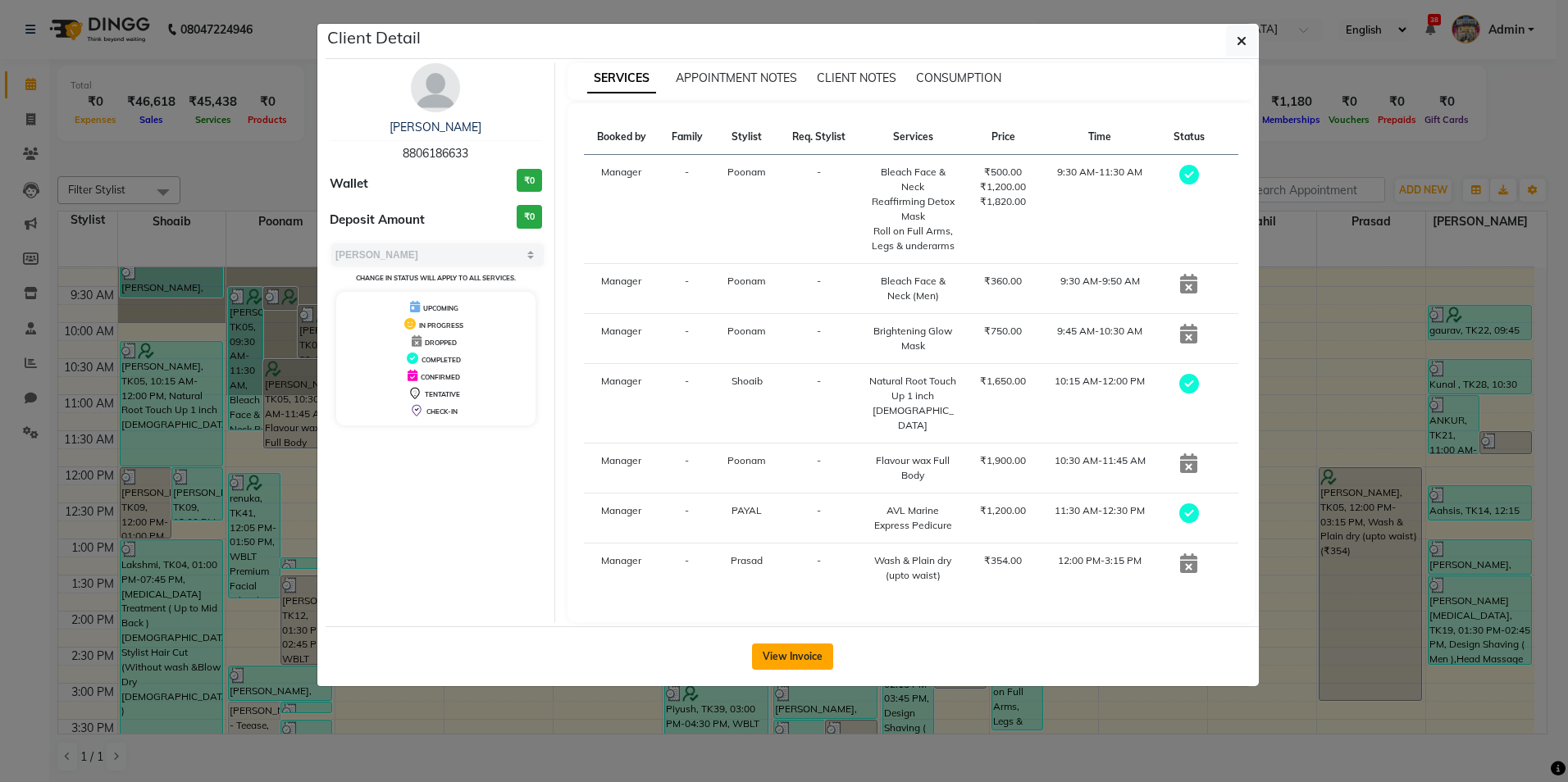
click at [813, 644] on button "View Invoice" at bounding box center [793, 657] width 81 height 26
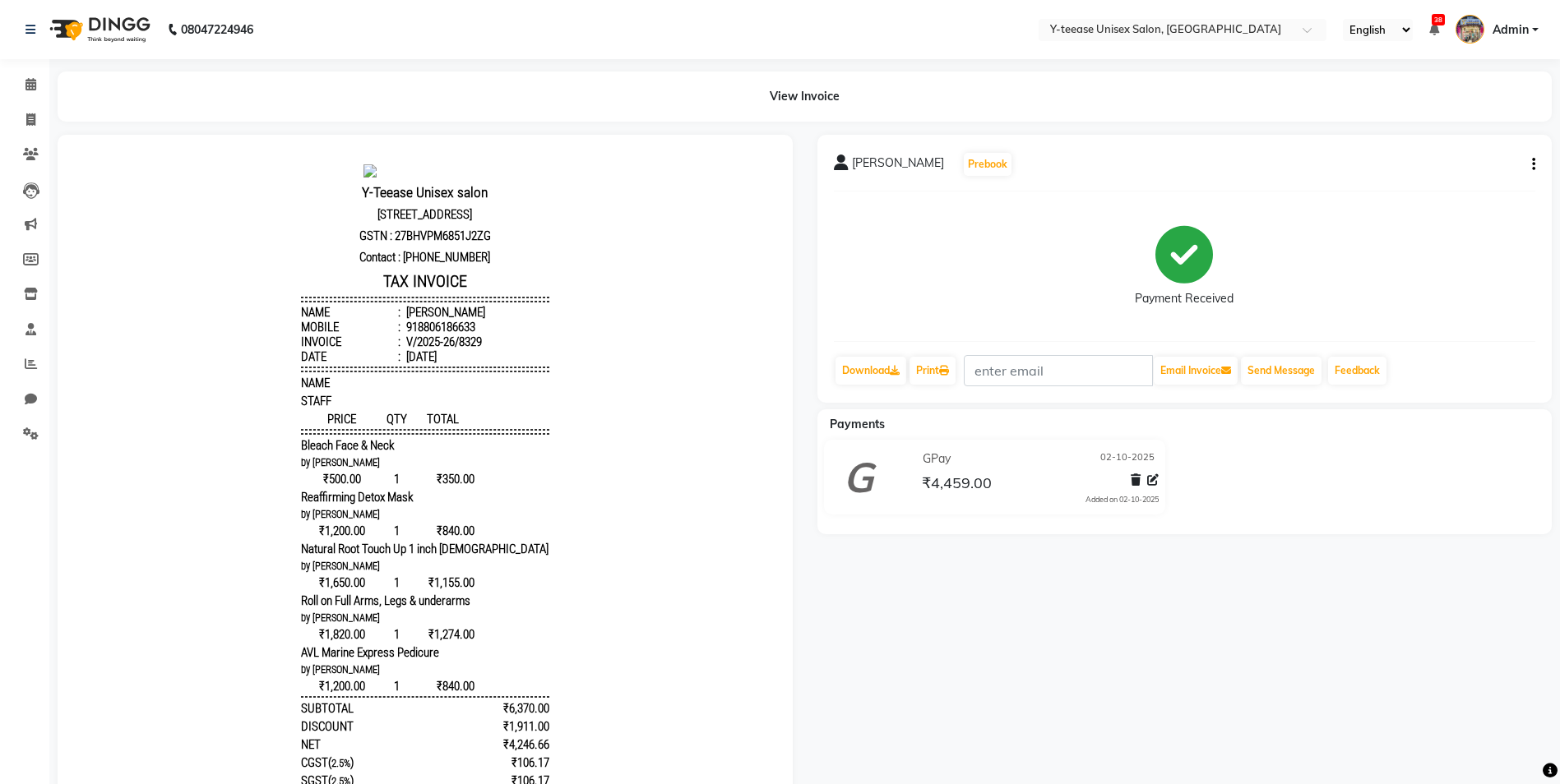
scroll to position [13, 0]
click at [35, 88] on icon at bounding box center [31, 84] width 11 height 12
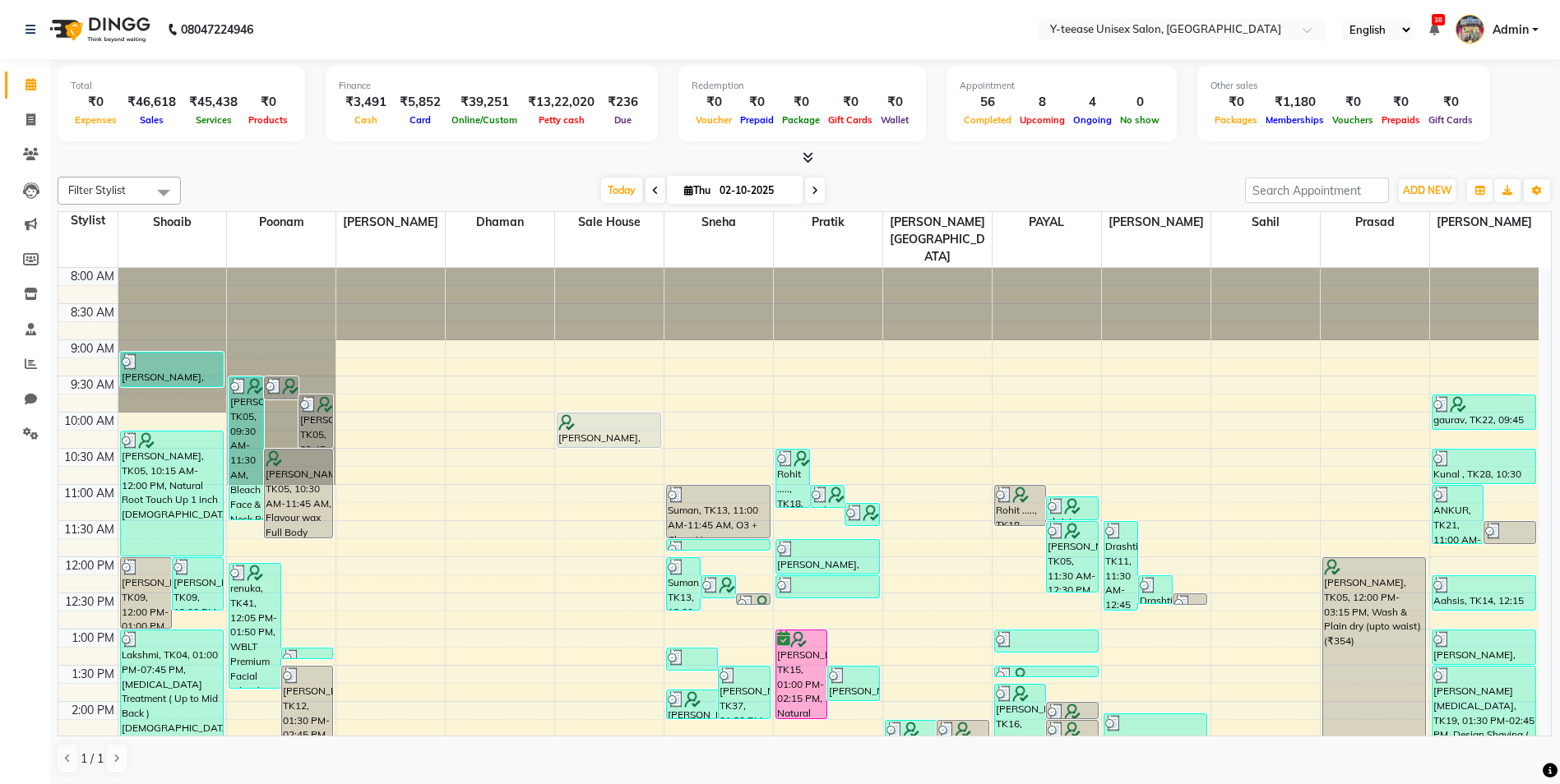
click at [35, 169] on li "Clients" at bounding box center [25, 155] width 49 height 35
click at [31, 119] on icon at bounding box center [31, 120] width 9 height 12
select select "service"
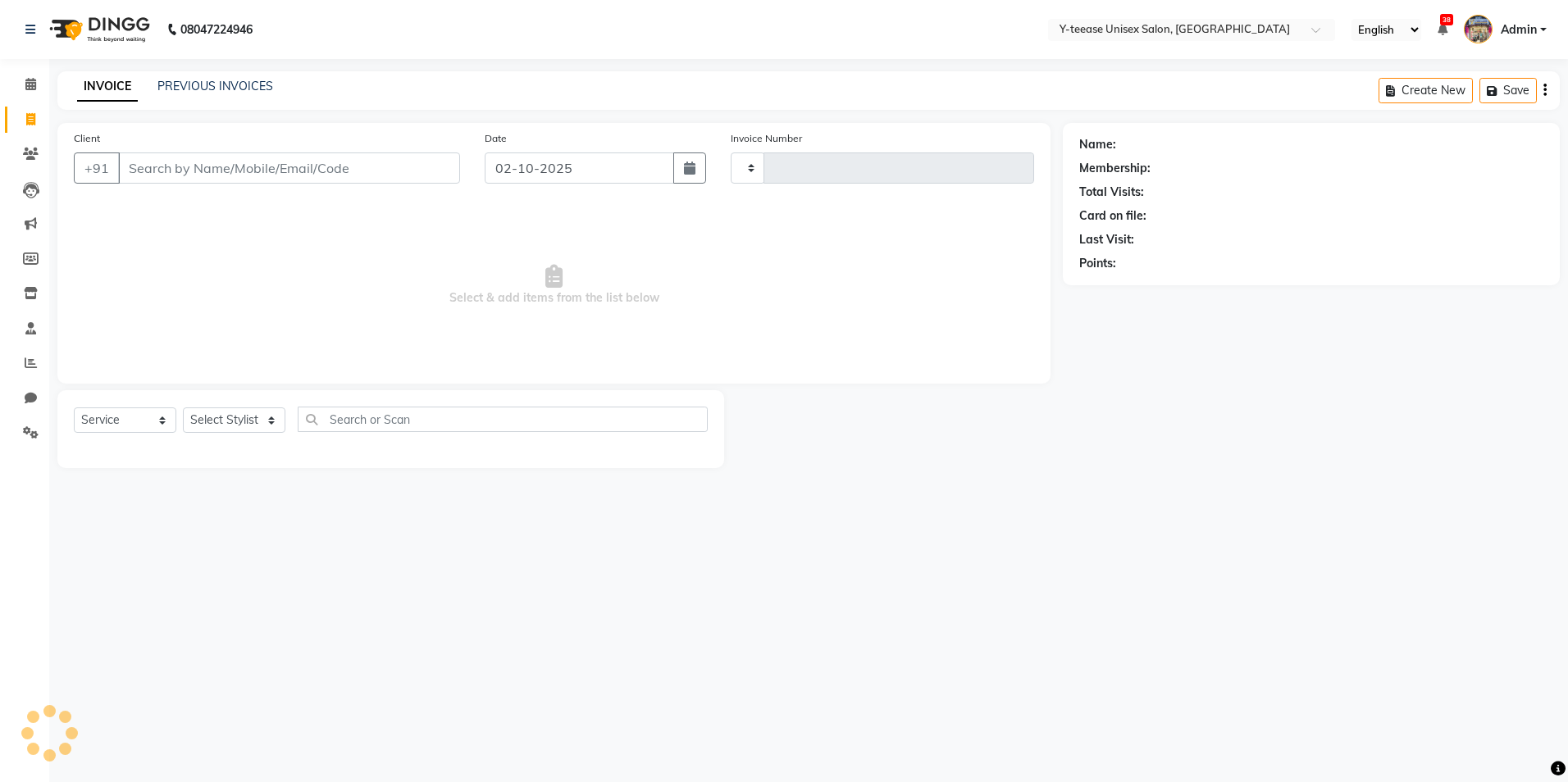
type input "8357"
select select "4"
click at [237, 420] on select "Select Stylist [PERSON_NAME] [PERSON_NAME] nagar Manager Mosin [PERSON_NAME] [P…" at bounding box center [254, 420] width 141 height 25
select select "57"
click at [183, 408] on select "Select Stylist [PERSON_NAME] [PERSON_NAME] nagar Manager Mosin [PERSON_NAME] [P…" at bounding box center [254, 420] width 141 height 25
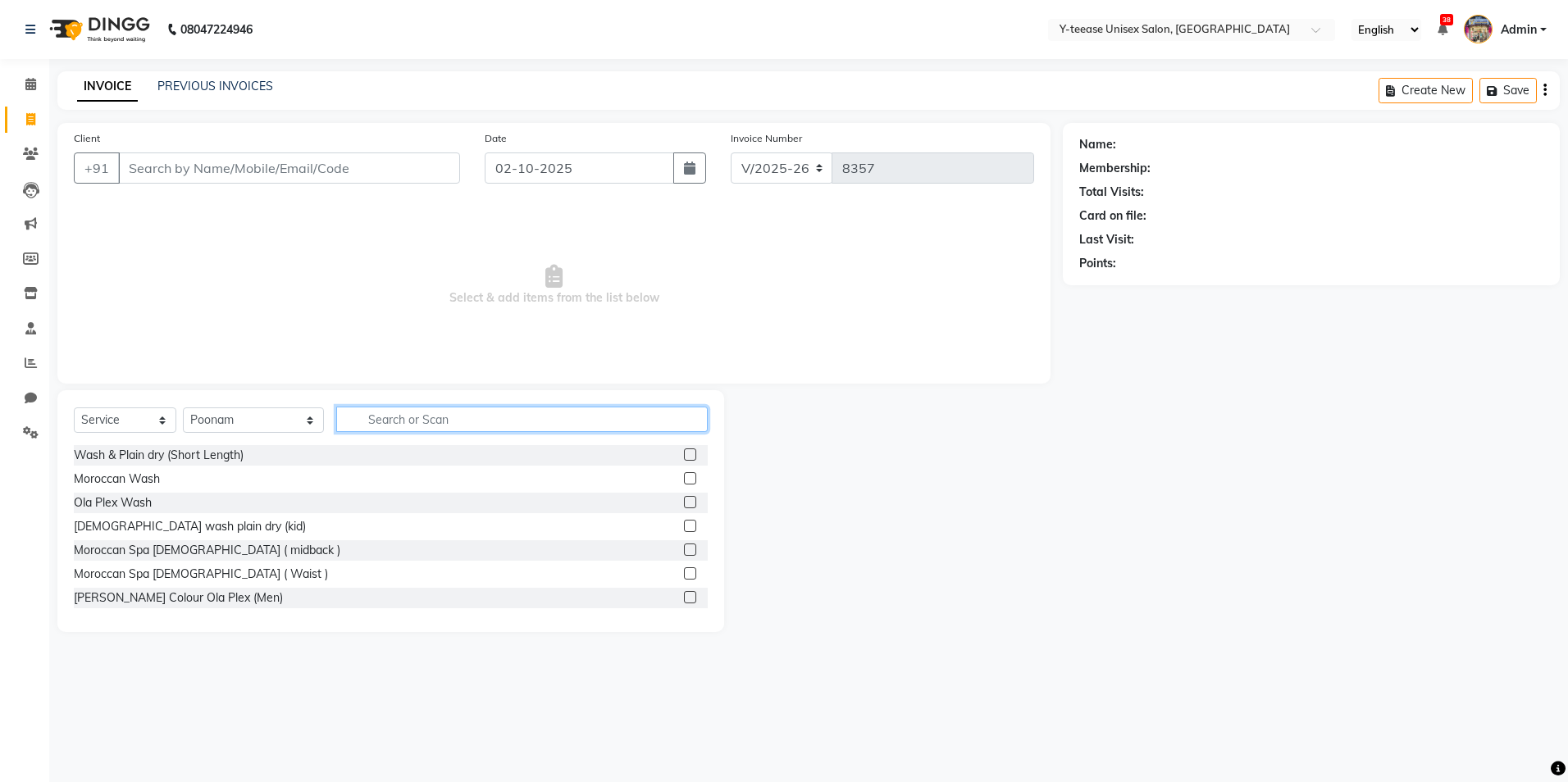
click at [336, 416] on input "text" at bounding box center [522, 419] width 372 height 25
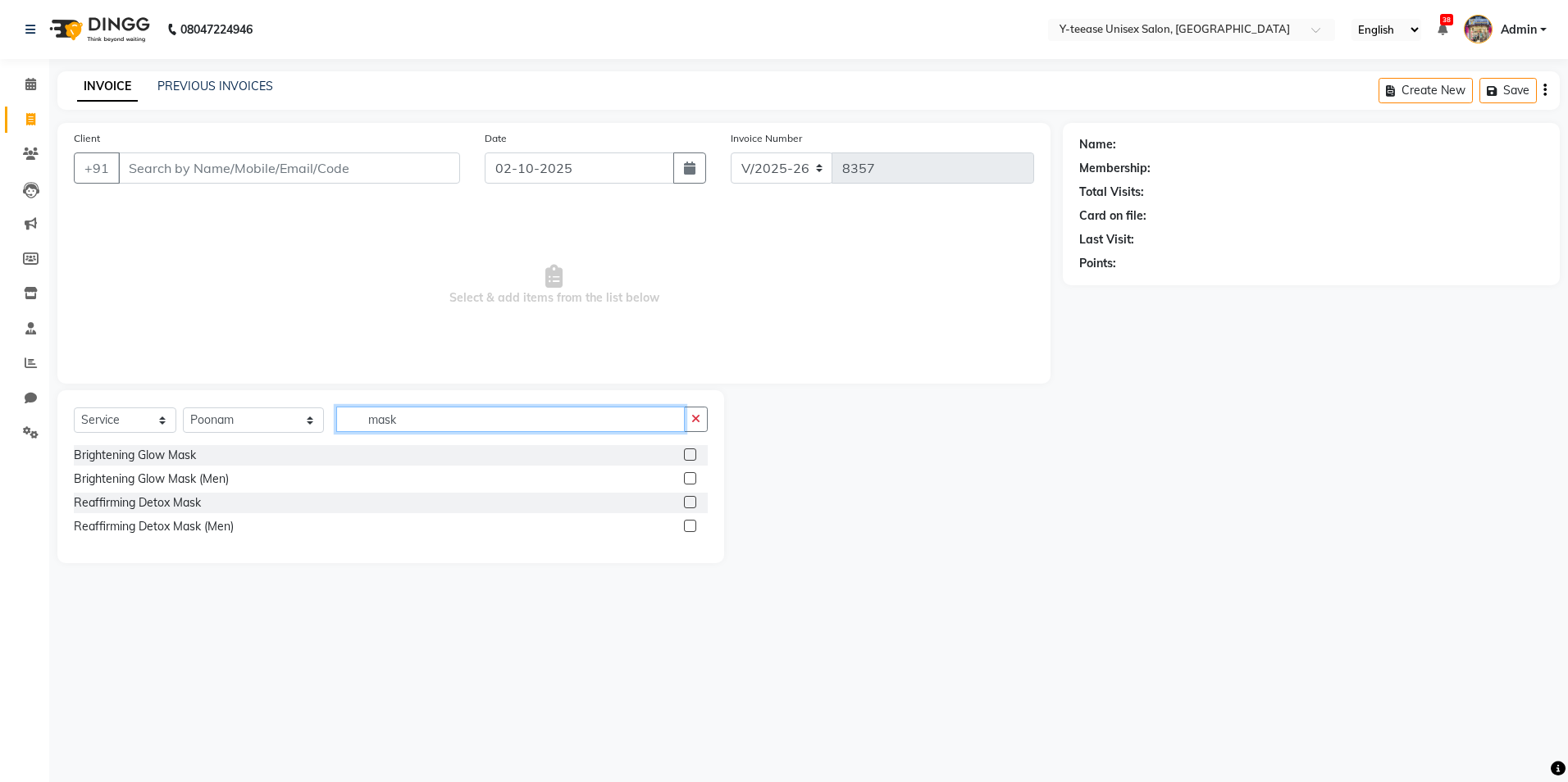
type input "mask"
click at [693, 501] on label at bounding box center [691, 502] width 12 height 12
click at [693, 501] on input "checkbox" at bounding box center [690, 503] width 10 height 10
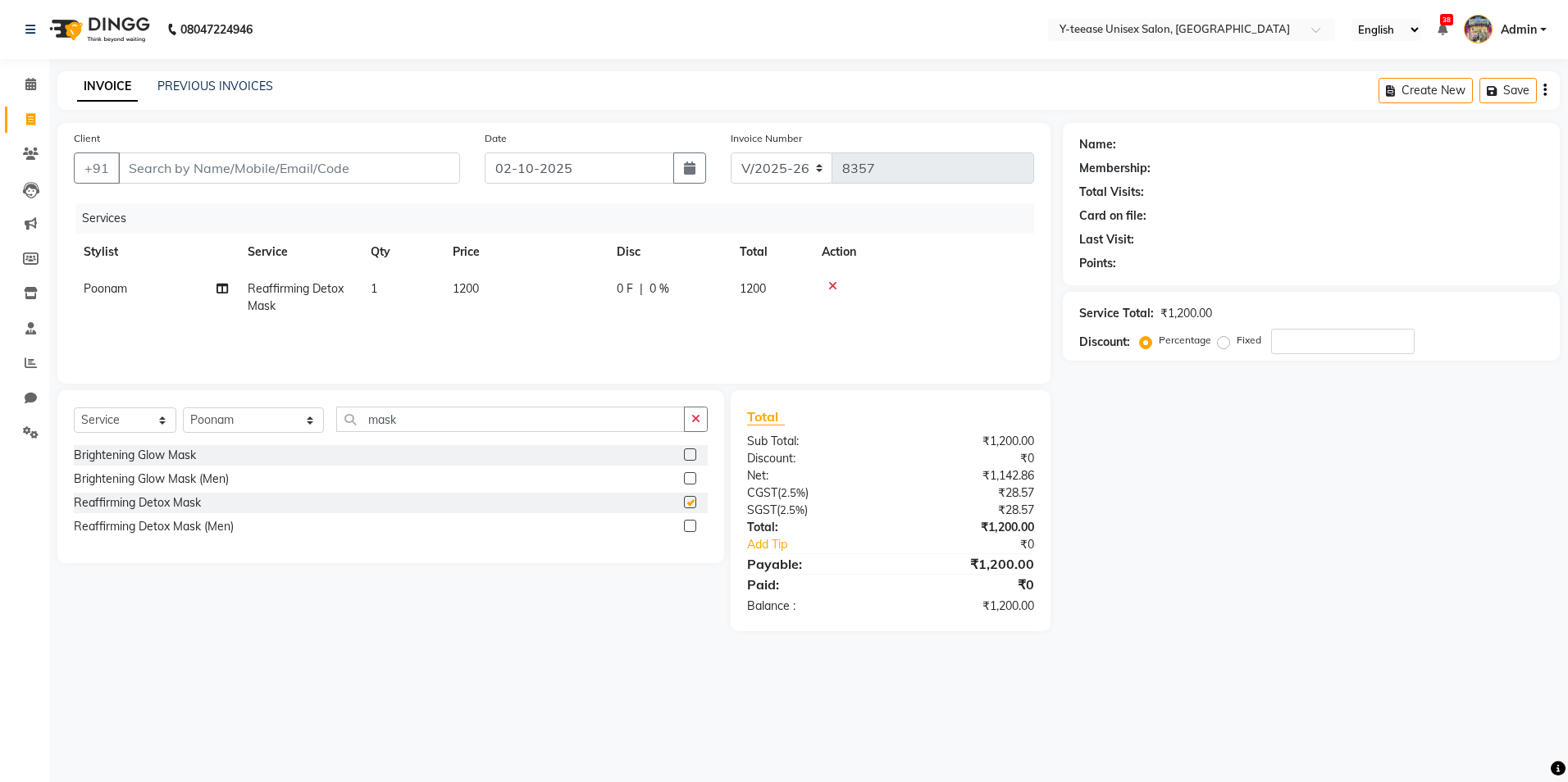
checkbox input "false"
click at [692, 455] on label at bounding box center [691, 455] width 12 height 12
click at [692, 455] on input "checkbox" at bounding box center [690, 456] width 10 height 10
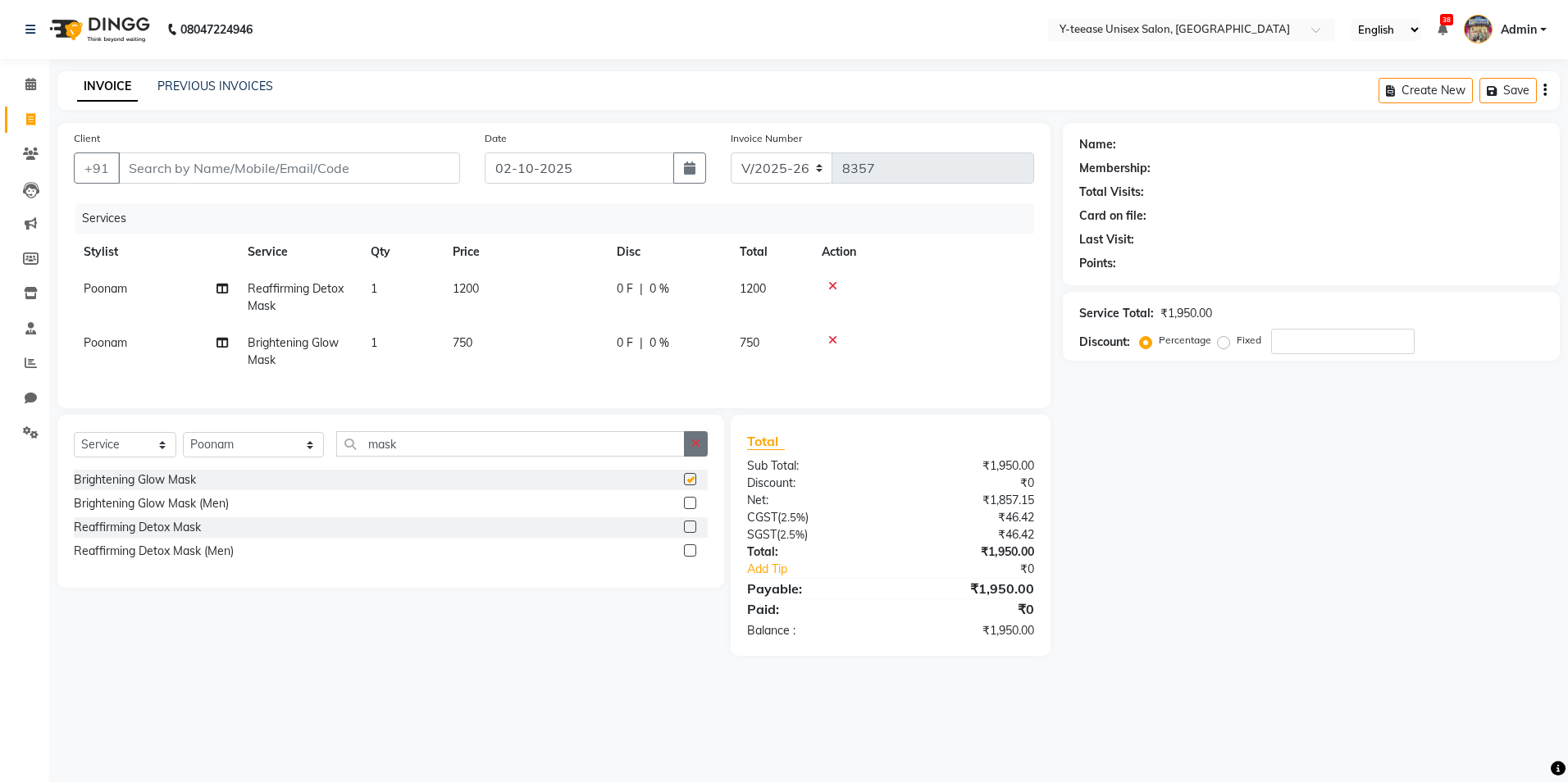
checkbox input "false"
click at [689, 557] on label at bounding box center [691, 551] width 12 height 12
click at [689, 557] on input "checkbox" at bounding box center [690, 552] width 10 height 10
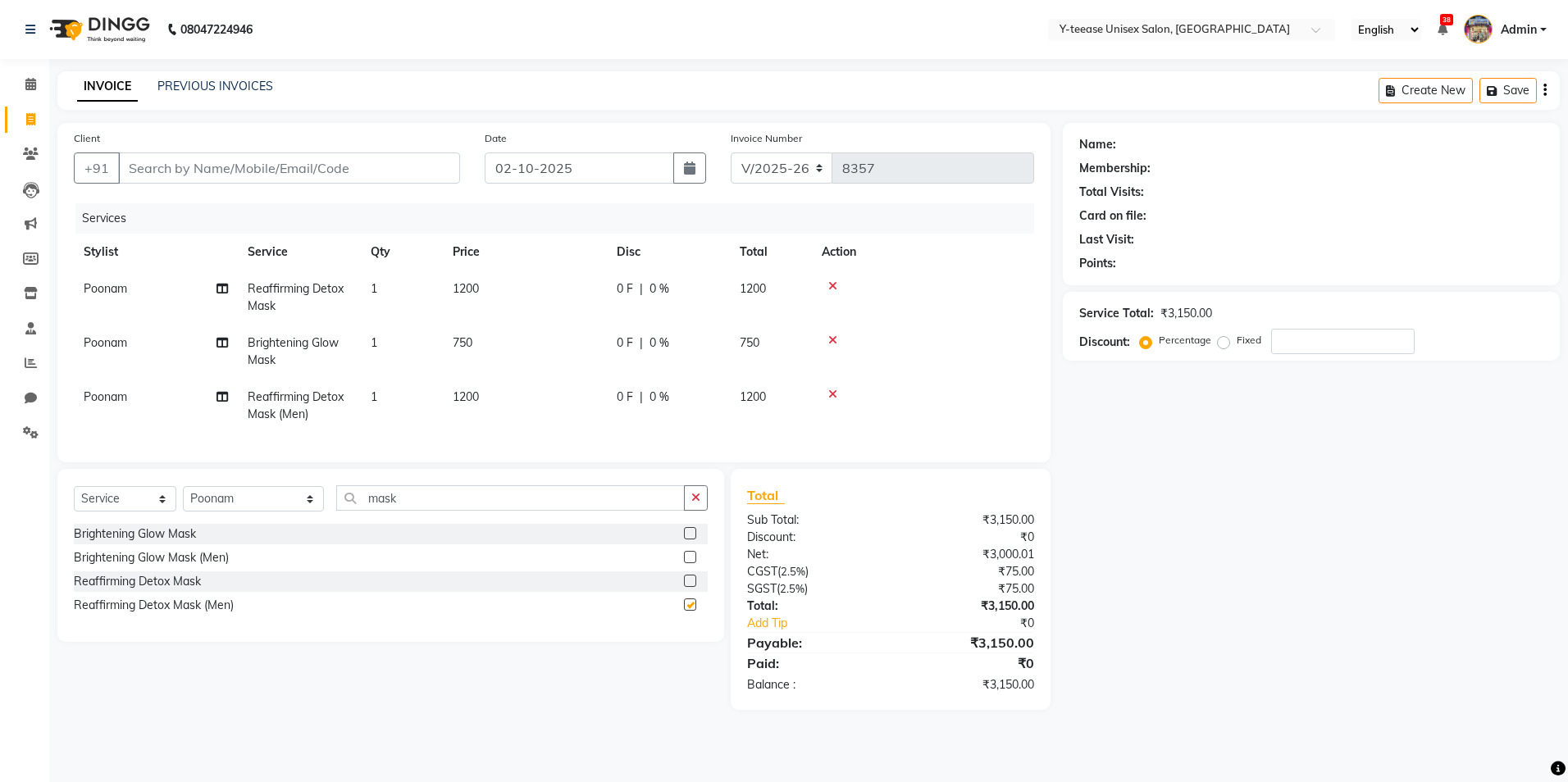
checkbox input "false"
click at [25, 87] on icon at bounding box center [31, 84] width 10 height 12
click at [224, 172] on input "Client" at bounding box center [289, 168] width 342 height 31
click at [28, 87] on icon at bounding box center [31, 84] width 10 height 12
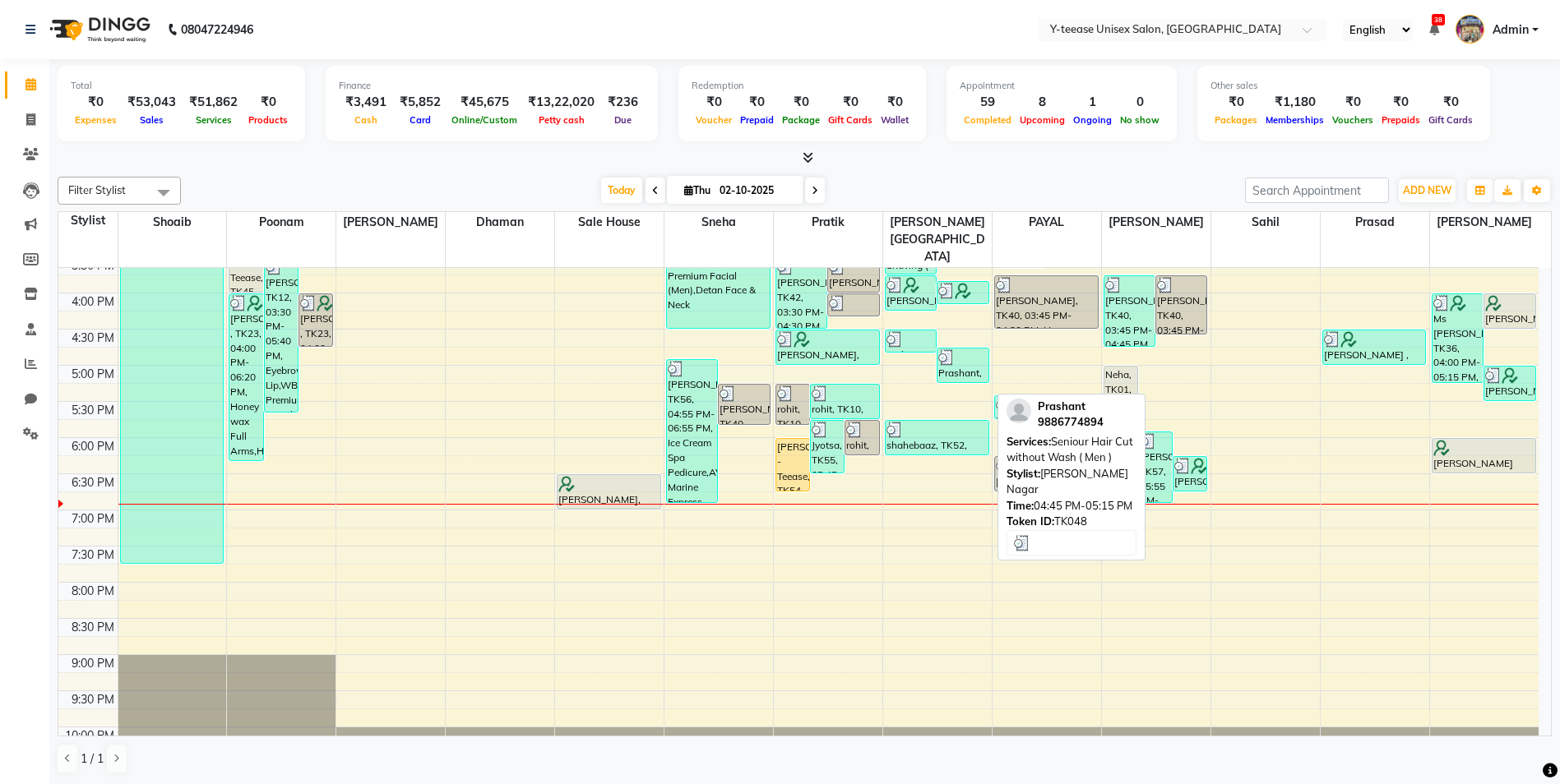
scroll to position [582, 0]
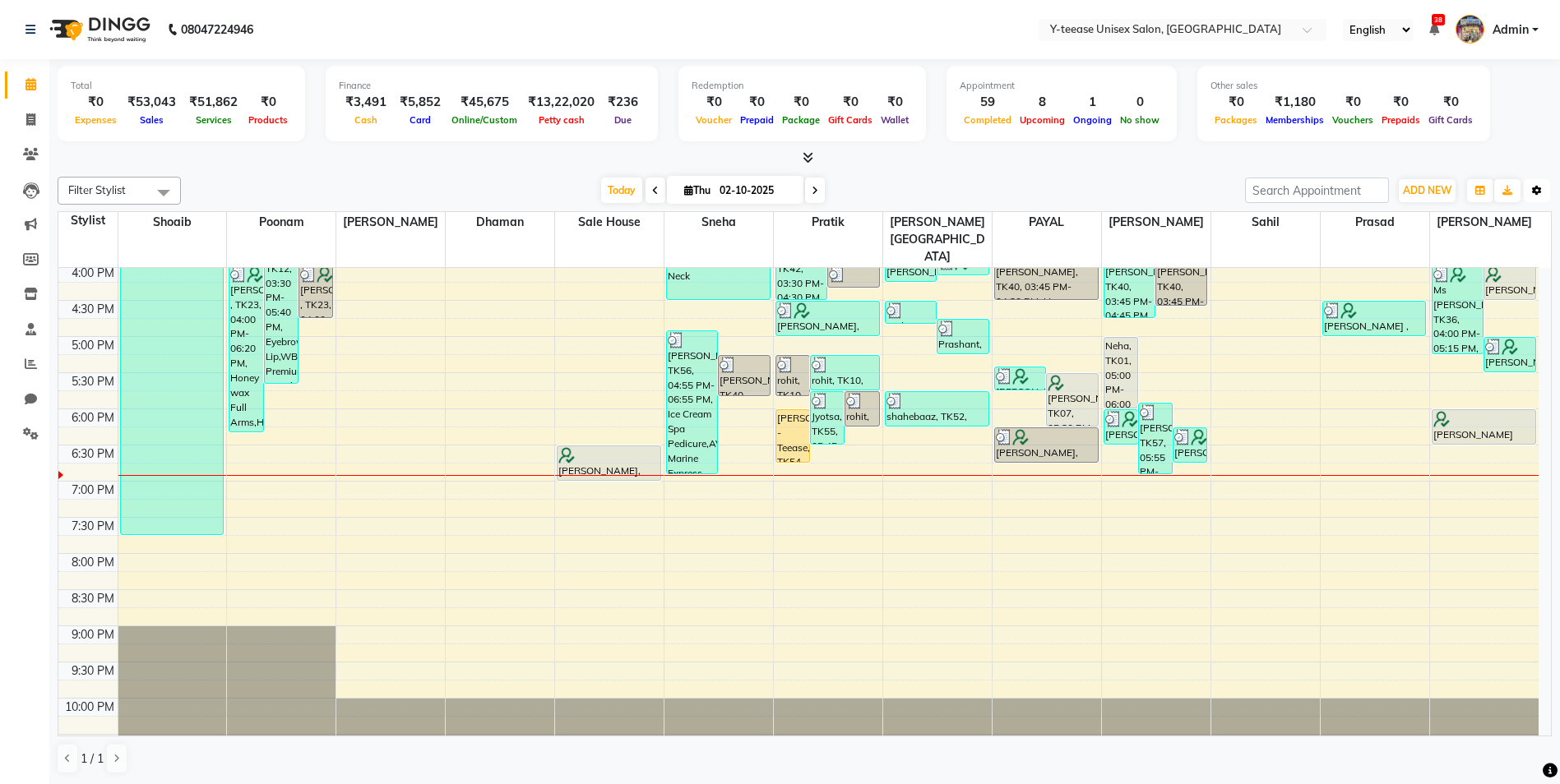
click at [1533, 184] on button "Toggle Dropdown" at bounding box center [1537, 191] width 26 height 23
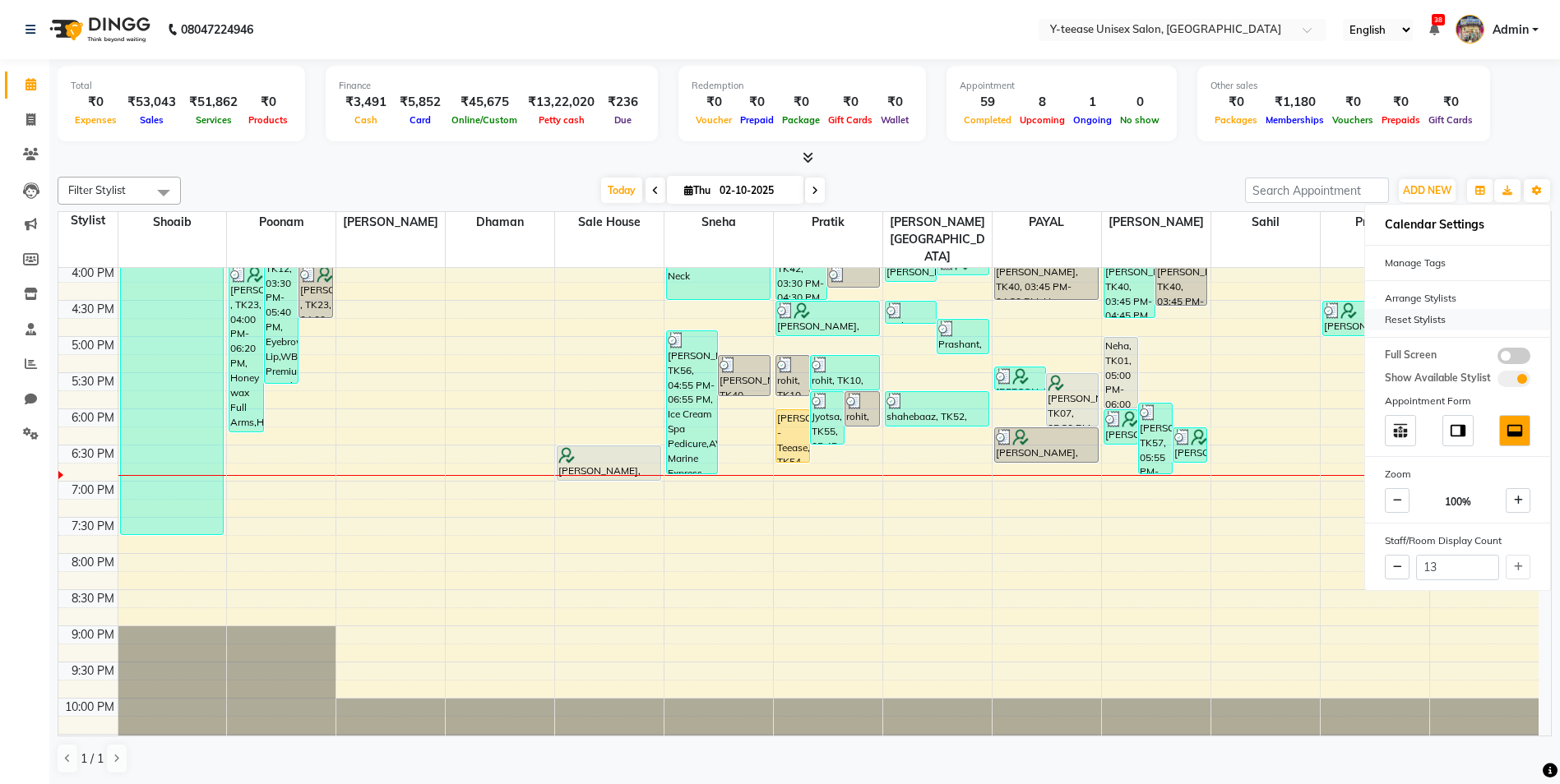
click at [1390, 318] on div "Reset Stylists" at bounding box center [1458, 319] width 185 height 21
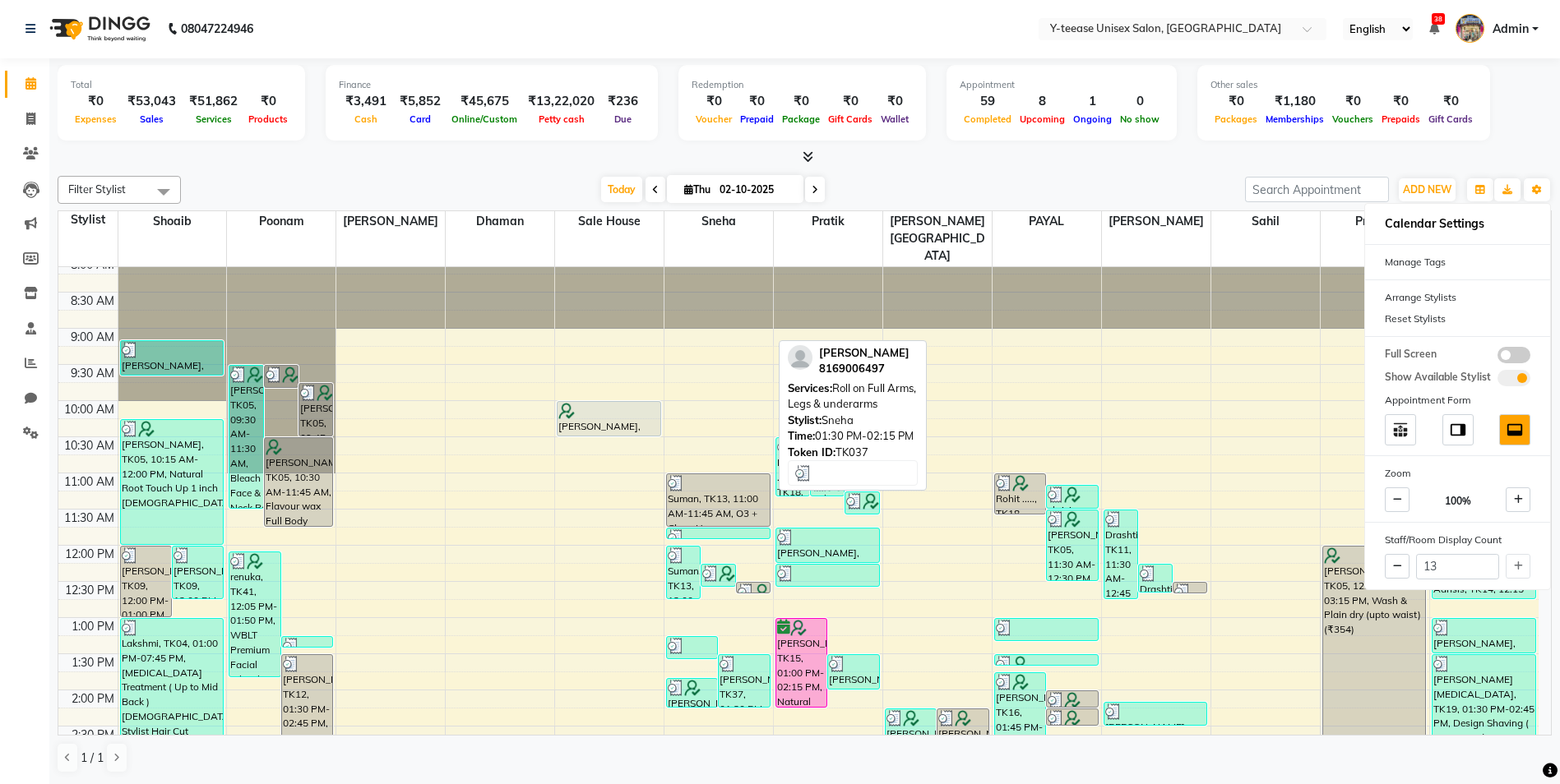
scroll to position [0, 0]
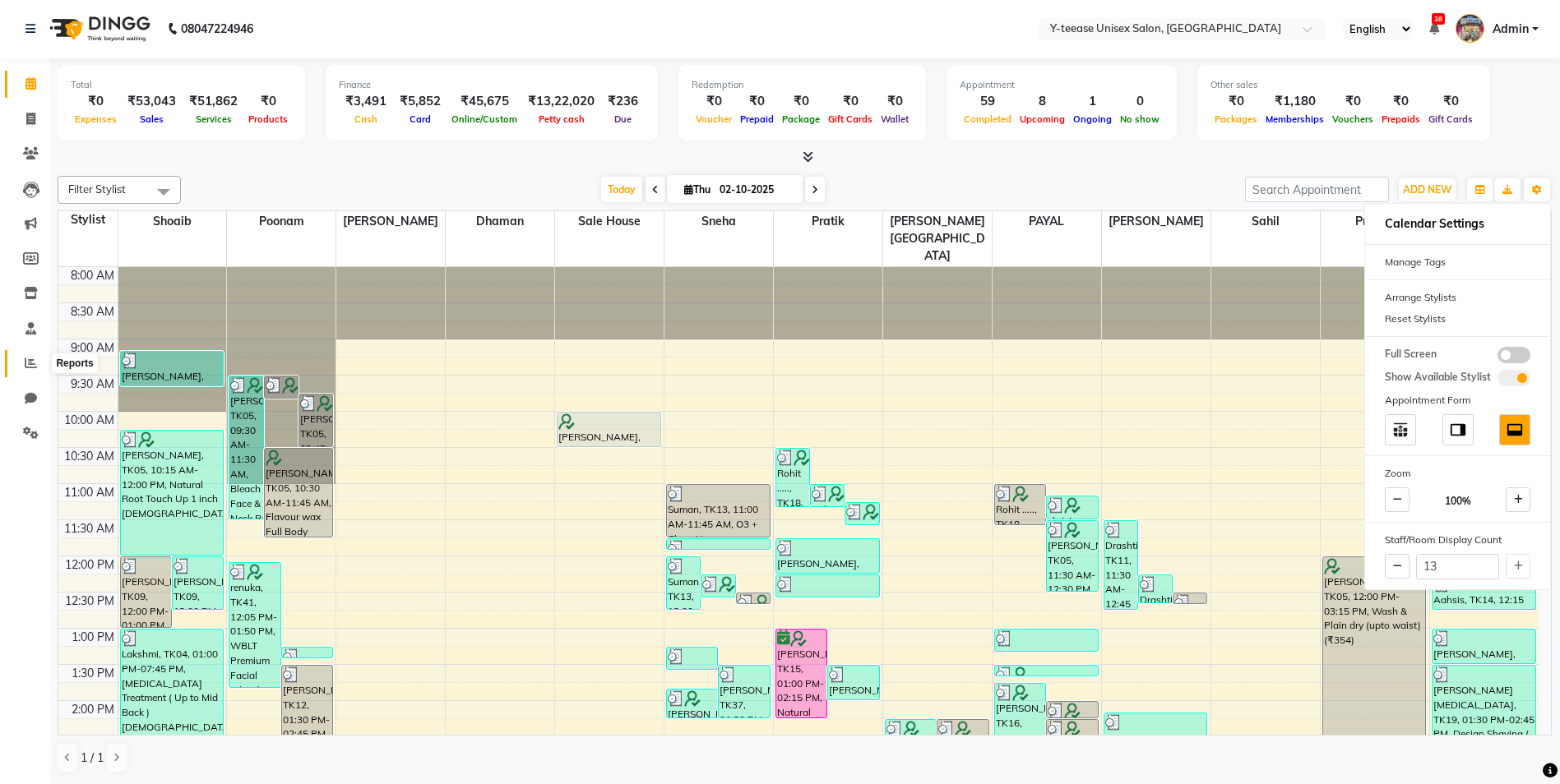
click at [27, 367] on icon at bounding box center [31, 363] width 12 height 12
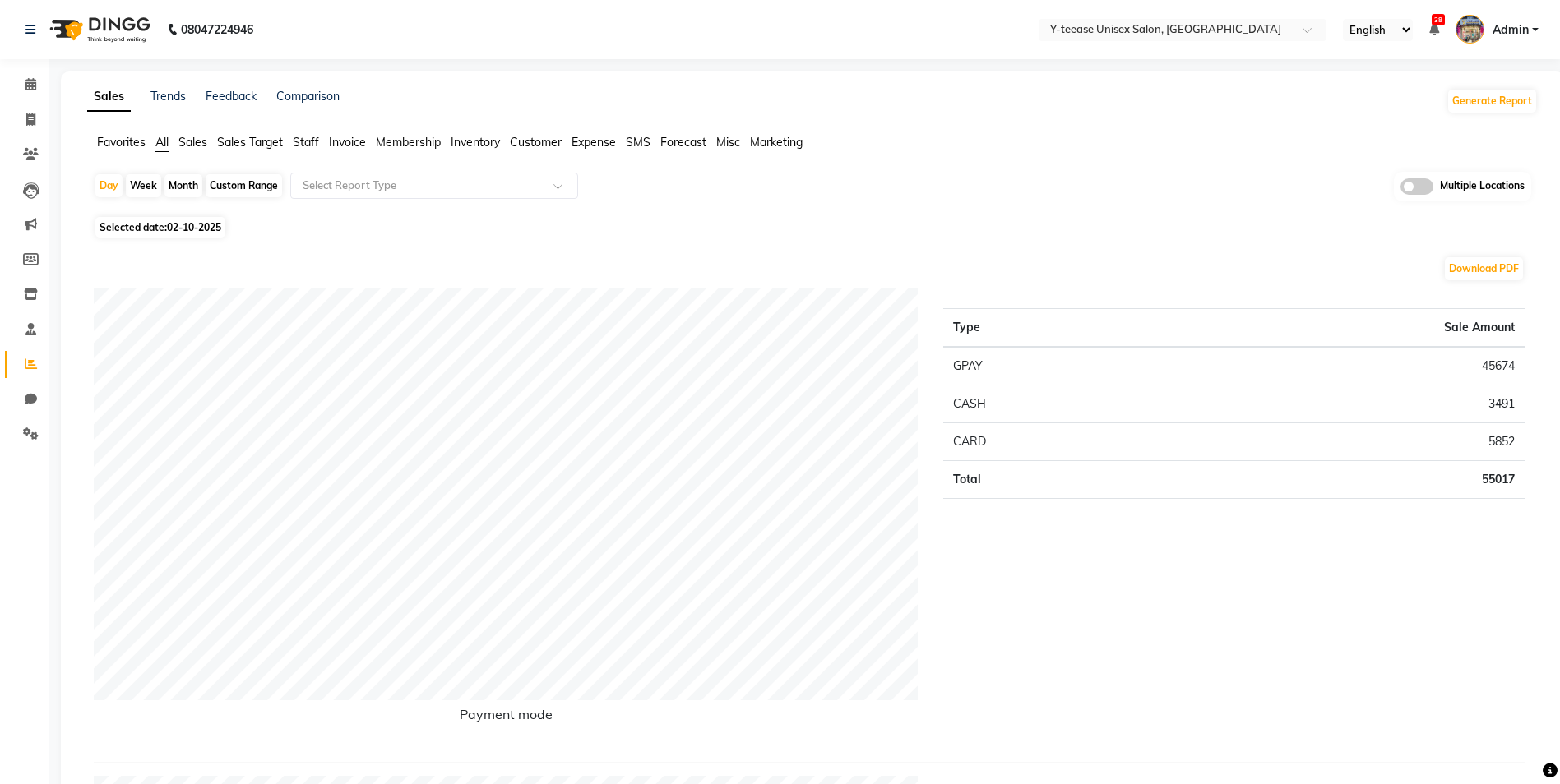
click at [182, 143] on span "Sales" at bounding box center [193, 142] width 29 height 15
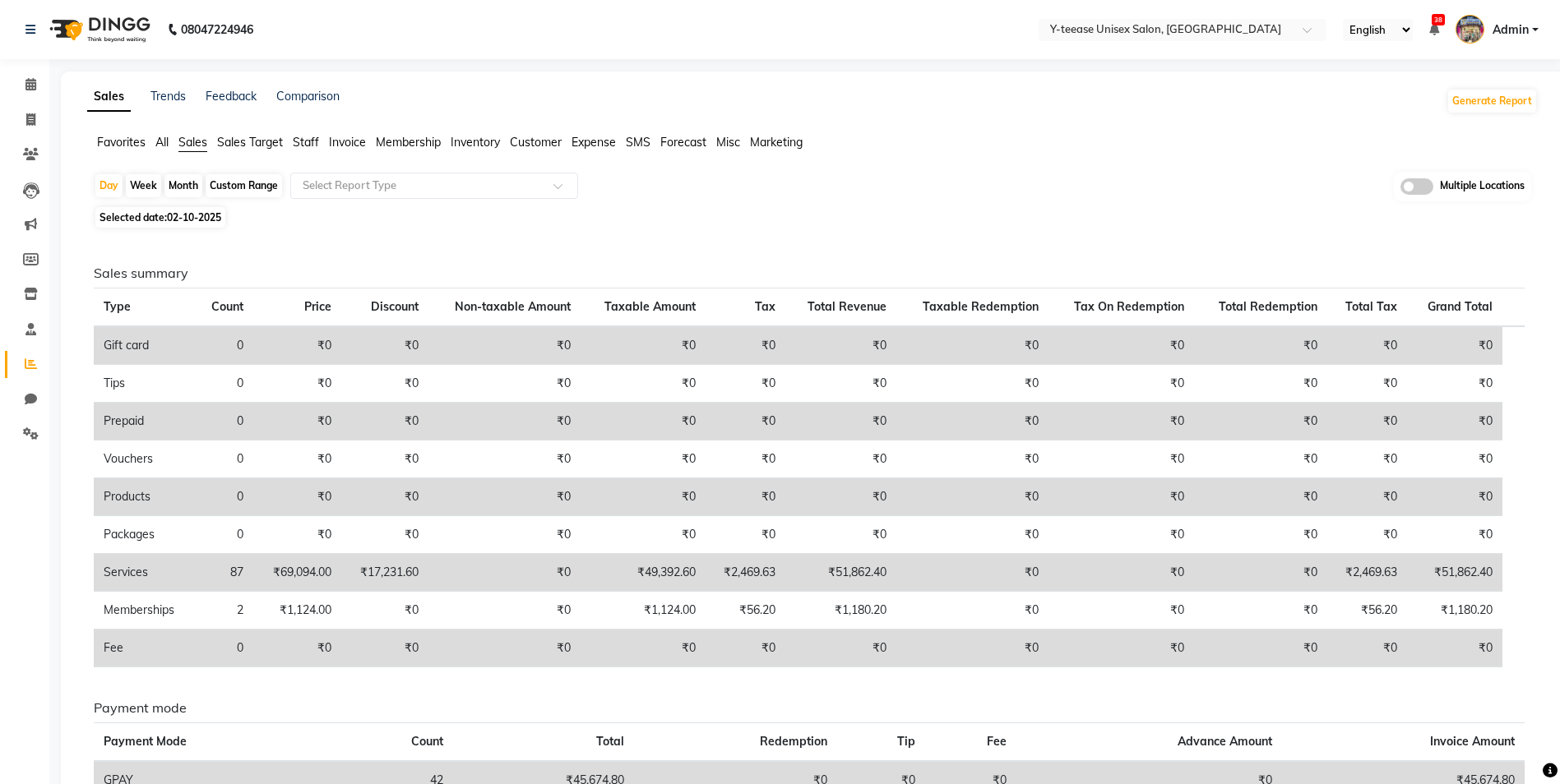
click at [1524, 11] on nav "08047224946 Select Location × Y-teease Unisex Salon, Amanora English ENGLISH Es…" at bounding box center [780, 30] width 1560 height 60
click at [1513, 28] on span "Admin" at bounding box center [1510, 30] width 36 height 18
click at [1439, 116] on link "Sign out" at bounding box center [1455, 117] width 151 height 25
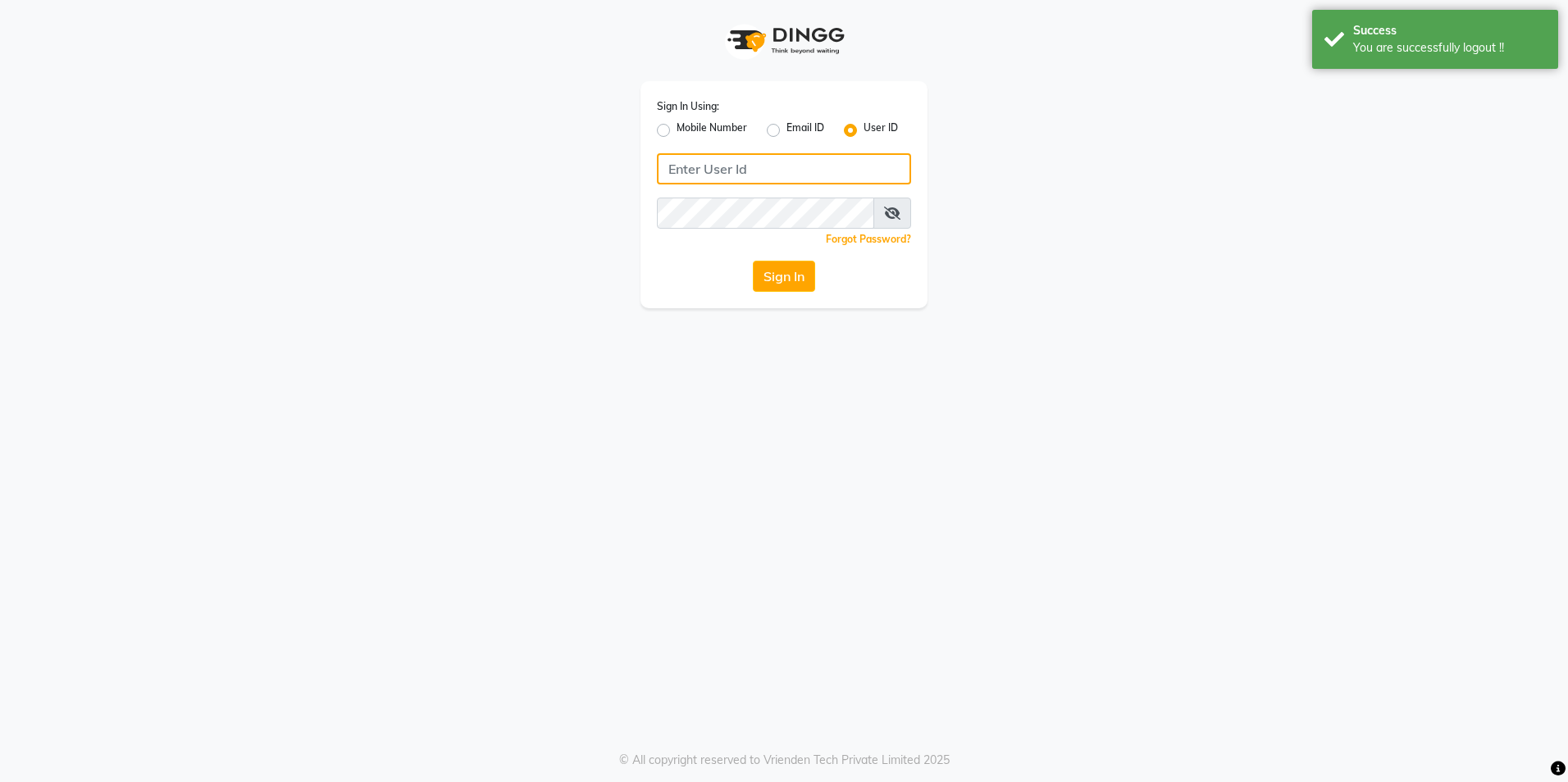
type input "8999679795"
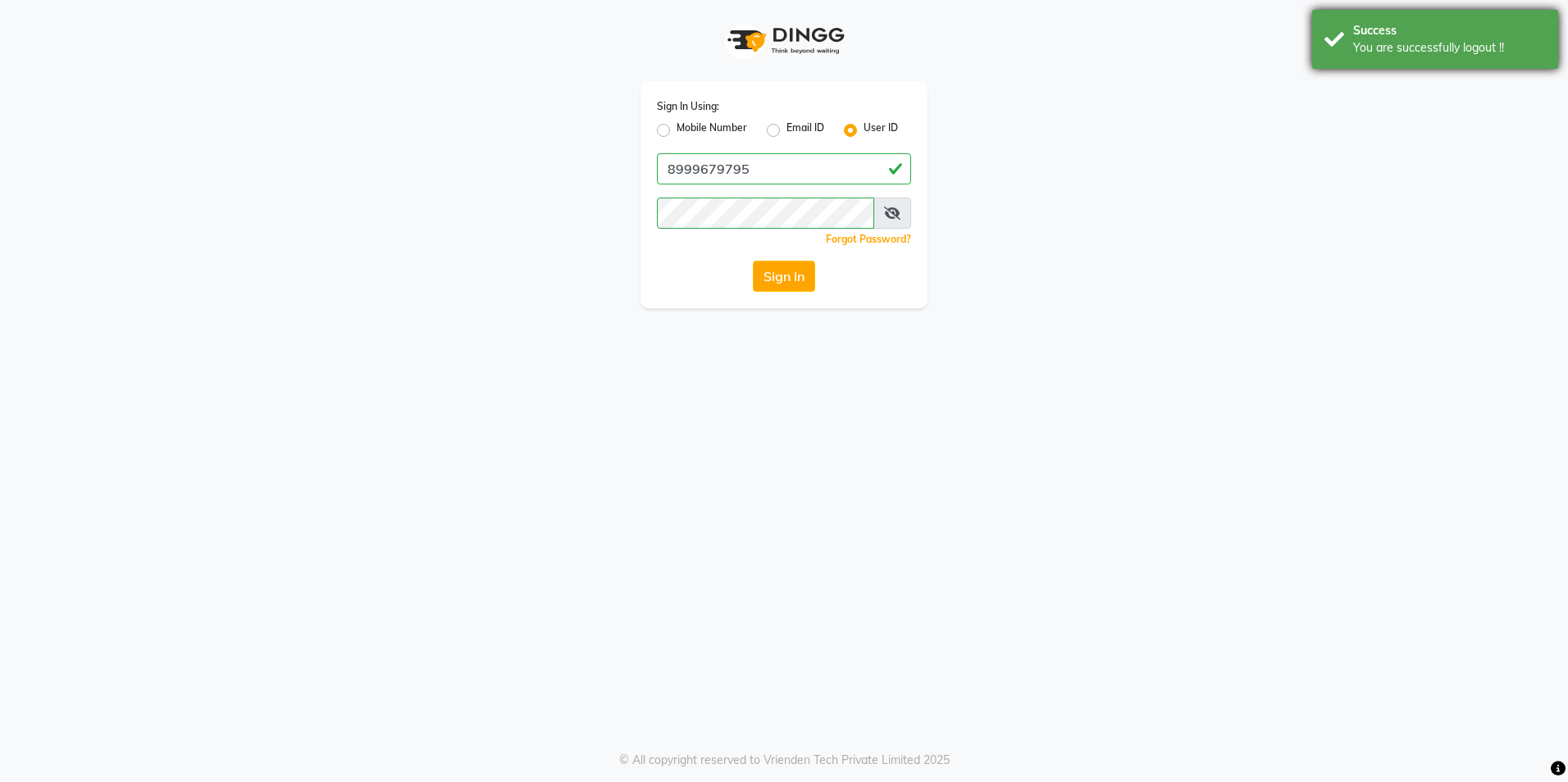
click at [1432, 62] on div "Success You are successfully logout !!" at bounding box center [1435, 39] width 246 height 59
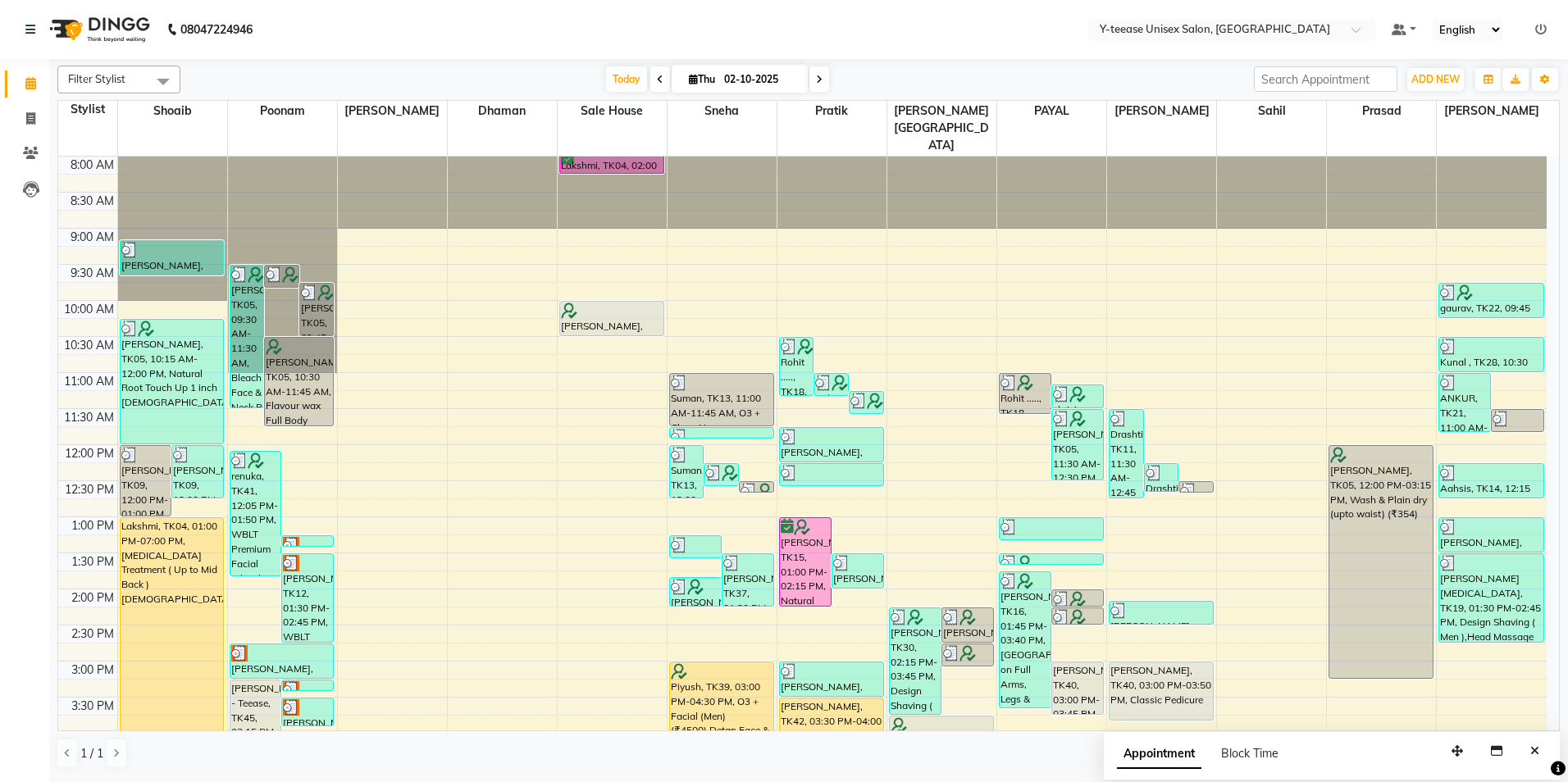
scroll to position [145, 0]
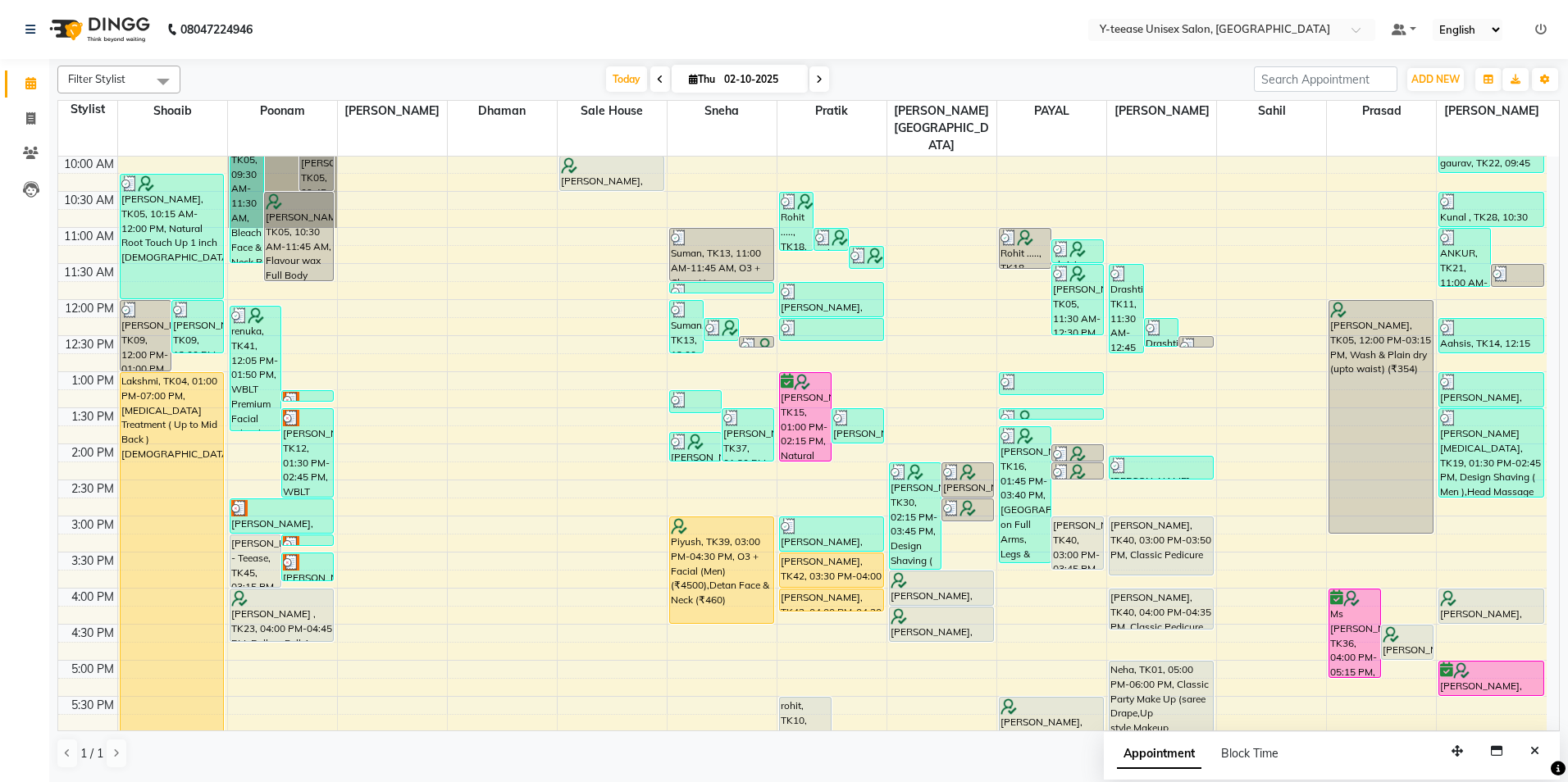
click at [730, 82] on input "02-10-2025" at bounding box center [760, 79] width 82 height 24
select select "10"
select select "2025"
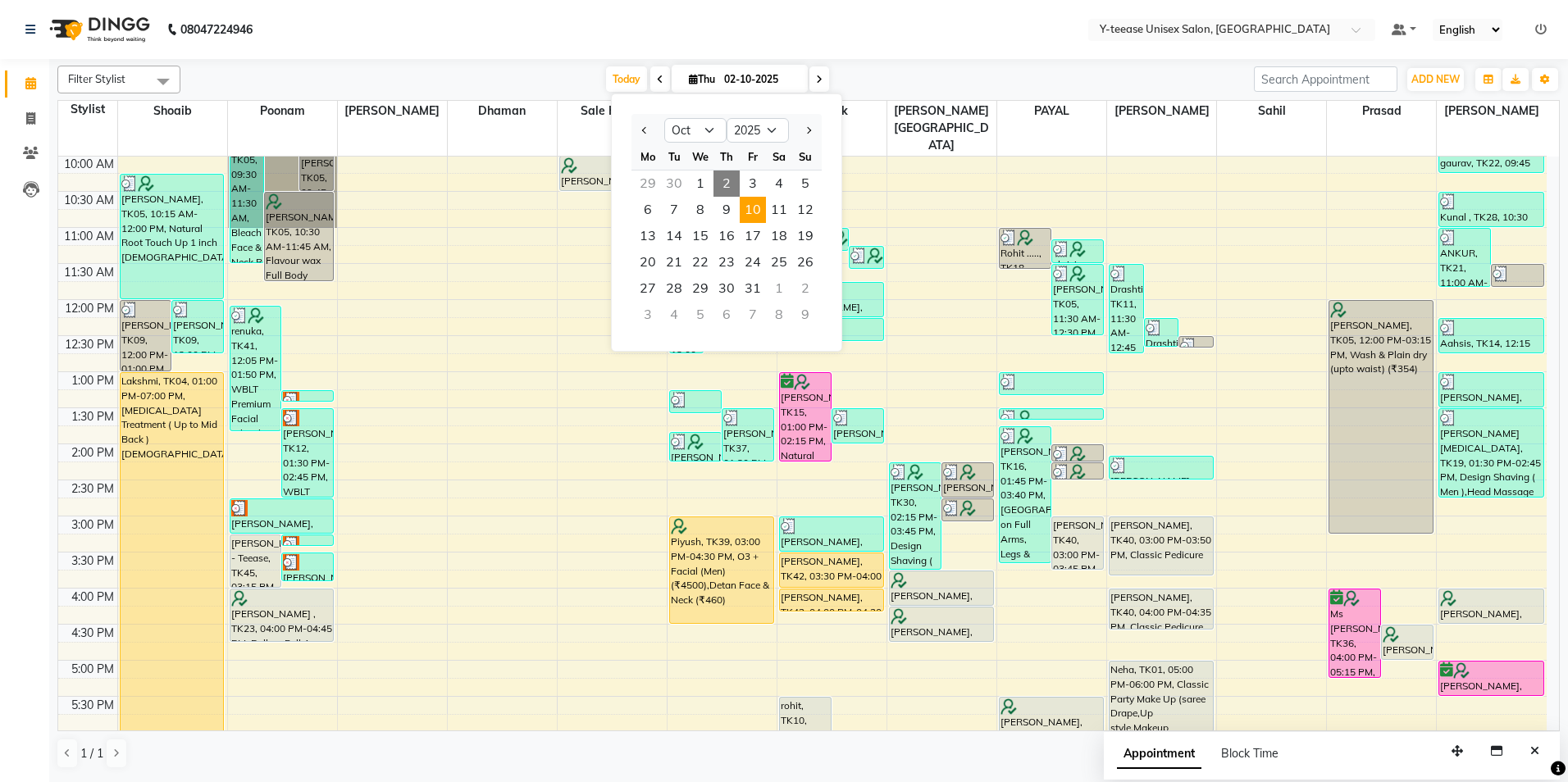
click at [752, 209] on span "10" at bounding box center [753, 209] width 26 height 26
type input "10-10-2025"
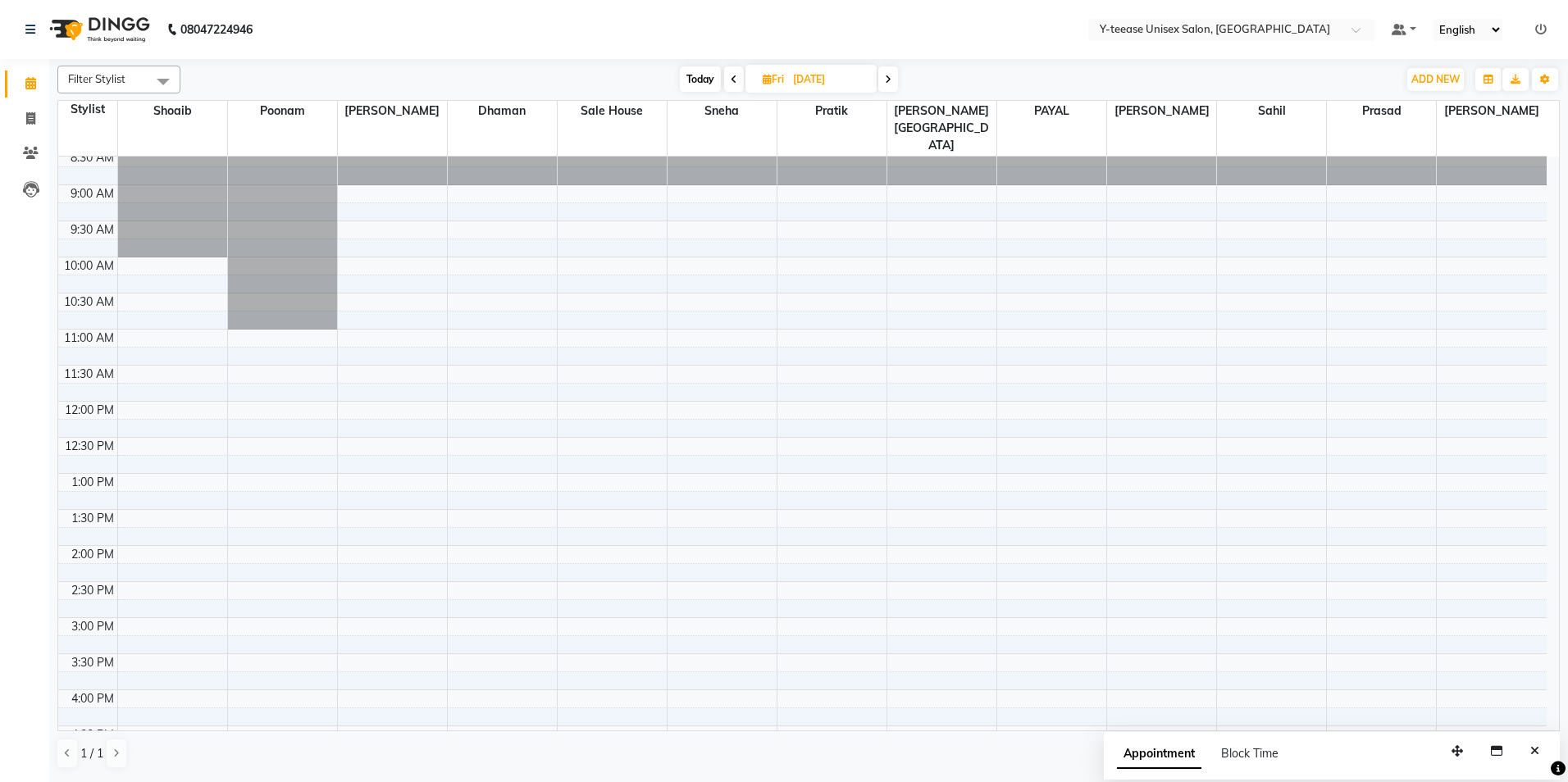
scroll to position [0, 0]
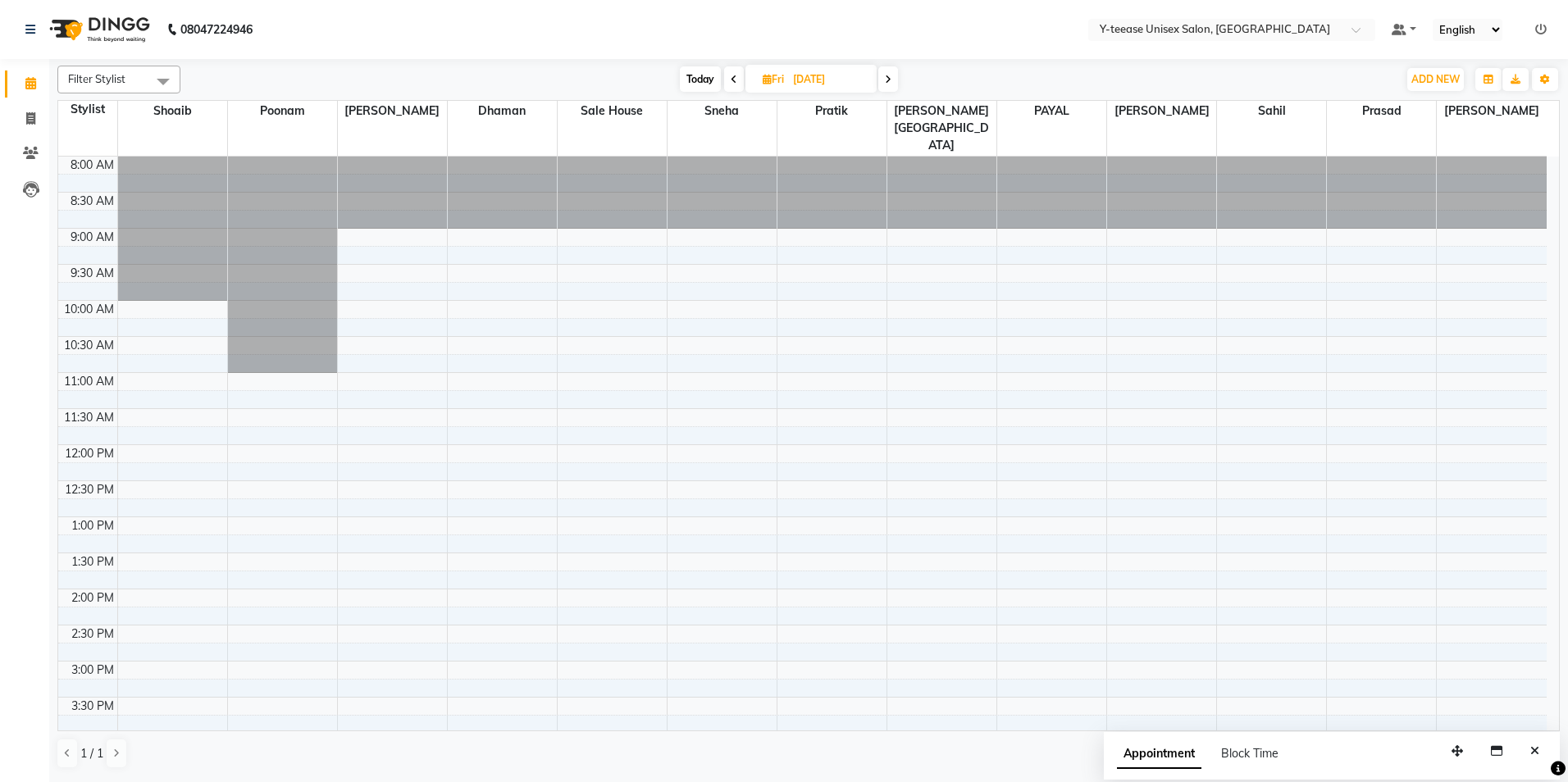
click at [1374, 675] on div "8:00 AM 8:30 AM 9:00 AM 9:30 AM 10:00 AM 10:30 AM 11:00 AM 11:30 AM 12:00 PM 12…" at bounding box center [802, 696] width 1489 height 1081
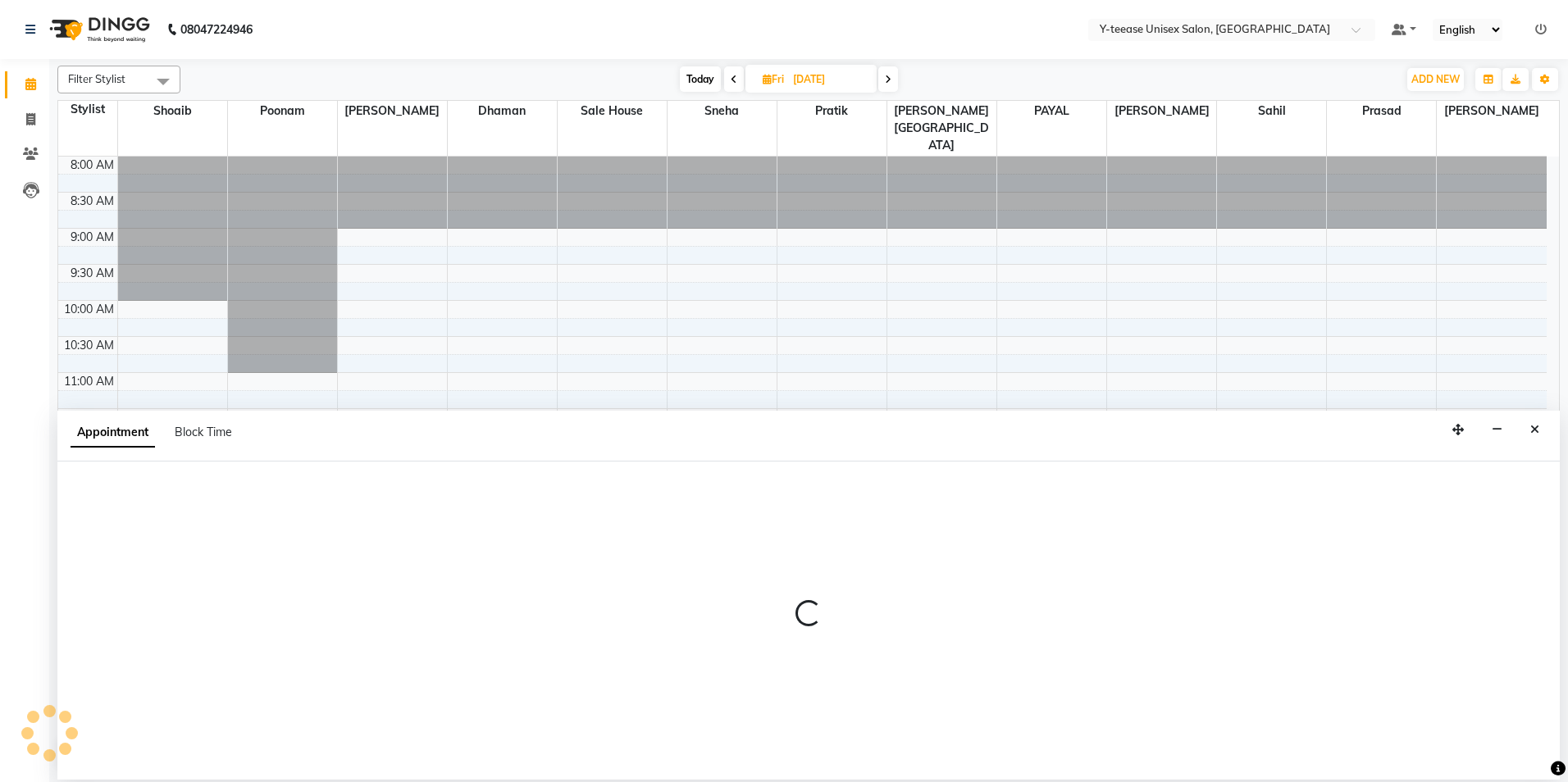
select select "88412"
select select "tentative"
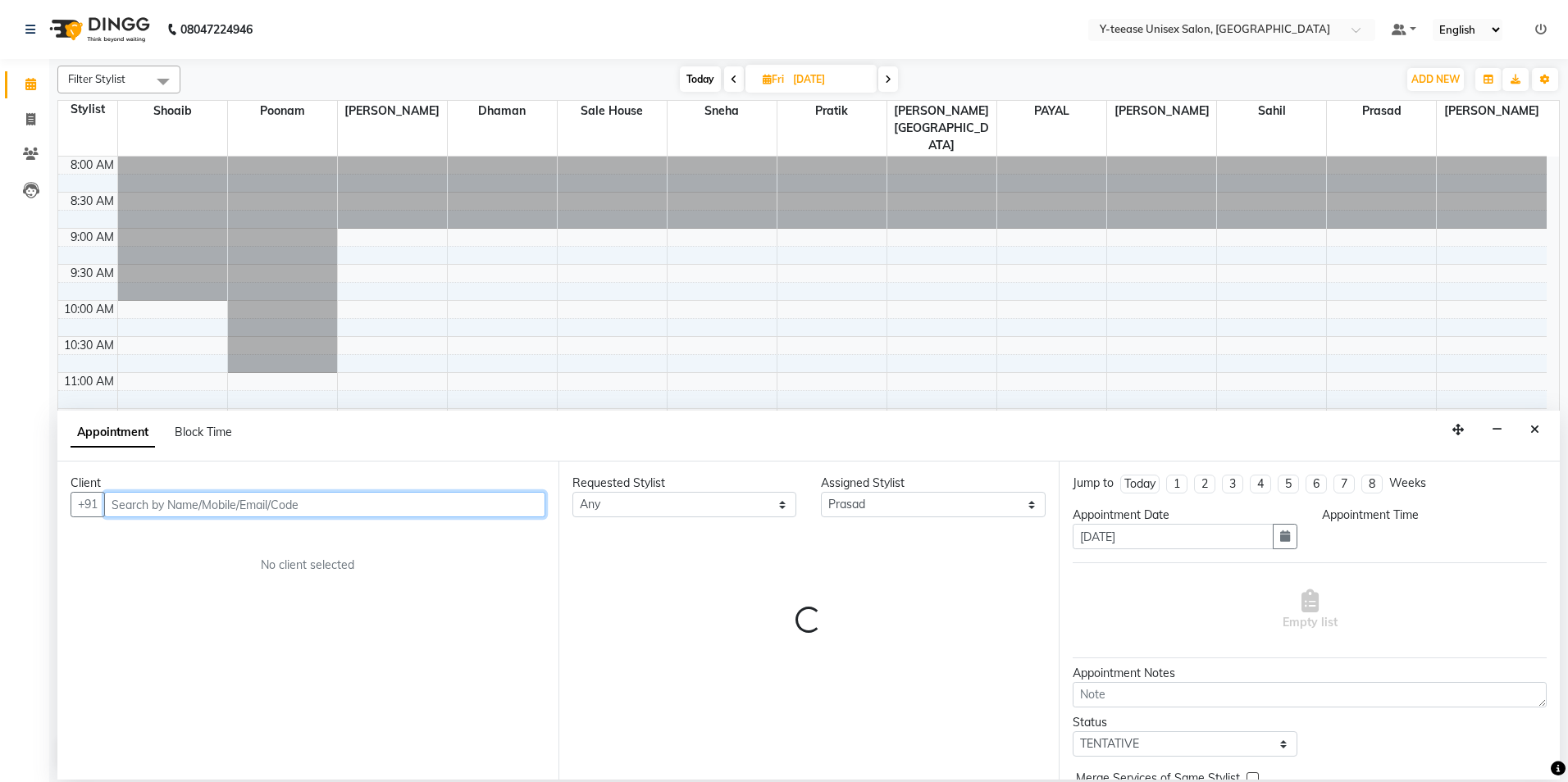
select select "930"
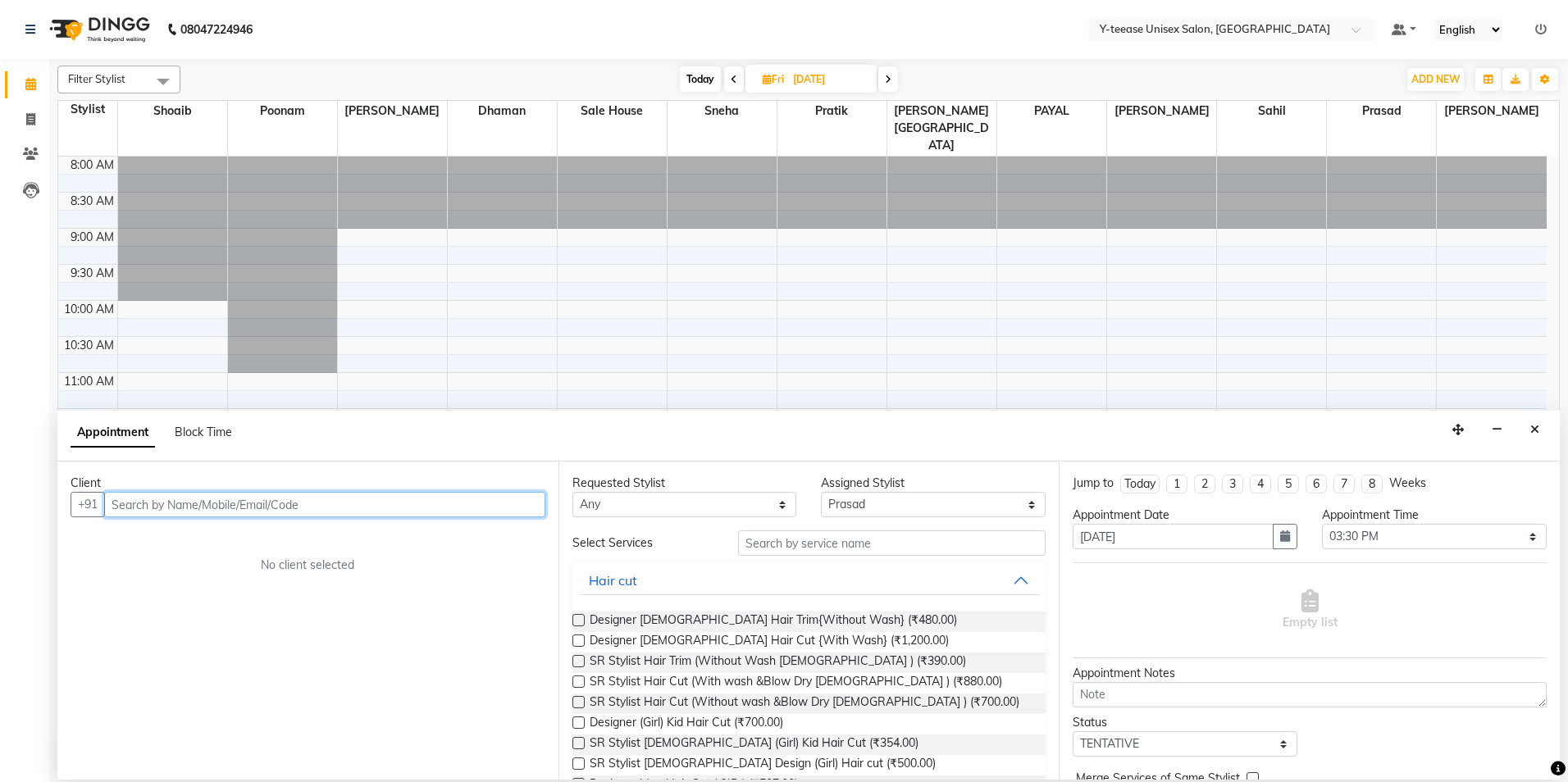
click at [432, 501] on input "text" at bounding box center [324, 504] width 441 height 25
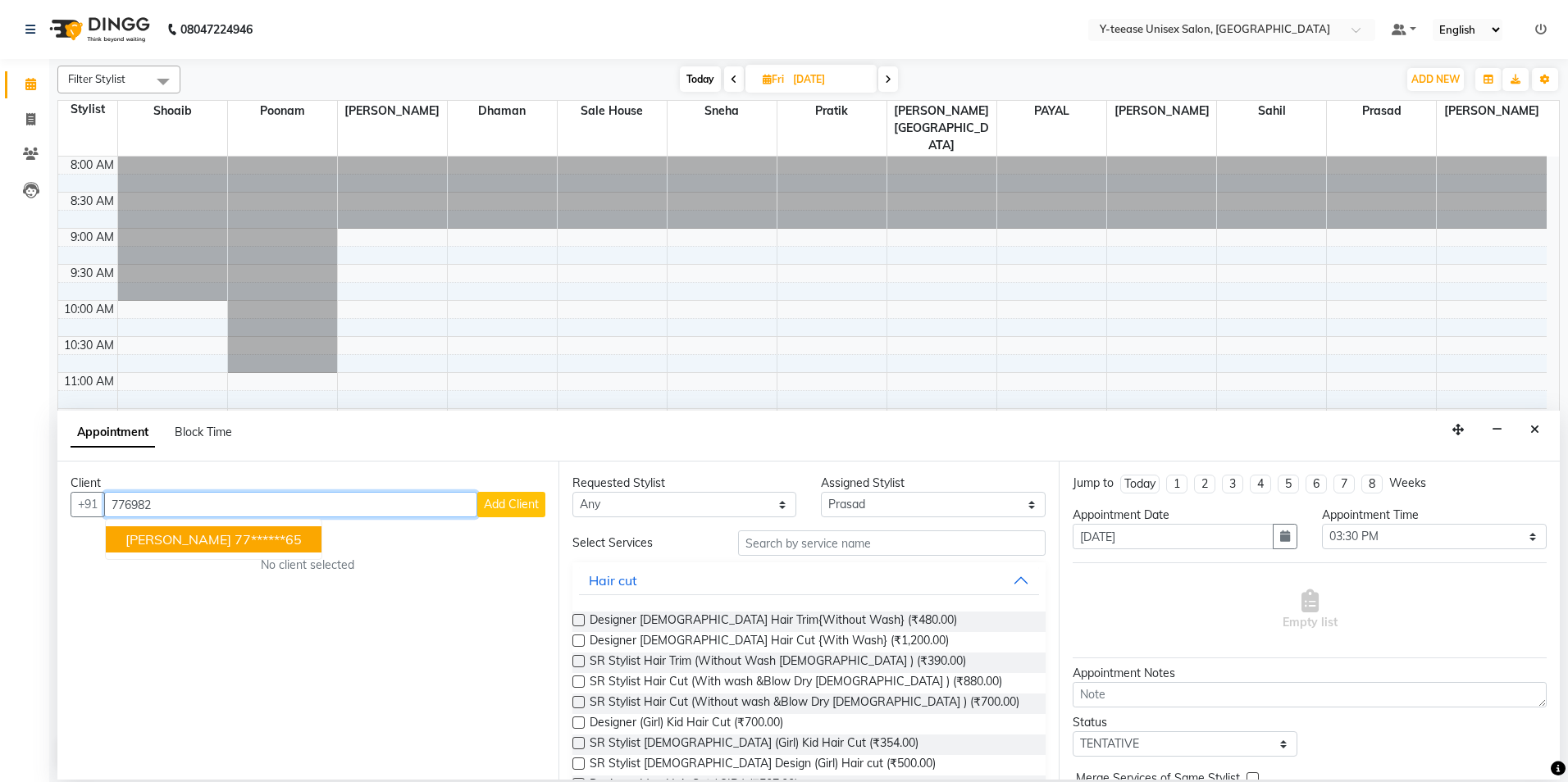
click at [200, 545] on span "[PERSON_NAME]" at bounding box center [178, 539] width 106 height 17
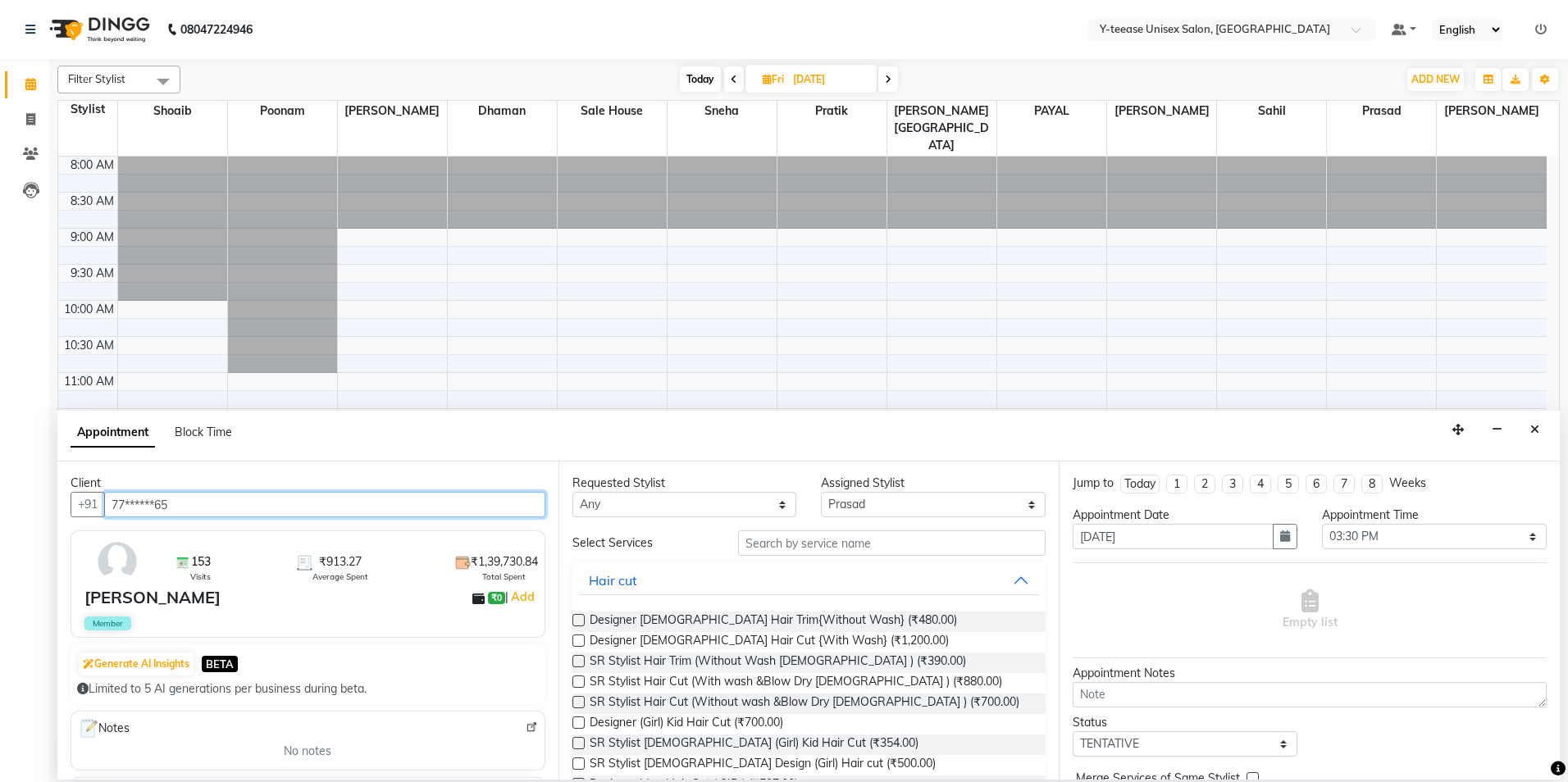
type input "77******65"
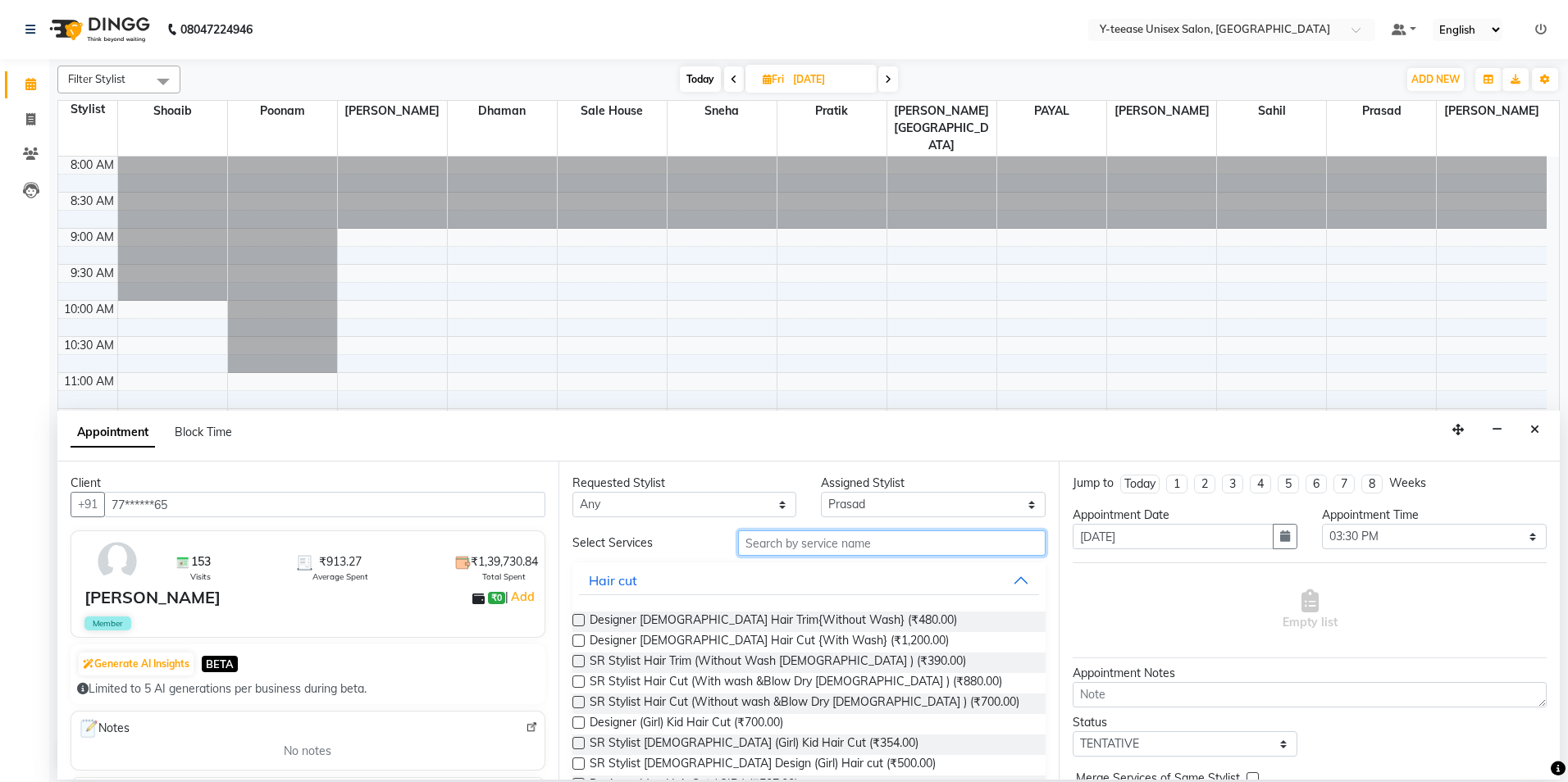
click at [754, 543] on input "text" at bounding box center [892, 543] width 307 height 25
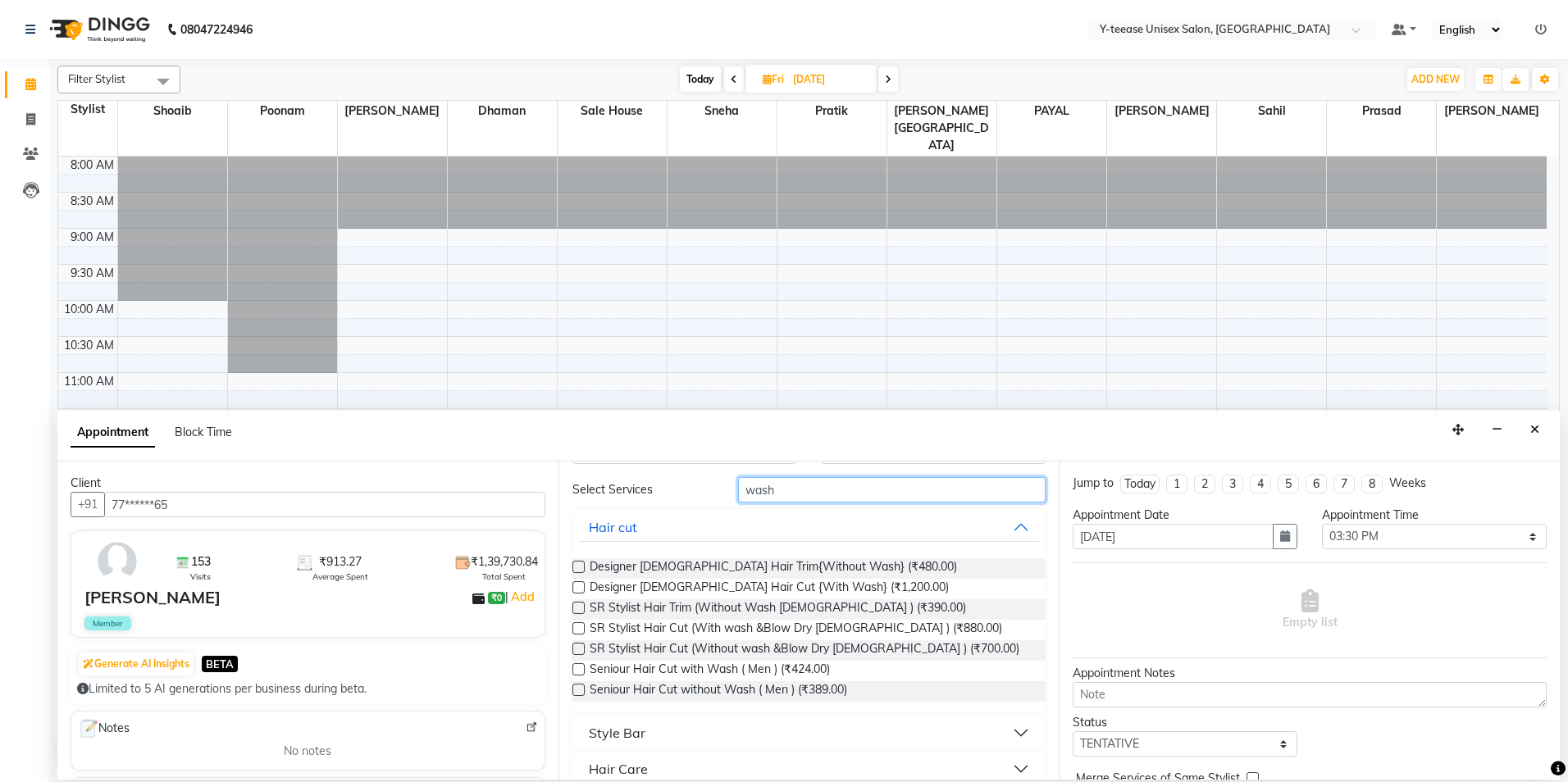
scroll to position [82, 0]
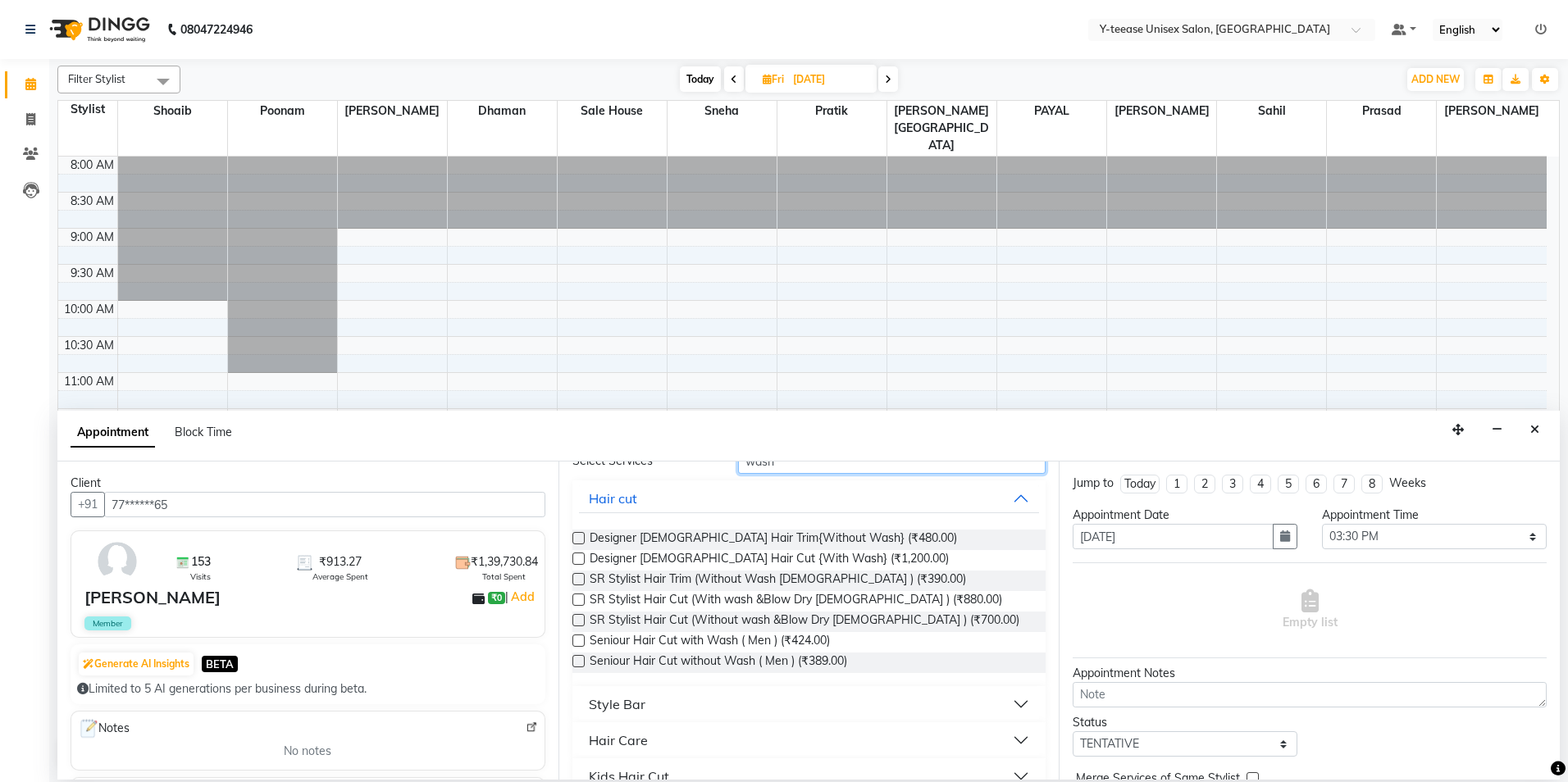
type input "wash"
click at [621, 710] on div "Style Bar" at bounding box center [617, 704] width 57 height 20
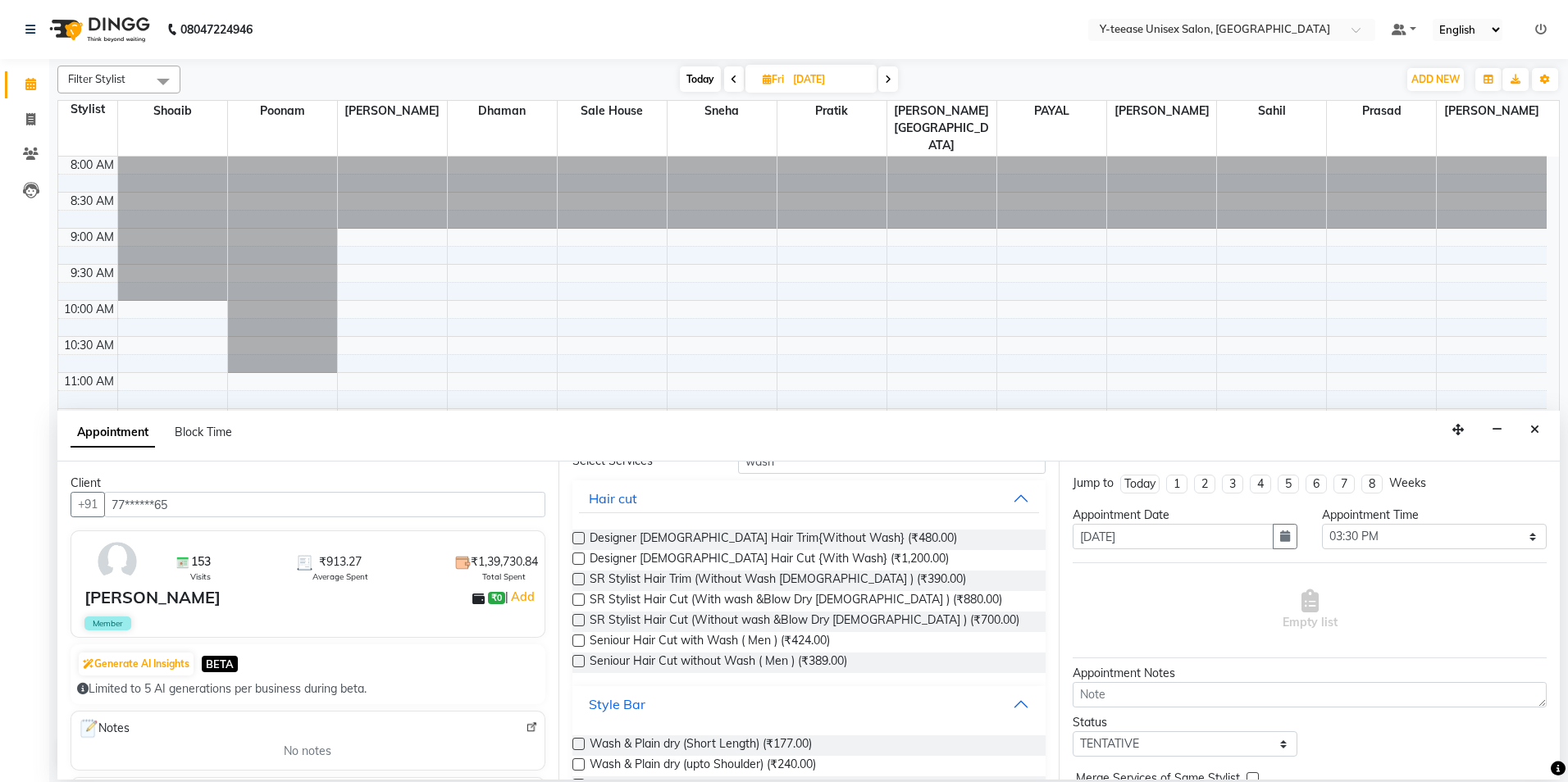
scroll to position [164, 0]
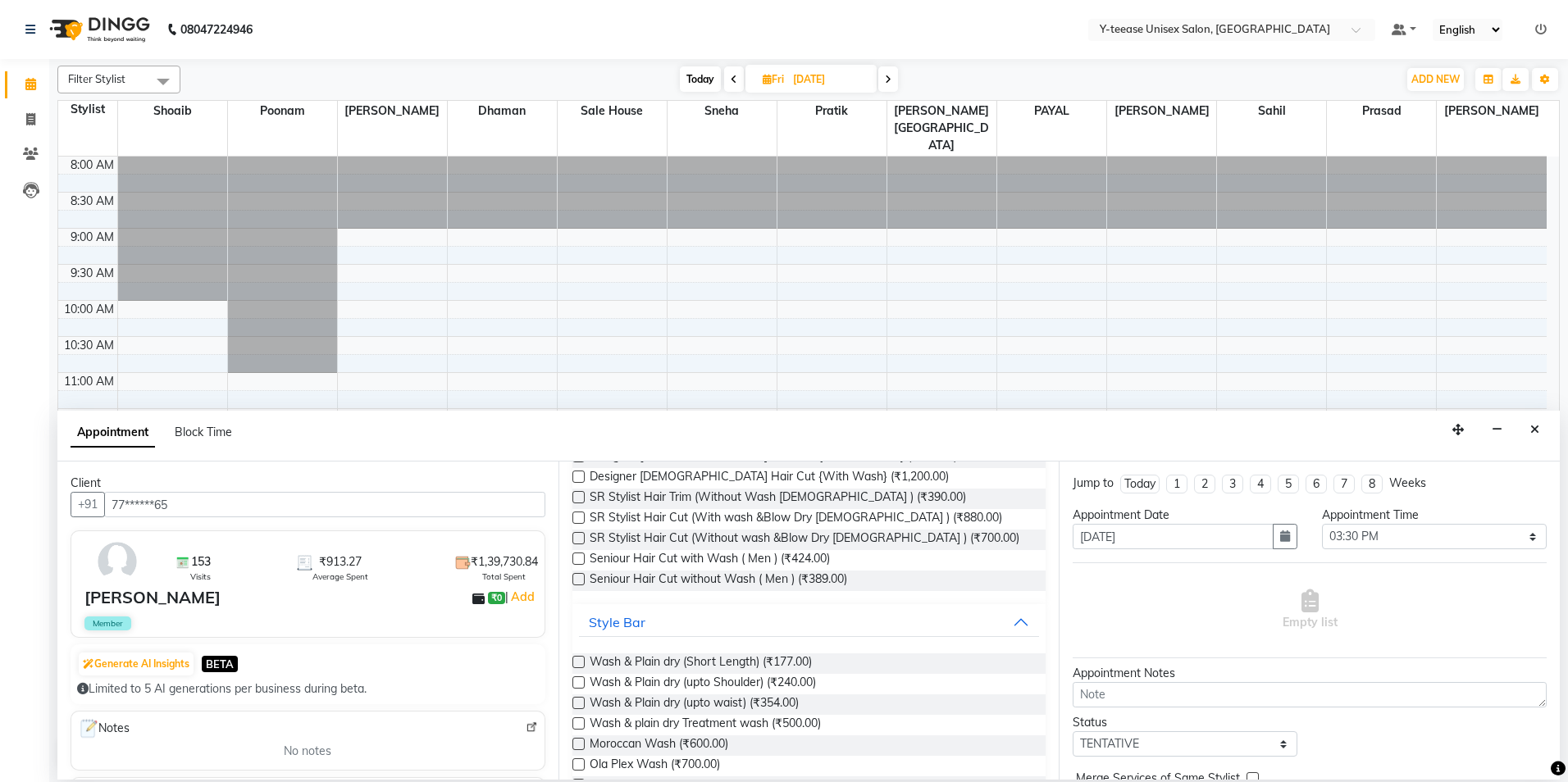
click at [575, 705] on label at bounding box center [579, 703] width 12 height 12
click at [575, 705] on input "checkbox" at bounding box center [578, 704] width 10 height 10
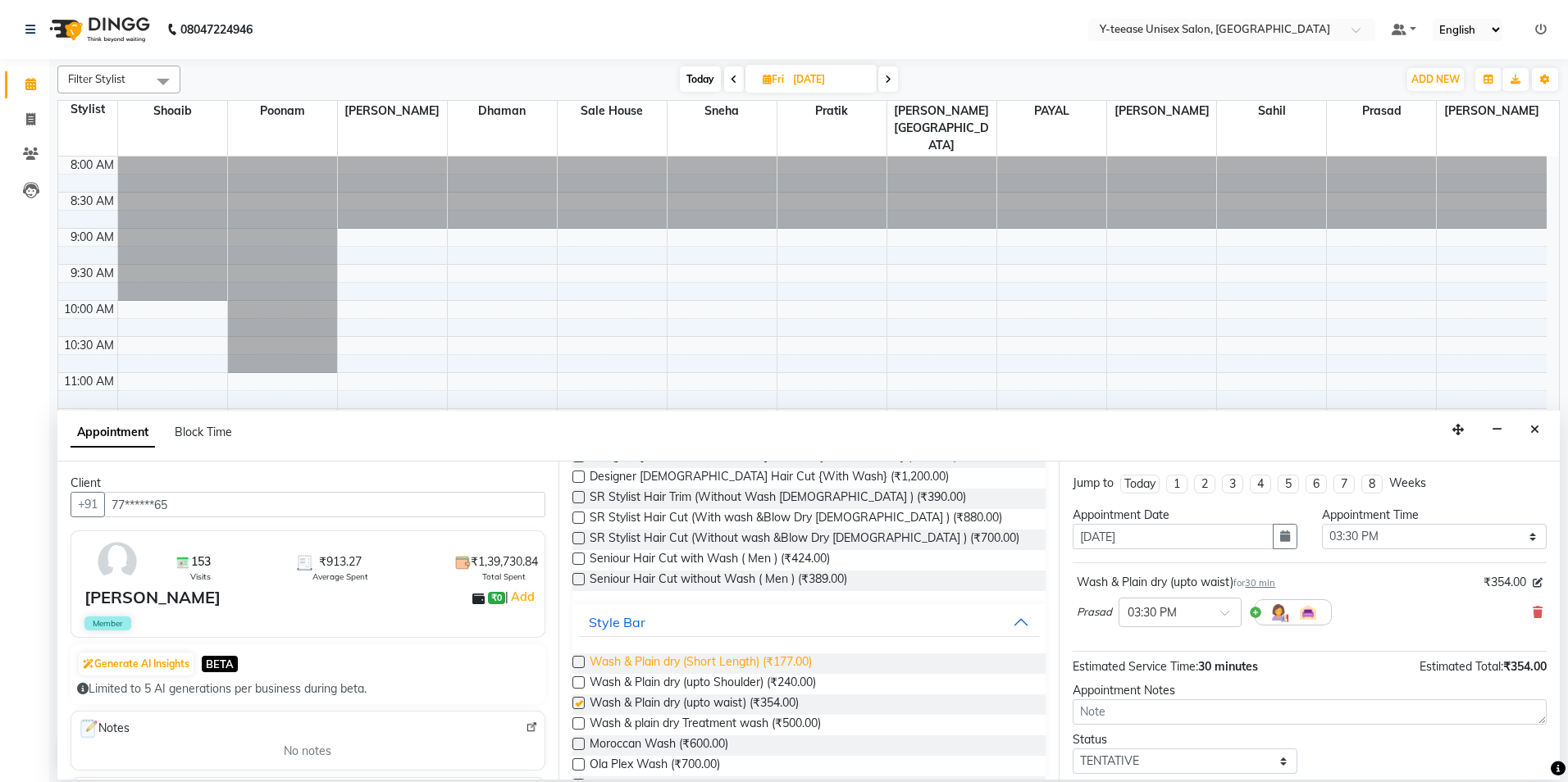
checkbox input "false"
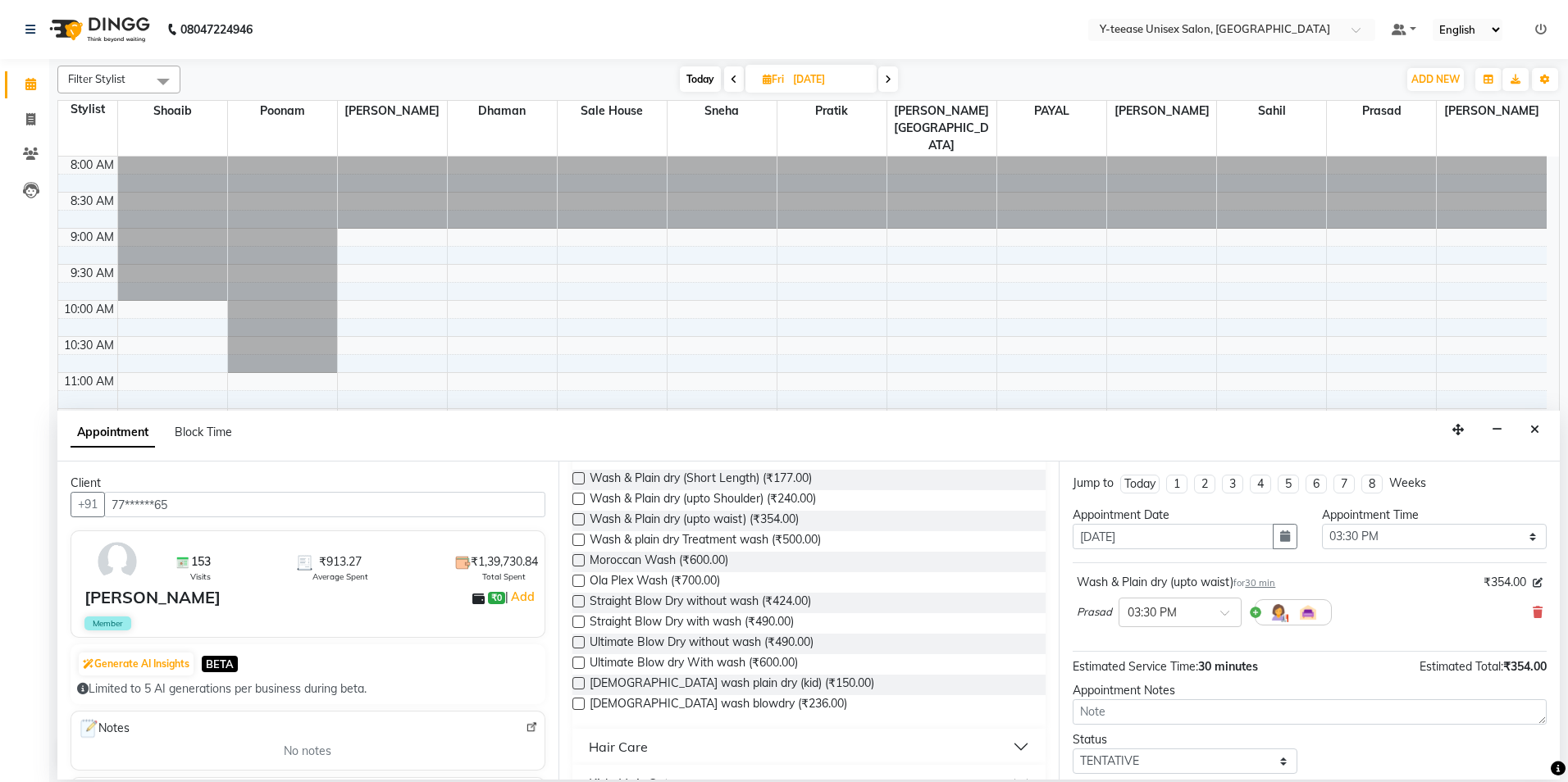
scroll to position [382, 0]
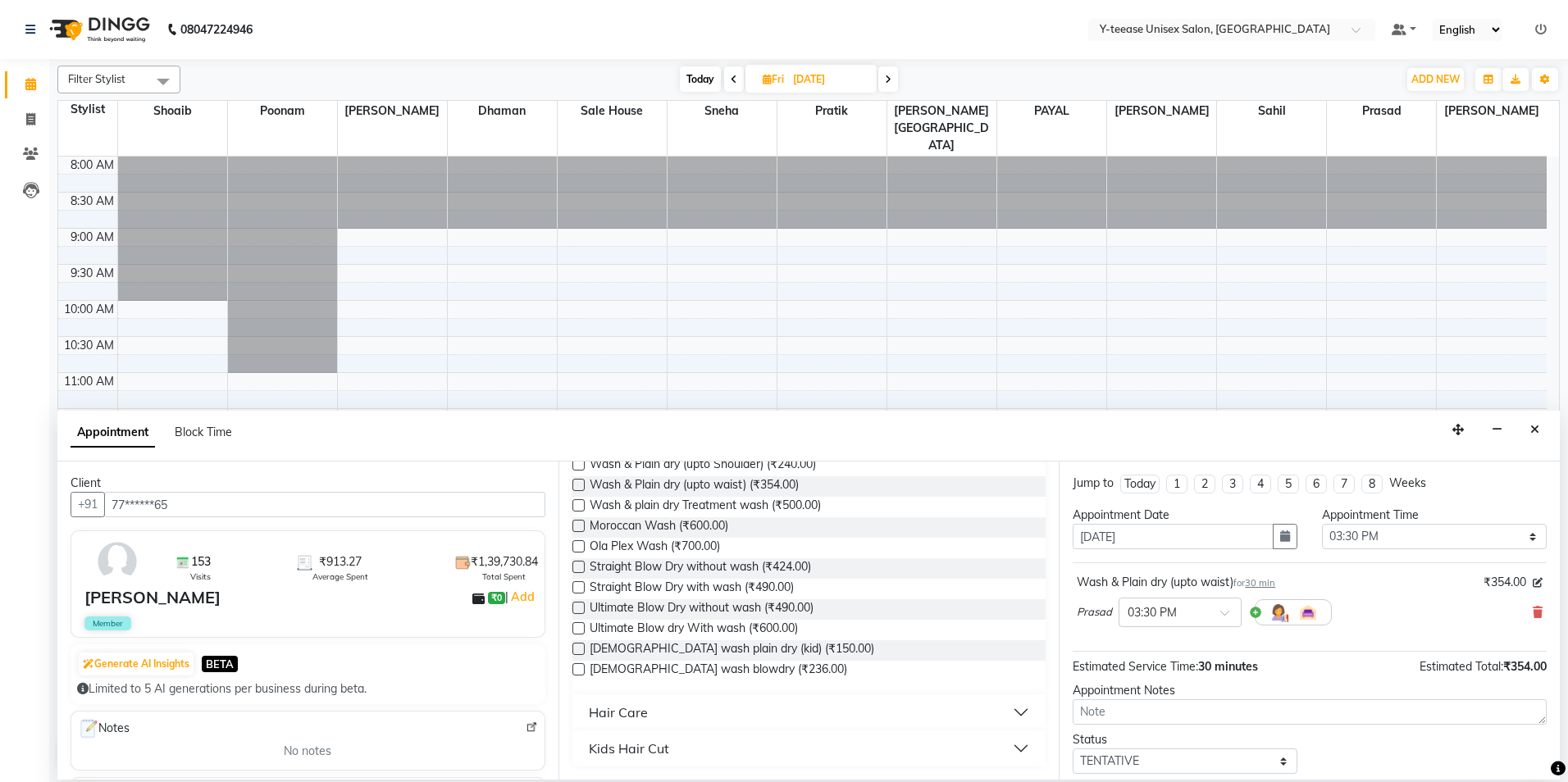
click at [1006, 713] on button "Hair Care" at bounding box center [809, 713] width 461 height 30
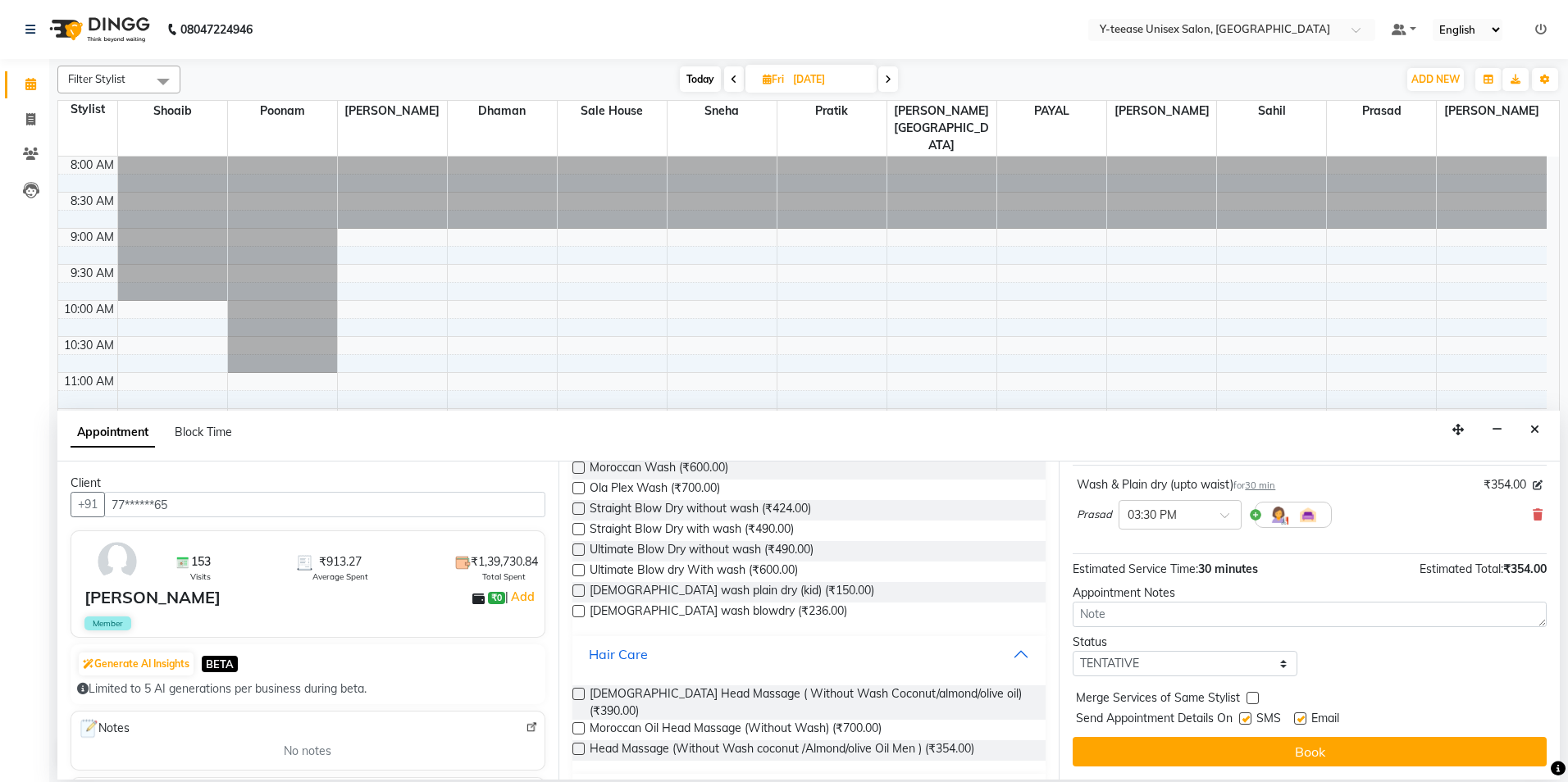
scroll to position [470, 0]
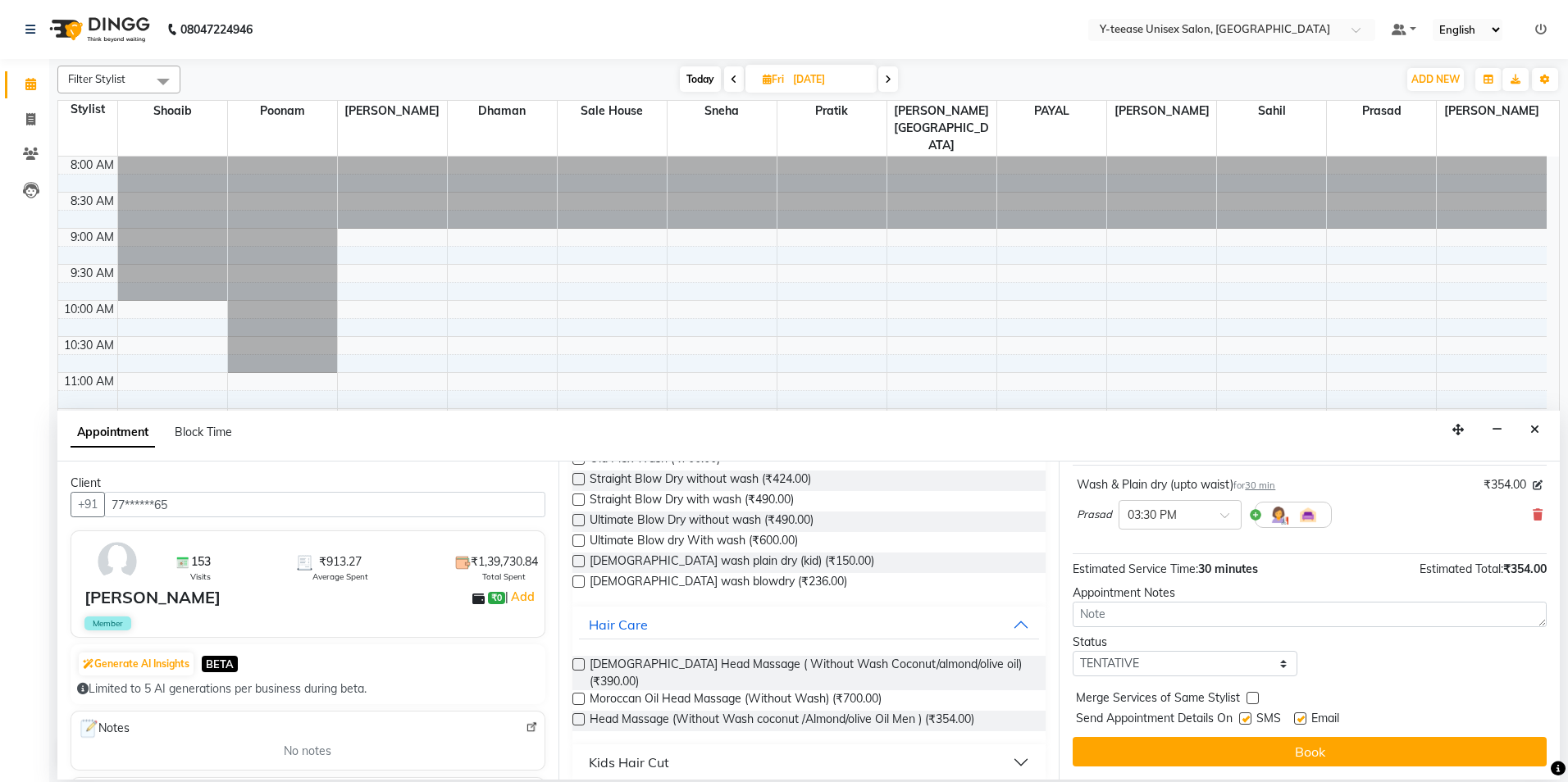
click at [578, 522] on label at bounding box center [579, 520] width 12 height 12
click at [578, 522] on input "checkbox" at bounding box center [578, 522] width 10 height 10
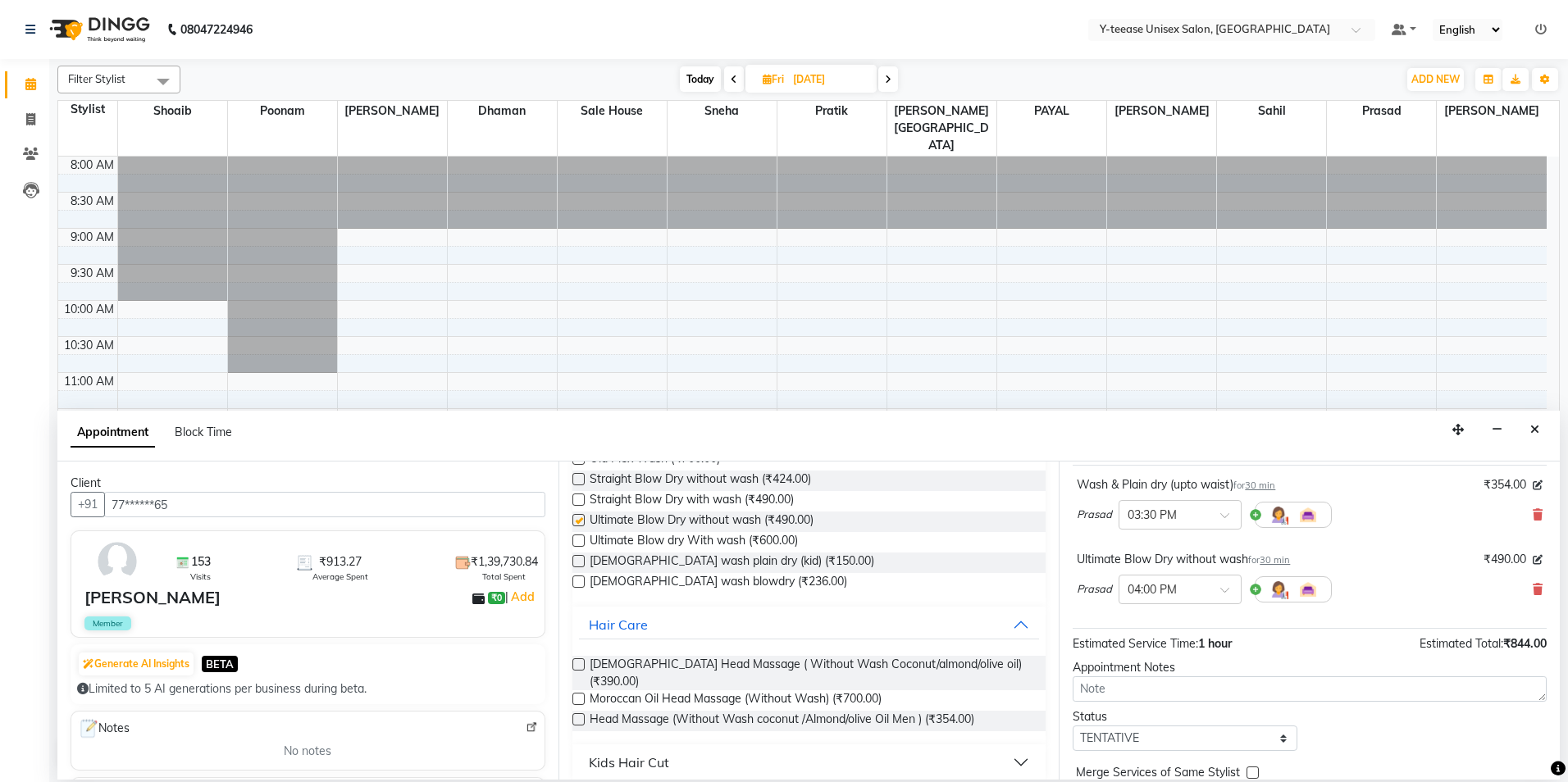
checkbox input "false"
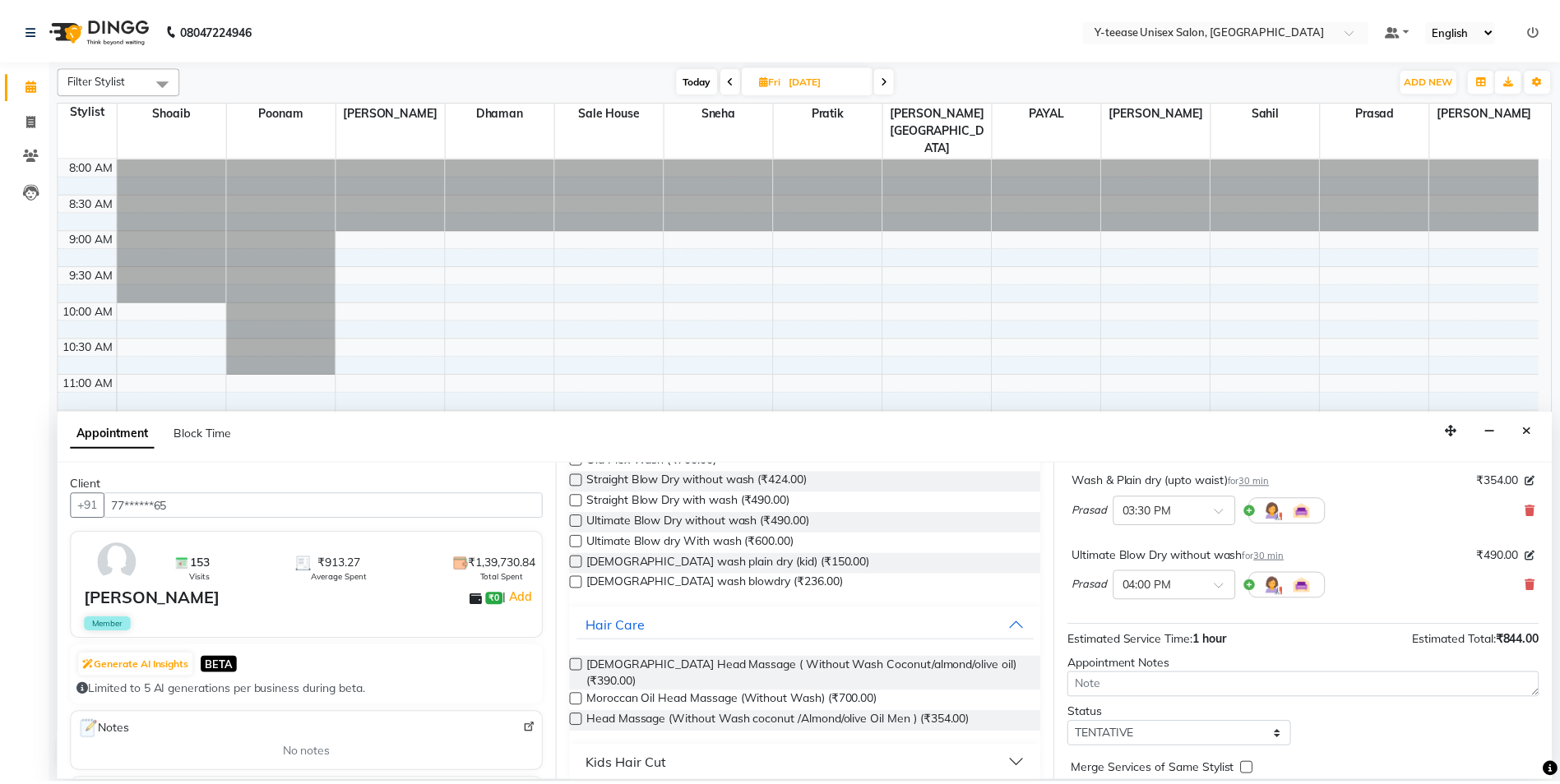
scroll to position [172, 0]
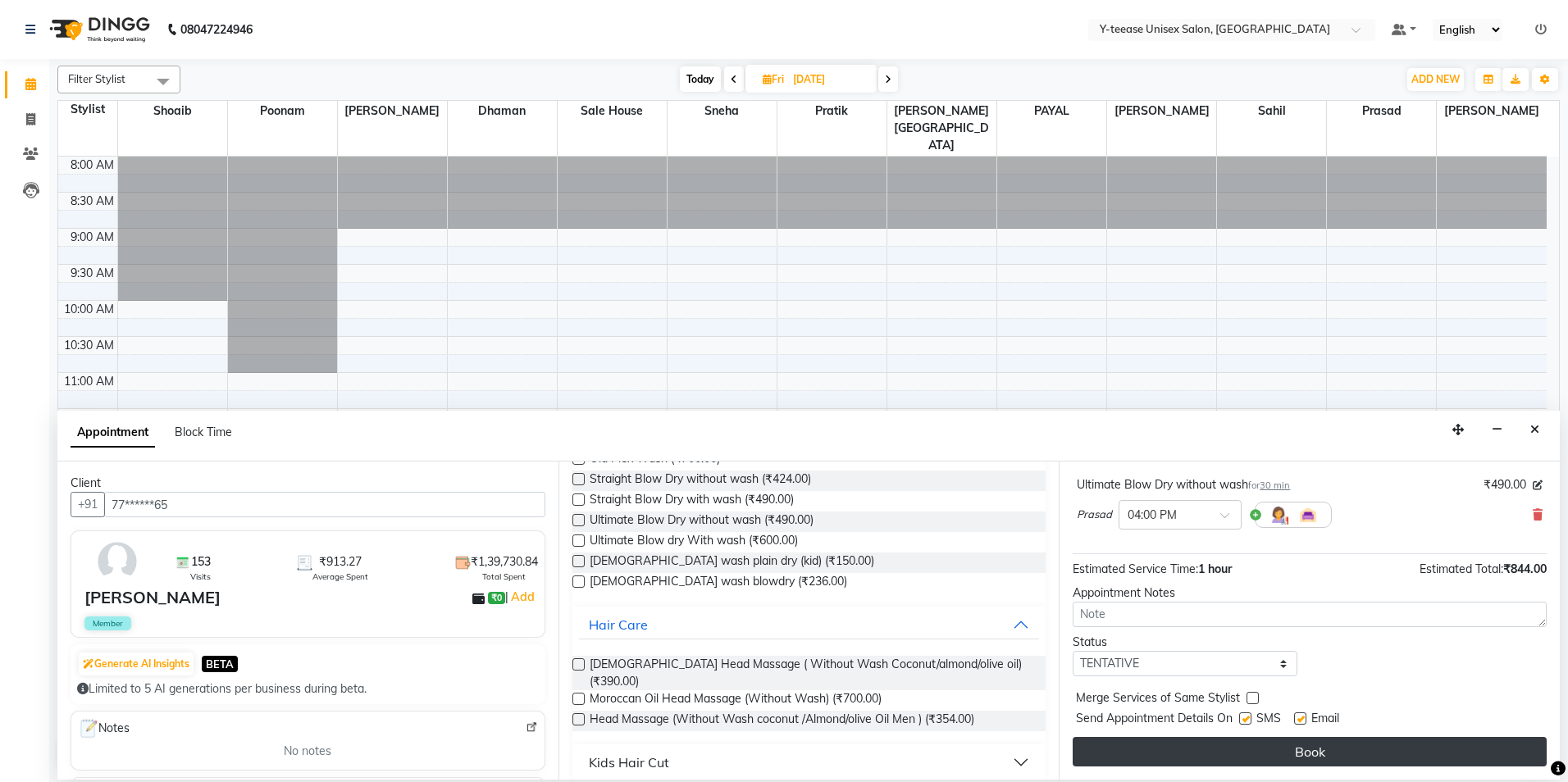
click at [1215, 749] on button "Book" at bounding box center [1310, 752] width 474 height 30
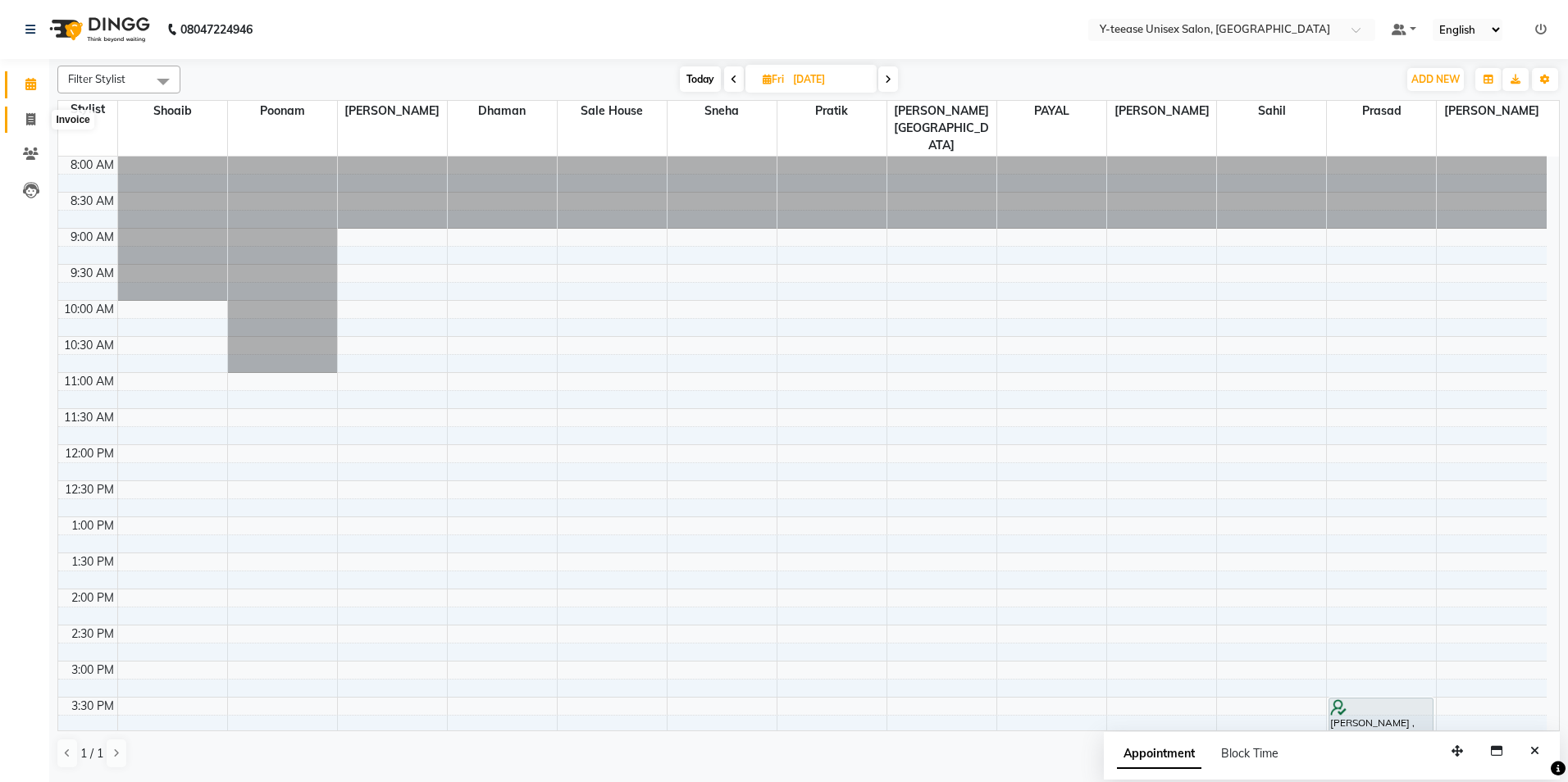
click at [28, 120] on icon at bounding box center [31, 120] width 9 height 12
select select "service"
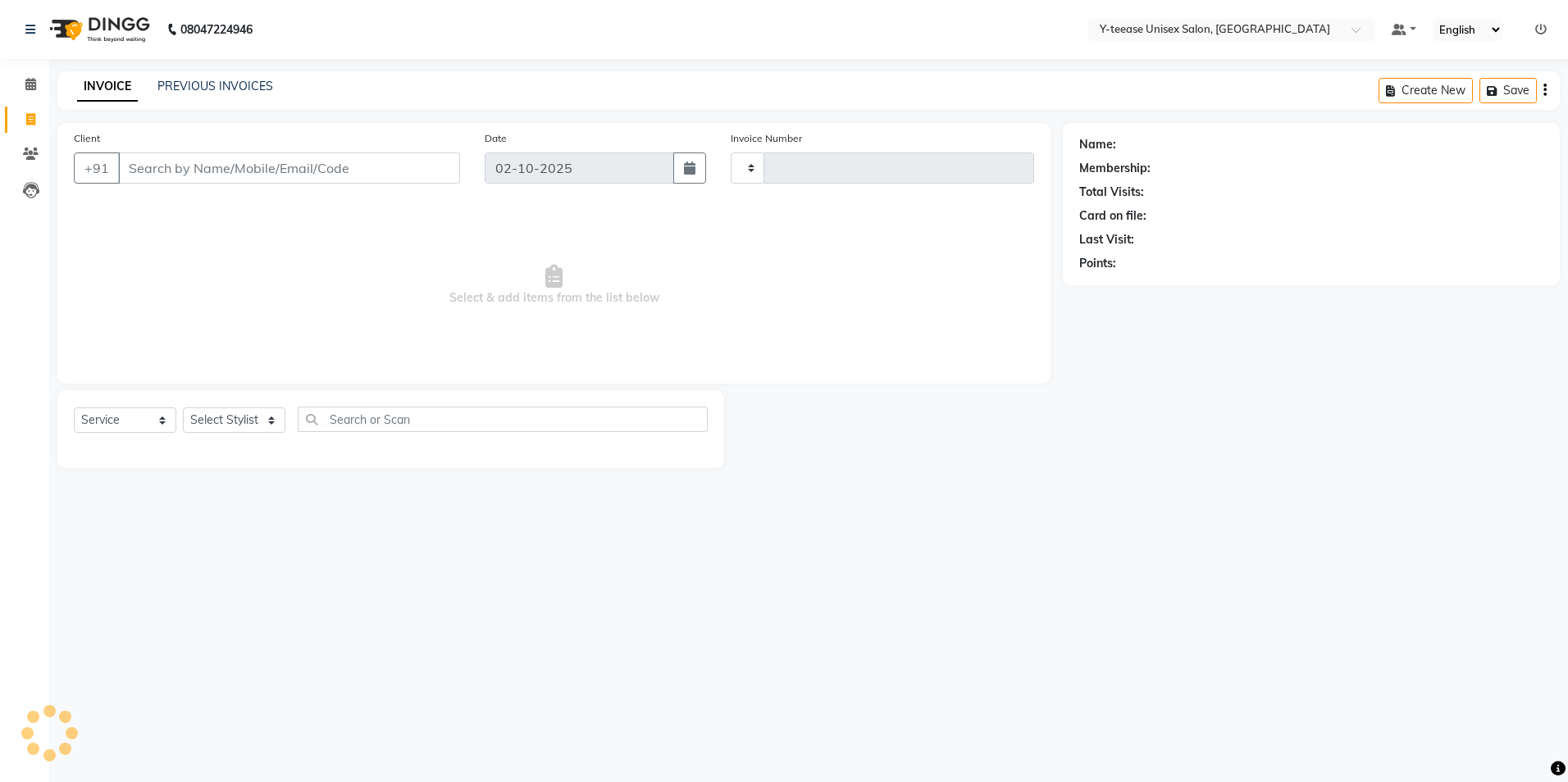
type input "8358"
select select "4"
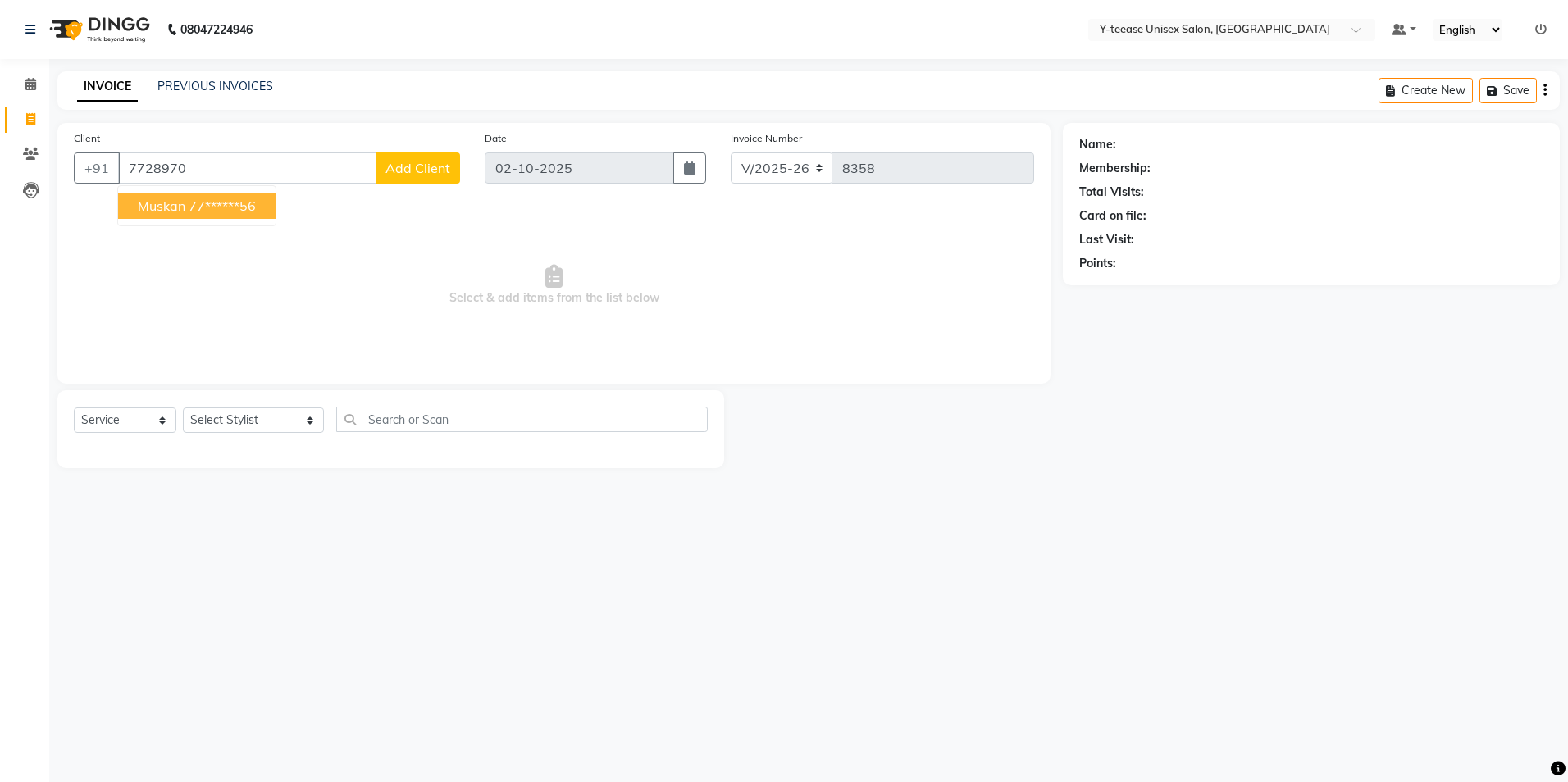
click at [244, 204] on ngb-highlight "77******56" at bounding box center [222, 205] width 67 height 17
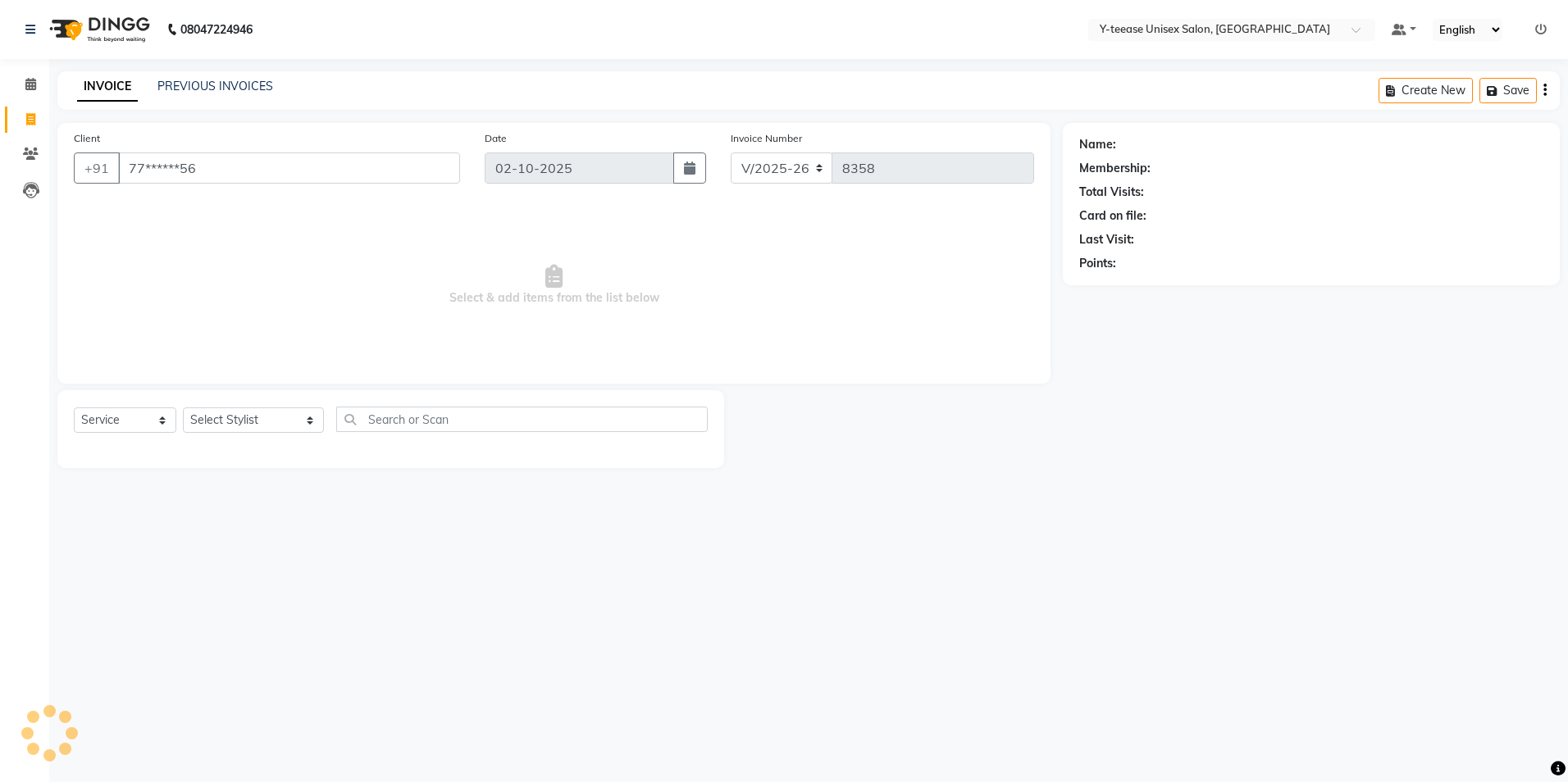
type input "77******56"
click at [235, 425] on select "Select Stylist [PERSON_NAME] [PERSON_NAME] nagar Manager Mosin [PERSON_NAME] [P…" at bounding box center [254, 420] width 141 height 25
select select "49846"
click at [183, 408] on select "Select Stylist [PERSON_NAME] [PERSON_NAME] nagar Manager Mosin [PERSON_NAME] [P…" at bounding box center [254, 420] width 141 height 25
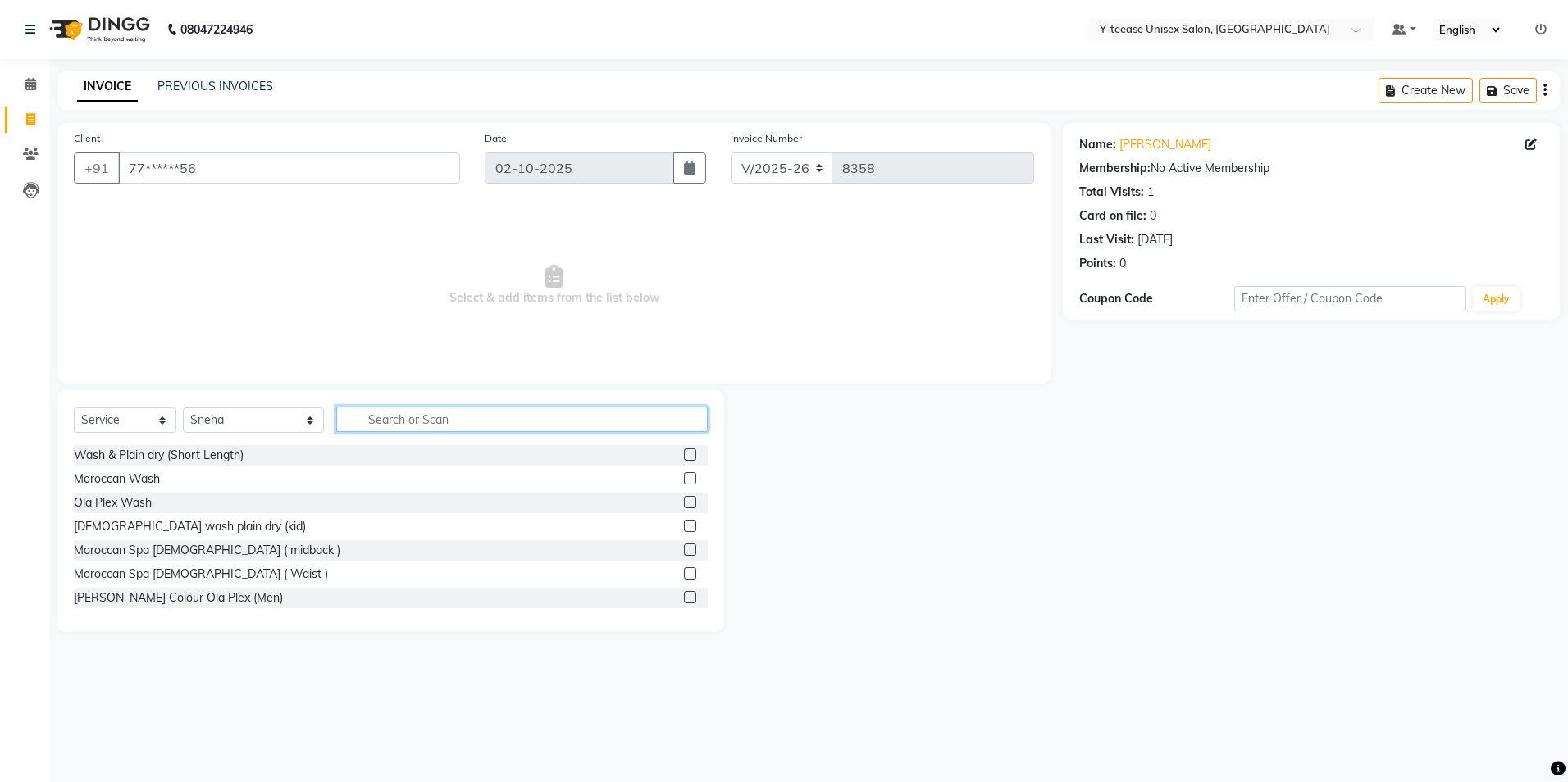
click at [369, 424] on input "text" at bounding box center [522, 419] width 372 height 25
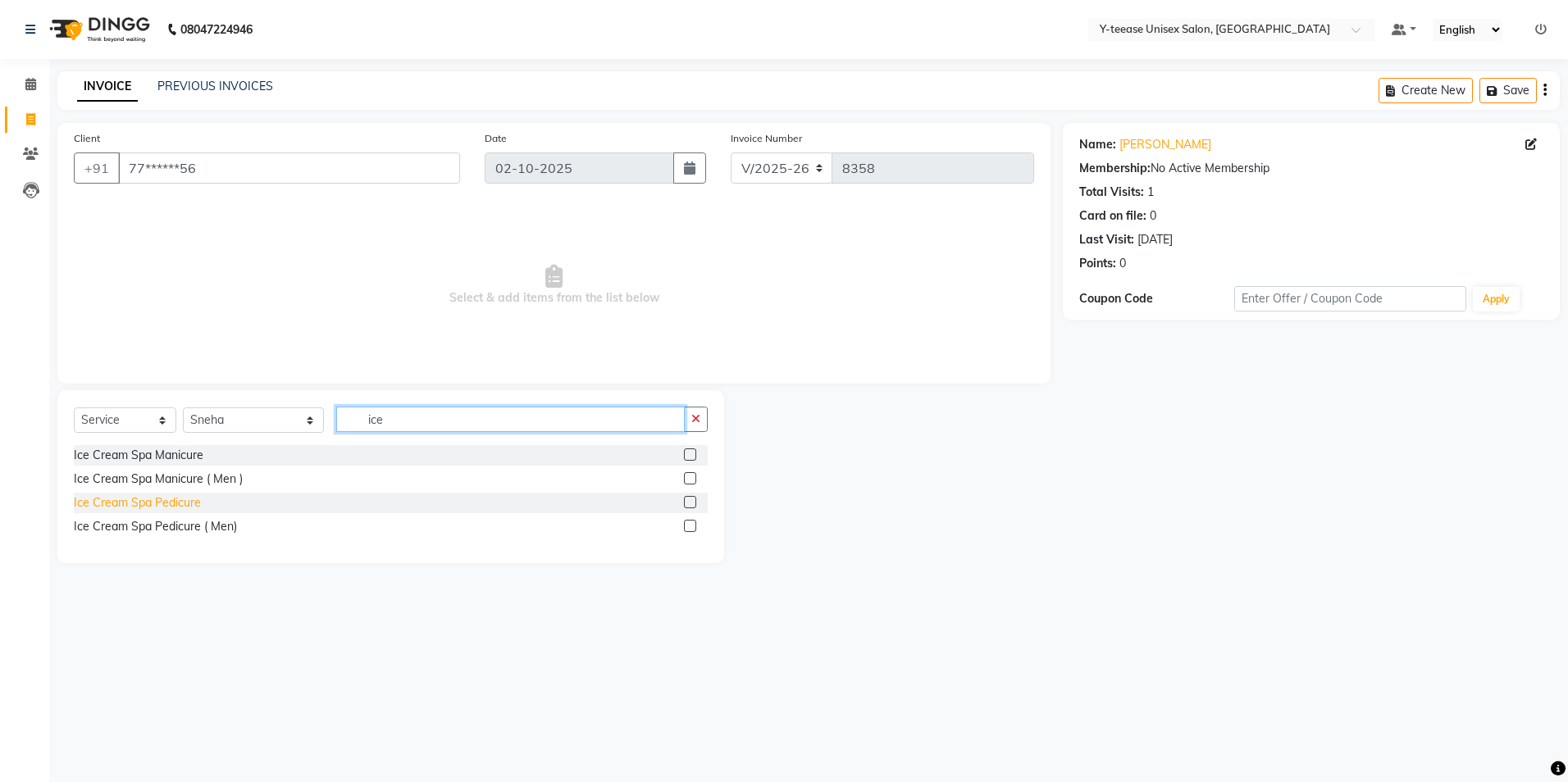
type input "ice"
click at [175, 500] on div "Ice Cream Spa Pedicure" at bounding box center [138, 504] width 127 height 17
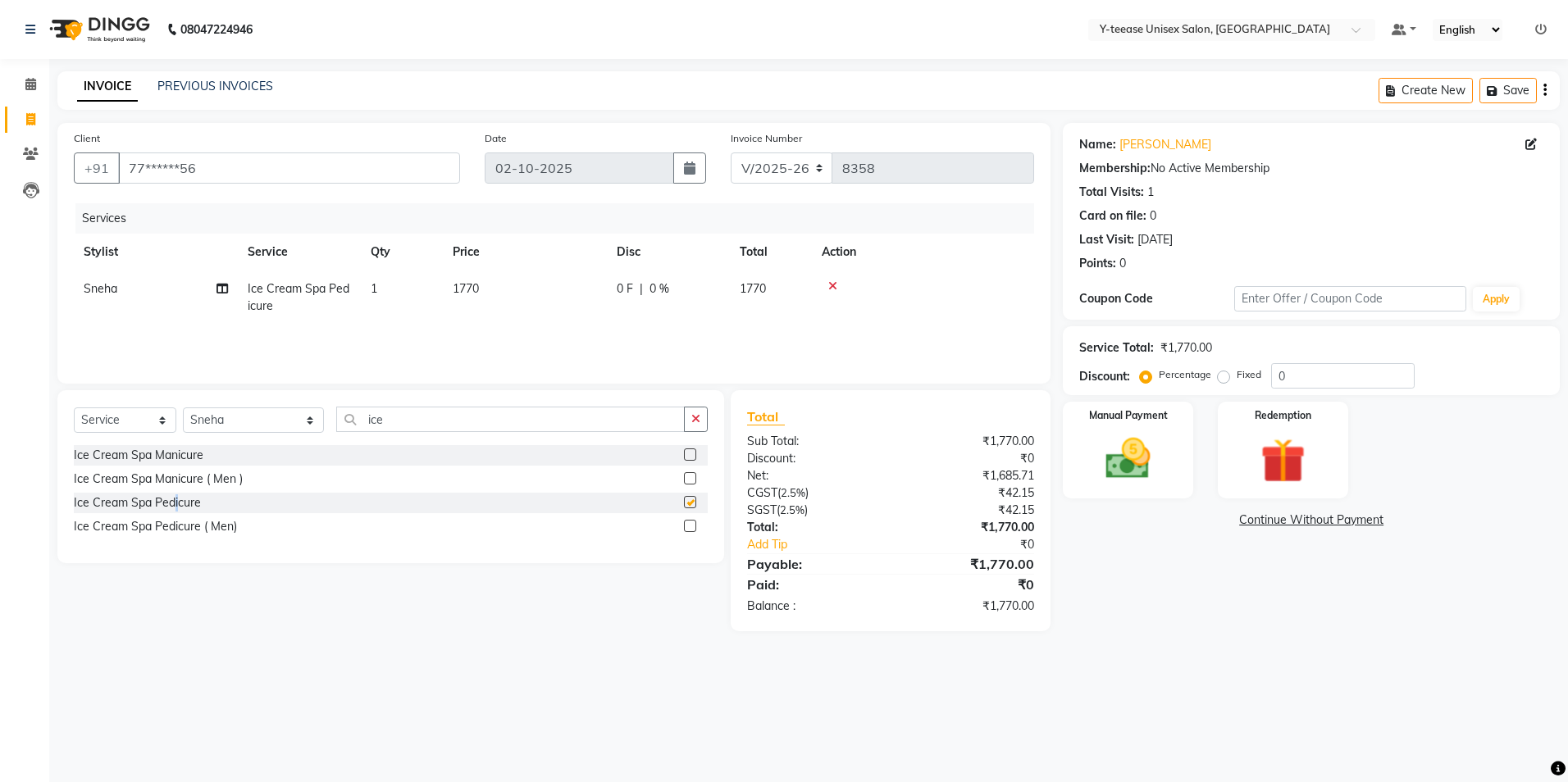
checkbox input "false"
click at [364, 419] on input "ice" at bounding box center [510, 419] width 348 height 25
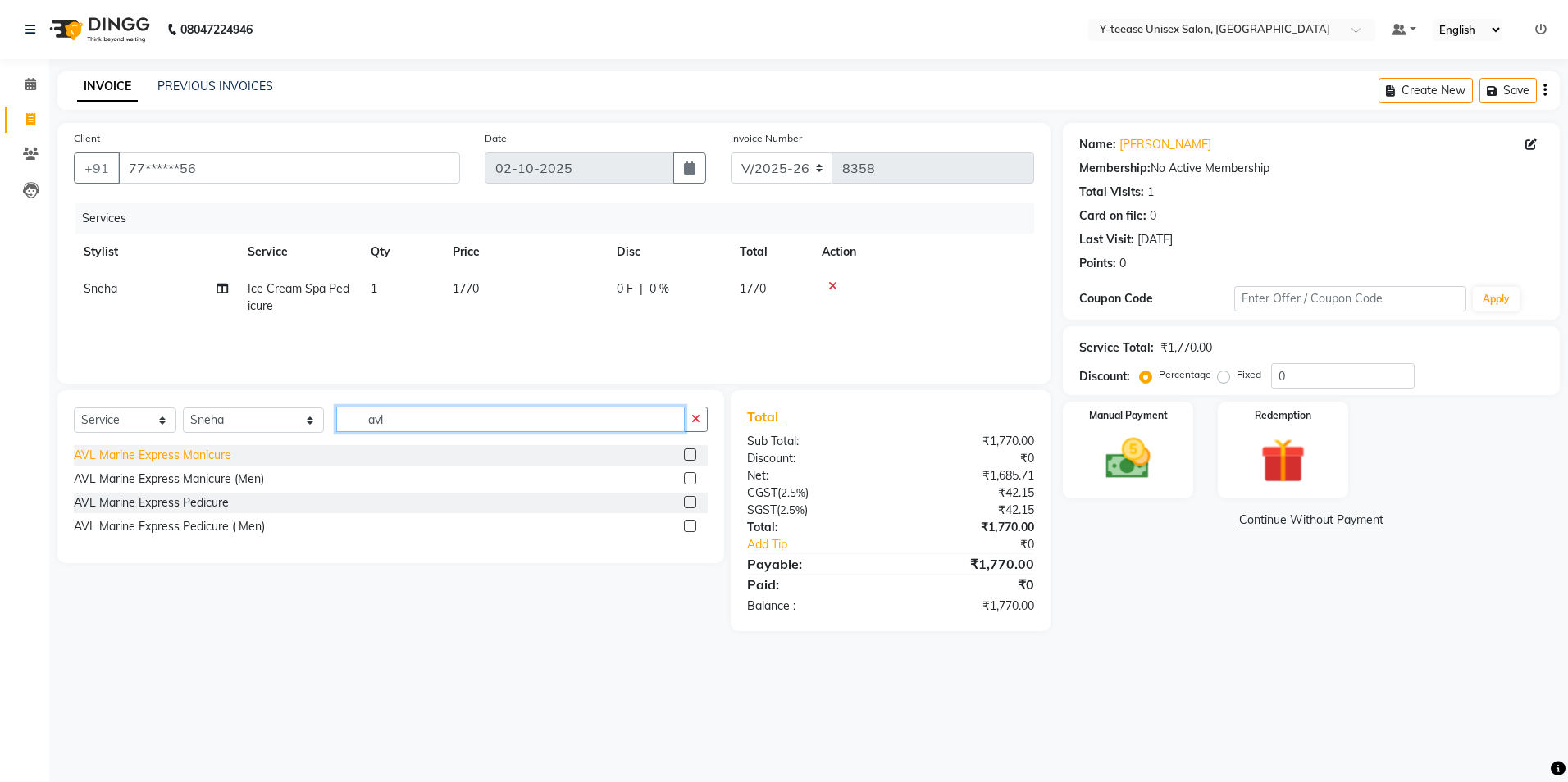
type input "avl"
click at [201, 449] on div "AVL Marine Express Manicure" at bounding box center [153, 456] width 157 height 17
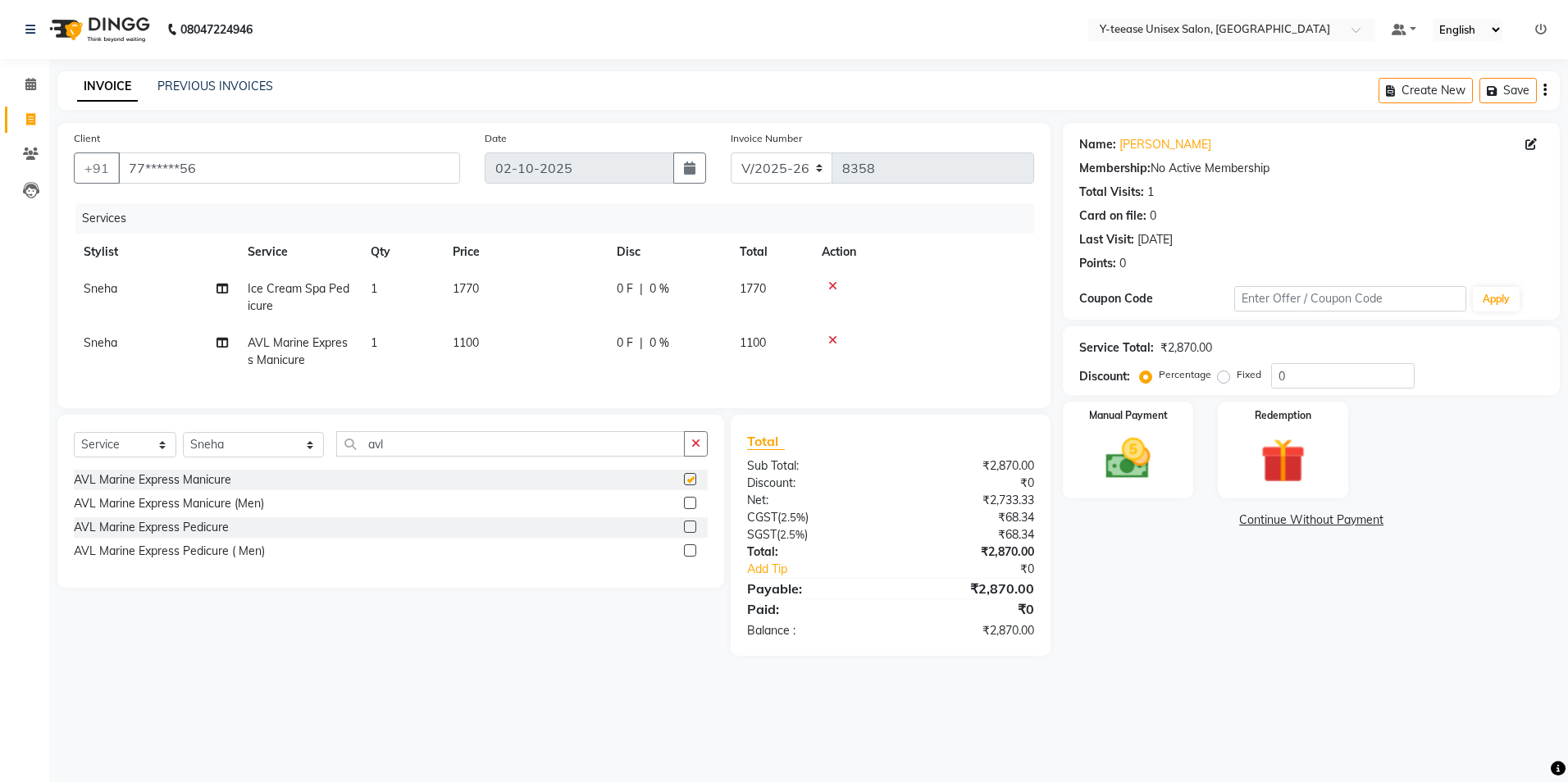
checkbox input "false"
click at [688, 453] on button "button" at bounding box center [696, 443] width 24 height 25
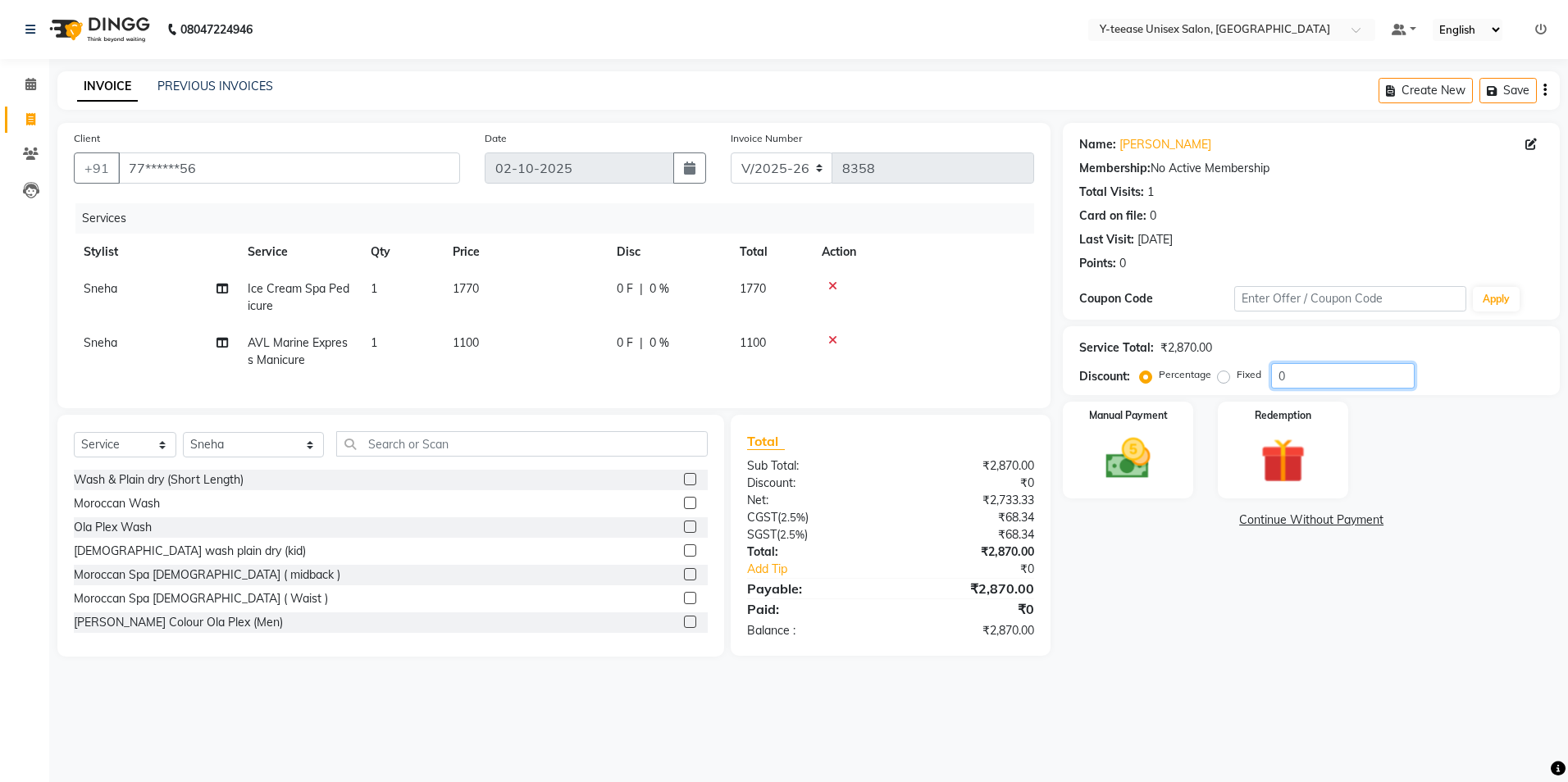
click at [1310, 367] on input "0" at bounding box center [1343, 375] width 143 height 25
type input "15"
click at [1137, 436] on img at bounding box center [1128, 459] width 76 height 54
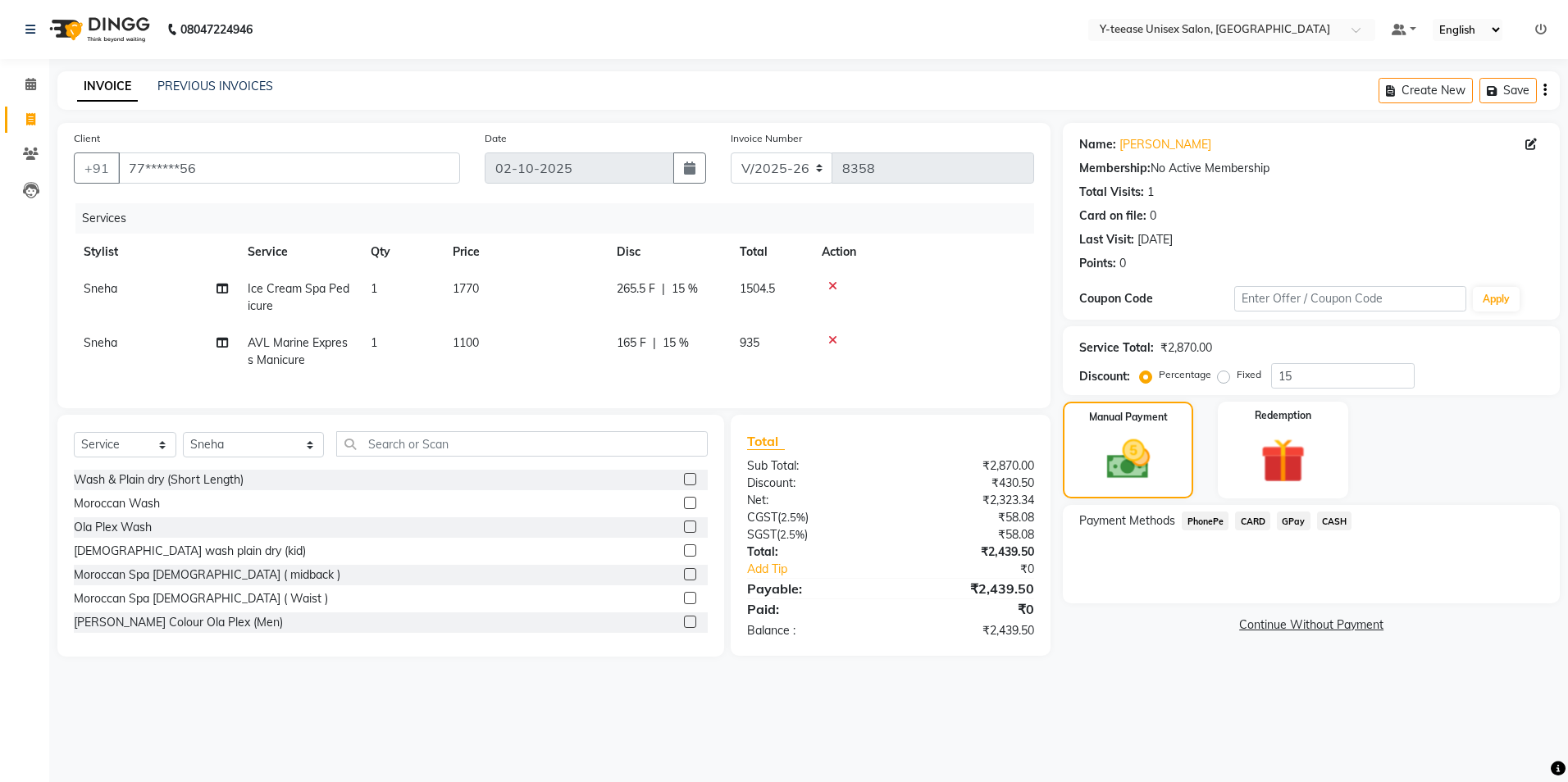
click at [1290, 517] on span "GPay" at bounding box center [1294, 521] width 34 height 19
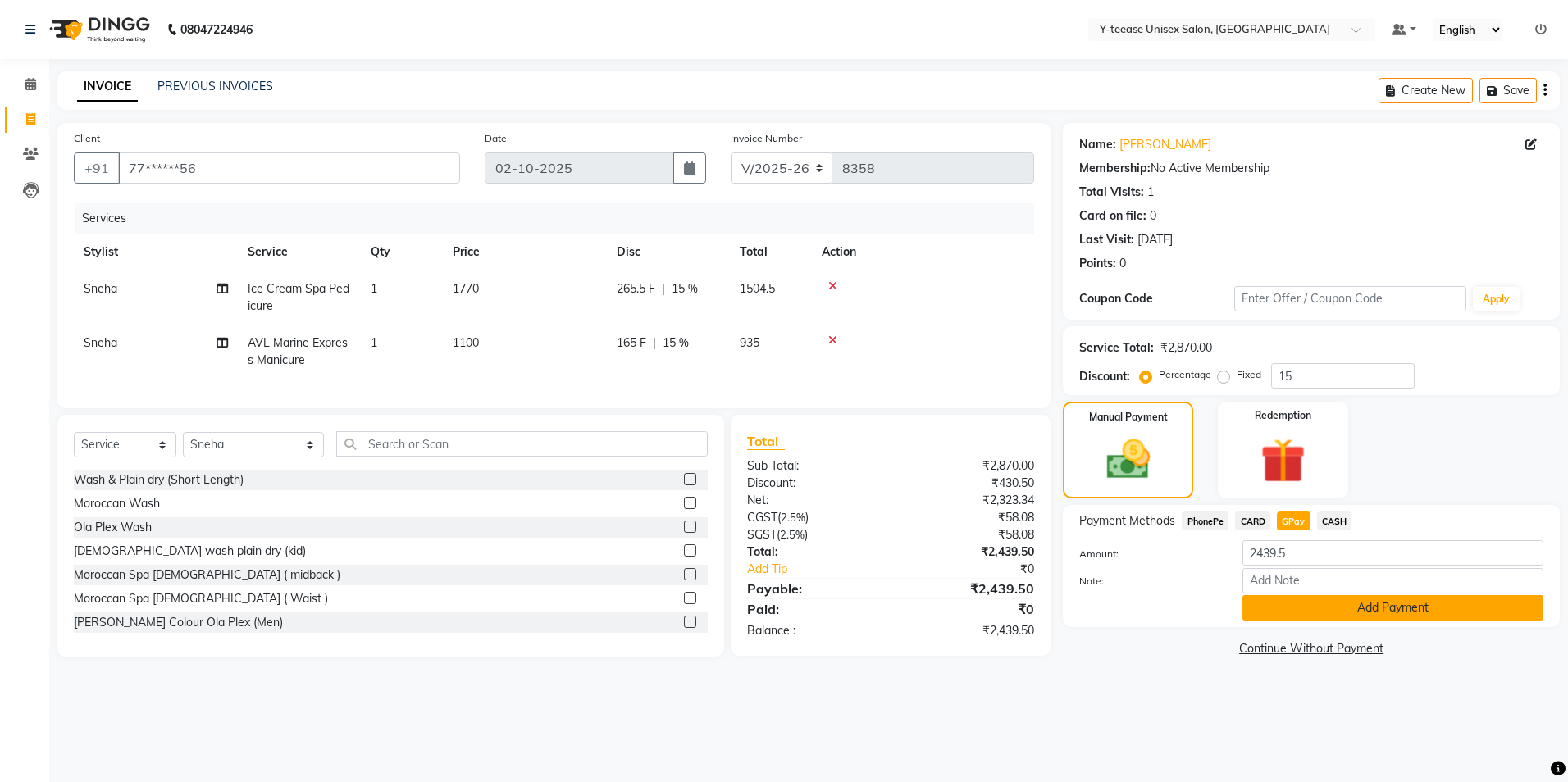
click at [1319, 599] on button "Add Payment" at bounding box center [1393, 607] width 301 height 25
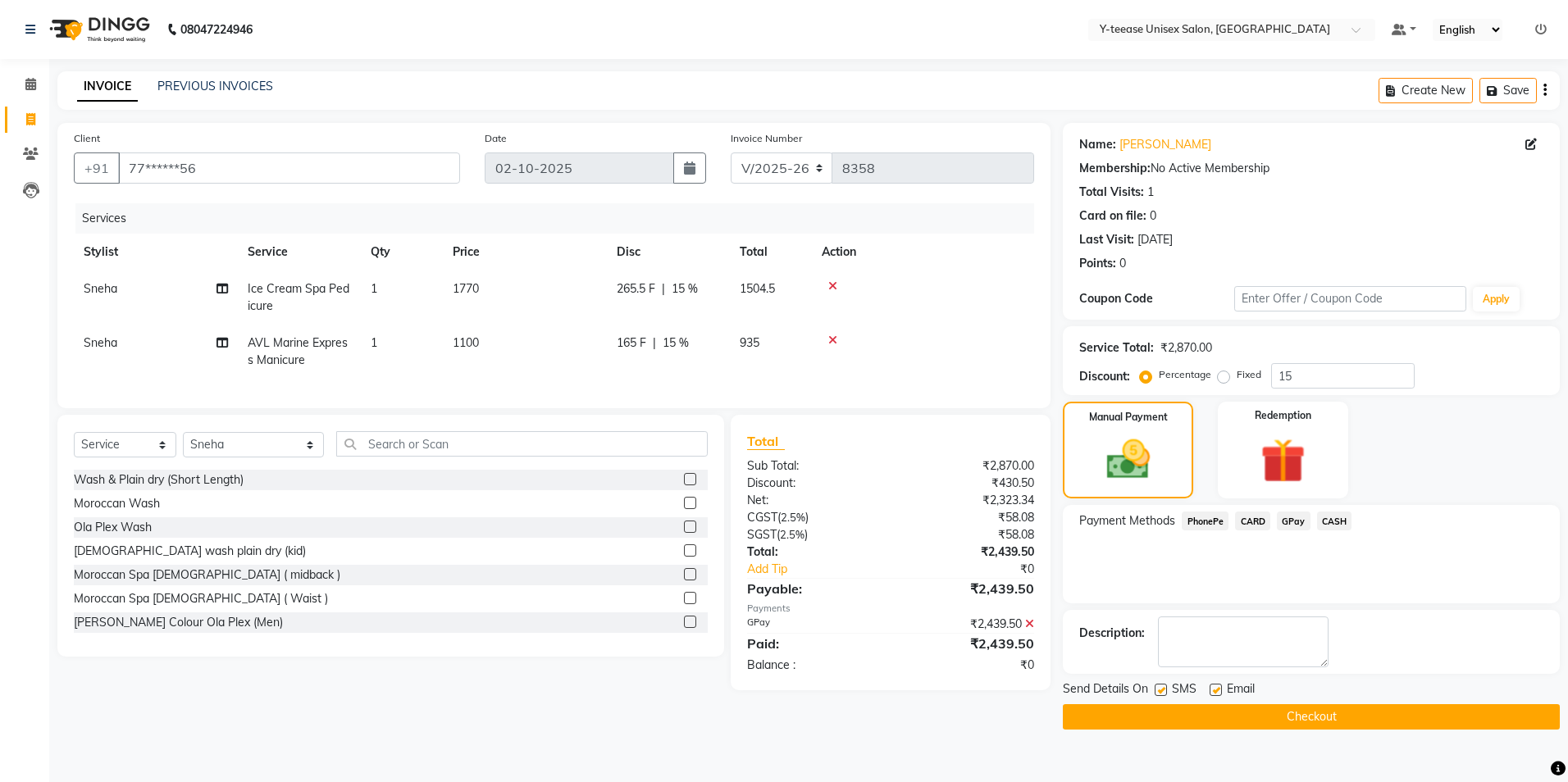
click at [1239, 721] on button "Checkout" at bounding box center [1311, 717] width 497 height 25
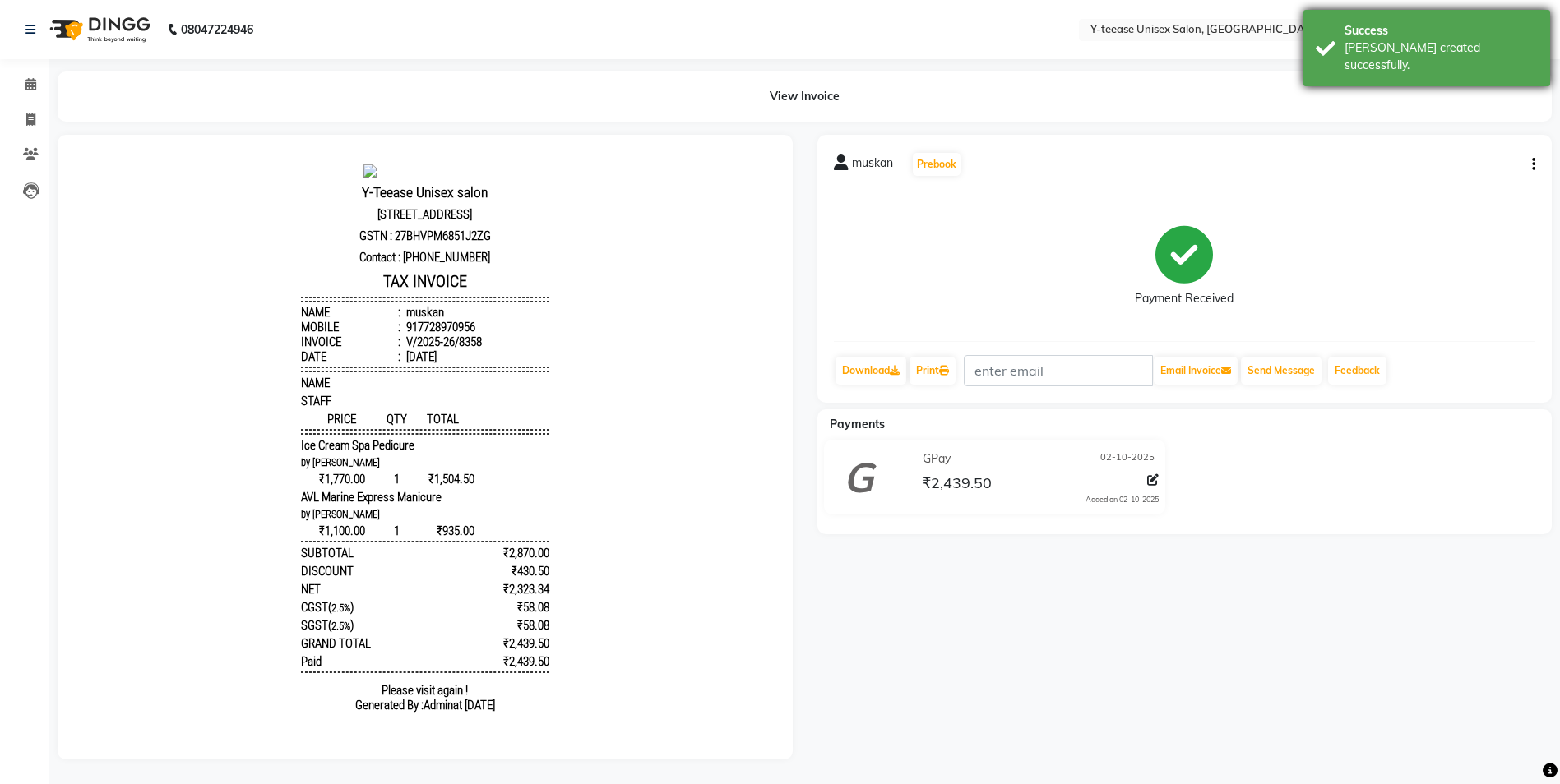
click at [1469, 60] on div "Success Bill created successfully." at bounding box center [1427, 47] width 247 height 76
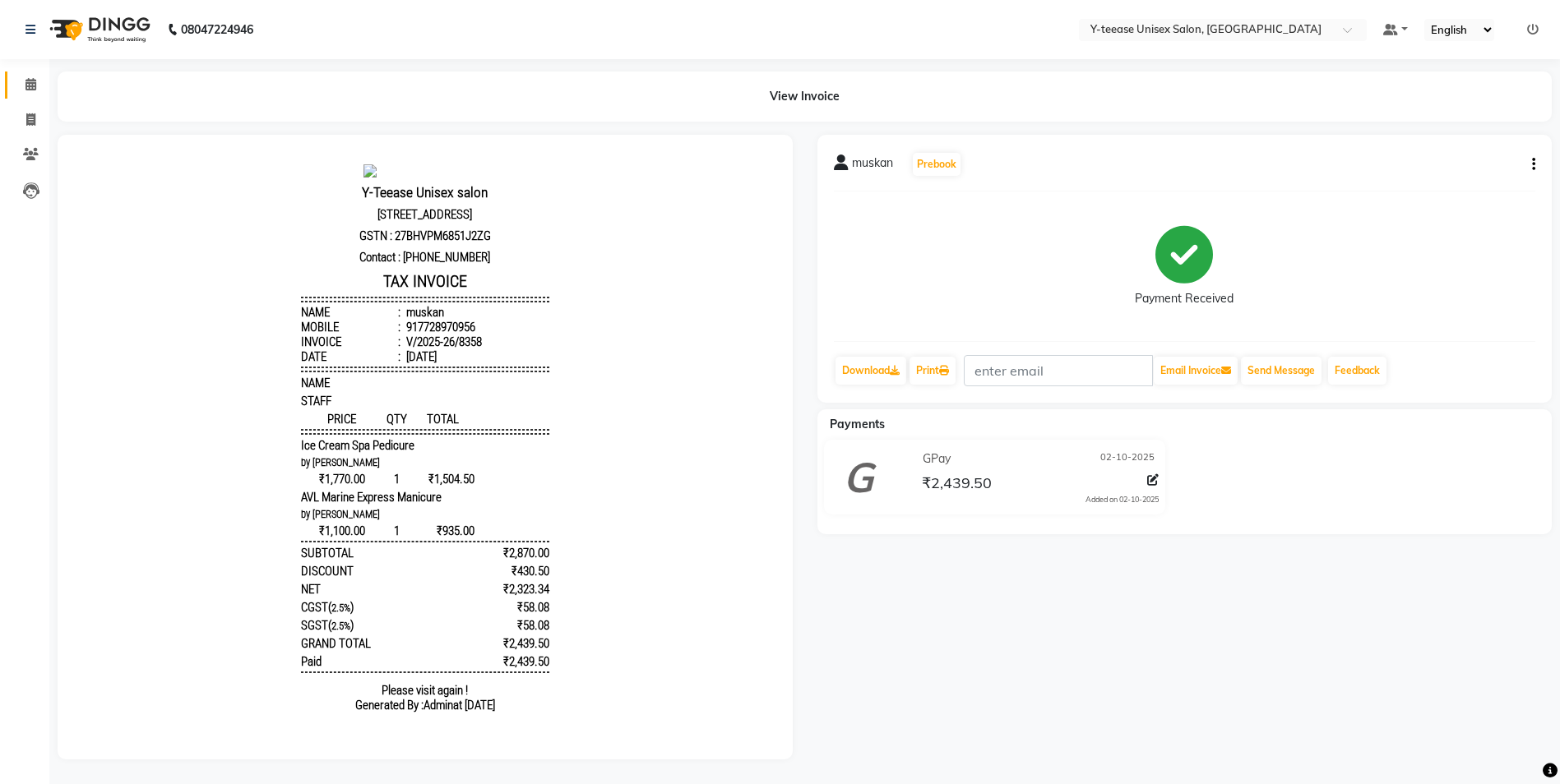
click at [15, 75] on link "Calendar" at bounding box center [25, 85] width 39 height 27
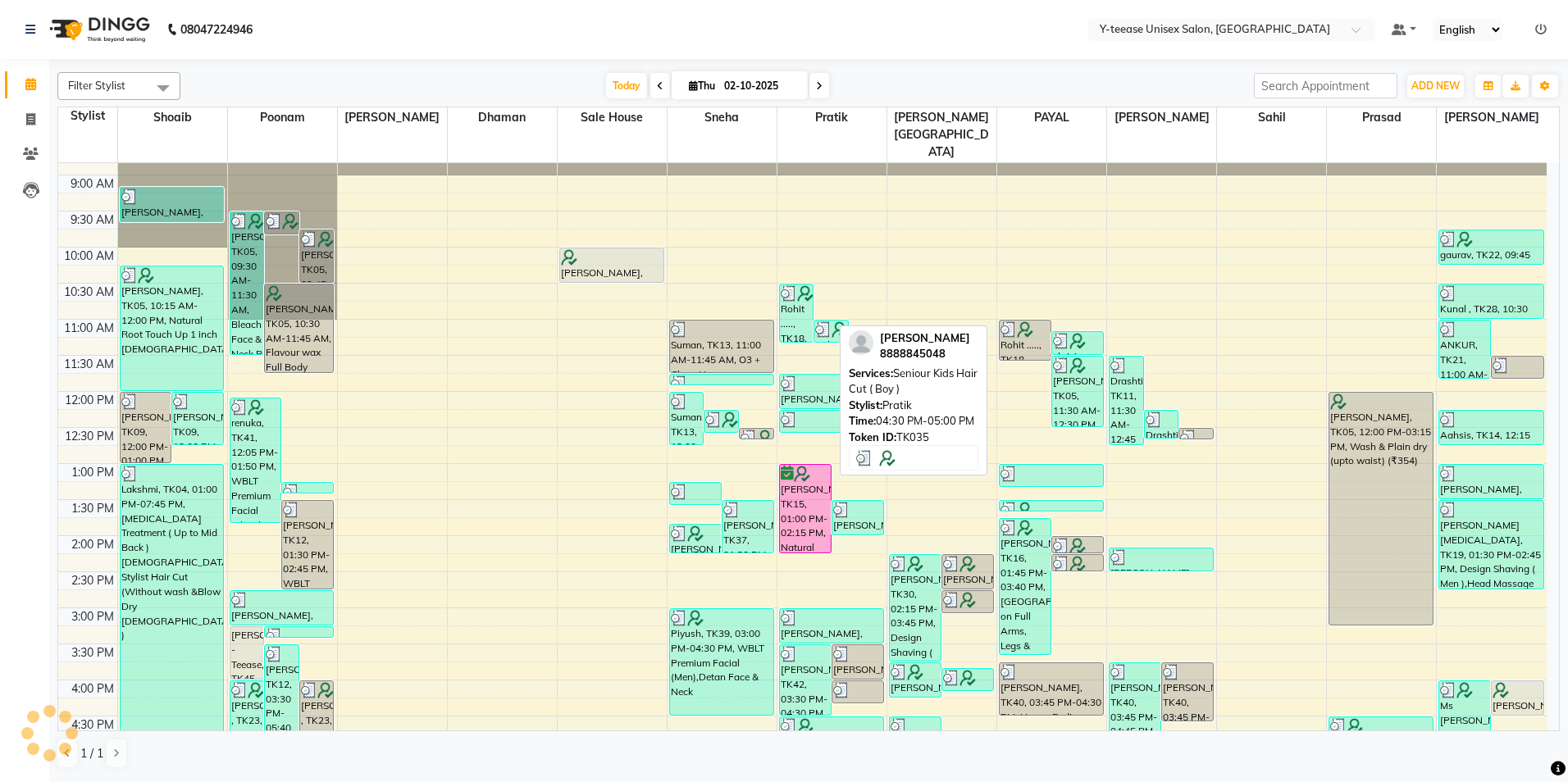
scroll to position [410, 0]
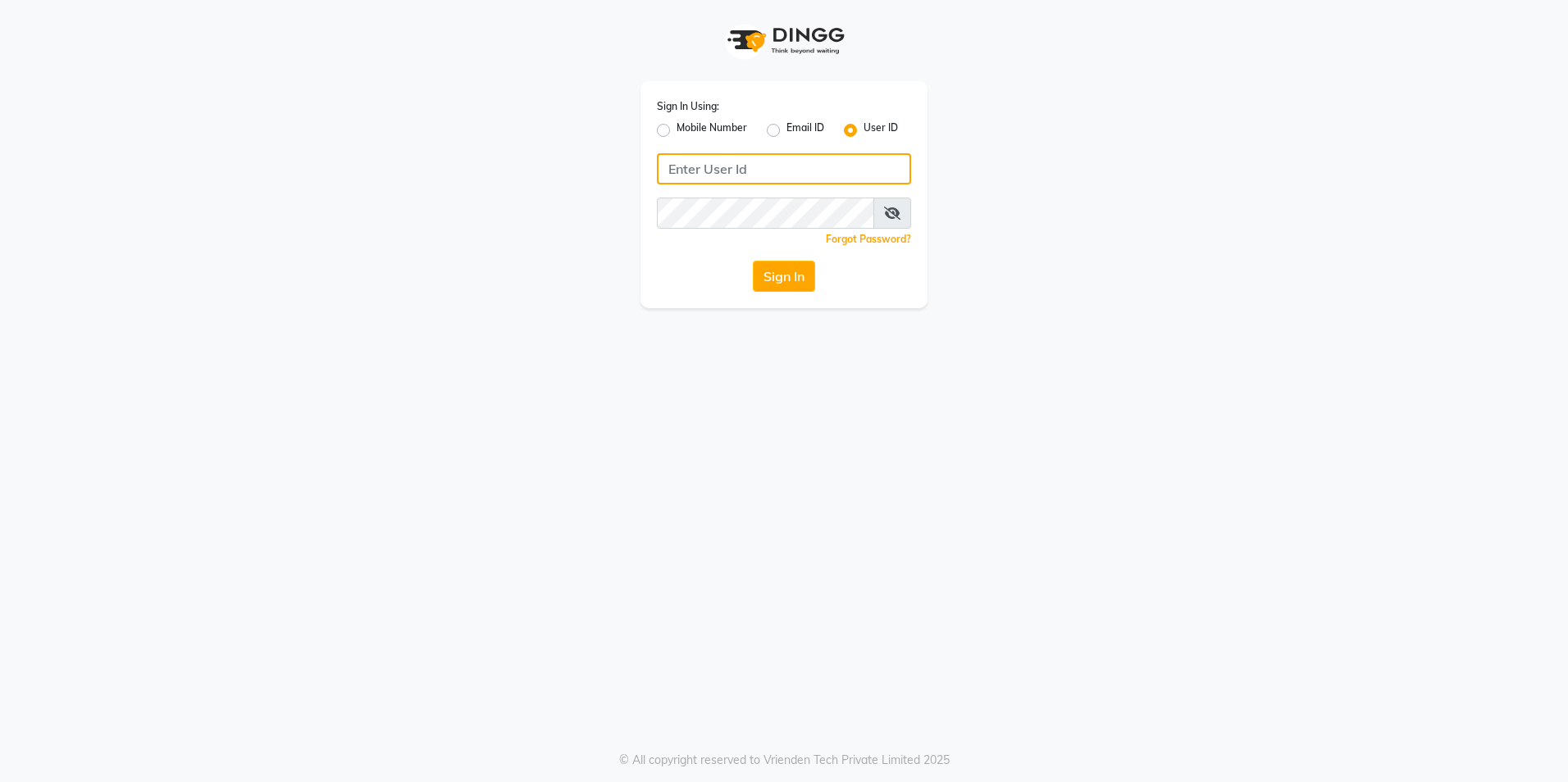
type input "8999679795"
click at [677, 127] on label "Mobile Number" at bounding box center [712, 130] width 71 height 20
click at [677, 127] on input "Mobile Number" at bounding box center [682, 126] width 10 height 10
radio input "true"
radio input "false"
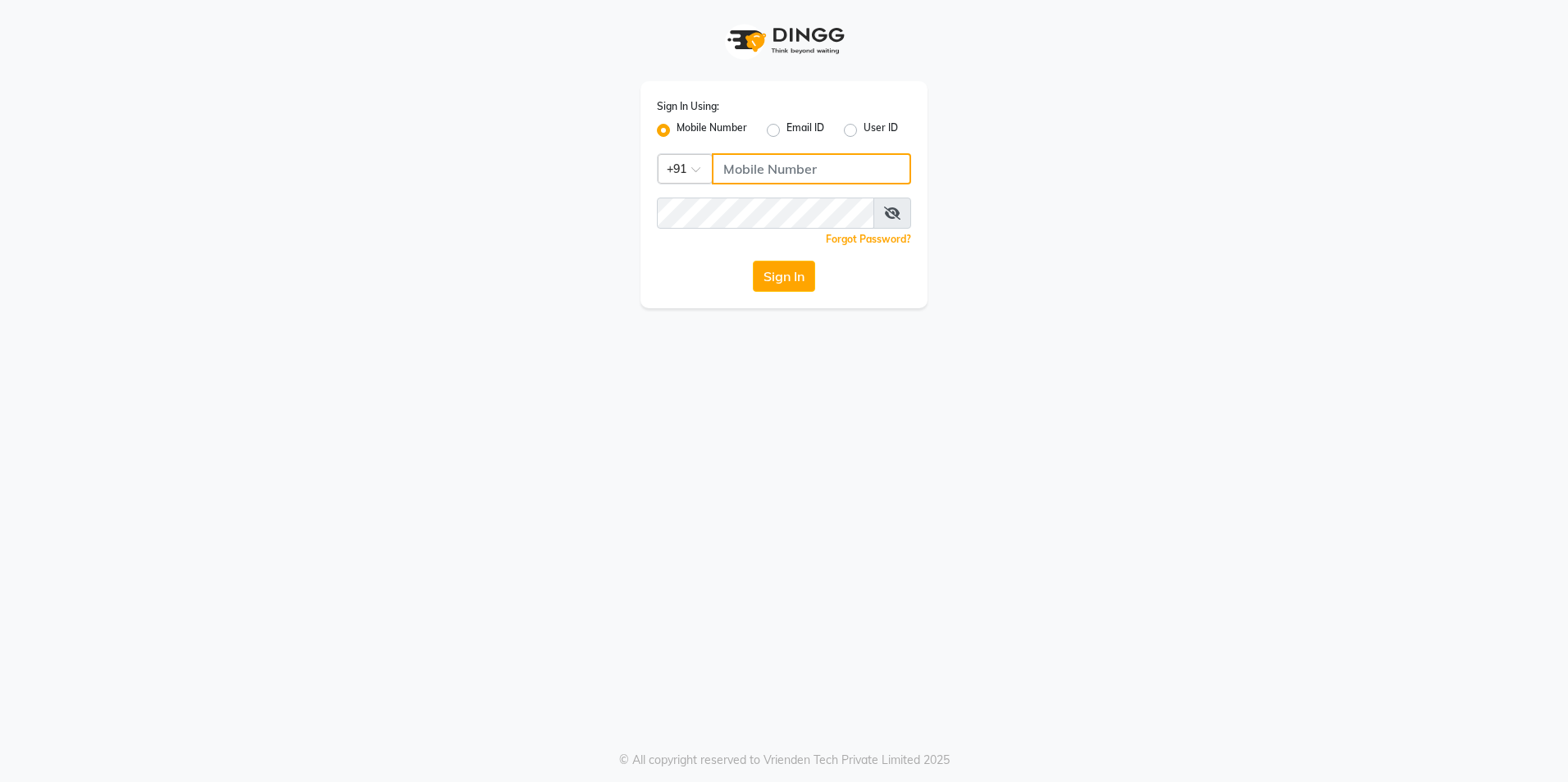
click at [819, 159] on input "Username" at bounding box center [812, 169] width 199 height 31
type input "8999679795"
click at [774, 281] on button "Sign In" at bounding box center [784, 277] width 62 height 31
